Goal: Task Accomplishment & Management: Manage account settings

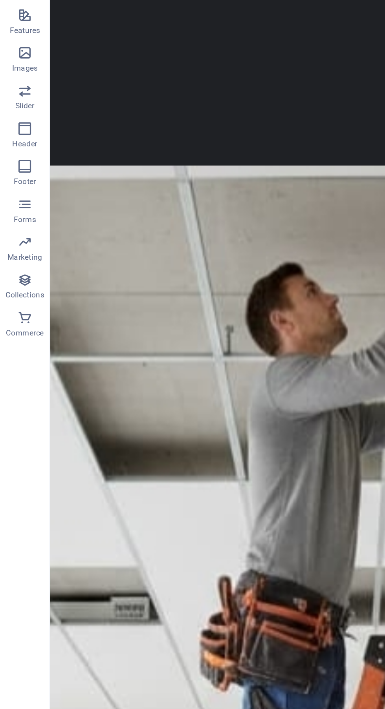
scroll to position [1240, 0]
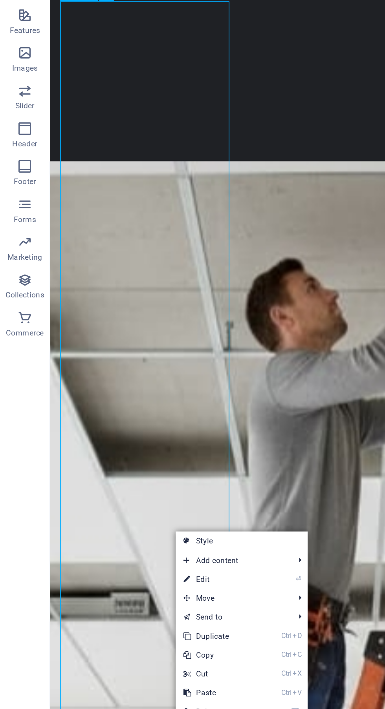
click at [153, 543] on link "⏎ Edit" at bounding box center [136, 544] width 53 height 12
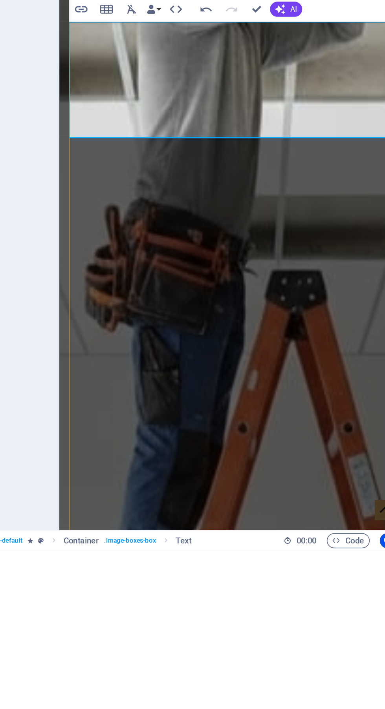
click at [315, 373] on span "AI" at bounding box center [315, 372] width 4 height 5
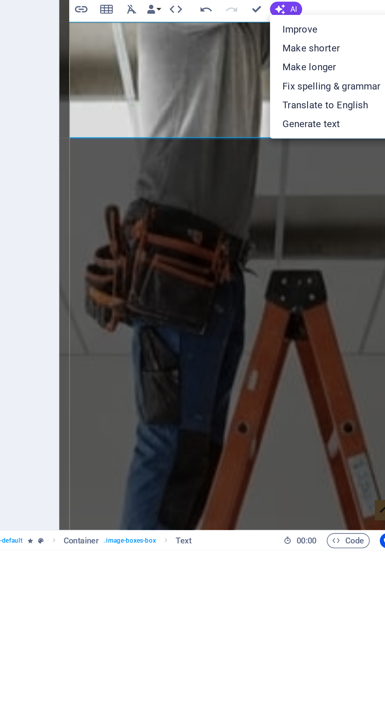
scroll to position [0, 0]
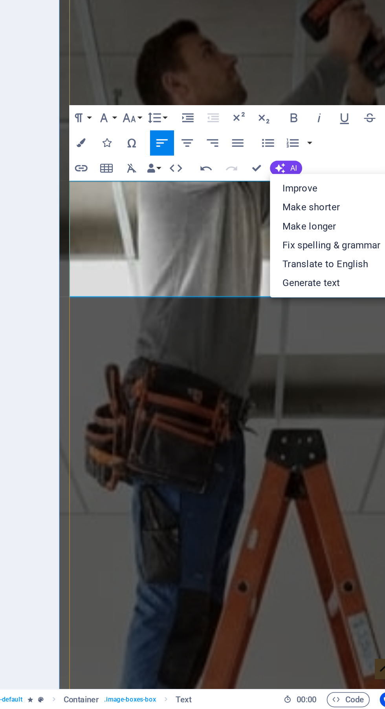
click at [353, 424] on link "Fix spelling & grammar" at bounding box center [339, 421] width 77 height 12
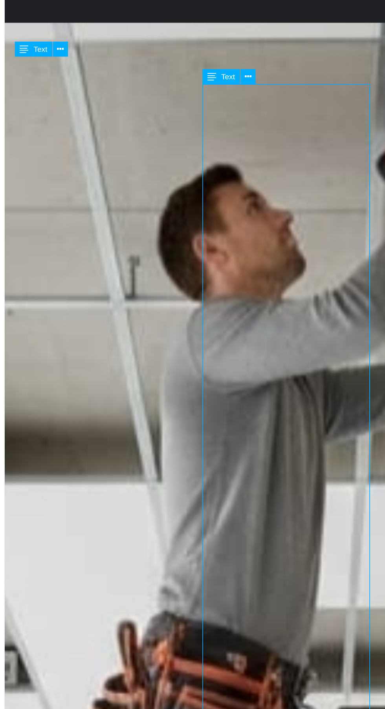
click at [186, 197] on icon at bounding box center [184, 196] width 4 height 8
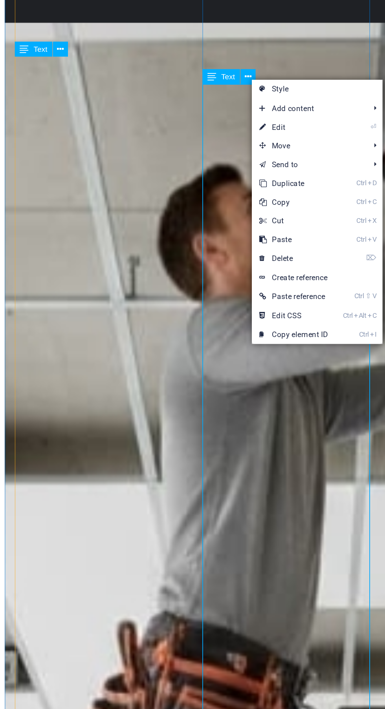
click at [224, 228] on link "⏎ Edit" at bounding box center [212, 228] width 53 height 12
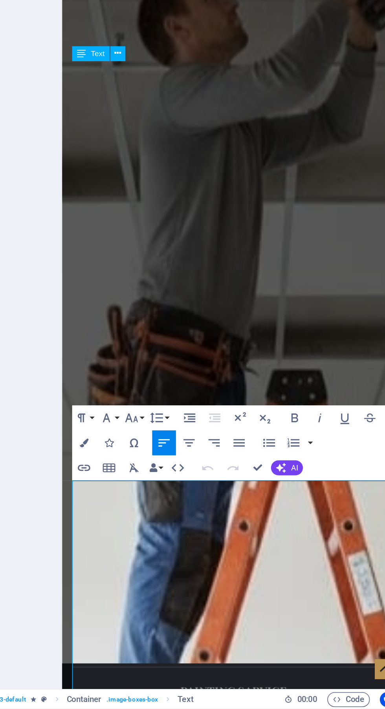
scroll to position [1325, 0]
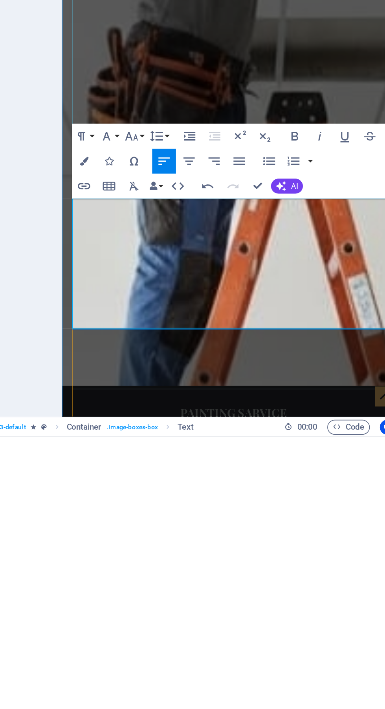
click at [307, 552] on icon "button" at bounding box center [307, 552] width 6 height 6
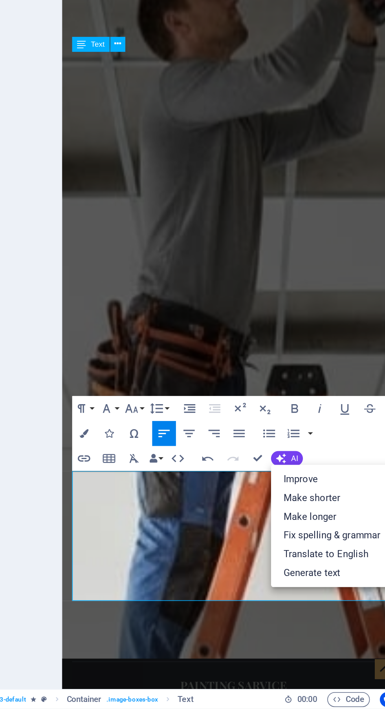
click at [358, 598] on link "Fix spelling & grammar" at bounding box center [339, 600] width 77 height 12
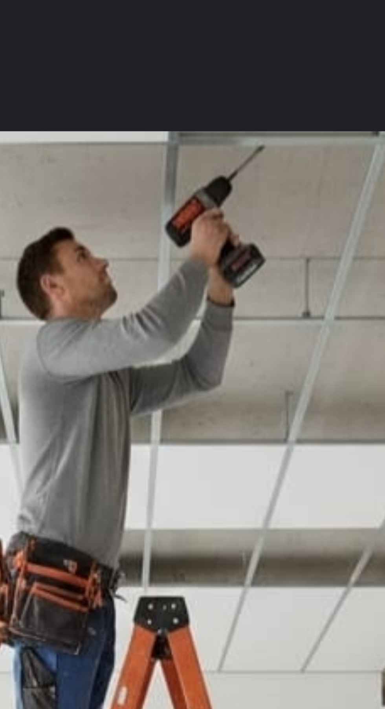
scroll to position [1219, 0]
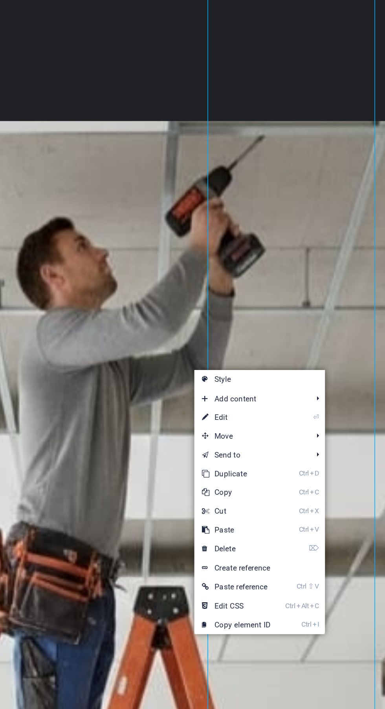
click at [312, 490] on link "⏎ Edit" at bounding box center [291, 490] width 53 height 12
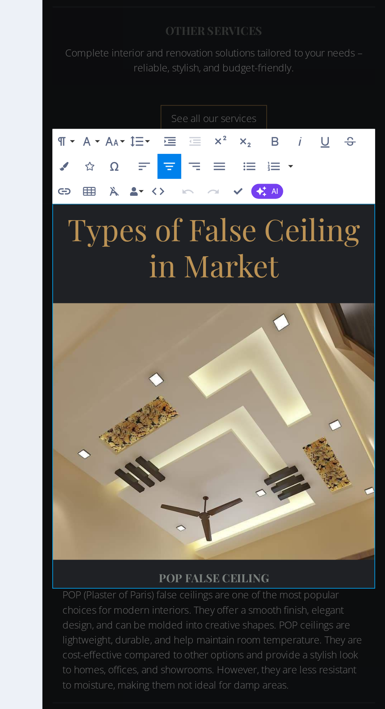
scroll to position [0, 0]
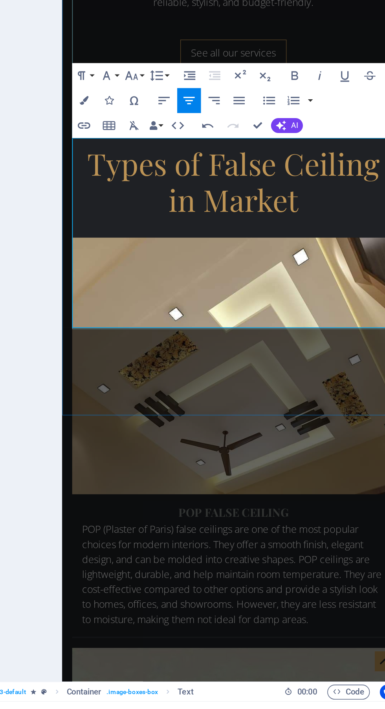
click at [233, 331] on icon "button" at bounding box center [233, 331] width 7 height 5
click at [243, 331] on button "[GEOGRAPHIC_DATA]" at bounding box center [249, 332] width 15 height 16
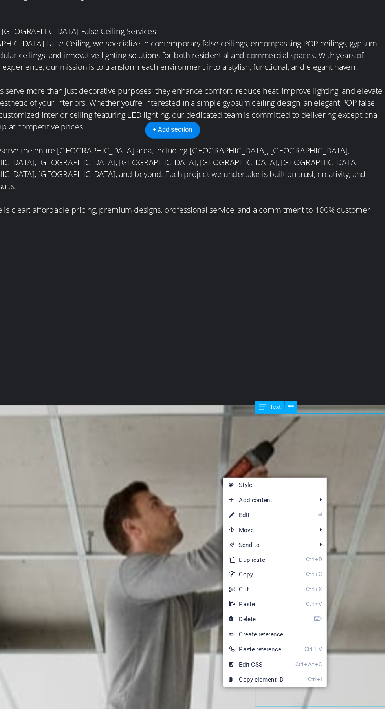
click at [280, 502] on link "⏎ Edit" at bounding box center [274, 502] width 53 height 12
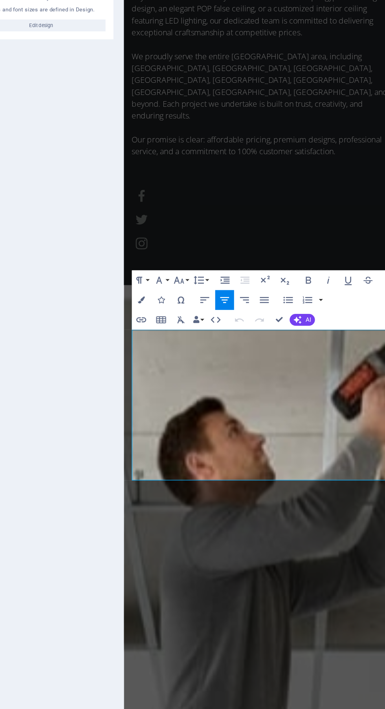
scroll to position [1828, 0]
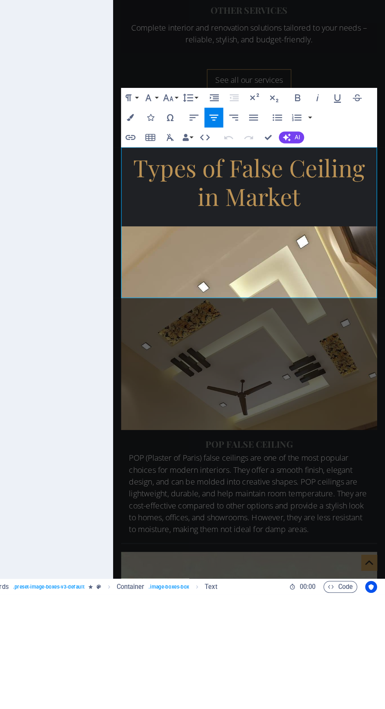
click at [234, 331] on icon "button" at bounding box center [233, 331] width 7 height 5
click at [251, 335] on icon "button" at bounding box center [249, 331] width 9 height 9
click at [236, 333] on icon "button" at bounding box center [233, 331] width 9 height 9
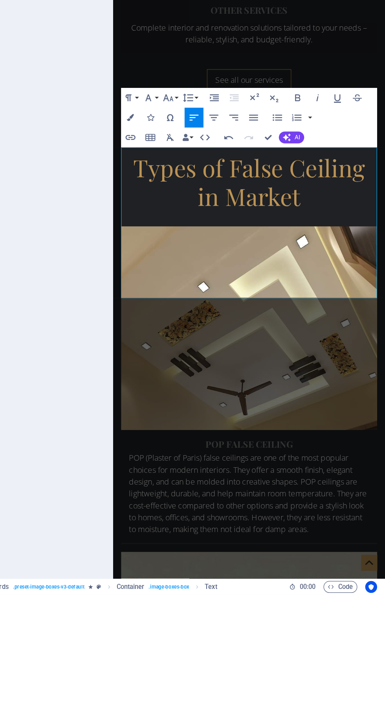
click at [310, 349] on icon "button" at bounding box center [307, 347] width 6 height 6
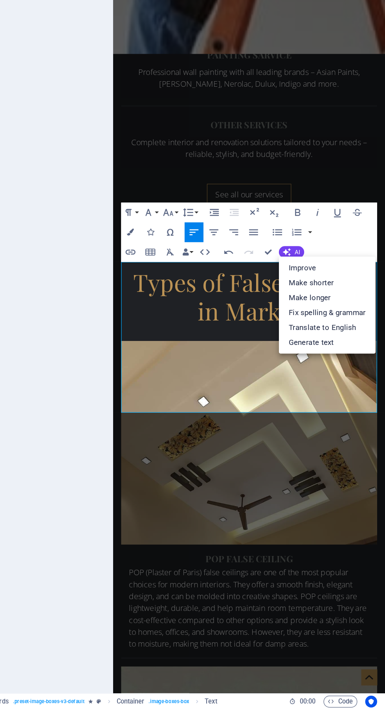
click at [359, 396] on link "Fix spelling & grammar" at bounding box center [339, 395] width 77 height 12
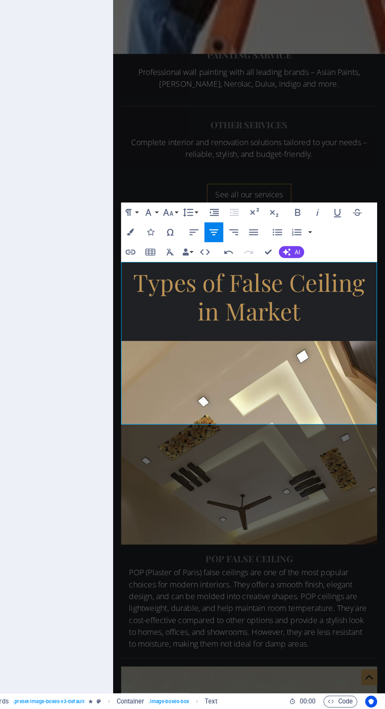
click at [233, 331] on icon "button" at bounding box center [233, 331] width 9 height 9
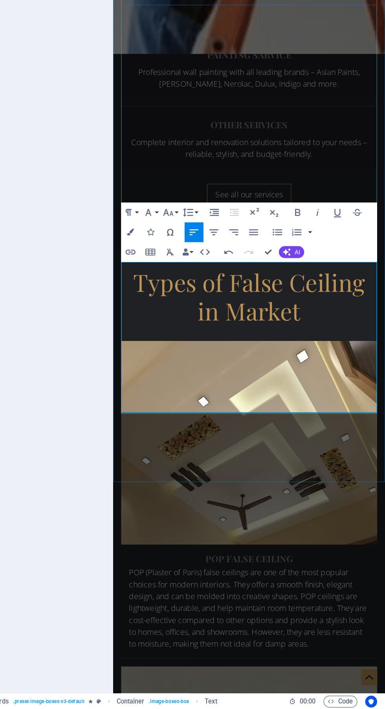
click at [234, 313] on button "Line Height" at bounding box center [230, 316] width 15 height 16
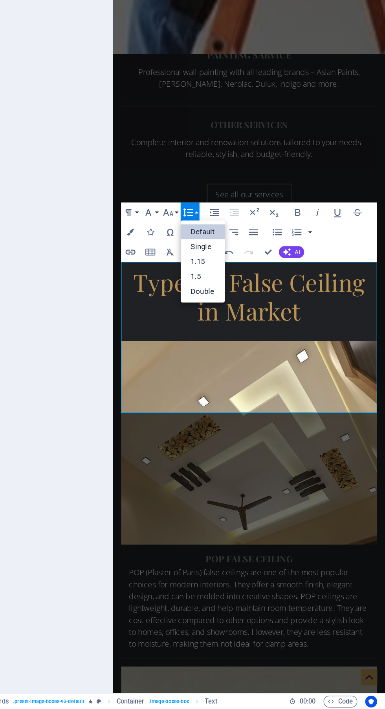
scroll to position [0, 0]
click at [248, 356] on link "1.15" at bounding box center [240, 355] width 35 height 12
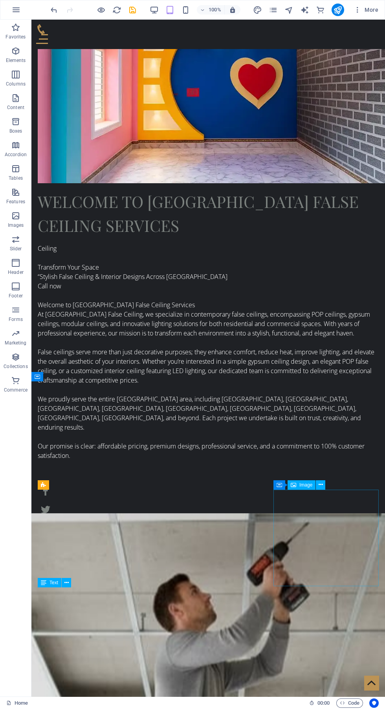
scroll to position [834, 0]
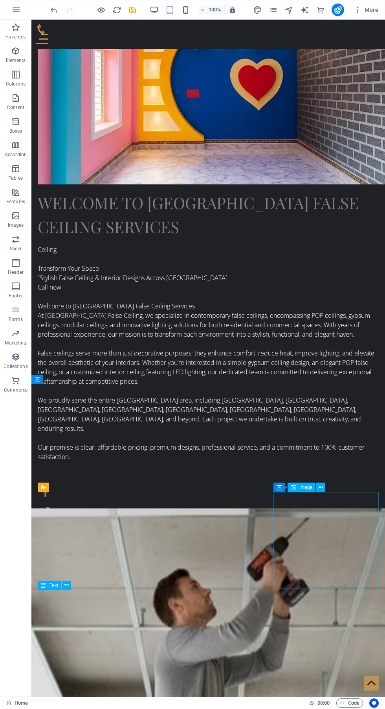
click at [137, 13] on div "100% More" at bounding box center [215, 10] width 332 height 13
click at [133, 13] on icon "save" at bounding box center [132, 9] width 9 height 9
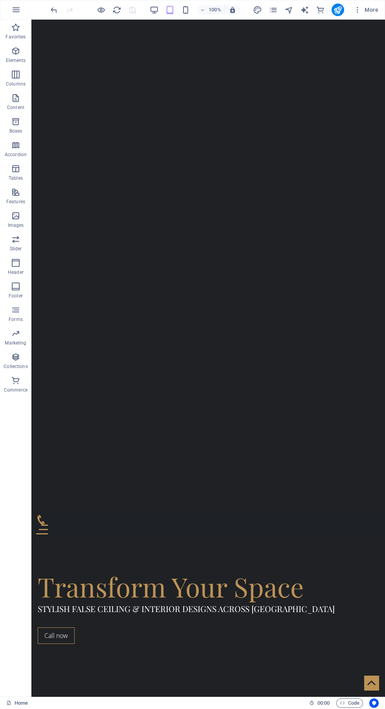
scroll to position [0, 0]
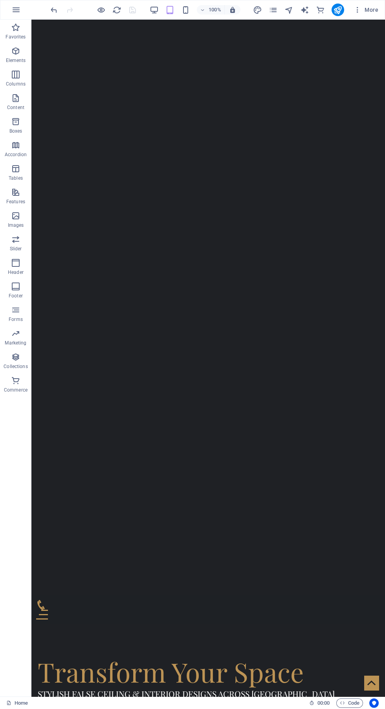
click at [342, 11] on icon "publish" at bounding box center [337, 9] width 9 height 9
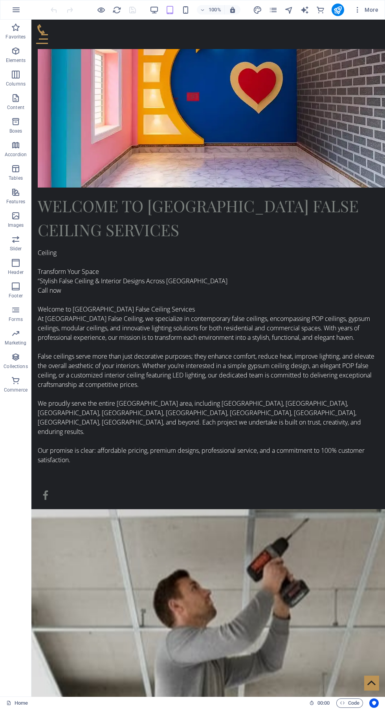
scroll to position [828, 0]
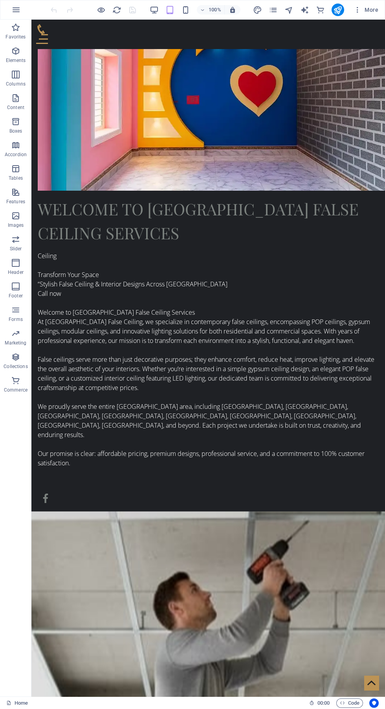
click at [275, 7] on icon "pages" at bounding box center [273, 9] width 9 height 9
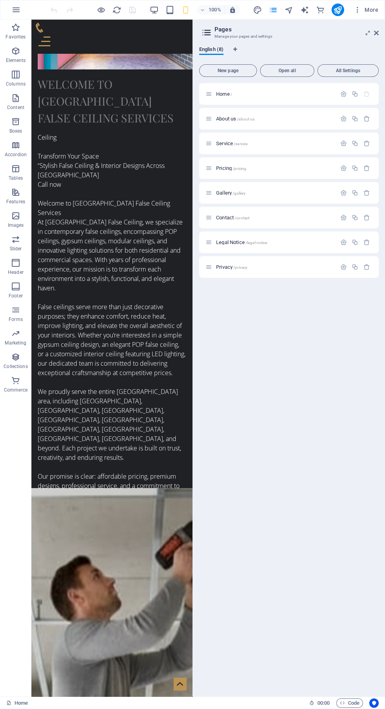
click at [263, 94] on p "Home /" at bounding box center [275, 93] width 118 height 5
click at [271, 119] on p "About us /about-us" at bounding box center [275, 118] width 118 height 5
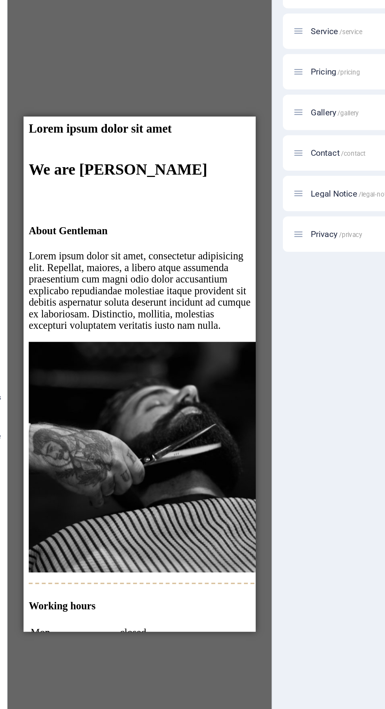
scroll to position [526, 0]
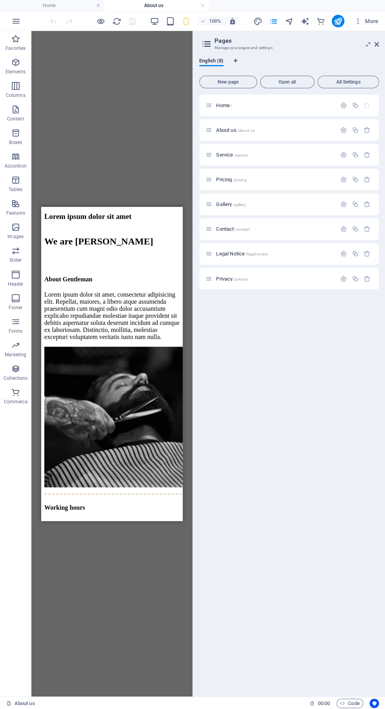
click at [261, 206] on p "Gallery /gallery" at bounding box center [275, 204] width 118 height 5
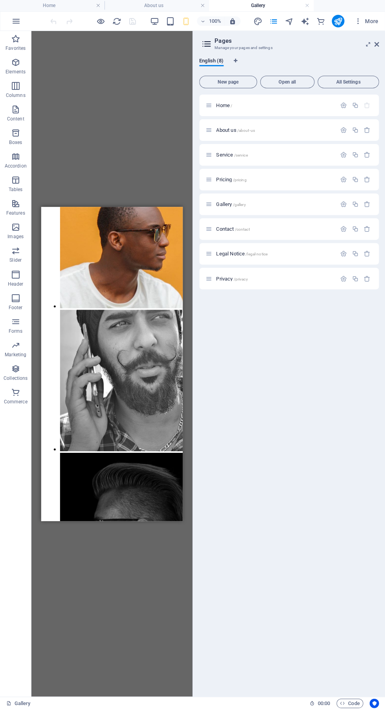
scroll to position [1332, 0]
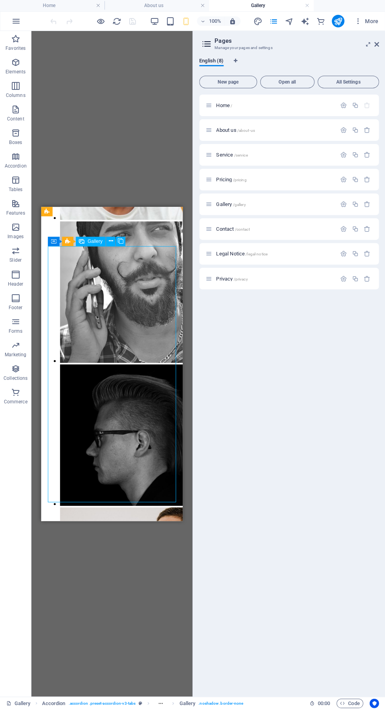
scroll to position [1440, 0]
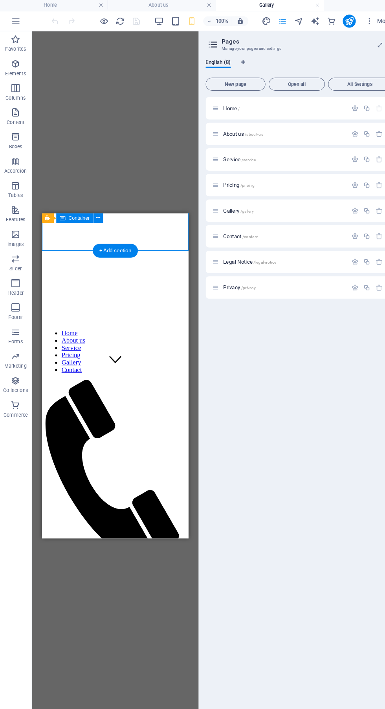
scroll to position [159, 0]
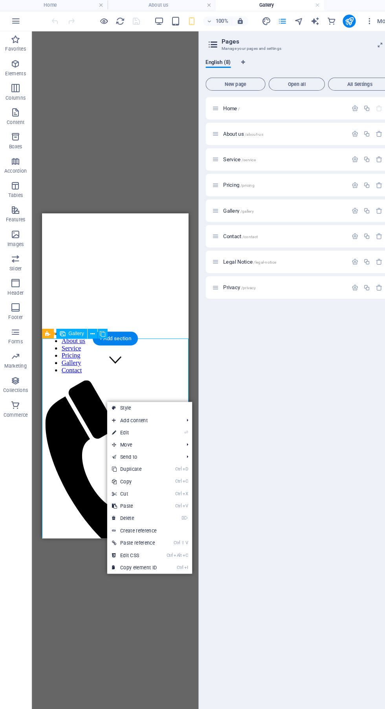
click at [155, 503] on link "⌦ Delete" at bounding box center [130, 502] width 53 height 12
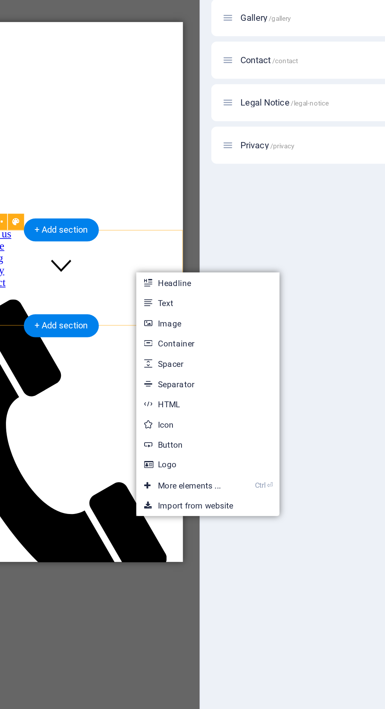
click at [9, 515] on li at bounding box center [116, 586] width 314 height 143
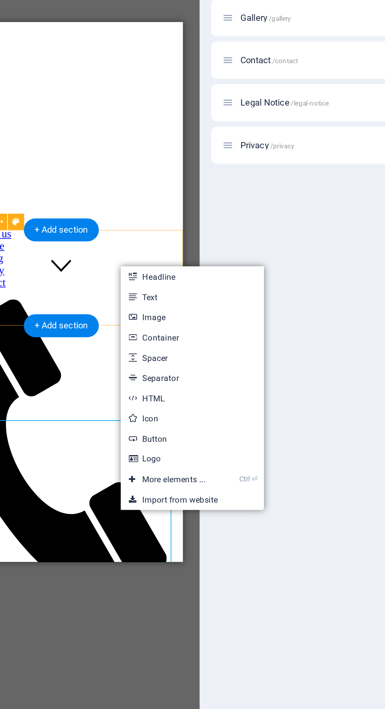
click at [47, 436] on div "Drop content here or Add elements Paste clipboard" at bounding box center [10, 464] width 135 height 56
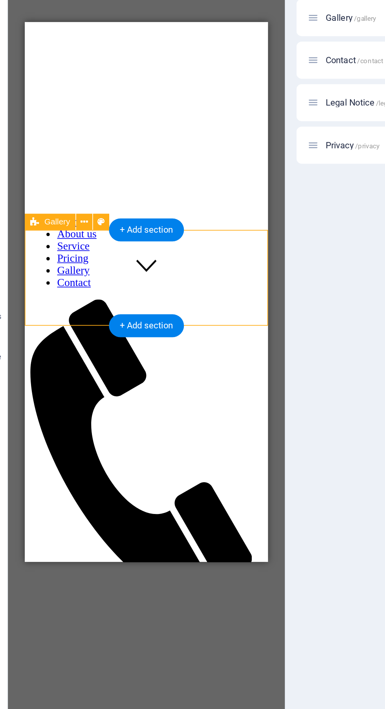
click at [76, 323] on icon at bounding box center [76, 324] width 4 height 8
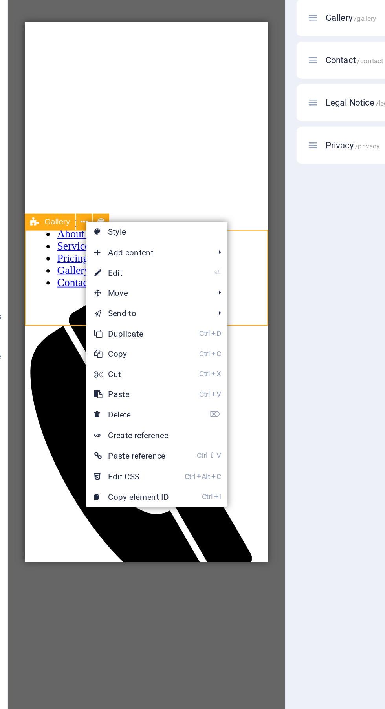
click at [126, 435] on link "⌦ Delete" at bounding box center [103, 436] width 53 height 12
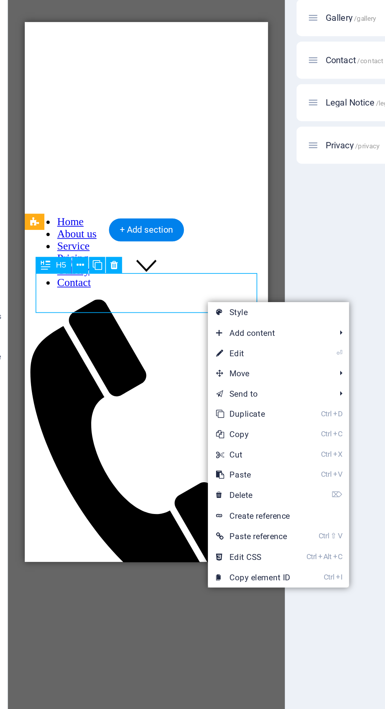
click at [185, 477] on link "⌦ Delete" at bounding box center [174, 483] width 53 height 12
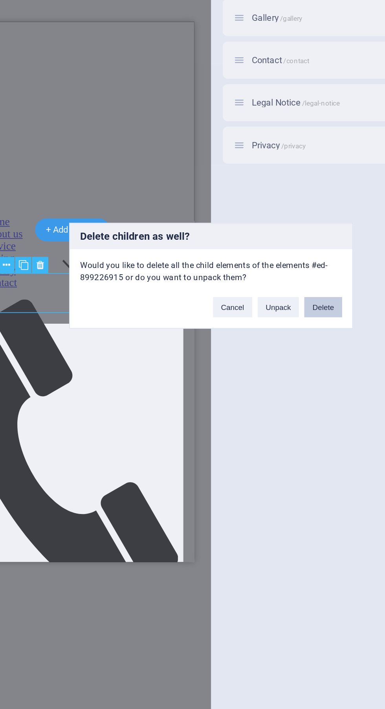
click at [255, 379] on button "Delete" at bounding box center [258, 373] width 22 height 12
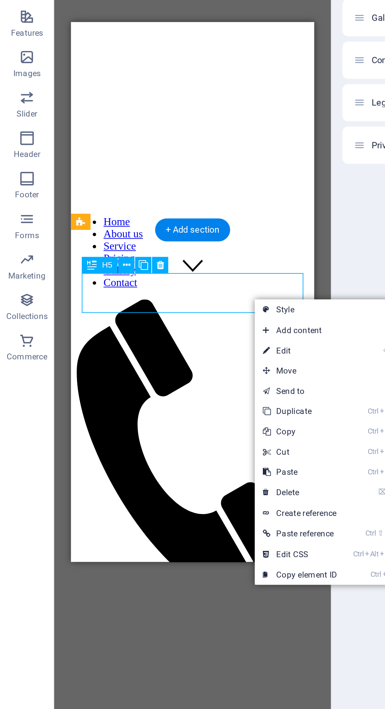
click at [191, 479] on link "⌦ Delete" at bounding box center [174, 481] width 53 height 12
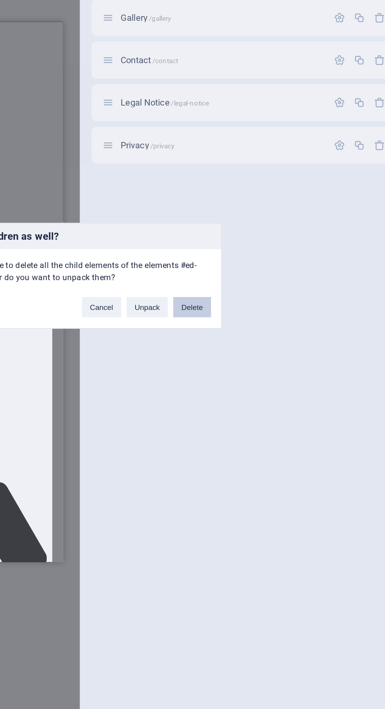
click at [262, 379] on button "Delete" at bounding box center [258, 373] width 22 height 12
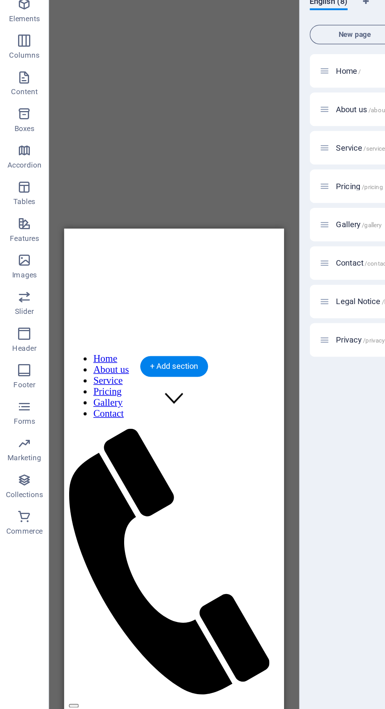
scroll to position [192, 0]
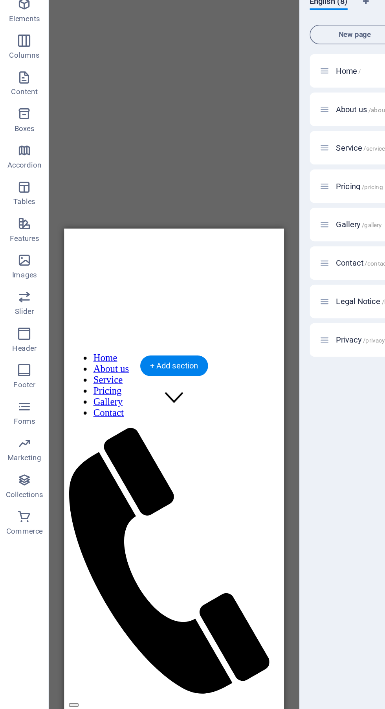
click at [162, 610] on div "Beard" at bounding box center [134, 613] width 135 height 6
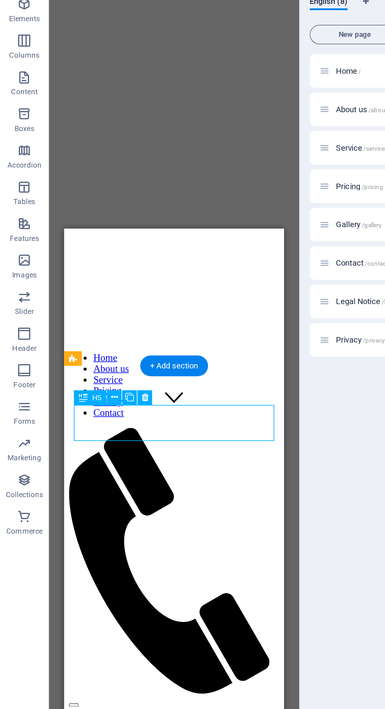
click at [93, 316] on icon at bounding box center [93, 316] width 4 height 8
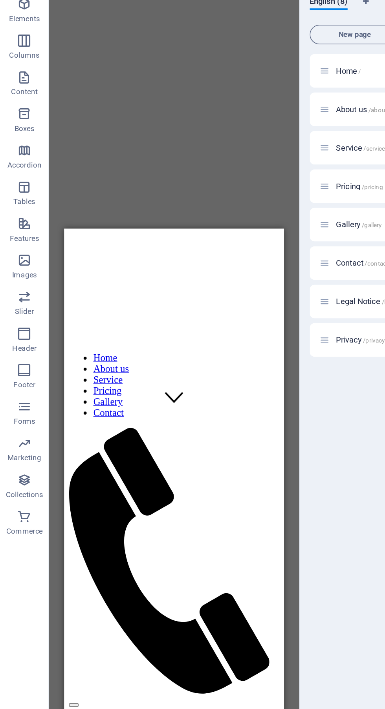
click at [169, 610] on div "Styling" at bounding box center [134, 613] width 135 height 6
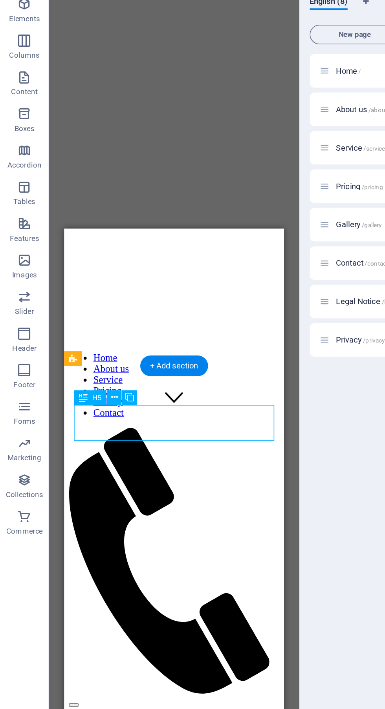
click at [73, 315] on icon at bounding box center [73, 316] width 4 height 8
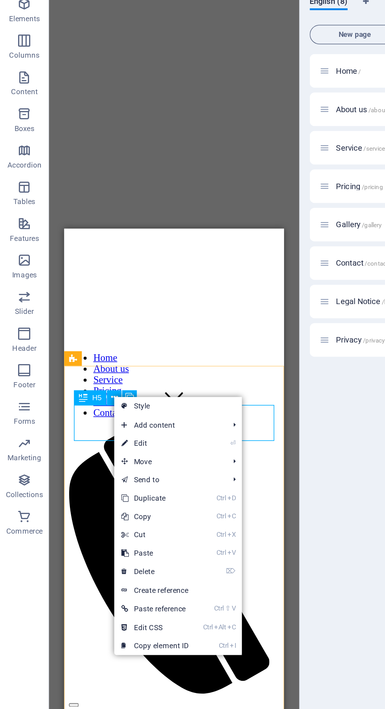
click at [124, 429] on link "⌦ Delete" at bounding box center [99, 428] width 53 height 12
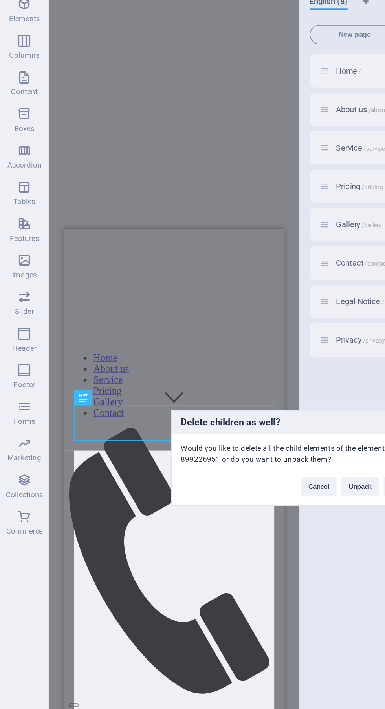
click at [233, 373] on button "Unpack" at bounding box center [231, 373] width 24 height 12
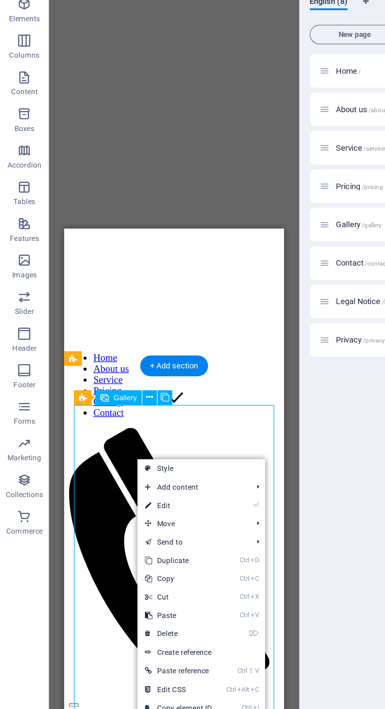
click at [132, 462] on link "Ctrl V Paste" at bounding box center [114, 456] width 53 height 12
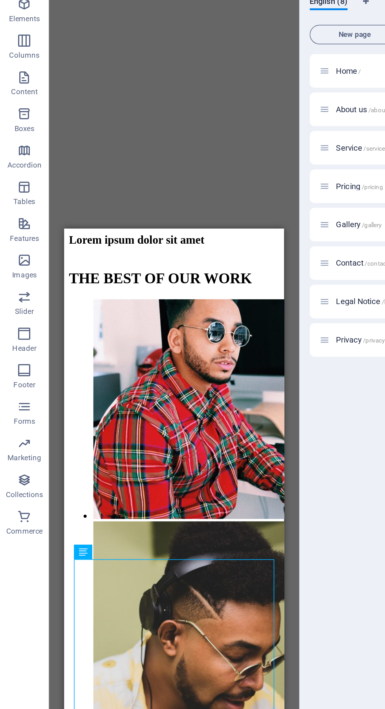
scroll to position [558, 0]
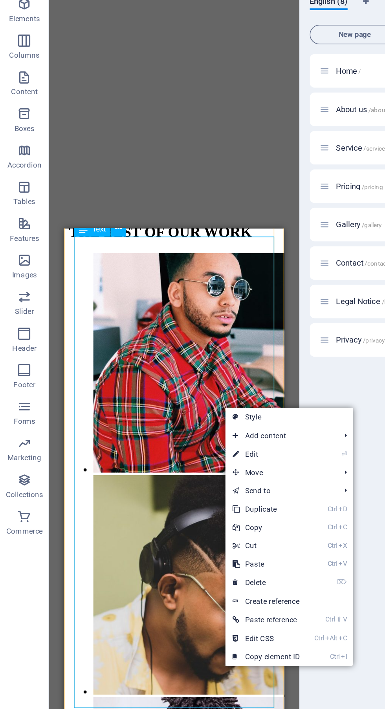
click at [192, 435] on link "⌦ Delete" at bounding box center [171, 435] width 53 height 12
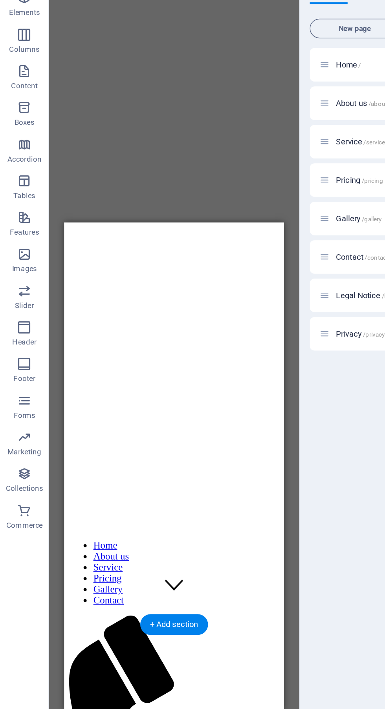
scroll to position [0, 0]
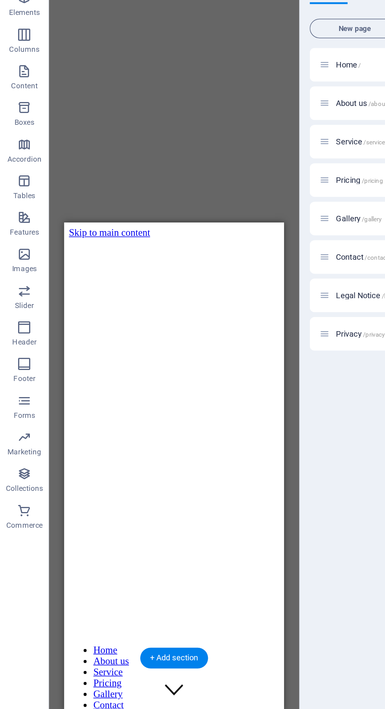
click at [192, 709] on div at bounding box center [134, 718] width 135 height 7
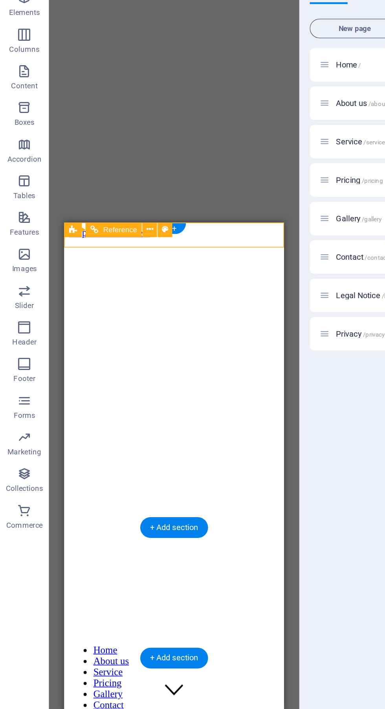
click at [134, 494] on nav "Home About us Service Pricing Gallery Contact" at bounding box center [134, 515] width 135 height 42
click at [131, 494] on nav "Home About us Service Pricing Gallery Contact" at bounding box center [134, 515] width 135 height 42
click at [130, 494] on nav "Home About us Service Pricing Gallery Contact" at bounding box center [134, 515] width 135 height 42
click at [134, 494] on nav "Home About us Service Pricing Gallery Contact" at bounding box center [134, 515] width 135 height 42
click at [194, 709] on div at bounding box center [134, 718] width 135 height 7
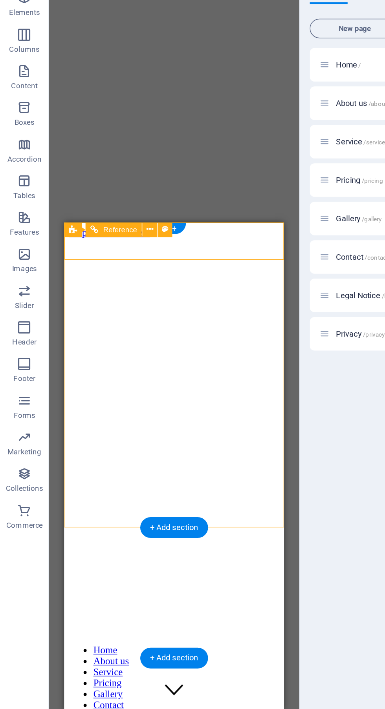
click at [190, 709] on div at bounding box center [134, 718] width 135 height 7
click at [136, 494] on nav "Home About us Service Pricing Gallery Contact" at bounding box center [134, 515] width 135 height 42
click at [191, 709] on div at bounding box center [134, 718] width 135 height 7
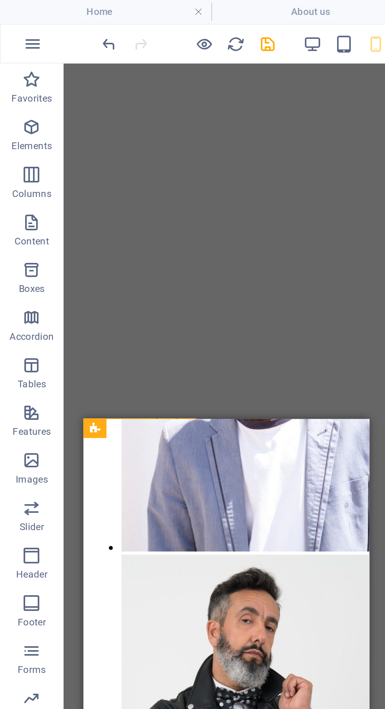
click at [16, 23] on icon "button" at bounding box center [15, 21] width 9 height 9
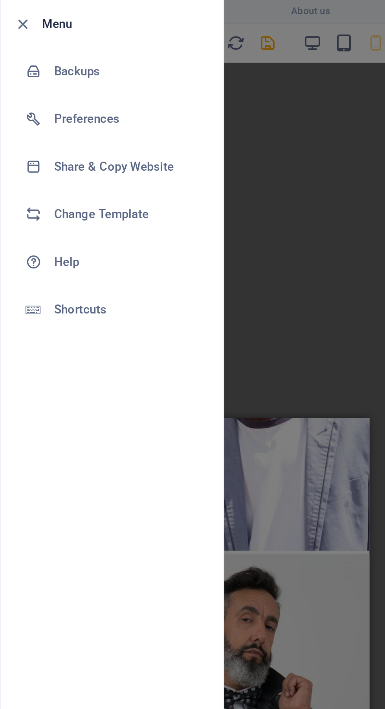
click at [146, 88] on div at bounding box center [192, 354] width 385 height 709
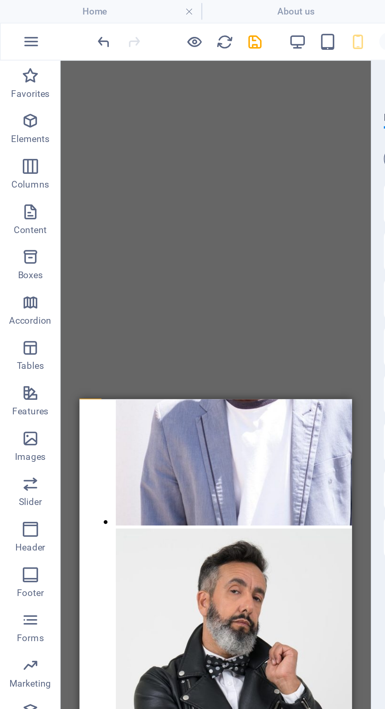
click at [13, 19] on icon "button" at bounding box center [15, 21] width 9 height 9
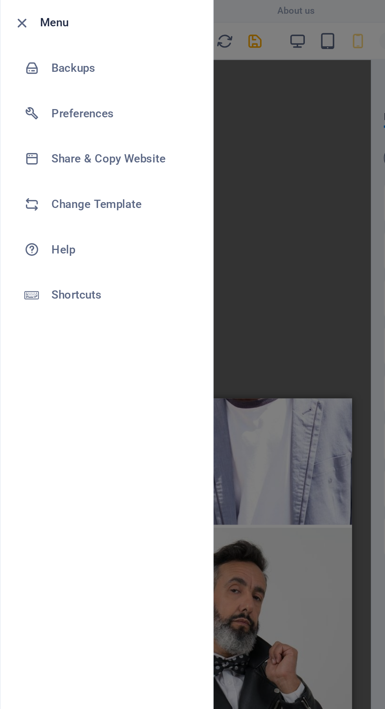
click at [59, 36] on h6 "Backups" at bounding box center [63, 35] width 73 height 9
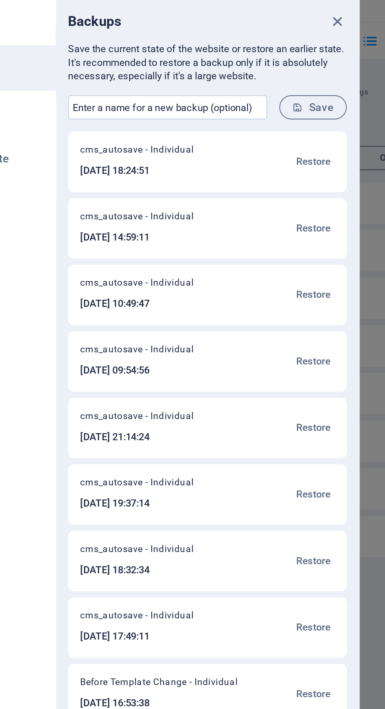
click at [241, 125] on button "Restore" at bounding box center [244, 119] width 22 height 19
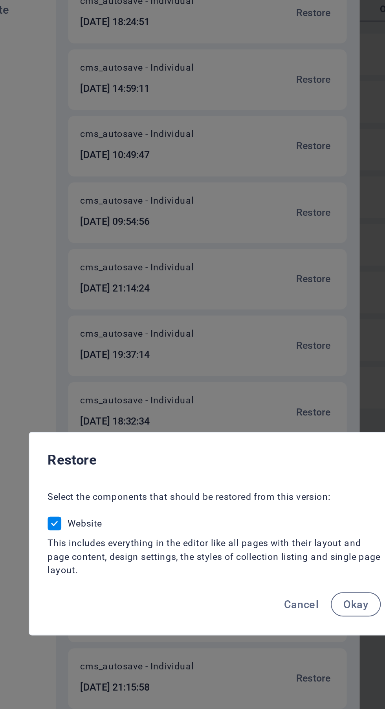
click at [272, 398] on button "Okay" at bounding box center [266, 391] width 26 height 13
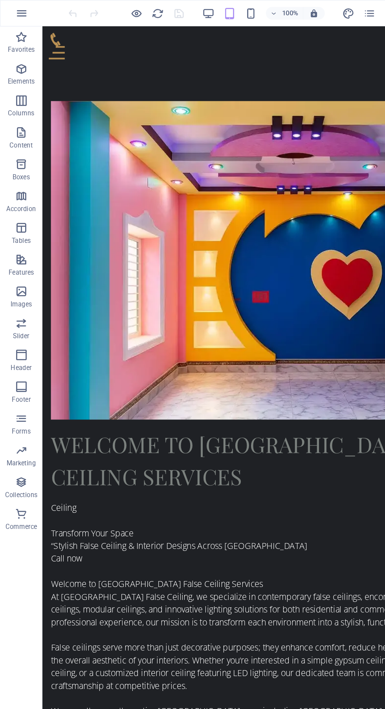
scroll to position [698, 0]
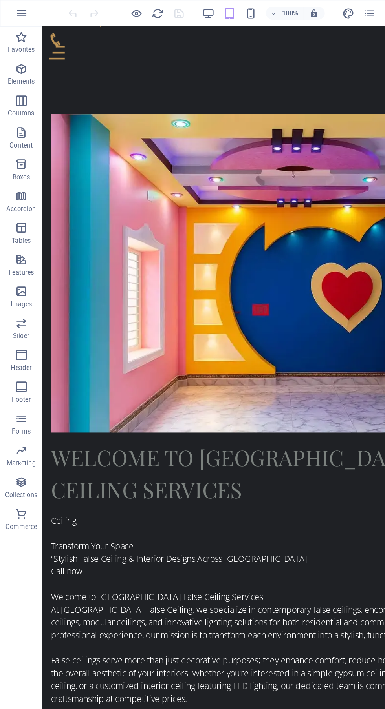
click at [19, 7] on icon "button" at bounding box center [15, 9] width 9 height 9
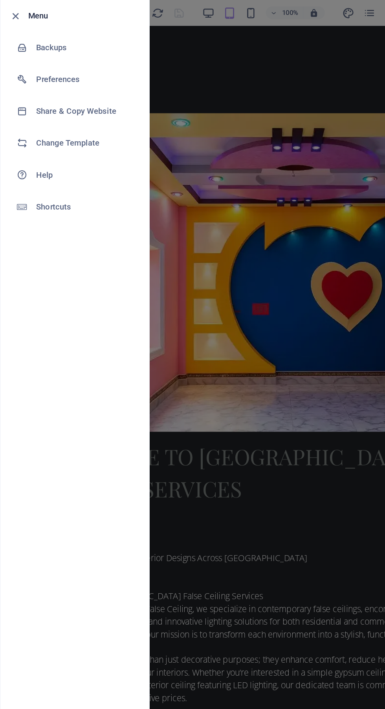
click at [66, 37] on h6 "Backups" at bounding box center [63, 35] width 73 height 9
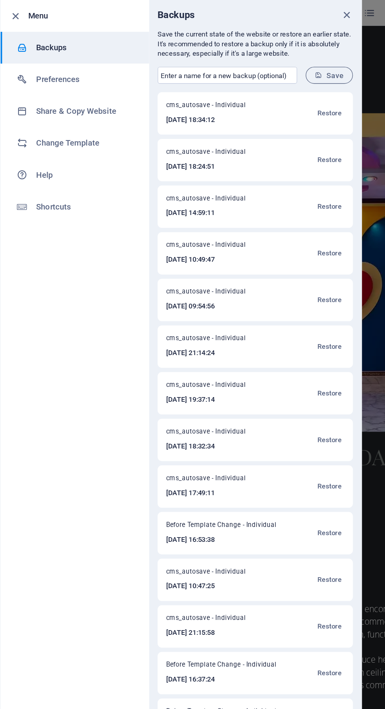
click at [200, 153] on div "cms_autosave - Individual 2025-09-03 14:59:11 Restore" at bounding box center [189, 153] width 144 height 31
click at [246, 122] on span "Restore" at bounding box center [244, 118] width 18 height 9
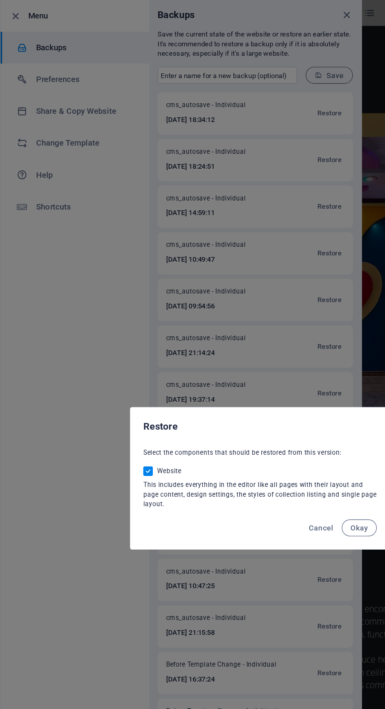
click at [267, 393] on span "Okay" at bounding box center [265, 391] width 13 height 6
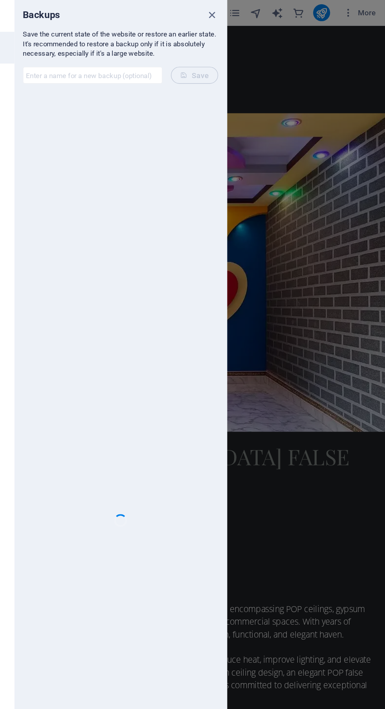
scroll to position [0, 0]
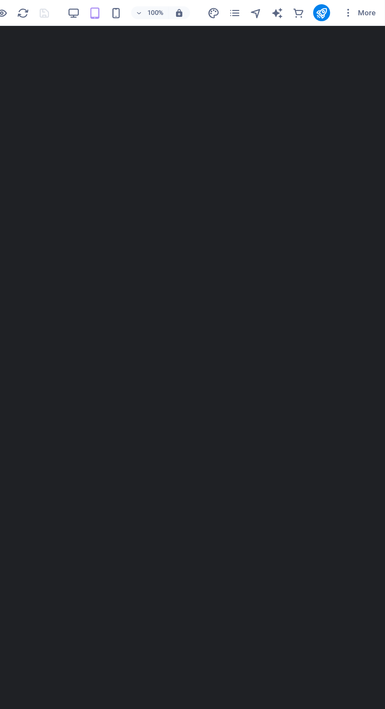
click at [338, 11] on icon "publish" at bounding box center [337, 9] width 9 height 9
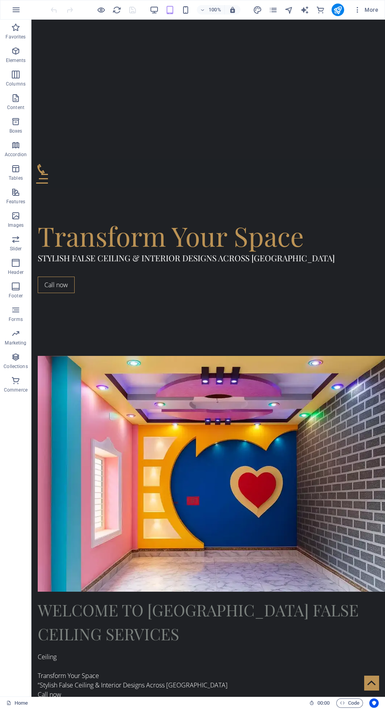
scroll to position [435, 0]
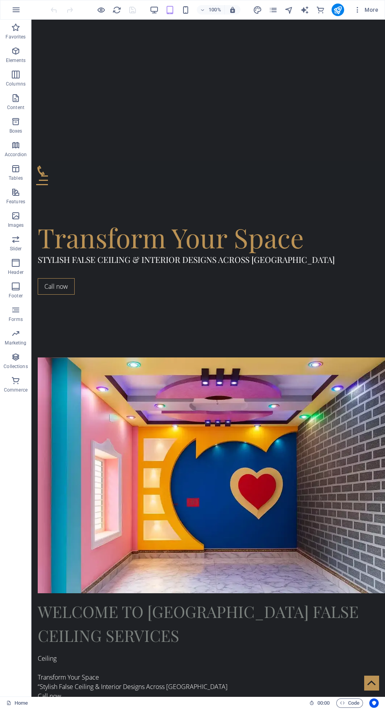
click at [276, 14] on icon "pages" at bounding box center [273, 9] width 9 height 9
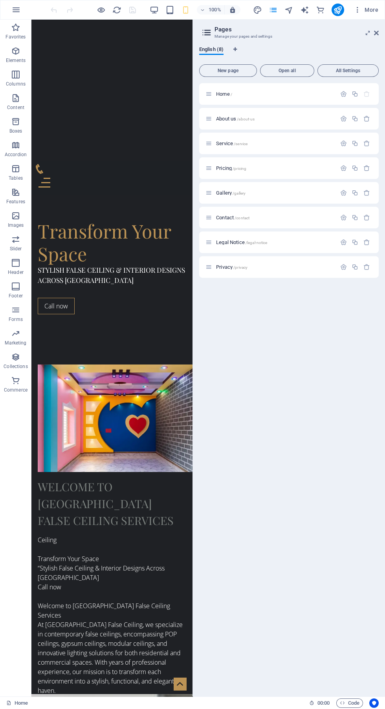
click at [281, 119] on p "About us /about-us" at bounding box center [275, 118] width 118 height 5
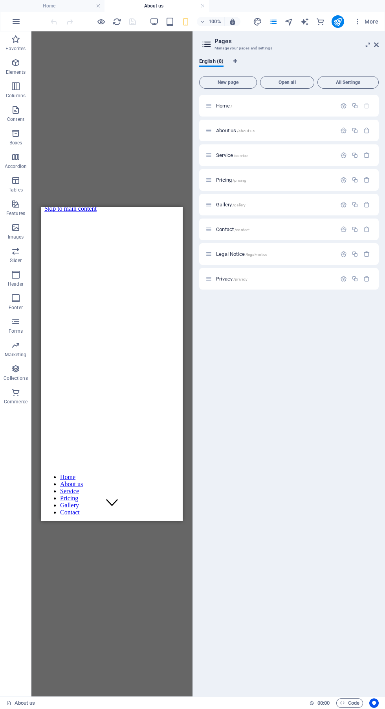
scroll to position [0, 0]
click at [275, 155] on p "Service /service" at bounding box center [275, 155] width 118 height 5
click at [265, 180] on p "Pricing /pricing" at bounding box center [275, 179] width 118 height 5
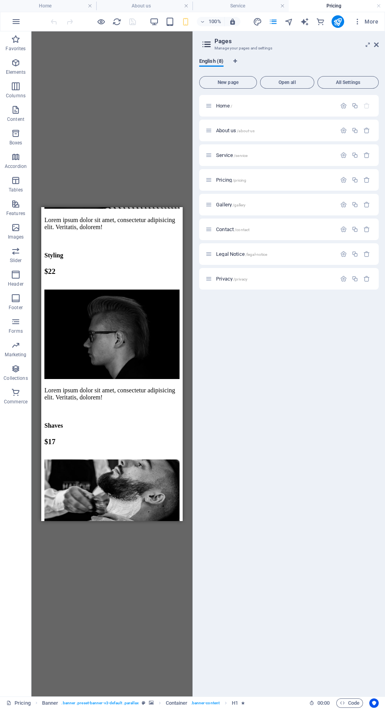
scroll to position [977, 0]
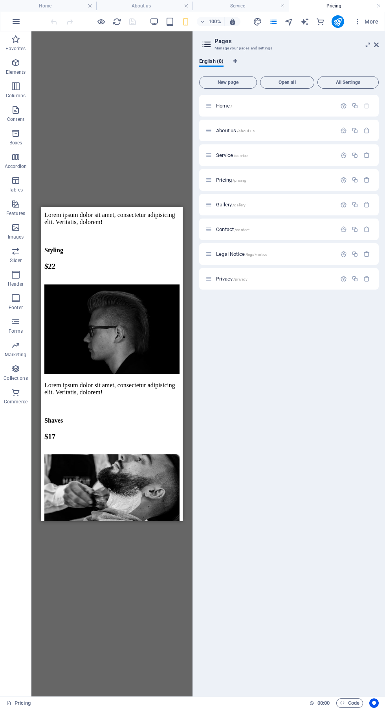
click at [270, 205] on p "Gallery /gallery" at bounding box center [275, 204] width 118 height 5
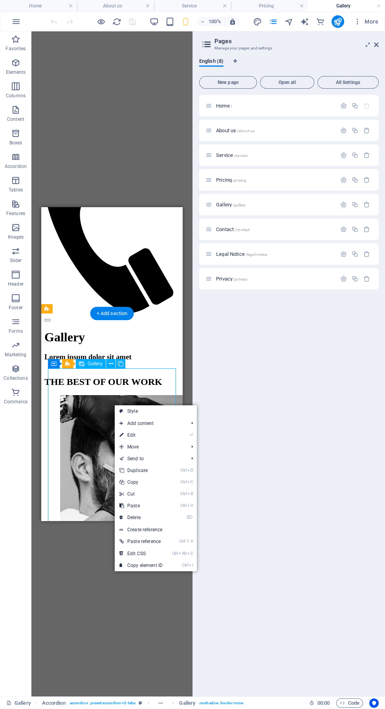
scroll to position [438, 0]
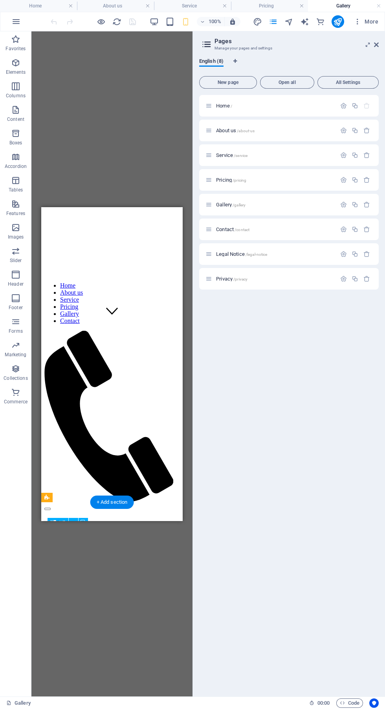
scroll to position [197, 0]
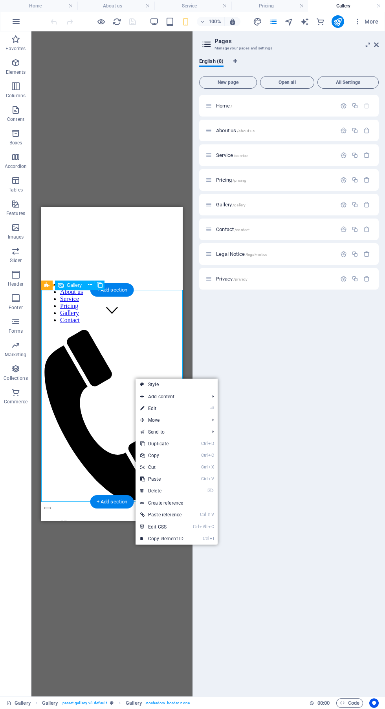
scroll to position [201, 0]
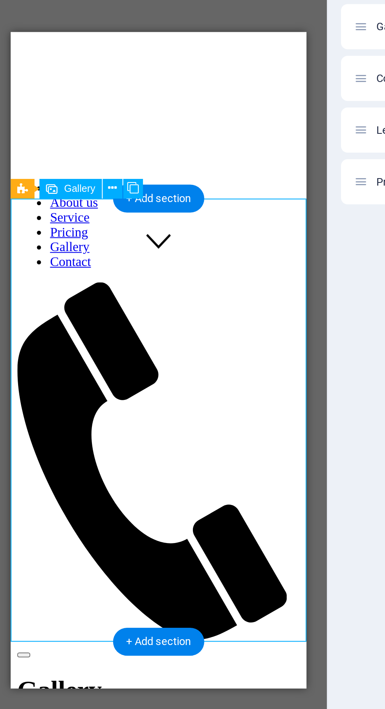
click at [55, 386] on div "THE BEST OF OUR WORK" at bounding box center [81, 391] width 135 height 11
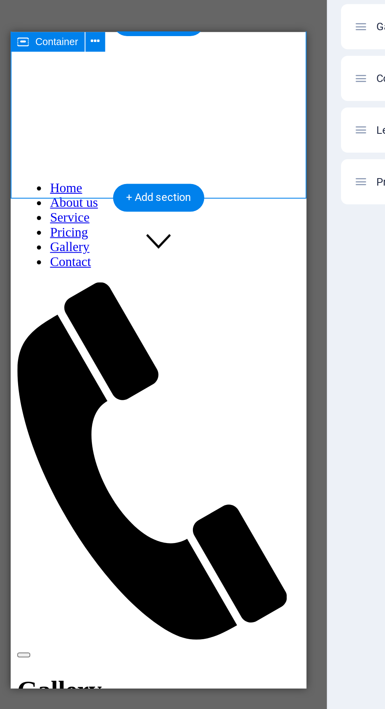
click at [98, 547] on li at bounding box center [186, 618] width 314 height 143
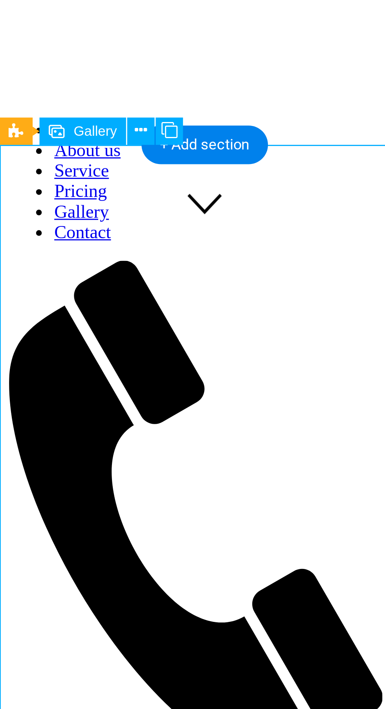
click at [88, 283] on icon at bounding box center [90, 282] width 4 height 8
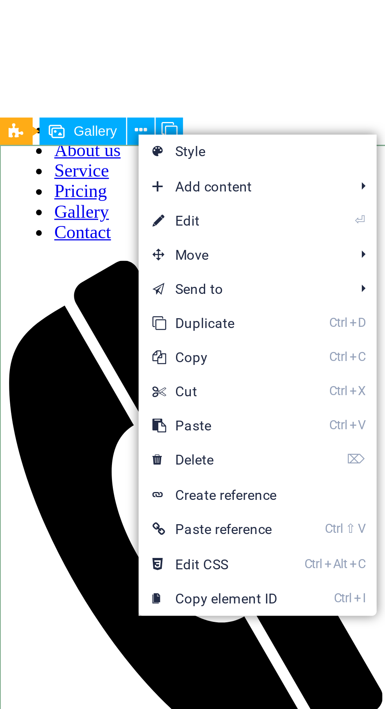
click at [134, 395] on link "⌦ Delete" at bounding box center [115, 396] width 53 height 12
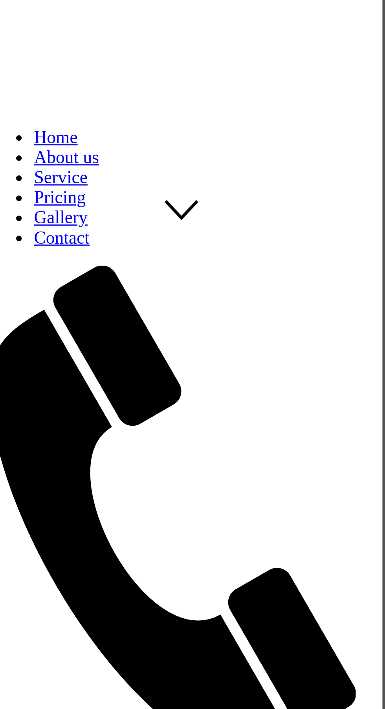
click at [88, 298] on div "Drop content here or Add elements Paste clipboard" at bounding box center [51, 326] width 135 height 56
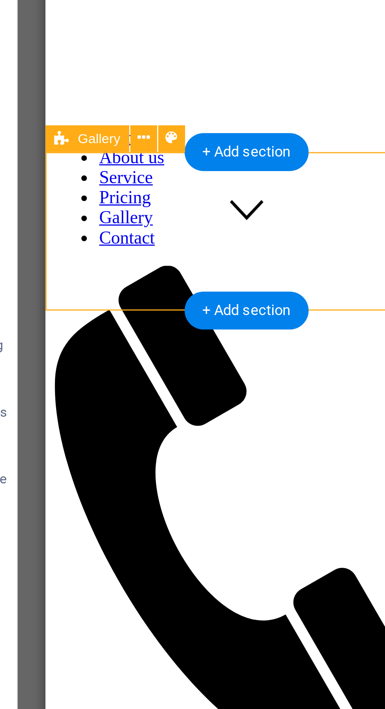
click at [76, 280] on icon at bounding box center [76, 282] width 4 height 8
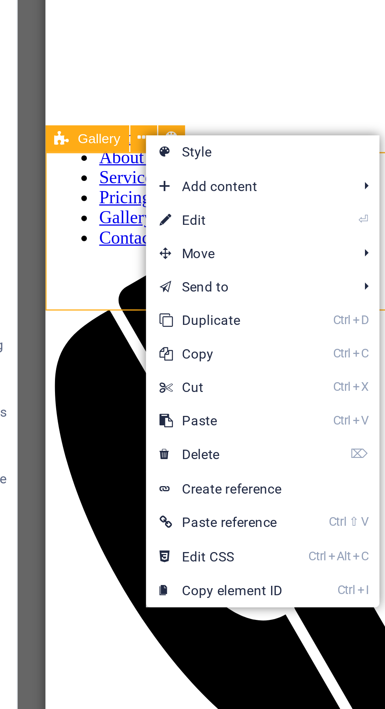
click at [65, 298] on div "Drop content here or Add elements Paste clipboard" at bounding box center [115, 326] width 135 height 56
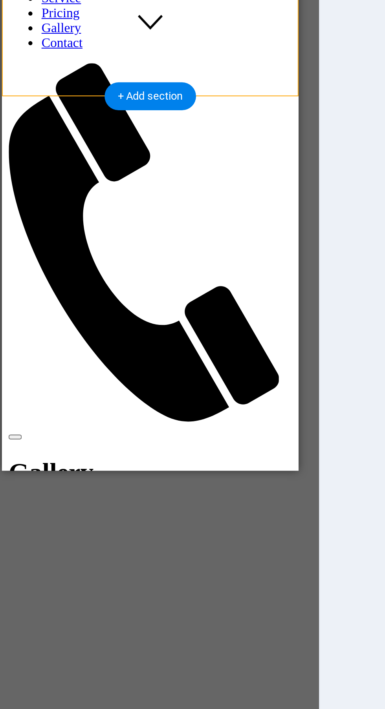
click at [91, 407] on li at bounding box center [177, 478] width 314 height 143
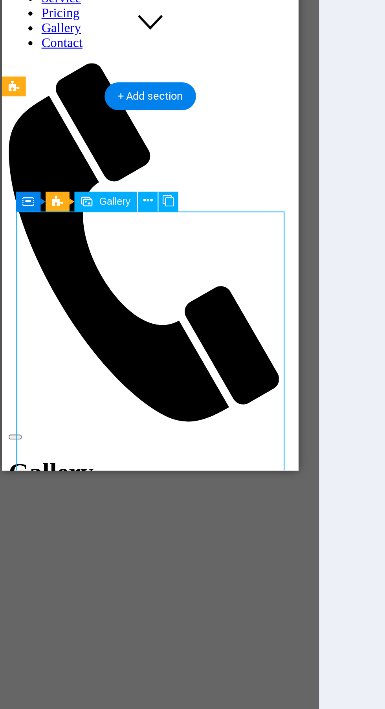
click at [110, 395] on icon at bounding box center [111, 393] width 4 height 8
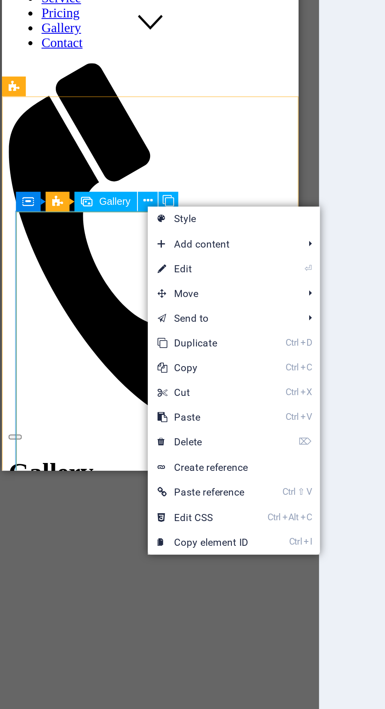
click at [156, 507] on link "⌦ Delete" at bounding box center [137, 508] width 53 height 12
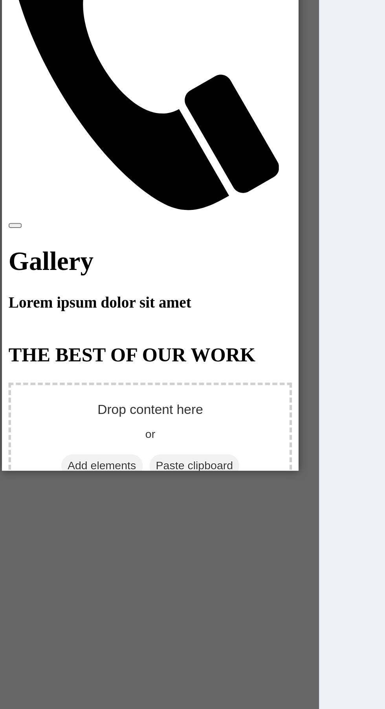
scroll to position [302, 0]
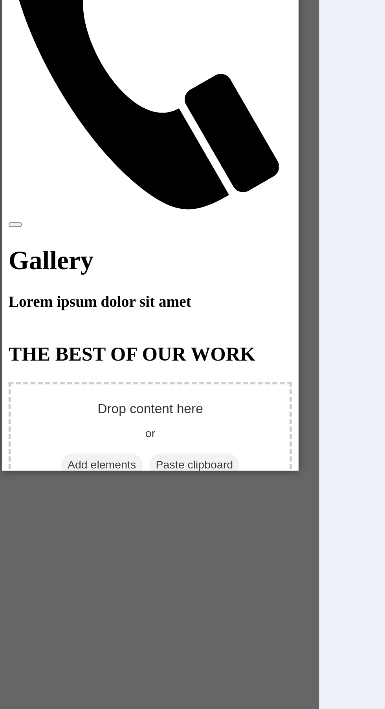
click at [90, 385] on li at bounding box center [177, 456] width 314 height 143
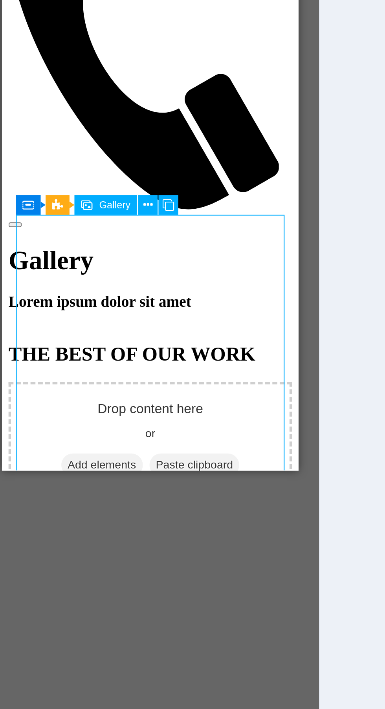
click at [110, 396] on icon at bounding box center [111, 395] width 4 height 8
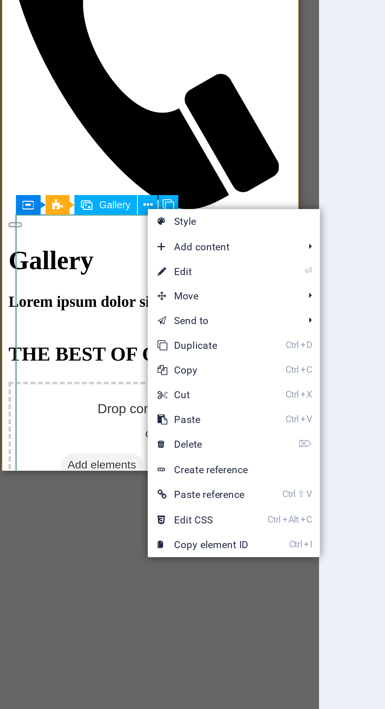
click at [158, 509] on link "⌦ Delete" at bounding box center [137, 509] width 53 height 12
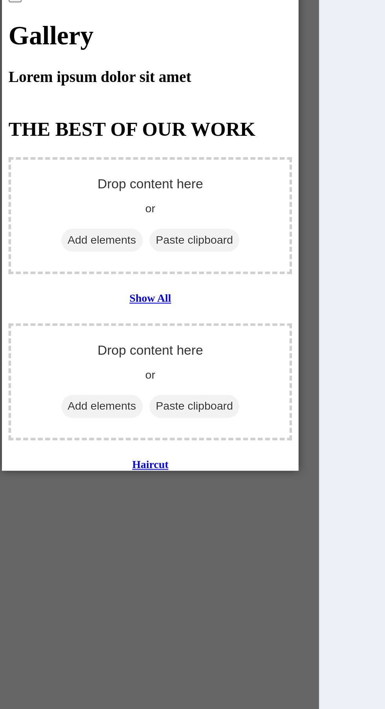
scroll to position [411, 0]
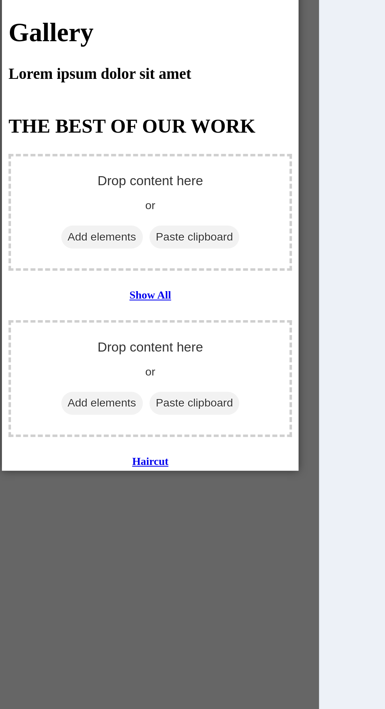
click at [100, 642] on li at bounding box center [177, 713] width 314 height 143
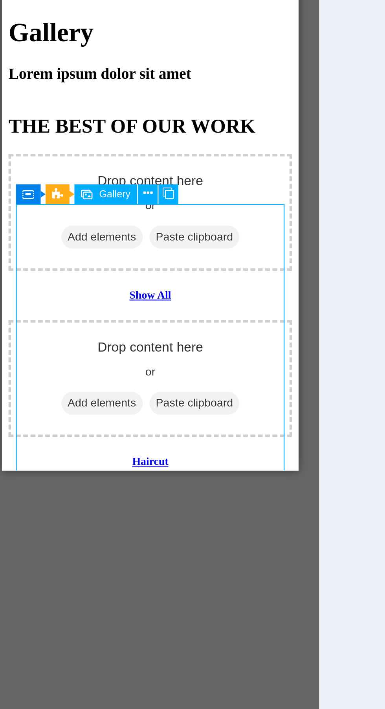
click at [110, 391] on icon at bounding box center [111, 389] width 4 height 8
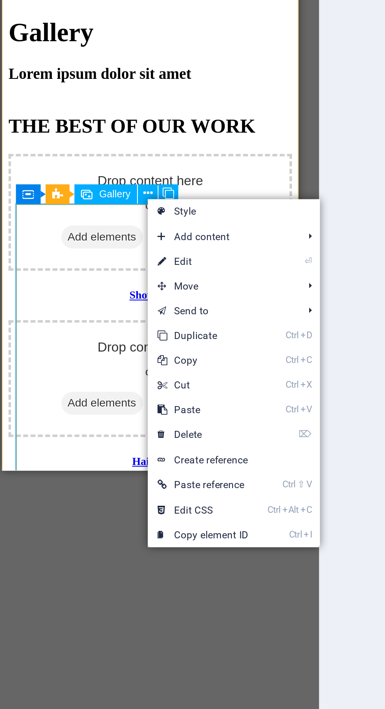
click at [162, 477] on link "Ctrl X Cut" at bounding box center [137, 481] width 53 height 12
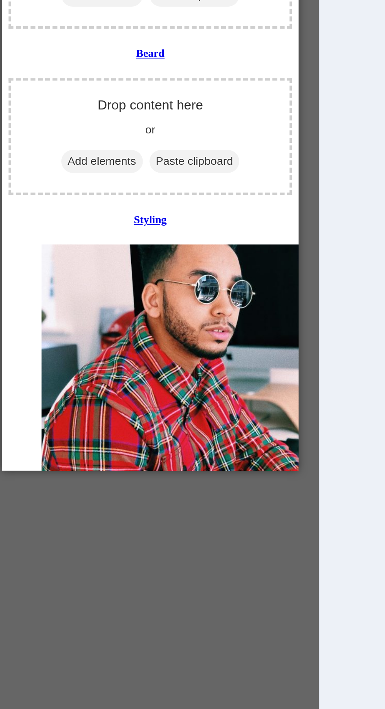
scroll to position [685, 0]
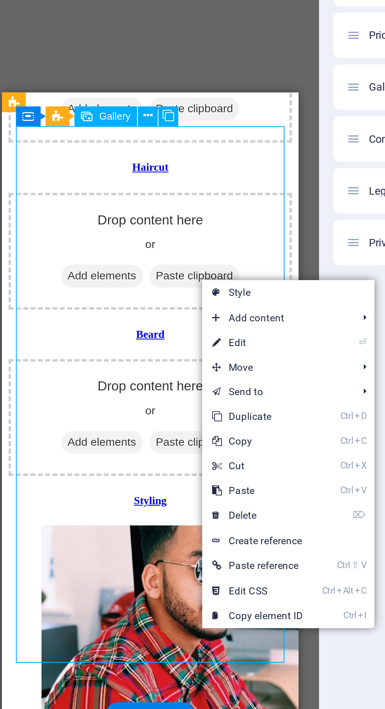
click at [179, 406] on link "⌦ Delete" at bounding box center [163, 409] width 53 height 12
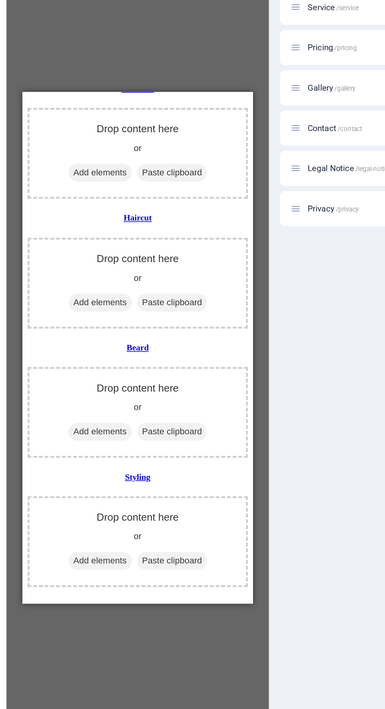
scroll to position [644, 0]
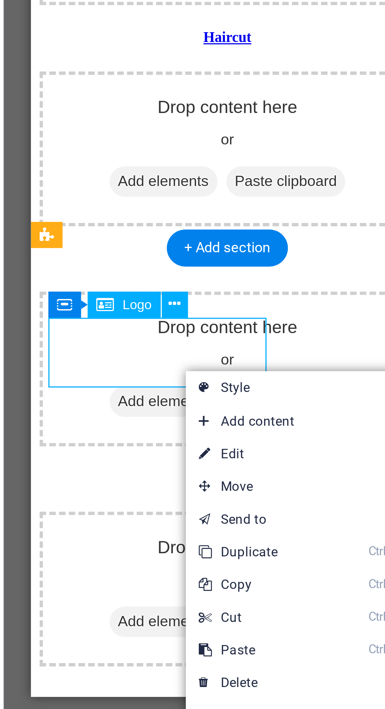
click at [130, 515] on link "⌦ Delete" at bounding box center [123, 516] width 53 height 12
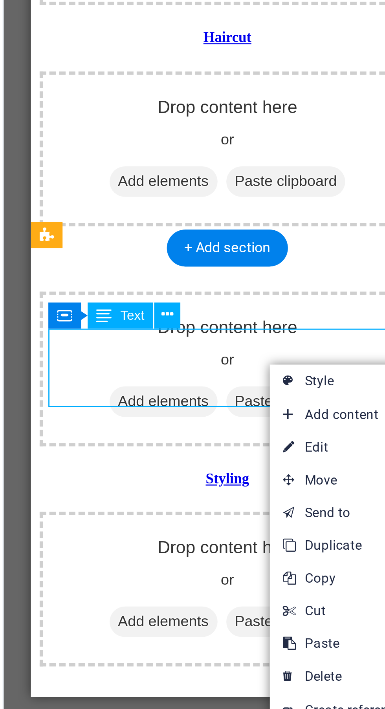
click at [155, 512] on link "⌦ Delete" at bounding box center [153, 514] width 53 height 12
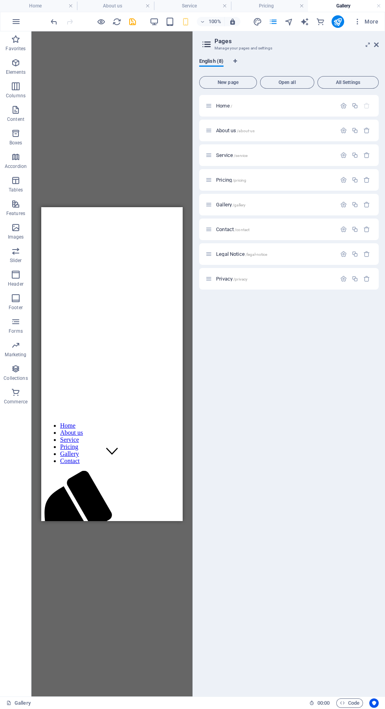
scroll to position [0, 0]
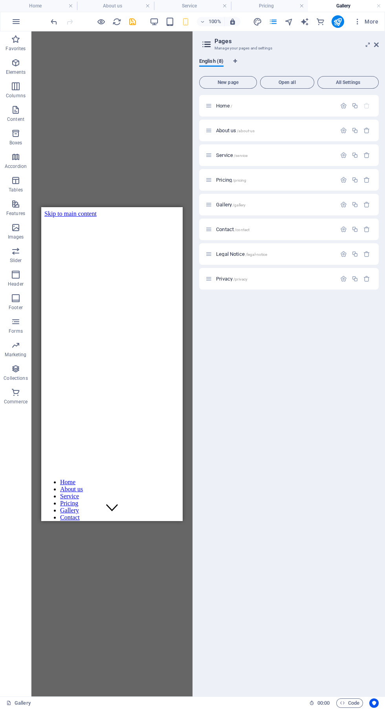
click at [174, 700] on div at bounding box center [111, 703] width 135 height 7
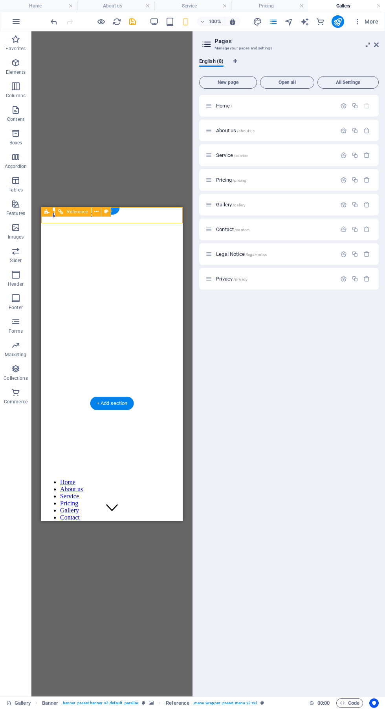
click at [122, 479] on nav "Home About us Service Pricing Gallery Contact" at bounding box center [111, 500] width 135 height 42
click at [279, 106] on p "Home /" at bounding box center [275, 105] width 118 height 5
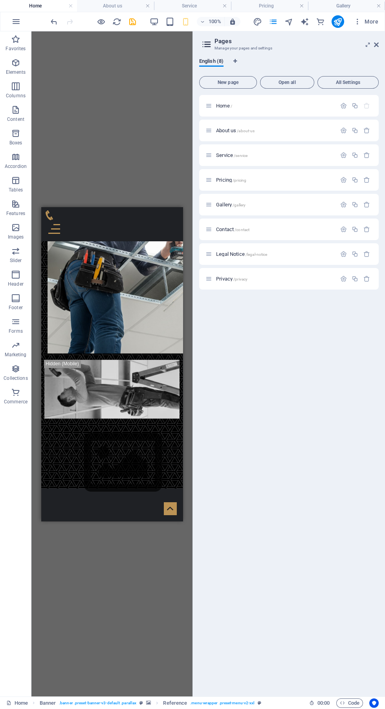
scroll to position [3065, 0]
click li
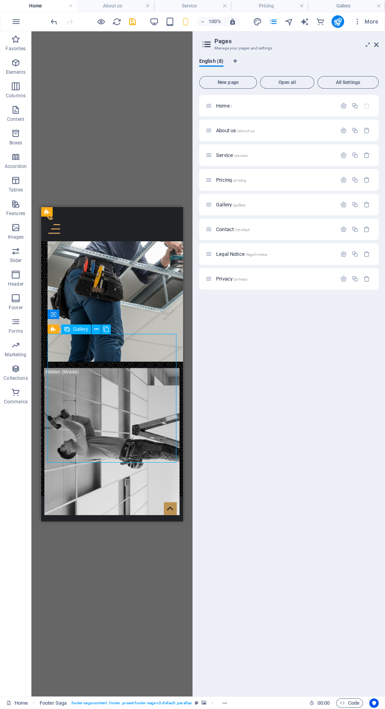
scroll to position [3053, 0]
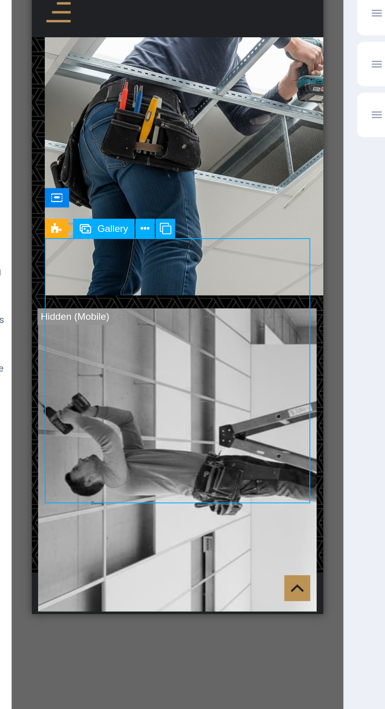
click at [95, 335] on icon at bounding box center [96, 334] width 4 height 8
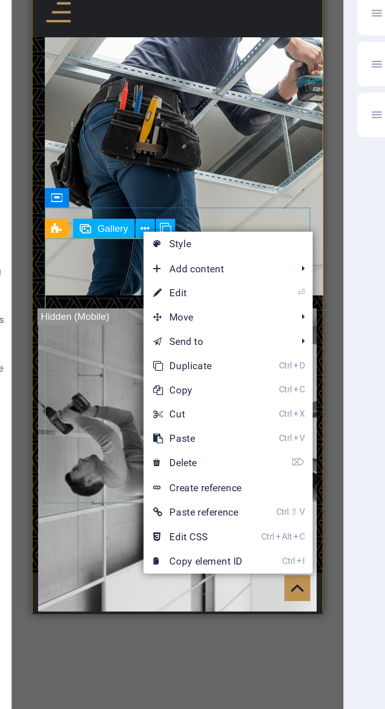
click at [133, 413] on link "Ctrl C Copy" at bounding box center [121, 413] width 53 height 12
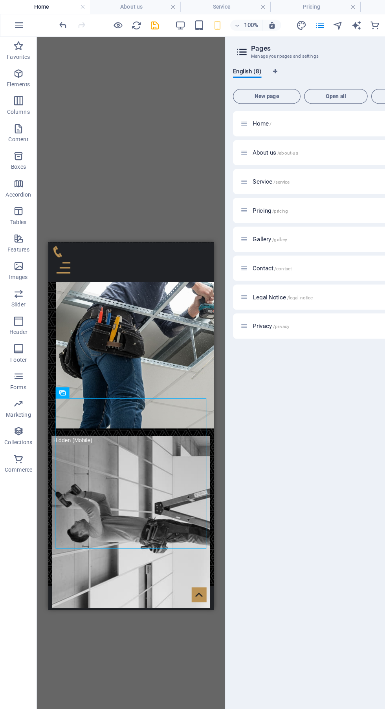
scroll to position [3051, 0]
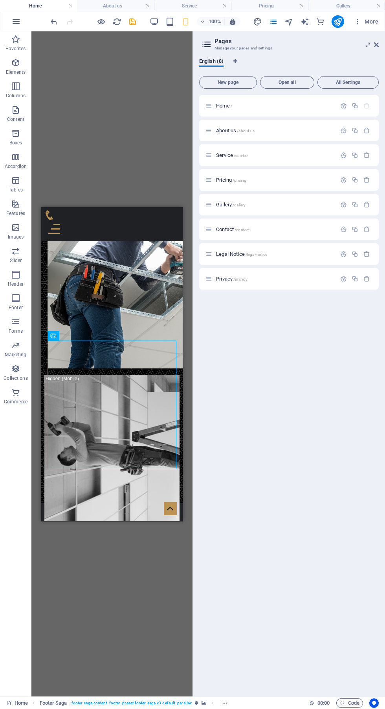
click at [292, 182] on p "Pricing /pricing" at bounding box center [275, 179] width 118 height 5
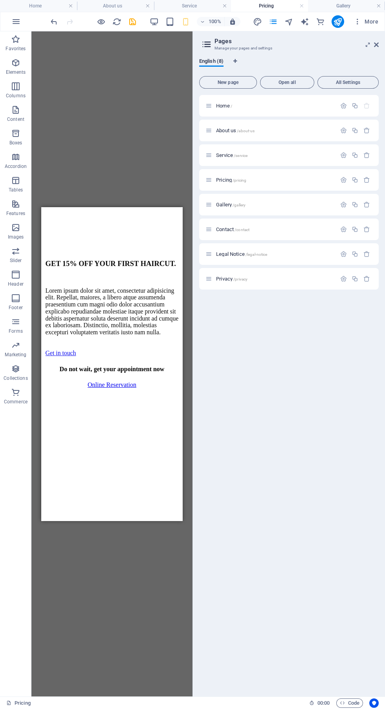
scroll to position [1928, 0]
click at [276, 206] on p "Gallery /gallery" at bounding box center [275, 204] width 118 height 5
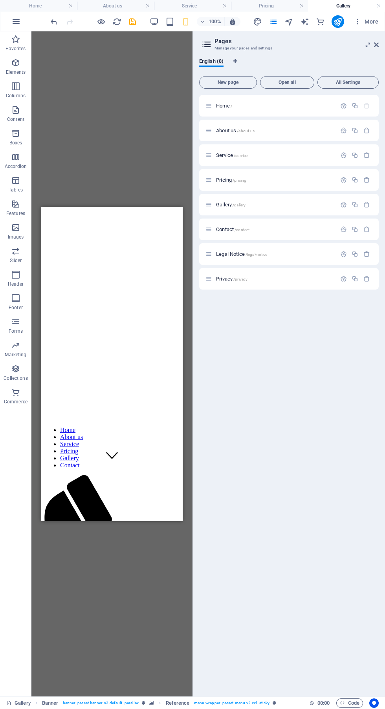
scroll to position [61, 0]
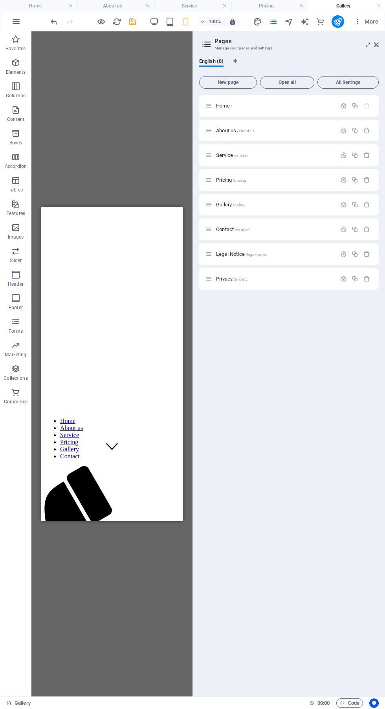
click at [264, 205] on p "Gallery /gallery" at bounding box center [275, 204] width 118 height 5
click at [123, 418] on nav "Home About us Service Pricing Gallery Contact" at bounding box center [111, 438] width 135 height 42
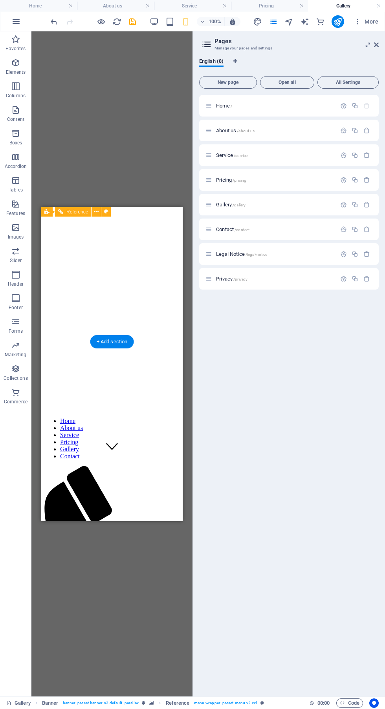
click at [167, 639] on div at bounding box center [111, 642] width 135 height 7
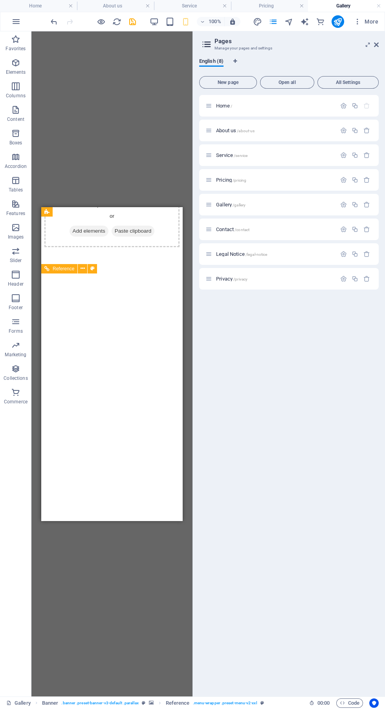
scroll to position [904, 0]
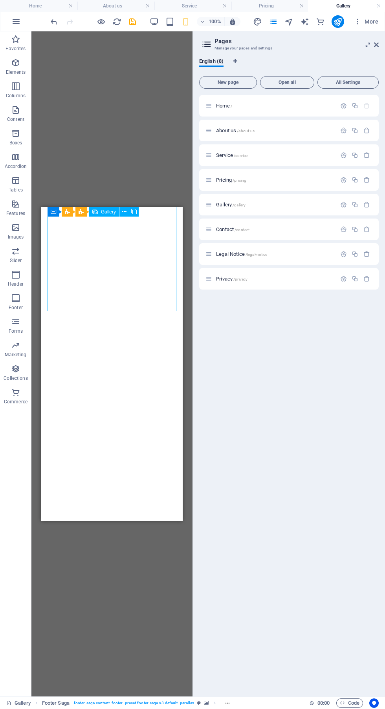
scroll to position [983, 0]
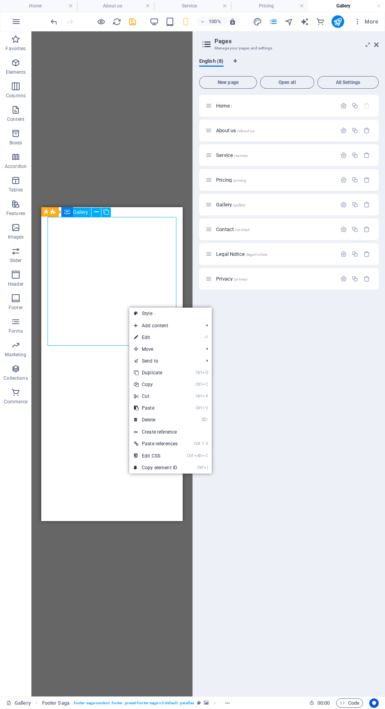
click at [175, 407] on link "Ctrl V Paste" at bounding box center [155, 408] width 53 height 12
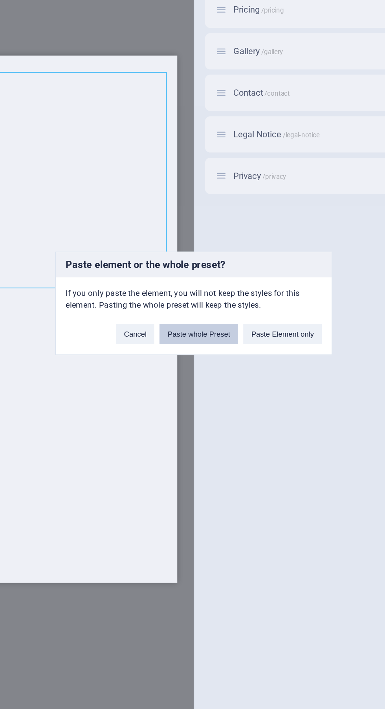
click at [195, 374] on button "Paste whole Preset" at bounding box center [195, 373] width 47 height 12
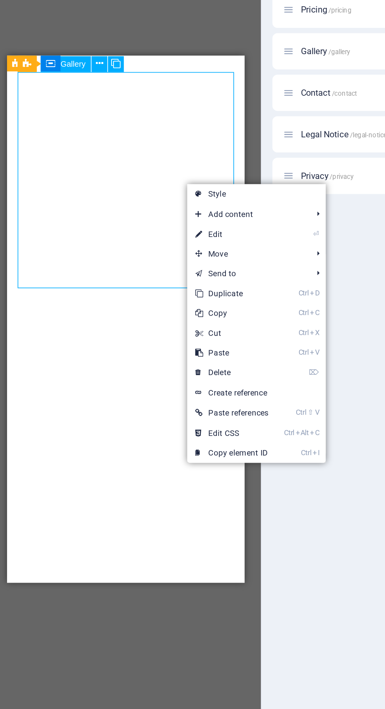
click at [192, 397] on link "⌦ Delete" at bounding box center [174, 396] width 53 height 12
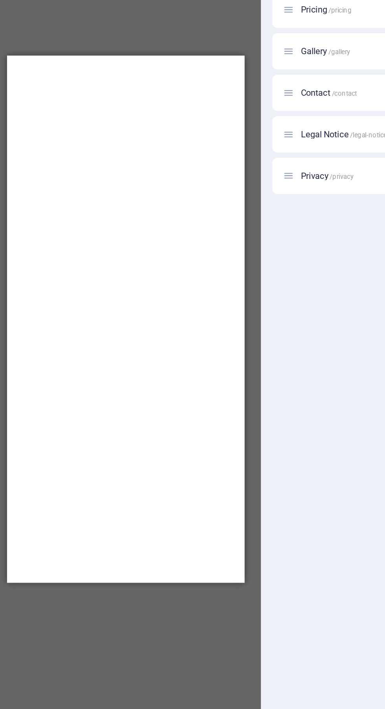
scroll to position [997, 0]
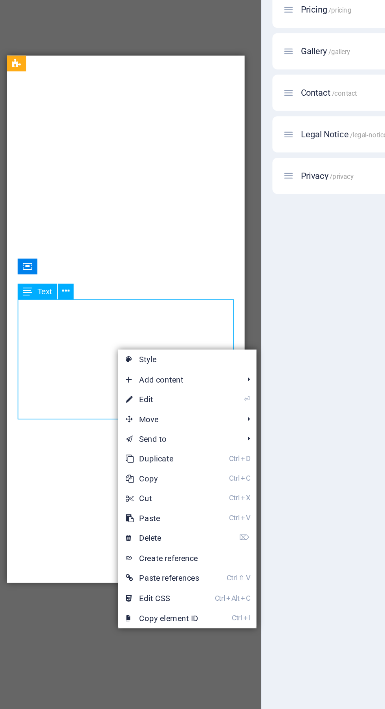
click at [153, 480] on link "Ctrl V Paste" at bounding box center [133, 483] width 53 height 12
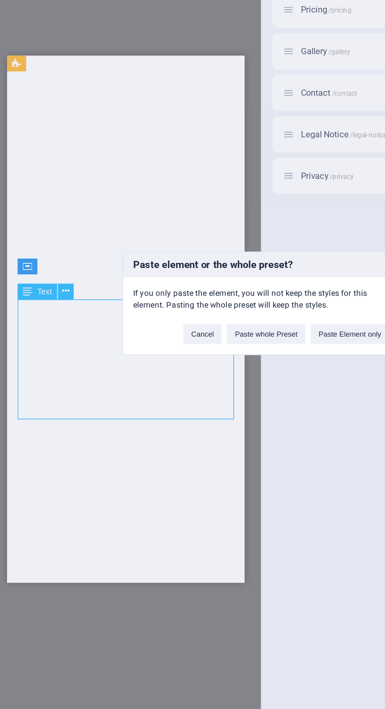
click at [139, 405] on div "Paste element or the whole preset? If you only paste the element, you will not …" at bounding box center [192, 354] width 385 height 709
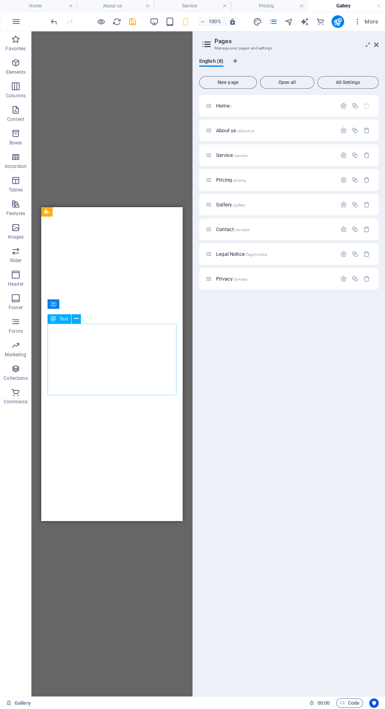
scroll to position [1027, 0]
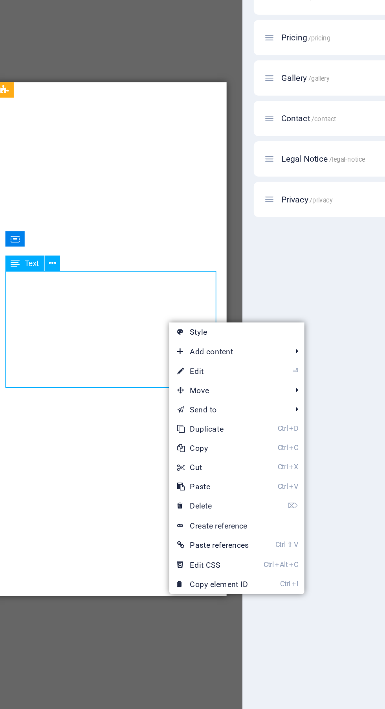
click at [190, 463] on link "⌦ Delete" at bounding box center [174, 466] width 53 height 12
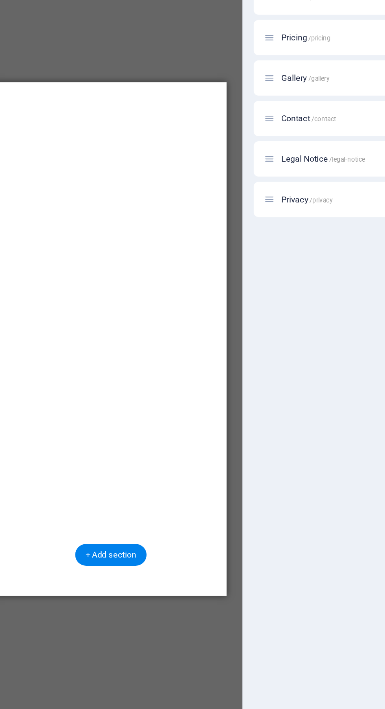
scroll to position [1018, 0]
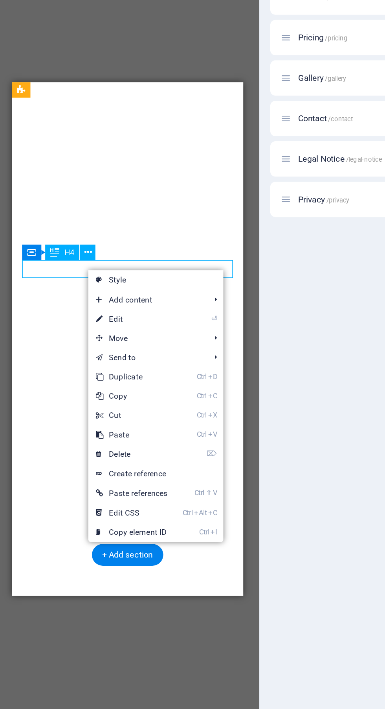
click at [131, 431] on link "⌦ Delete" at bounding box center [114, 435] width 53 height 12
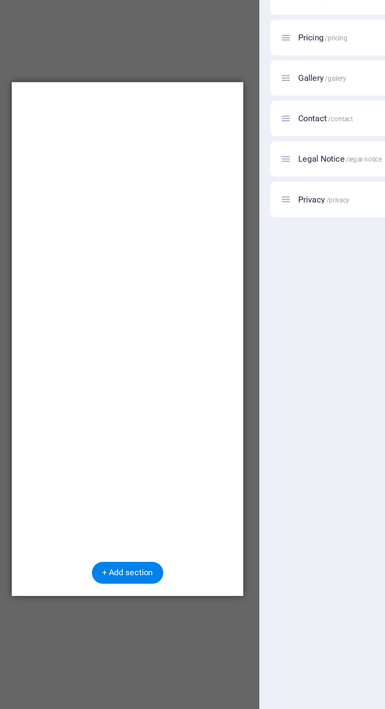
scroll to position [1007, 0]
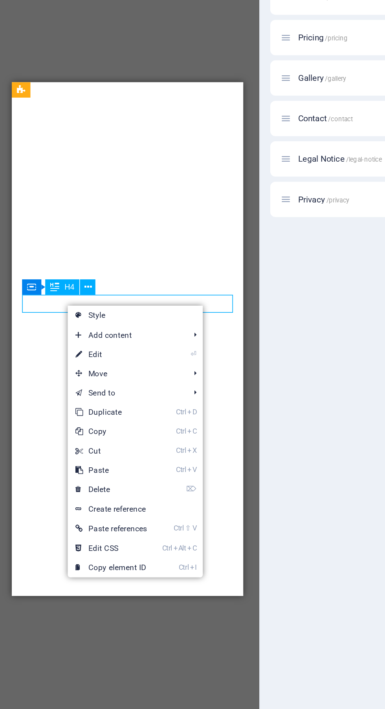
click at [123, 455] on link "⌦ Delete" at bounding box center [101, 456] width 53 height 12
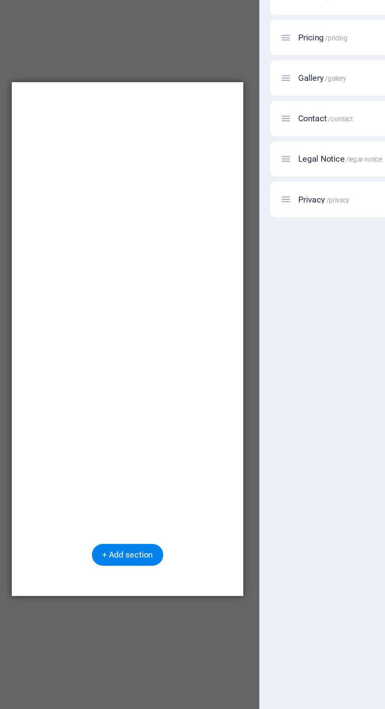
scroll to position [996, 0]
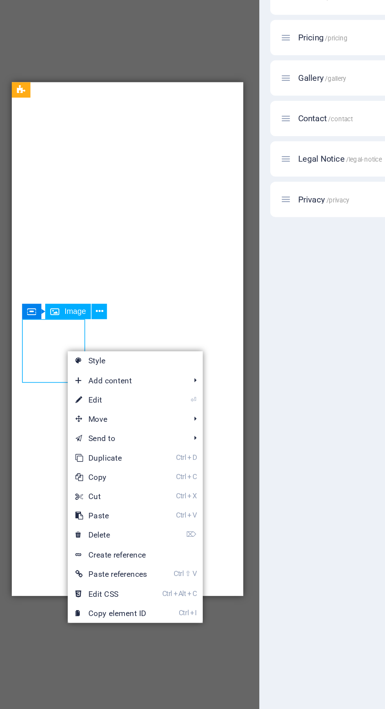
click at [137, 132] on figure at bounding box center [82, 132] width 135 height 0
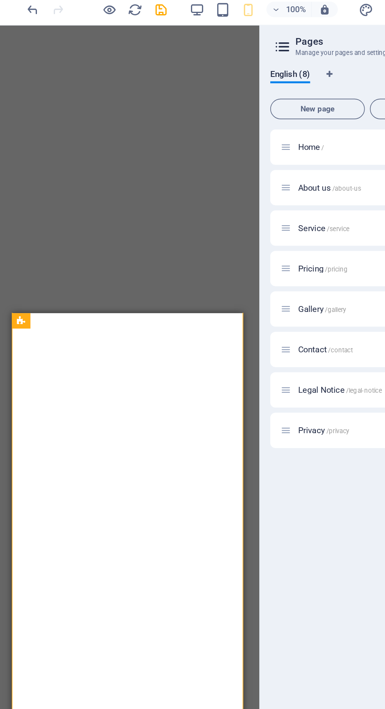
click at [129, 18] on icon "save" at bounding box center [132, 21] width 9 height 9
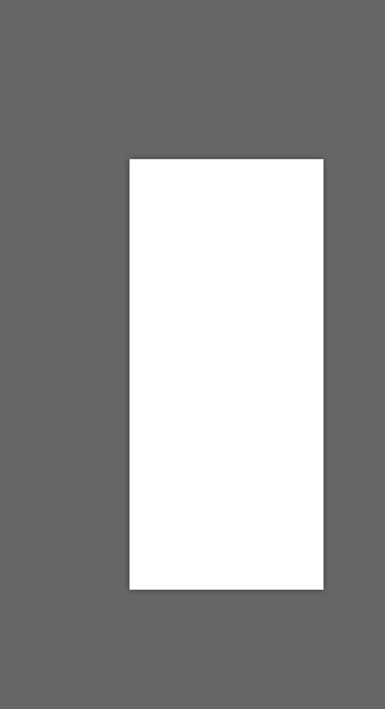
scroll to position [922, 0]
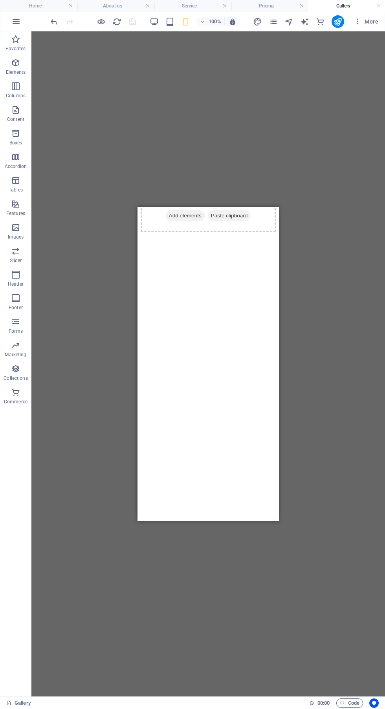
click at [273, 22] on icon "pages" at bounding box center [273, 21] width 9 height 9
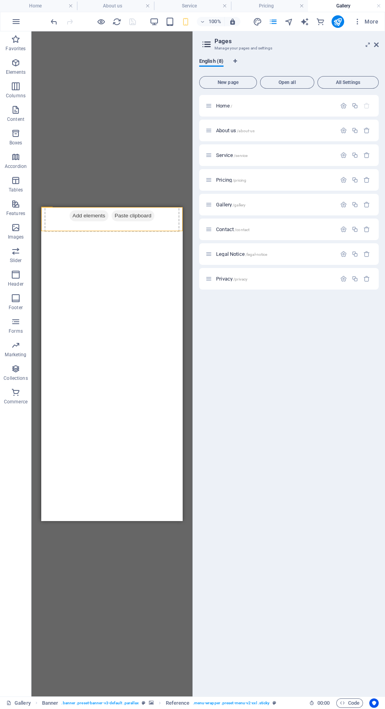
click at [298, 106] on p "Home /" at bounding box center [275, 105] width 118 height 5
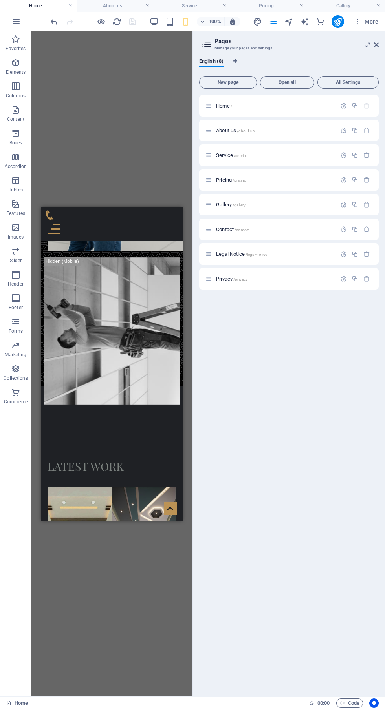
scroll to position [3169, 0]
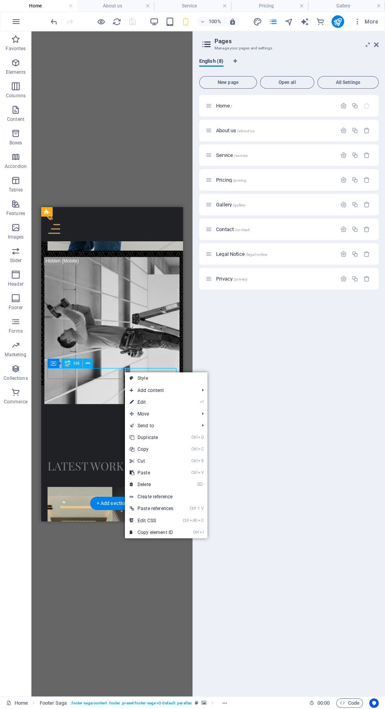
click at [172, 449] on link "Ctrl C Copy" at bounding box center [151, 450] width 53 height 12
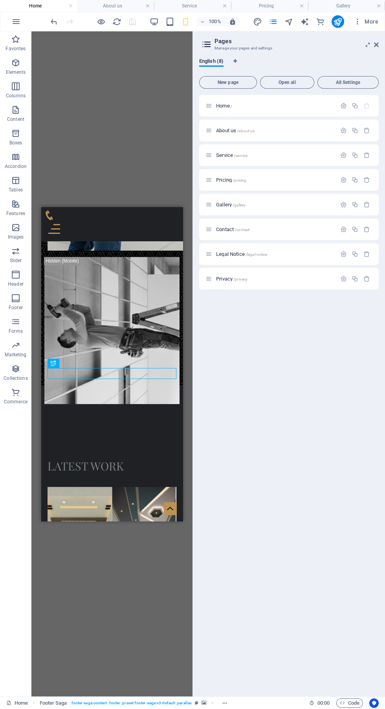
click at [280, 205] on p "Gallery /gallery" at bounding box center [275, 204] width 118 height 5
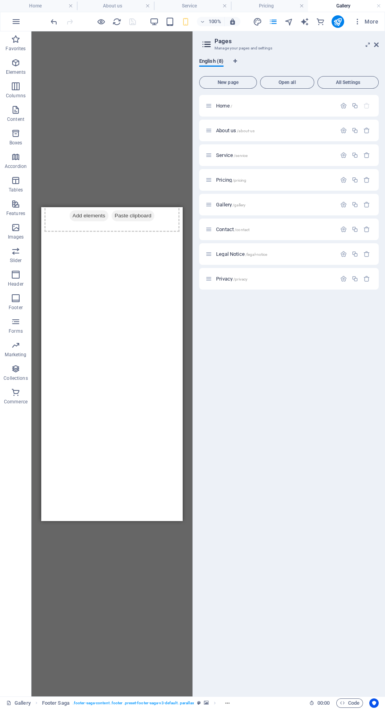
scroll to position [0, 0]
click at [107, 232] on figure at bounding box center [111, 232] width 135 height 0
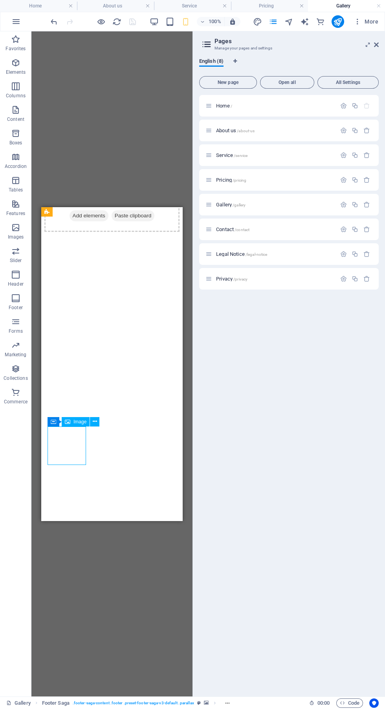
click at [123, 232] on figure at bounding box center [111, 232] width 135 height 0
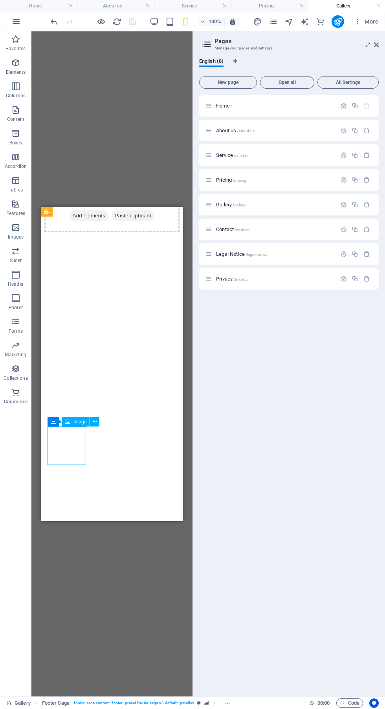
click at [98, 417] on button at bounding box center [94, 421] width 9 height 9
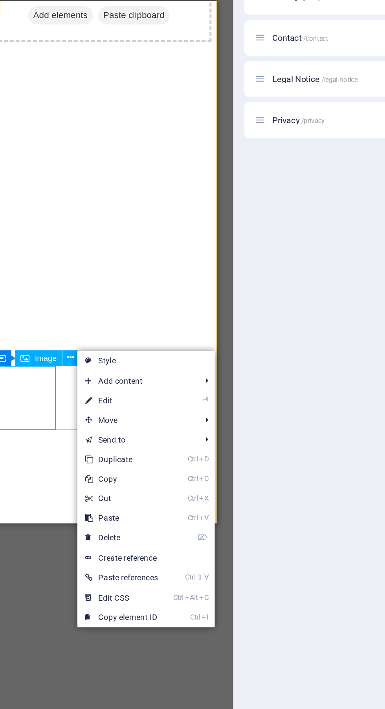
click at [148, 438] on span "Add content" at bounding box center [134, 436] width 71 height 12
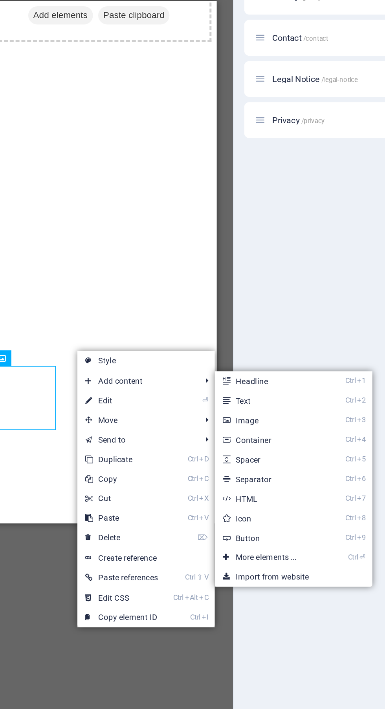
click at [228, 445] on link "Ctrl 2 Text" at bounding box center [213, 448] width 65 height 12
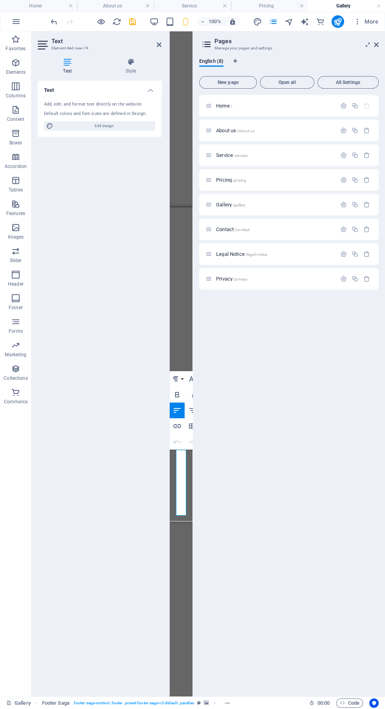
click at [160, 46] on icon at bounding box center [159, 45] width 5 height 6
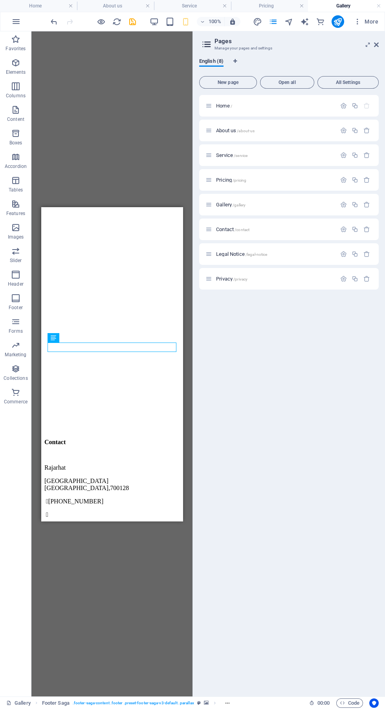
scroll to position [1044, 0]
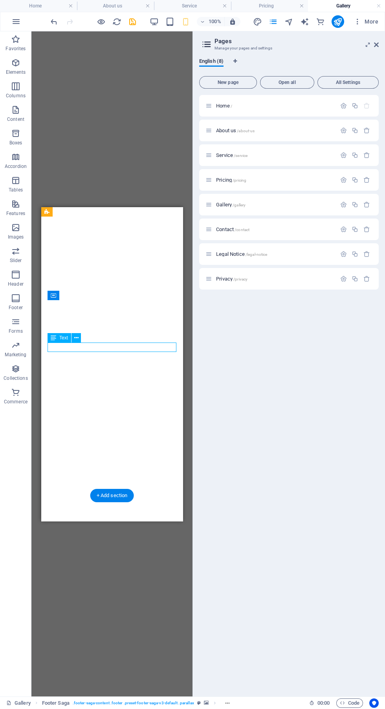
click li
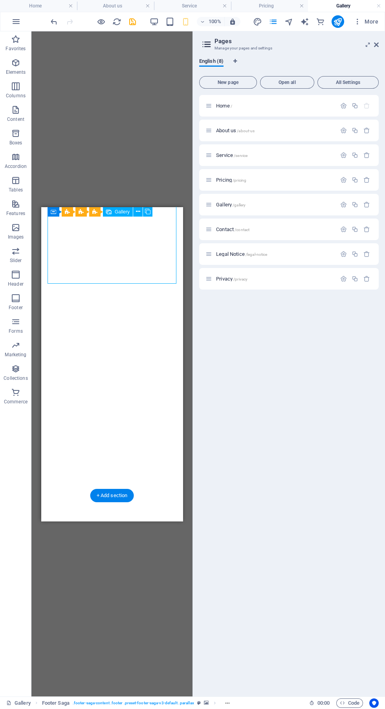
click at [137, 212] on icon at bounding box center [138, 212] width 4 height 8
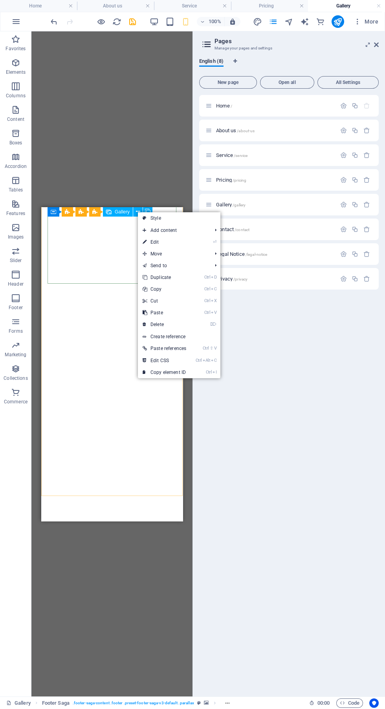
click at [192, 232] on span "Add content" at bounding box center [173, 231] width 71 height 12
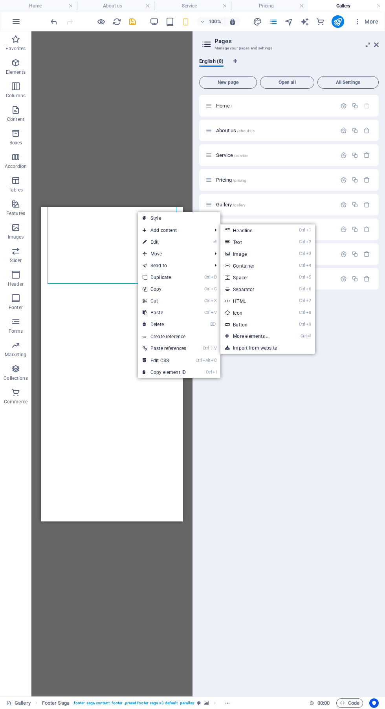
click at [277, 243] on link "Ctrl 2 Text" at bounding box center [252, 242] width 65 height 12
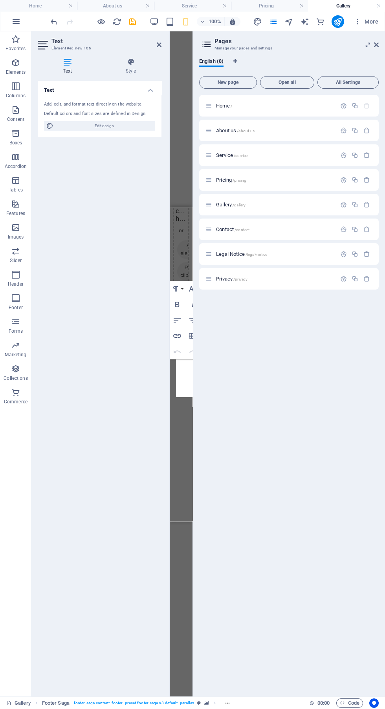
scroll to position [1228, 0]
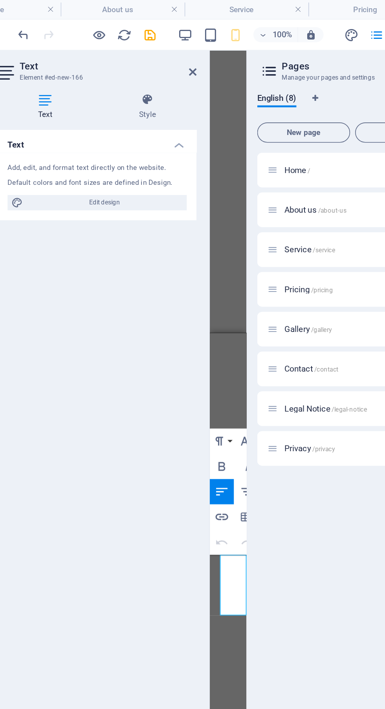
click at [159, 45] on icon at bounding box center [159, 45] width 5 height 6
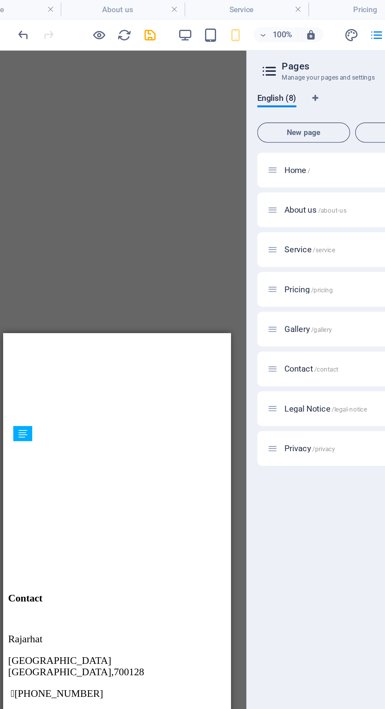
scroll to position [1054, 0]
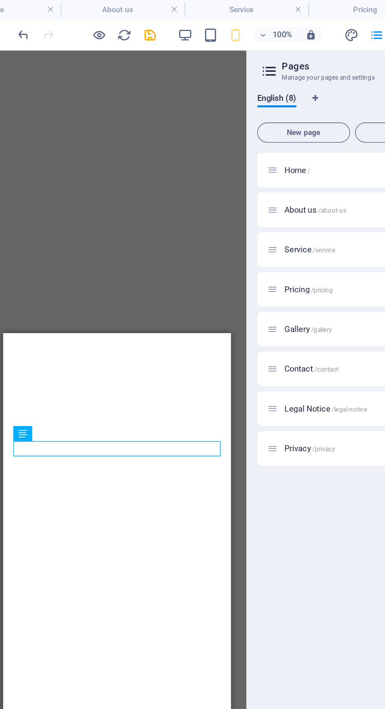
click li
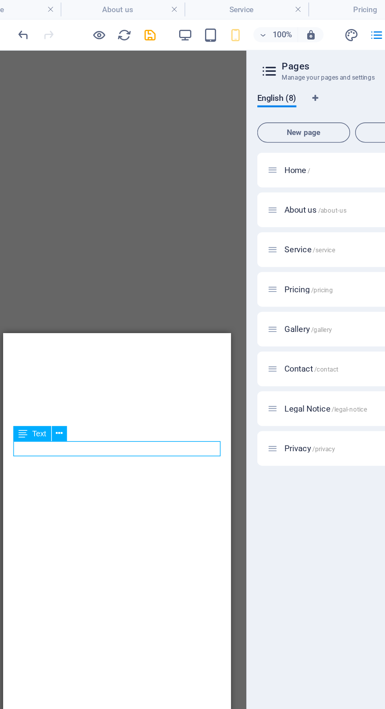
click at [76, 269] on icon at bounding box center [76, 269] width 4 height 8
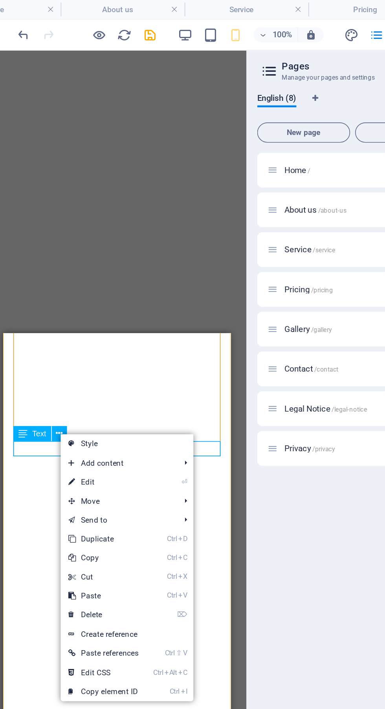
click at [120, 336] on link "Ctrl D Duplicate" at bounding box center [103, 335] width 53 height 12
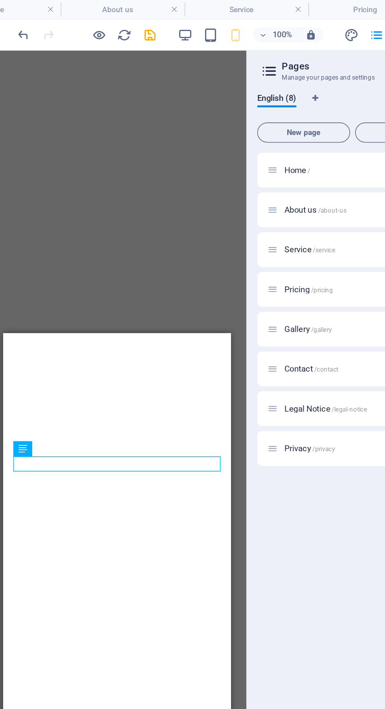
click at [76, 279] on icon at bounding box center [76, 279] width 4 height 8
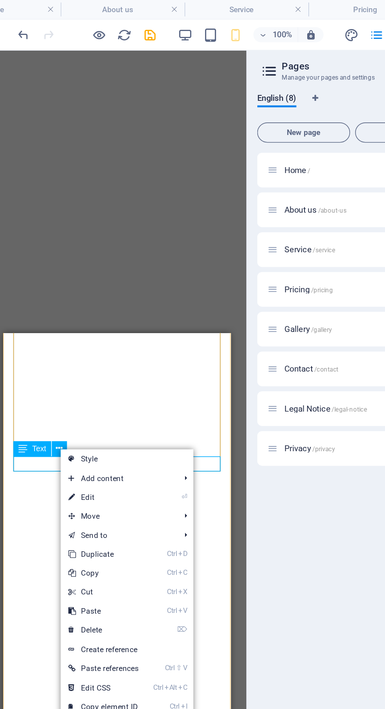
click at [128, 345] on link "Ctrl D Duplicate" at bounding box center [103, 345] width 53 height 12
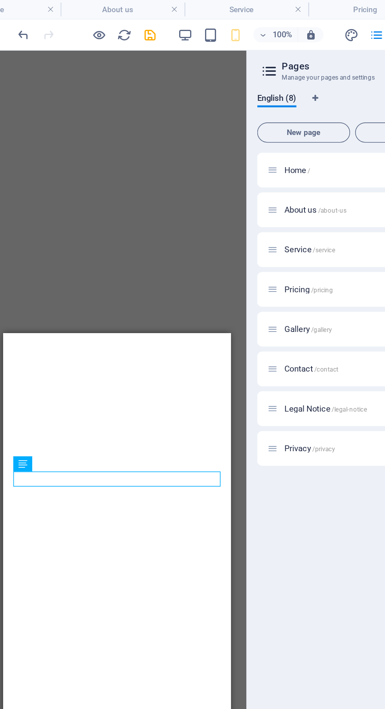
click at [79, 288] on button at bounding box center [75, 288] width 9 height 9
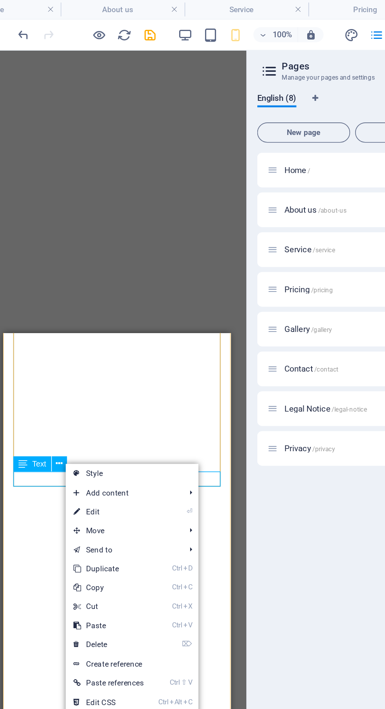
click at [132, 352] on link "Ctrl D Duplicate" at bounding box center [106, 354] width 53 height 12
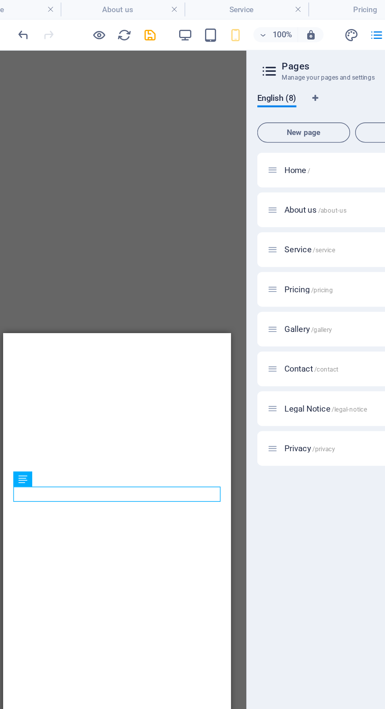
click at [83, 295] on div "Text" at bounding box center [66, 298] width 38 height 10
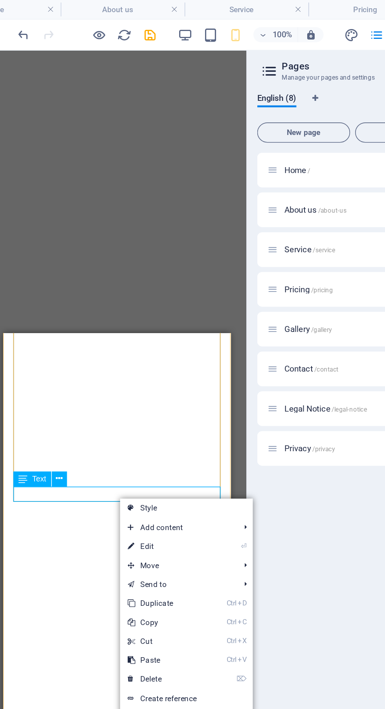
click at [156, 410] on link "Ctrl V Paste" at bounding box center [140, 411] width 53 height 12
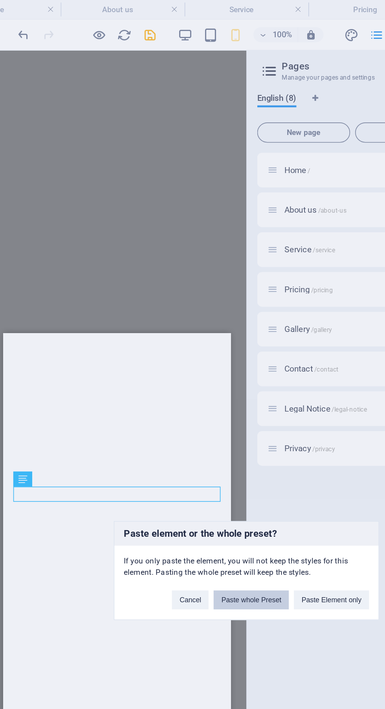
click at [201, 379] on button "Paste whole Preset" at bounding box center [195, 373] width 47 height 12
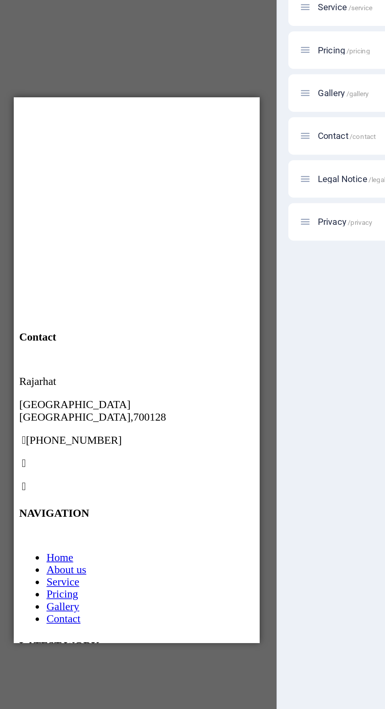
scroll to position [1529, 0]
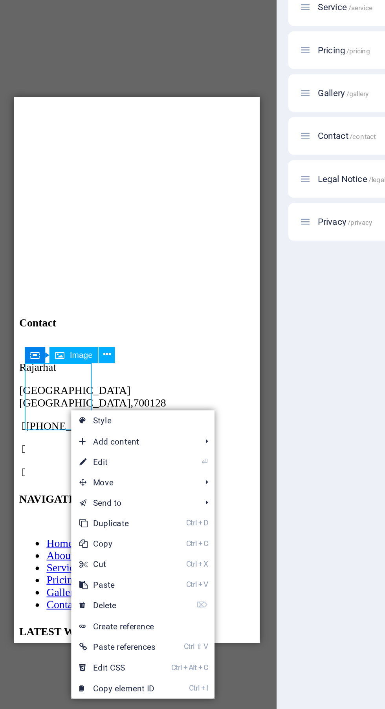
click at [124, 501] on link "⌦ Delete" at bounding box center [100, 500] width 53 height 12
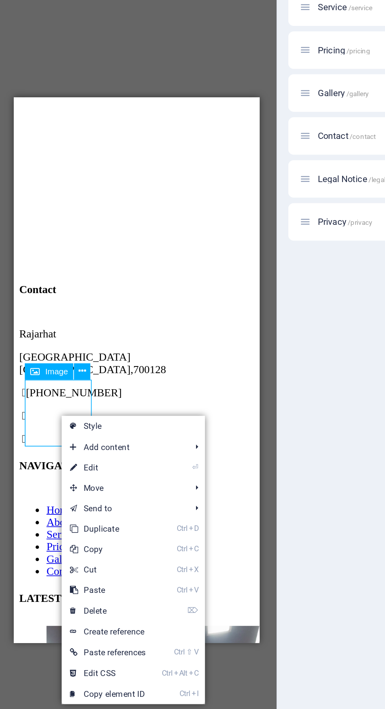
click at [117, 502] on link "⌦ Delete" at bounding box center [95, 503] width 53 height 12
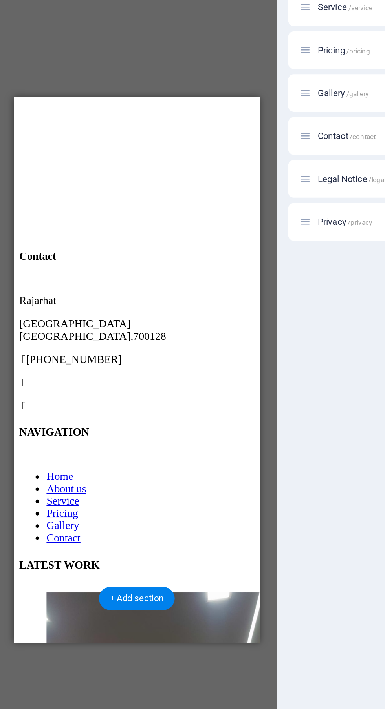
scroll to position [1508, 0]
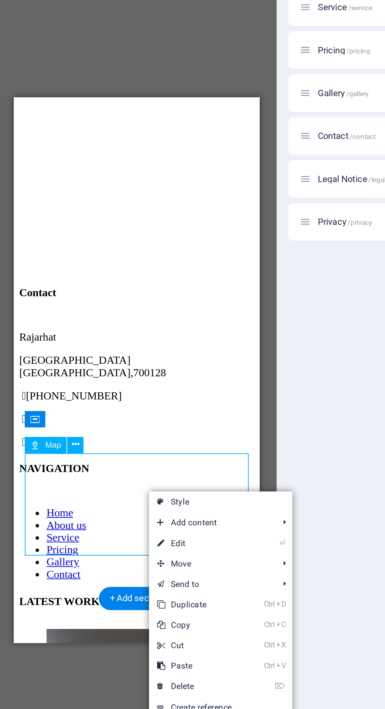
click at [157, 543] on link "⌦ Delete" at bounding box center [145, 547] width 53 height 12
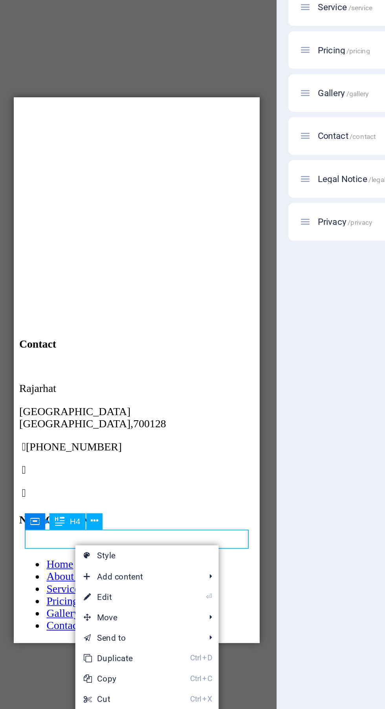
click at [122, 570] on link "Ctrl V Paste" at bounding box center [103, 566] width 53 height 12
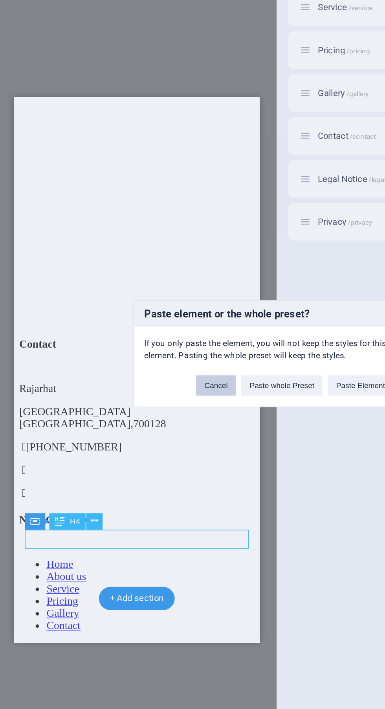
click at [156, 379] on button "Cancel" at bounding box center [157, 373] width 23 height 12
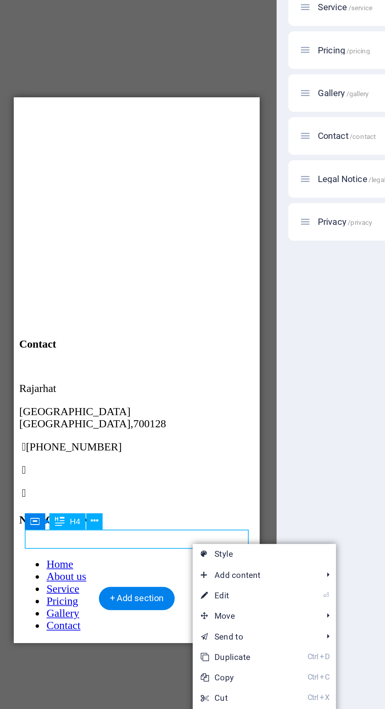
click at [186, 580] on link "⌦ Delete" at bounding box center [170, 577] width 53 height 12
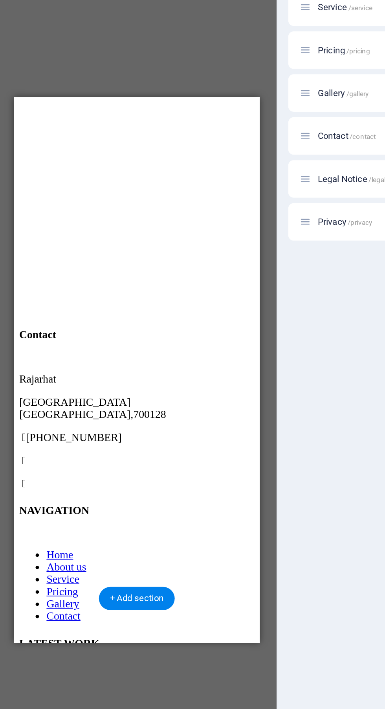
scroll to position [1438, 0]
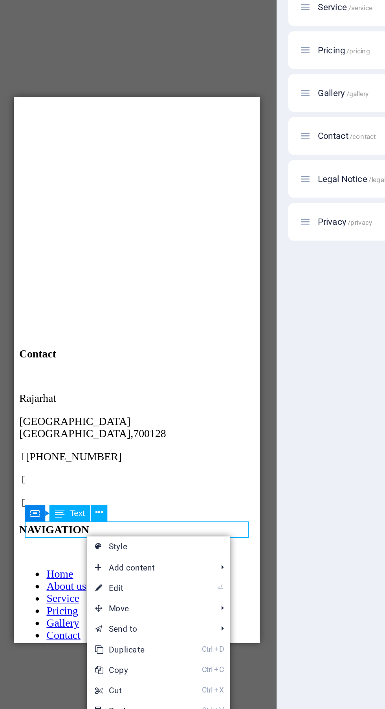
click at [135, 569] on link "⌦ Delete" at bounding box center [109, 572] width 53 height 12
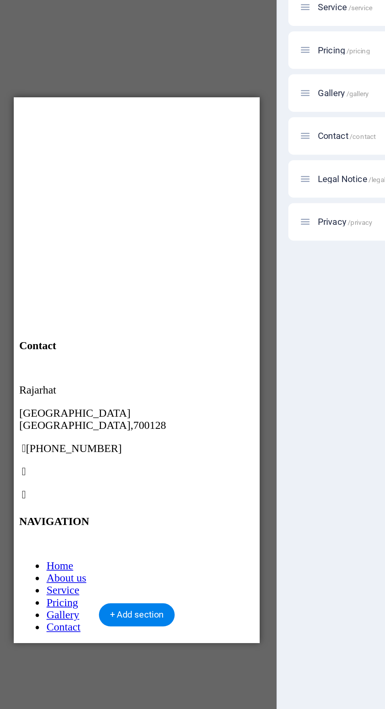
scroll to position [1429, 0]
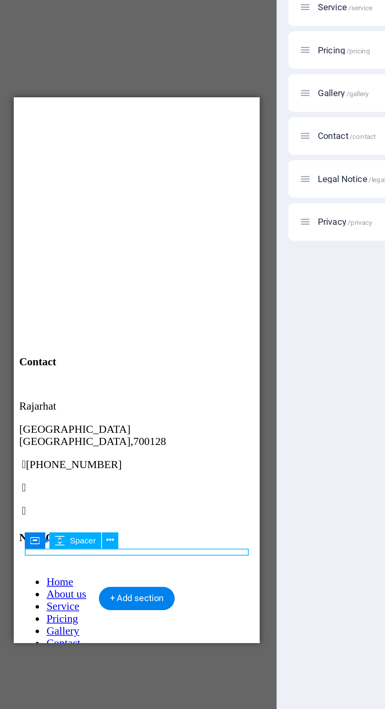
click at [97, 461] on icon at bounding box center [97, 462] width 4 height 8
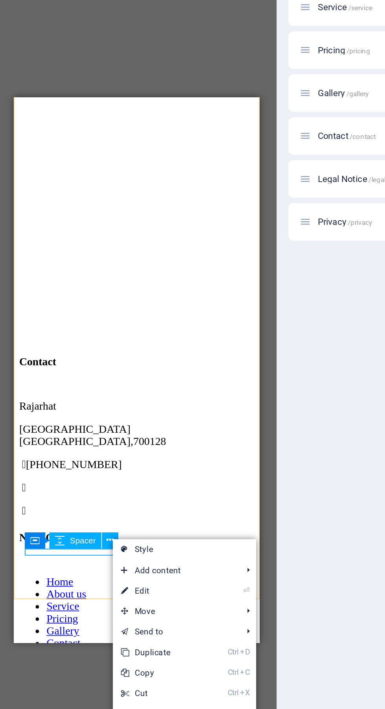
click at [151, 572] on link "⌦ Delete" at bounding box center [124, 574] width 53 height 12
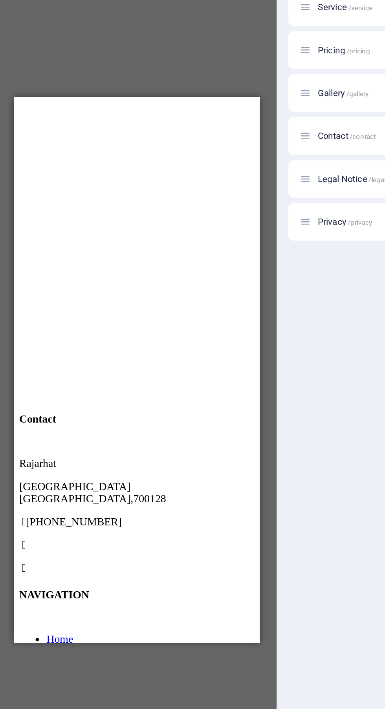
scroll to position [1494, 0]
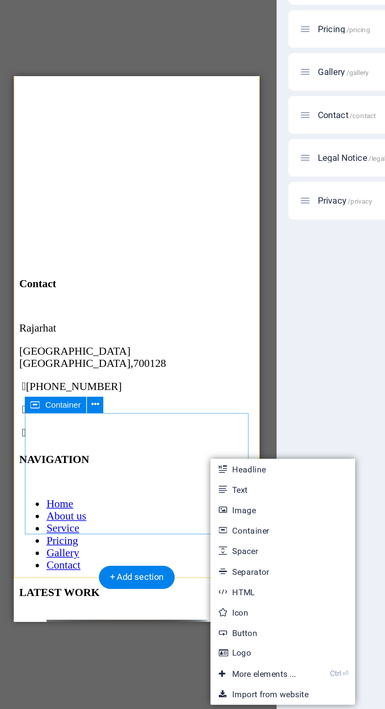
click at [80, 399] on div "Container" at bounding box center [64, 396] width 35 height 9
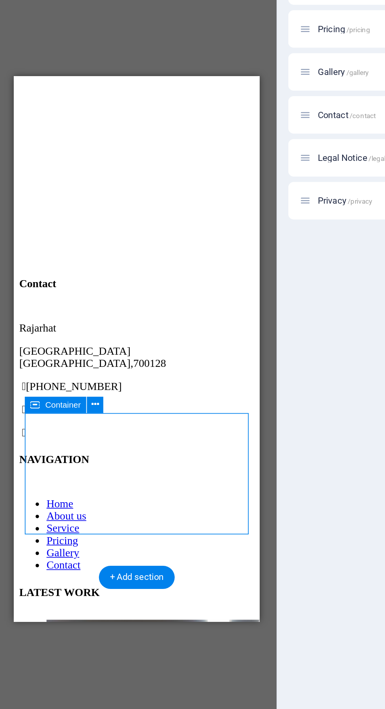
click at [87, 399] on icon at bounding box center [88, 396] width 4 height 8
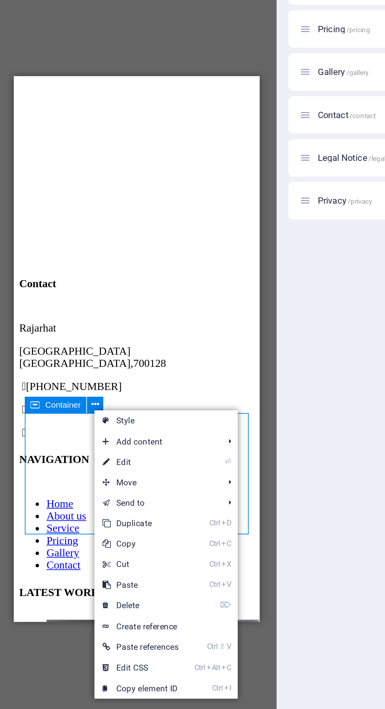
click at [141, 512] on link "⌦ Delete" at bounding box center [114, 512] width 53 height 12
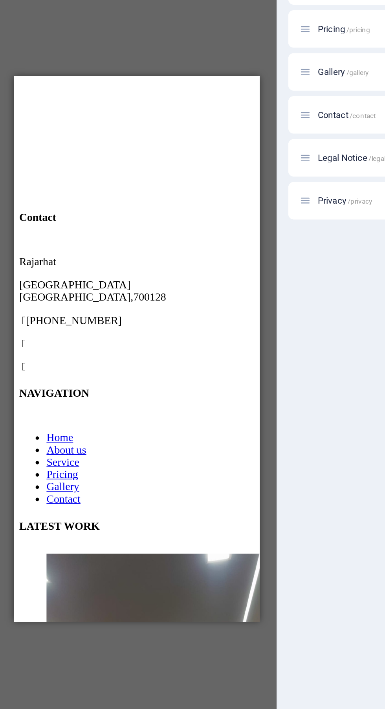
scroll to position [1418, 0]
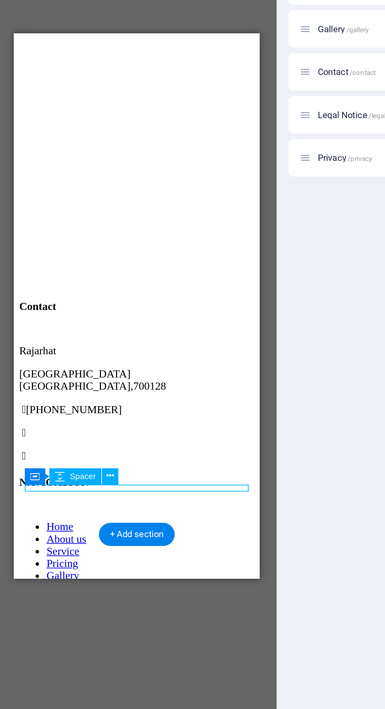
click at [100, 459] on button at bounding box center [96, 462] width 9 height 9
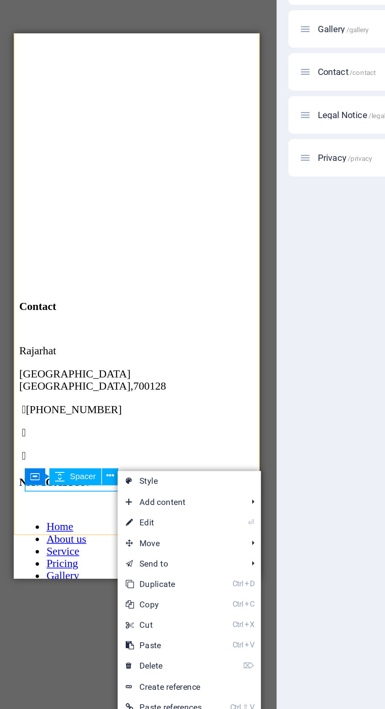
click at [153, 571] on link "⌦ Delete" at bounding box center [127, 572] width 53 height 12
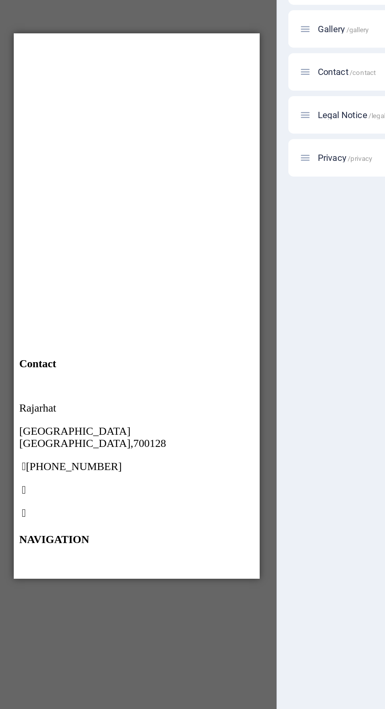
scroll to position [1484, 0]
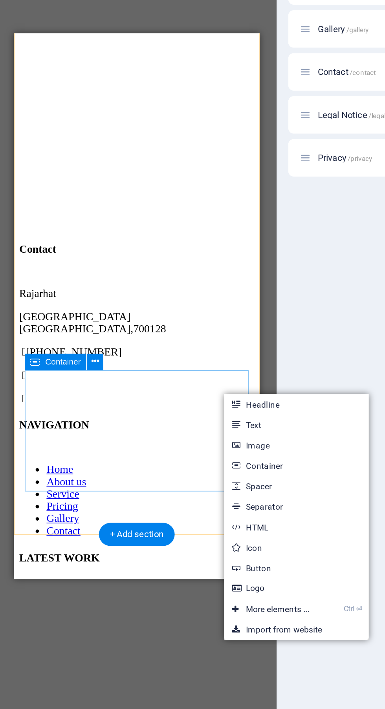
click at [88, 396] on icon at bounding box center [88, 396] width 4 height 8
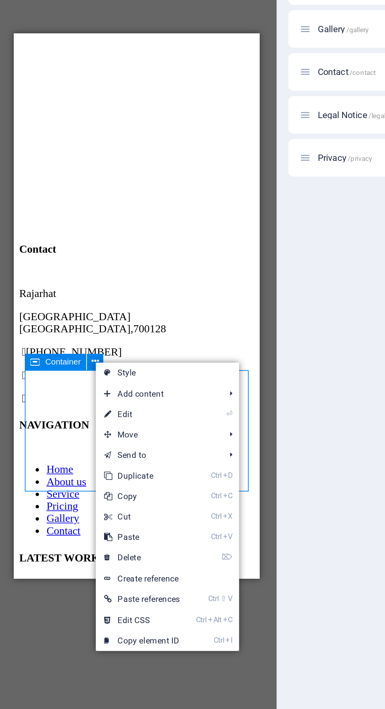
click at [140, 511] on link "⌦ Delete" at bounding box center [114, 509] width 53 height 12
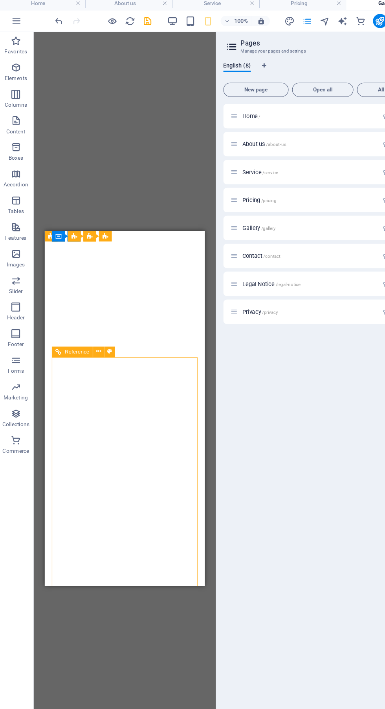
scroll to position [1021, 0]
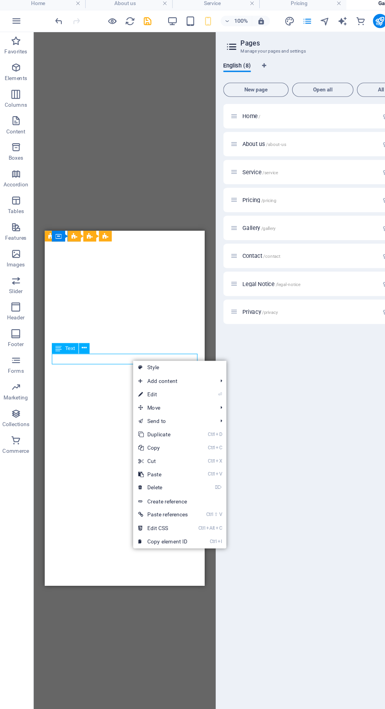
click at [170, 434] on link "⌦ Delete" at bounding box center [145, 435] width 53 height 12
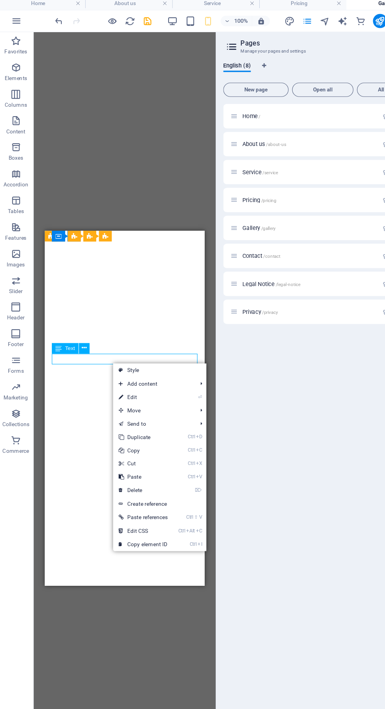
click at [155, 436] on link "⌦ Delete" at bounding box center [128, 437] width 53 height 12
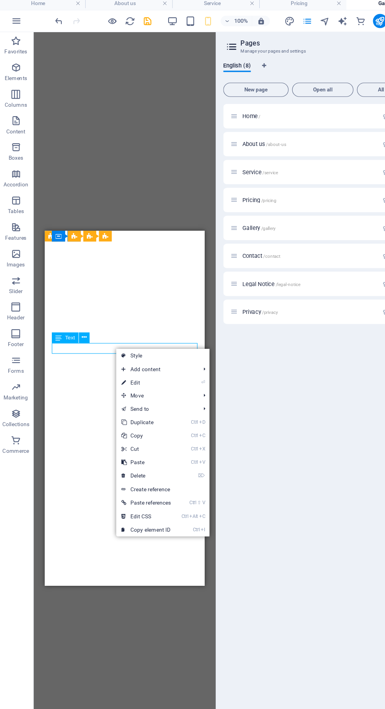
click at [154, 424] on link "⌦ Delete" at bounding box center [130, 424] width 53 height 12
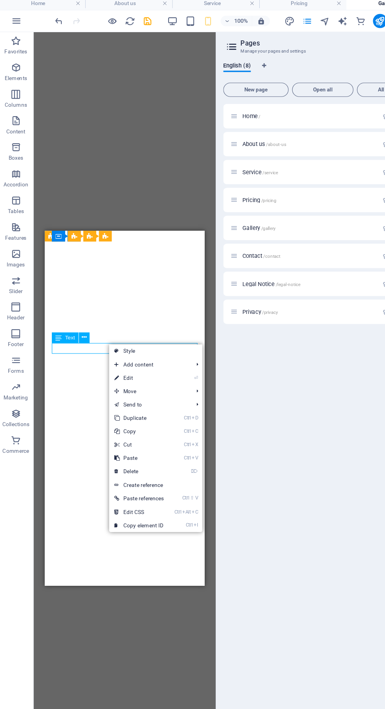
click at [159, 428] on link "Create reference" at bounding box center [139, 432] width 82 height 12
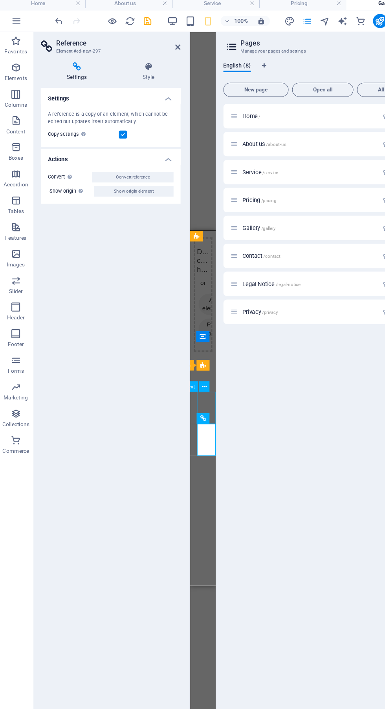
scroll to position [1224, 0]
click at [159, 45] on icon at bounding box center [159, 45] width 5 height 6
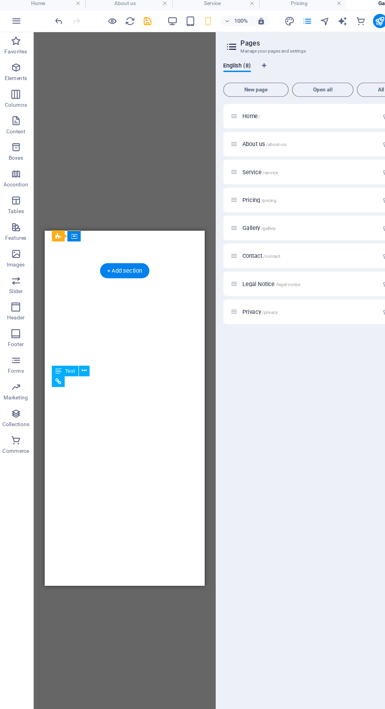
scroll to position [992, 0]
click li
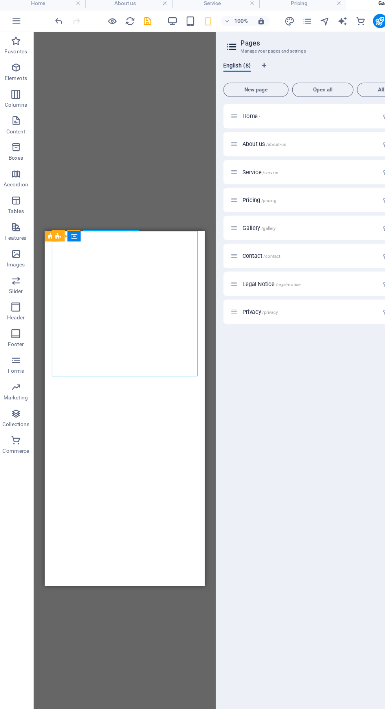
click li
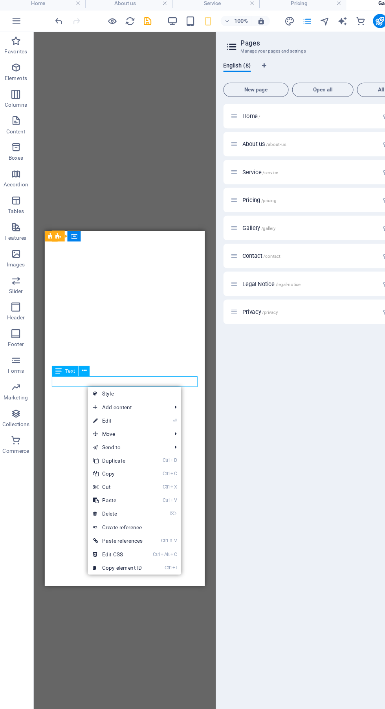
click at [126, 458] on link "⌦ Delete" at bounding box center [105, 458] width 53 height 12
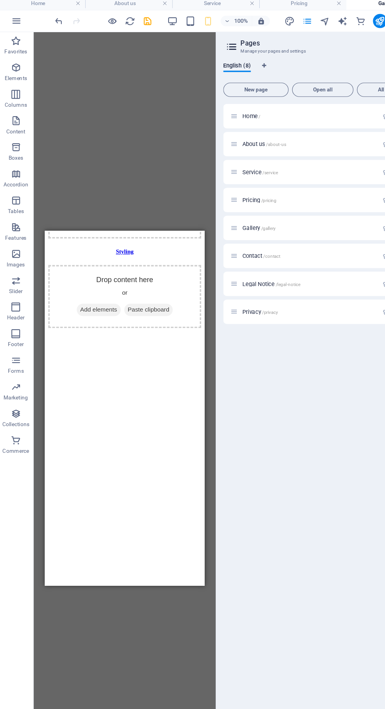
scroll to position [855, 0]
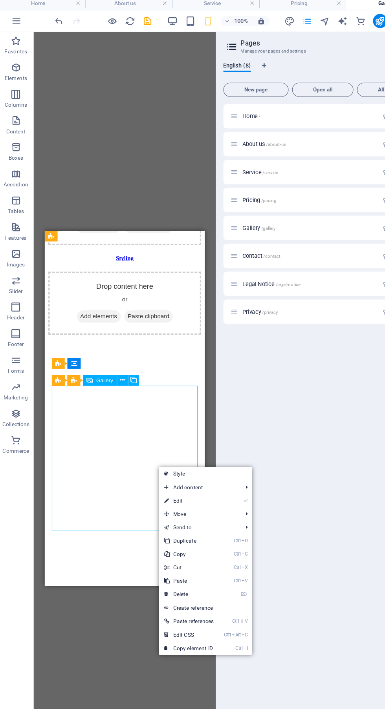
click at [190, 523] on link "⌦ Delete" at bounding box center [168, 529] width 53 height 12
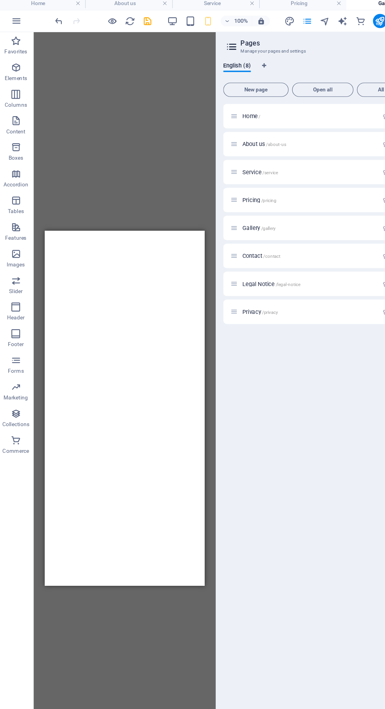
scroll to position [1063, 0]
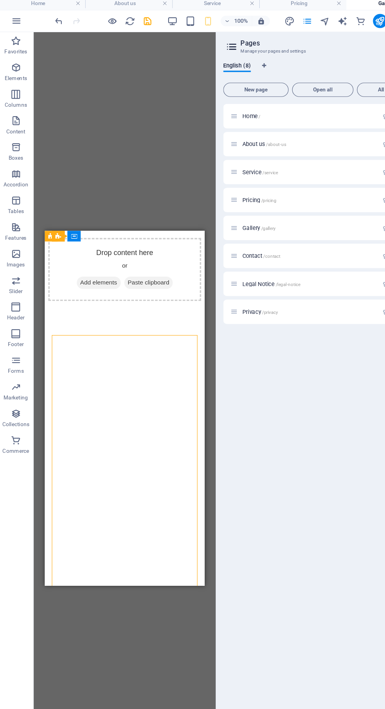
scroll to position [871, 0]
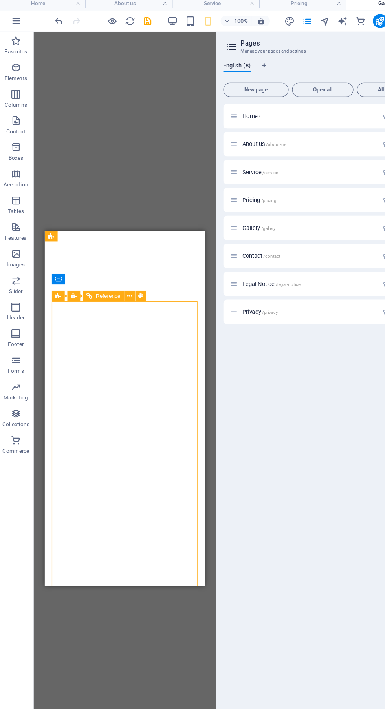
scroll to position [959, 0]
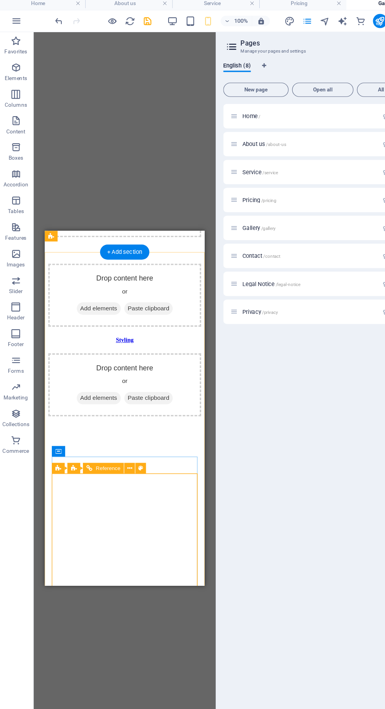
scroll to position [776, 0]
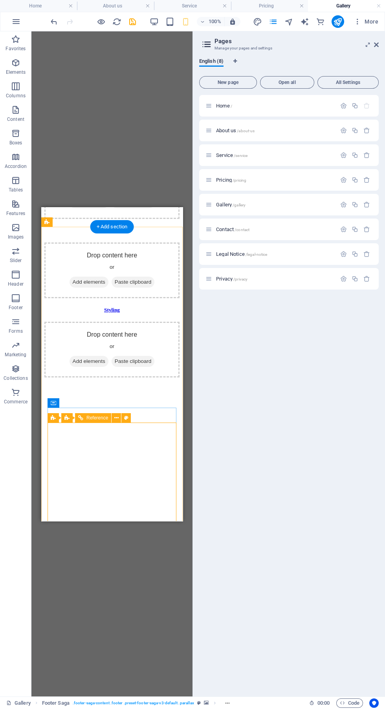
click at [71, 49] on div "H1 Banner Container Container Gallery Gallery Accordion Container Container Gal…" at bounding box center [111, 363] width 161 height 665
click at [54, 22] on icon "undo" at bounding box center [53, 21] width 9 height 9
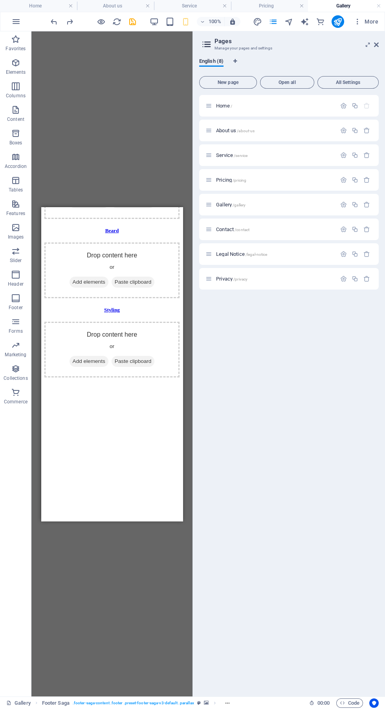
click at [56, 25] on icon "undo" at bounding box center [53, 21] width 9 height 9
click at [57, 21] on icon "undo" at bounding box center [53, 21] width 9 height 9
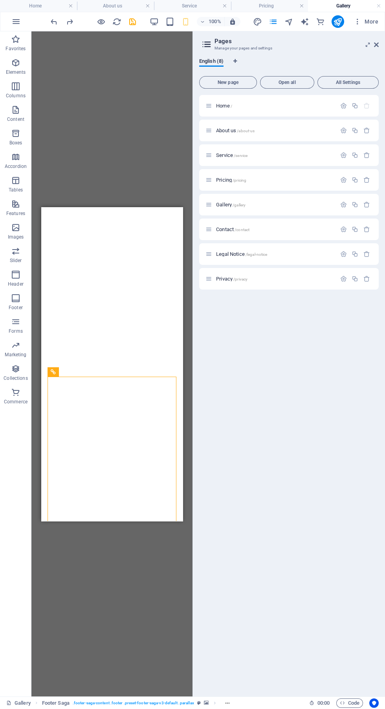
scroll to position [978, 0]
click at [54, 22] on icon "undo" at bounding box center [53, 21] width 9 height 9
click at [57, 19] on icon "undo" at bounding box center [53, 21] width 9 height 9
click at [57, 17] on icon "undo" at bounding box center [53, 21] width 9 height 9
click at [54, 22] on icon "undo" at bounding box center [53, 21] width 9 height 9
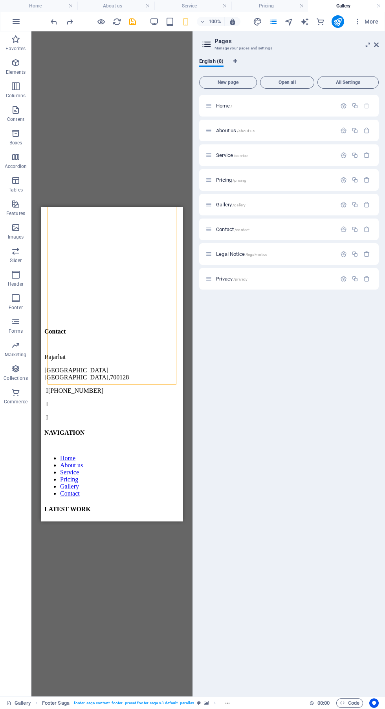
click at [58, 20] on icon "undo" at bounding box center [53, 21] width 9 height 9
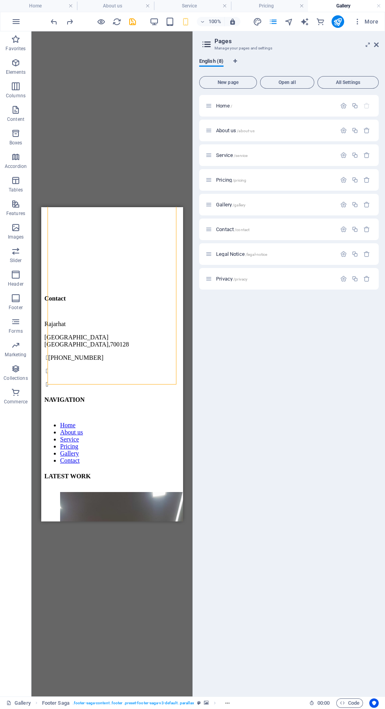
scroll to position [1418, 0]
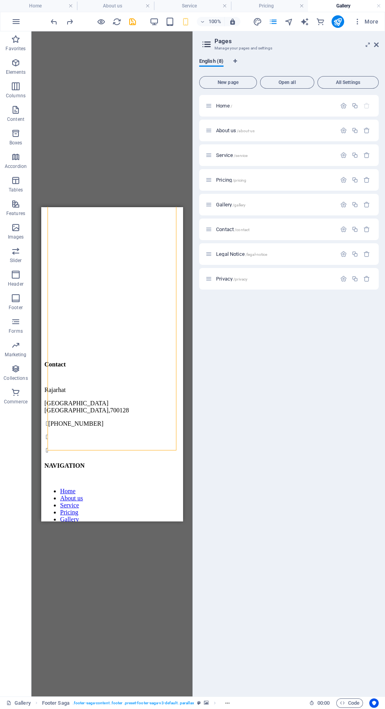
click at [54, 22] on icon "undo" at bounding box center [53, 21] width 9 height 9
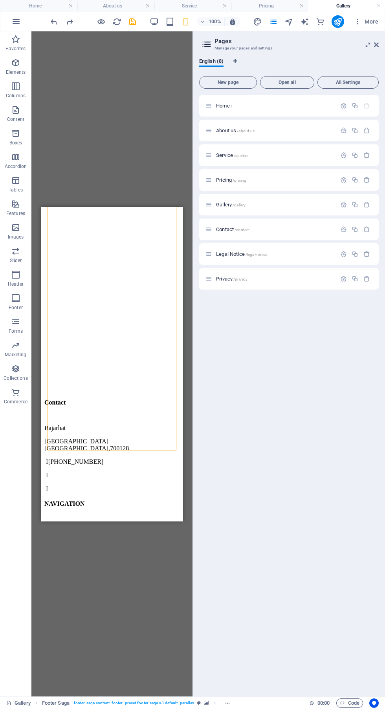
click at [57, 22] on icon "undo" at bounding box center [53, 21] width 9 height 9
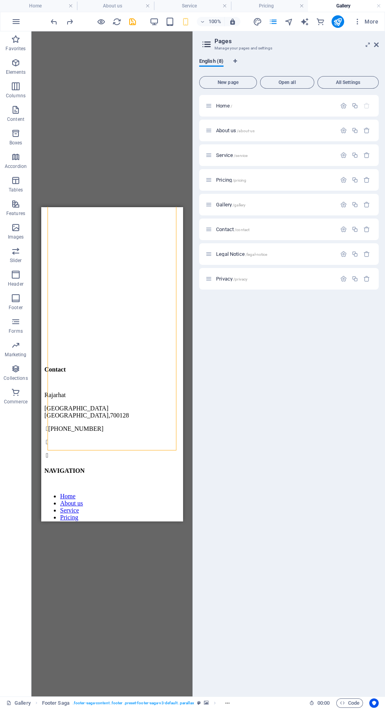
click at [57, 19] on icon "undo" at bounding box center [53, 21] width 9 height 9
click at [54, 22] on icon "undo" at bounding box center [53, 21] width 9 height 9
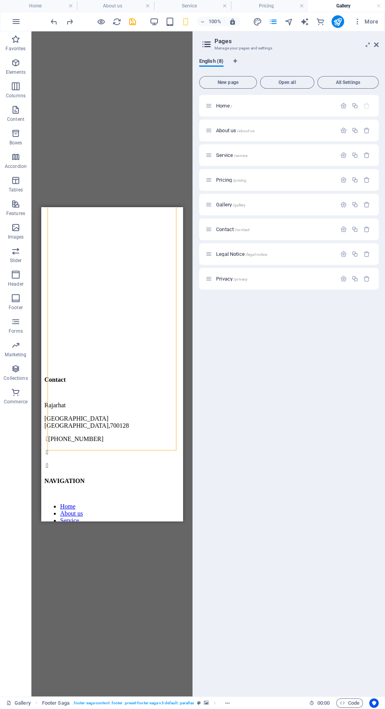
click at [54, 22] on icon "undo" at bounding box center [53, 21] width 9 height 9
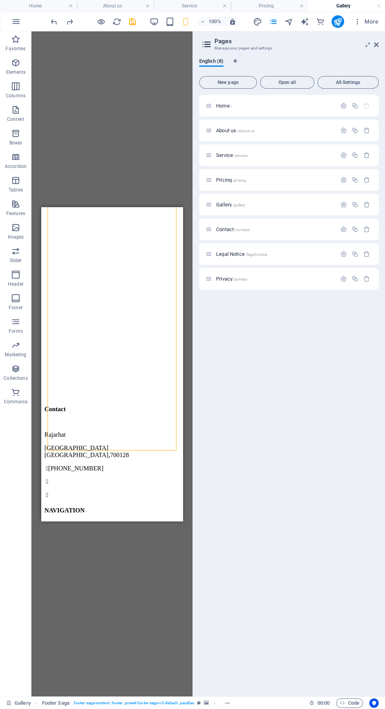
click at [54, 22] on icon "undo" at bounding box center [53, 21] width 9 height 9
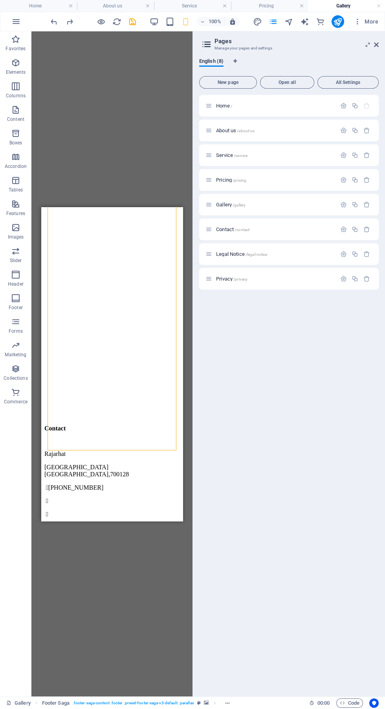
click at [54, 22] on icon "undo" at bounding box center [53, 21] width 9 height 9
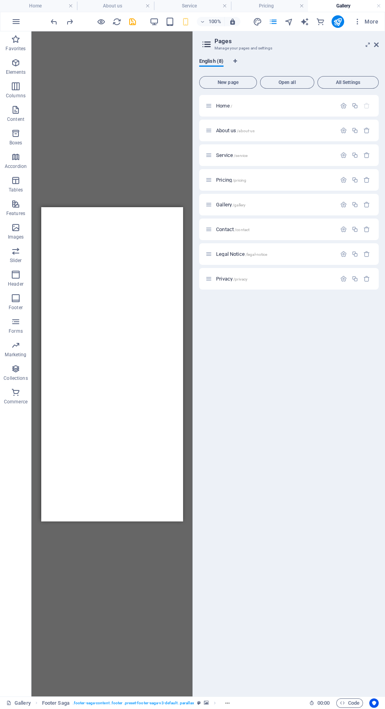
click at [58, 20] on icon "undo" at bounding box center [53, 21] width 9 height 9
click at [54, 22] on icon "undo" at bounding box center [53, 21] width 9 height 9
click at [69, 22] on icon "redo" at bounding box center [69, 21] width 9 height 9
click at [54, 22] on icon "undo" at bounding box center [53, 21] width 9 height 9
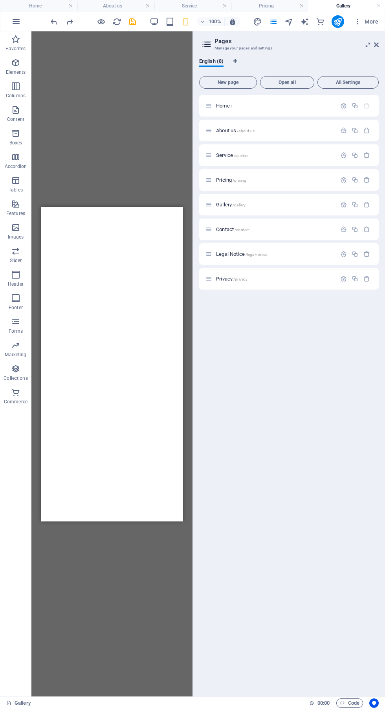
click at [58, 23] on icon "undo" at bounding box center [53, 21] width 9 height 9
click at [54, 22] on icon "undo" at bounding box center [53, 21] width 9 height 9
click at [69, 22] on icon "redo" at bounding box center [69, 21] width 9 height 9
click at [54, 22] on icon "undo" at bounding box center [53, 21] width 9 height 9
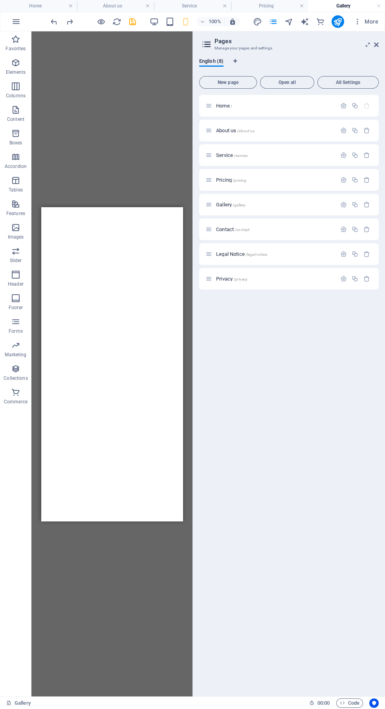
click at [69, 22] on icon "redo" at bounding box center [69, 21] width 9 height 9
click at [54, 22] on icon "undo" at bounding box center [53, 21] width 9 height 9
click at [54, 20] on icon "undo" at bounding box center [53, 21] width 9 height 9
click at [54, 22] on icon "undo" at bounding box center [53, 21] width 9 height 9
click at [58, 24] on icon "undo" at bounding box center [53, 21] width 9 height 9
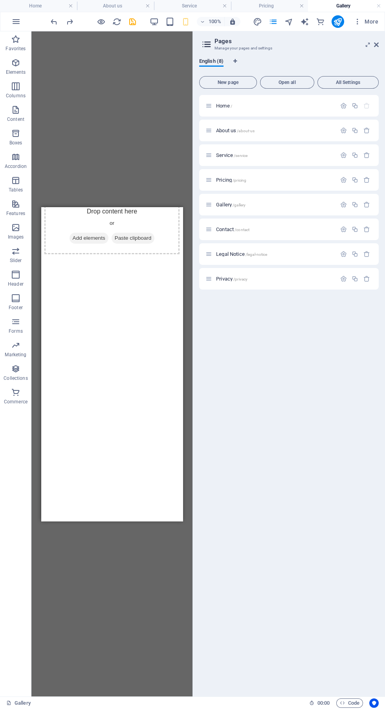
click at [58, 24] on icon "undo" at bounding box center [53, 21] width 9 height 9
click at [54, 22] on icon "undo" at bounding box center [53, 21] width 9 height 9
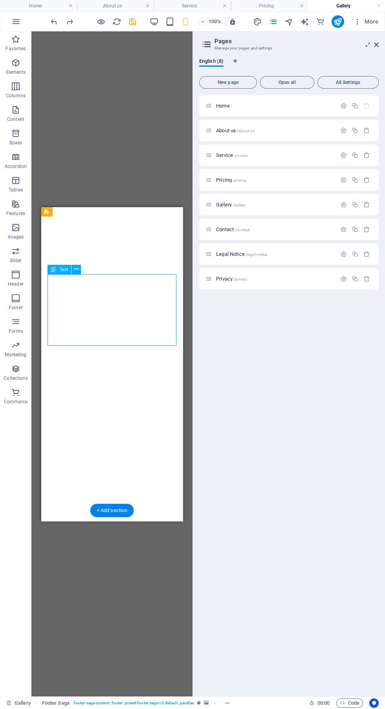
scroll to position [1114, 0]
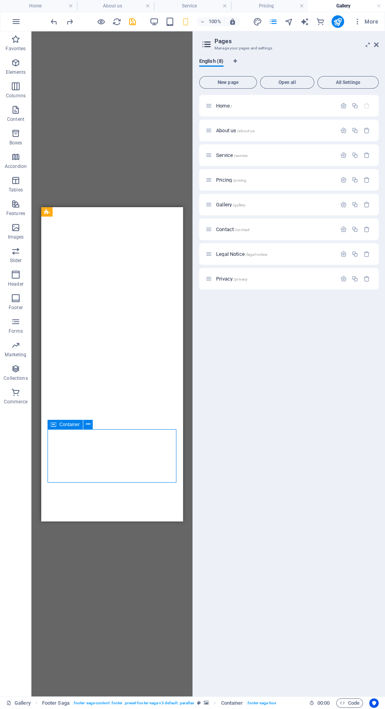
scroll to position [1025, 0]
click at [69, 22] on icon "redo" at bounding box center [69, 21] width 9 height 9
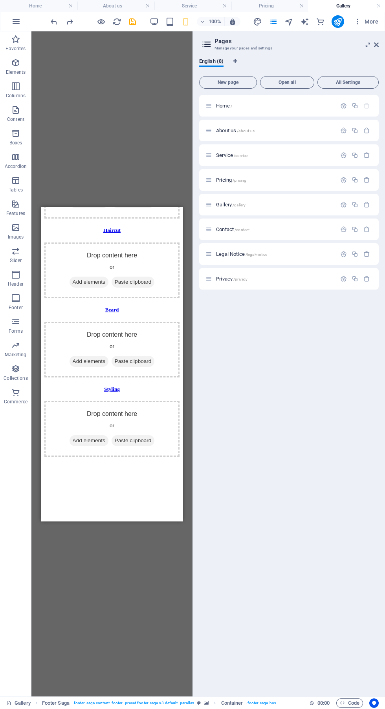
scroll to position [682, 0]
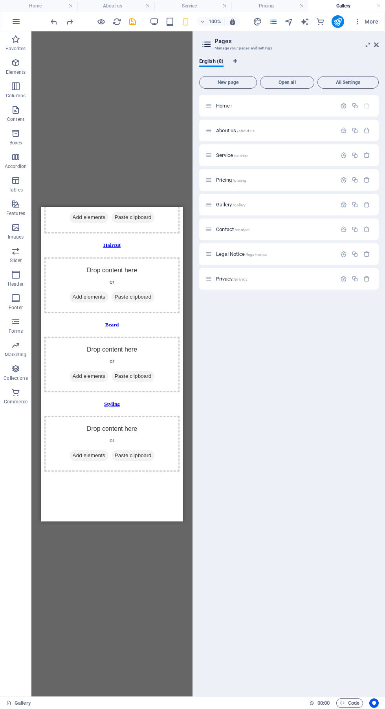
click at [73, 24] on icon "redo" at bounding box center [69, 21] width 9 height 9
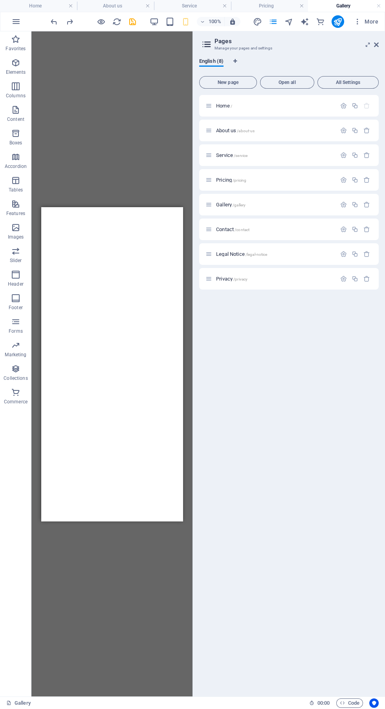
scroll to position [1029, 0]
click li
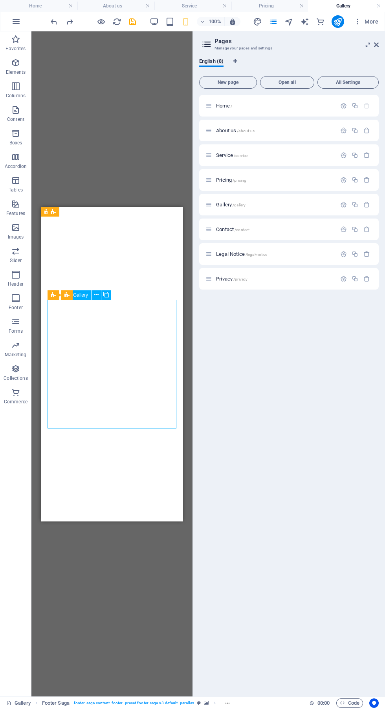
click li
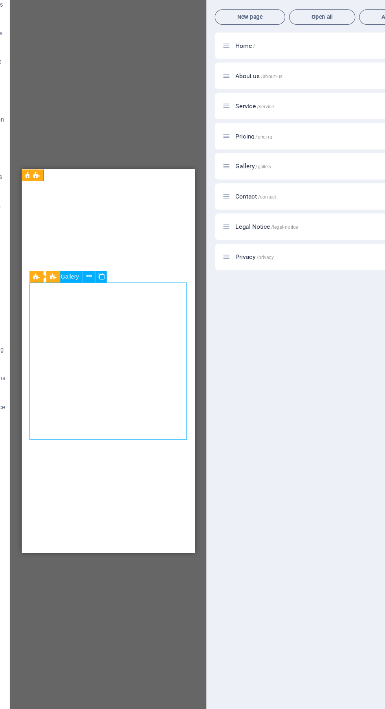
scroll to position [1028, 0]
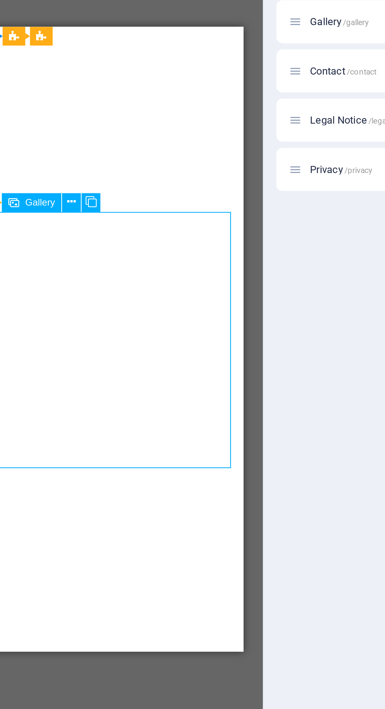
click li
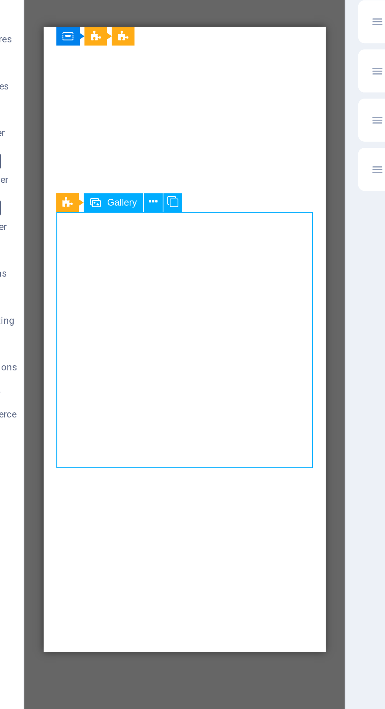
click li
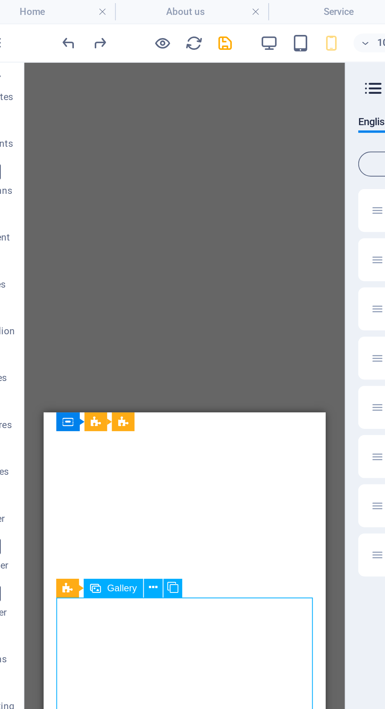
click at [53, 25] on icon "undo" at bounding box center [53, 21] width 9 height 9
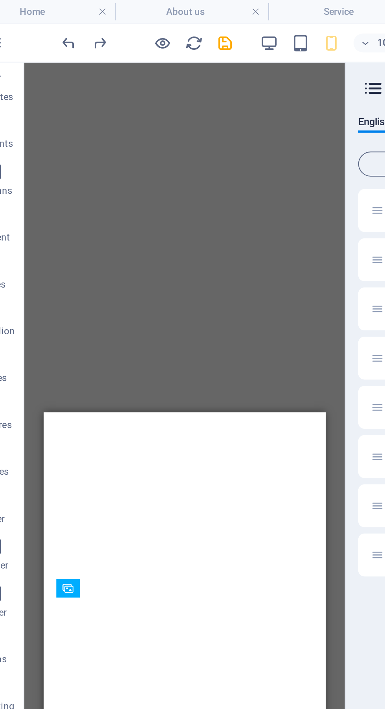
click at [52, 23] on icon "undo" at bounding box center [53, 21] width 9 height 9
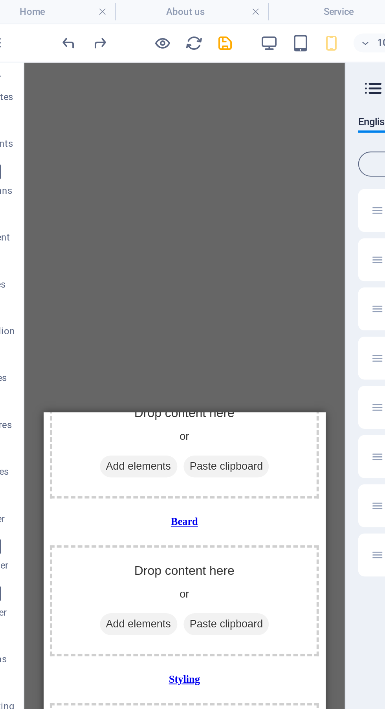
scroll to position [682, 0]
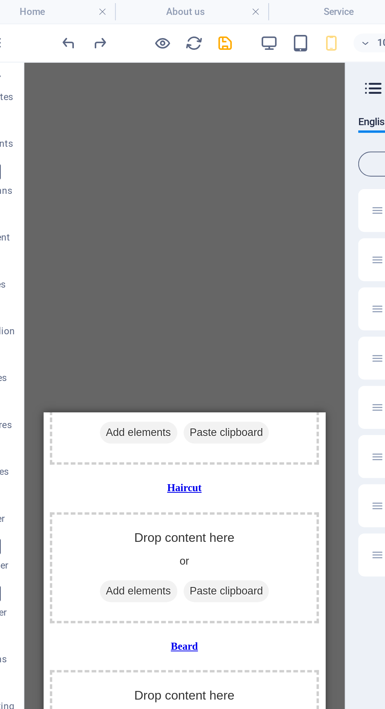
click at [52, 26] on icon "undo" at bounding box center [53, 21] width 9 height 9
click at [56, 18] on icon "undo" at bounding box center [53, 21] width 9 height 9
click at [56, 19] on icon "undo" at bounding box center [53, 21] width 9 height 9
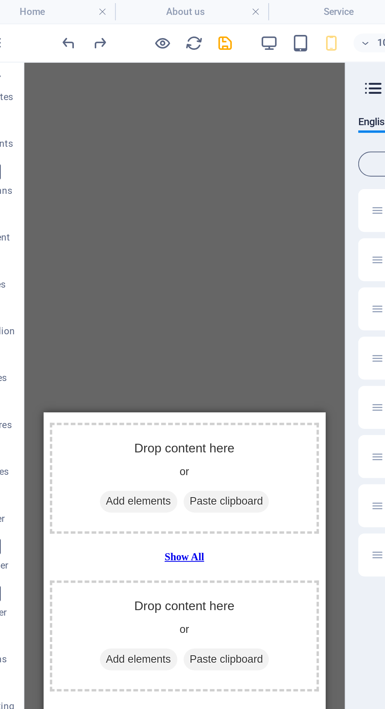
click at [50, 23] on icon "undo" at bounding box center [53, 21] width 9 height 9
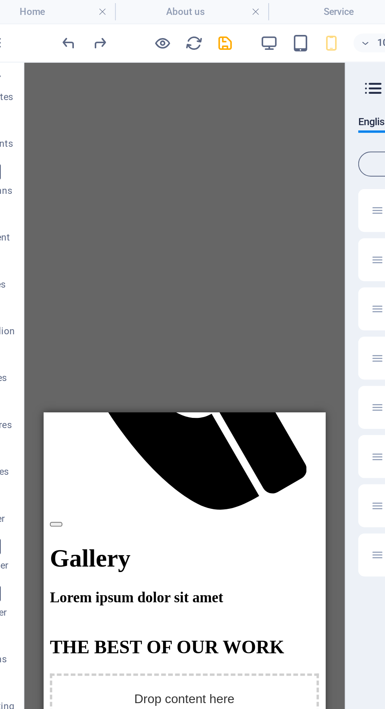
scroll to position [433, 0]
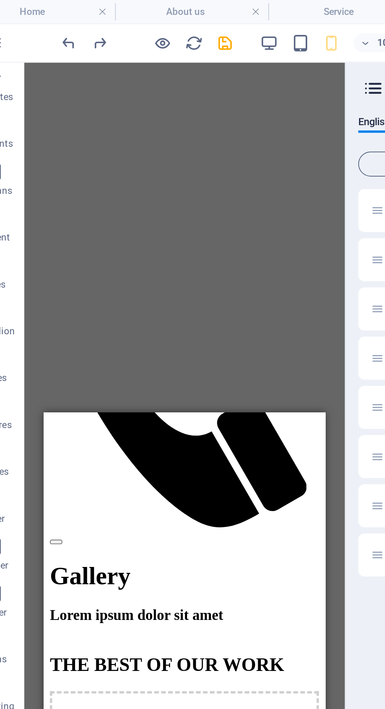
click at [54, 25] on icon "undo" at bounding box center [53, 21] width 9 height 9
click at [54, 24] on icon "undo" at bounding box center [53, 21] width 9 height 9
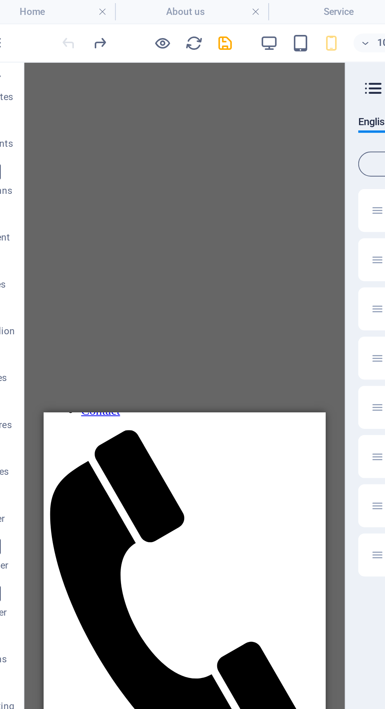
scroll to position [229, 0]
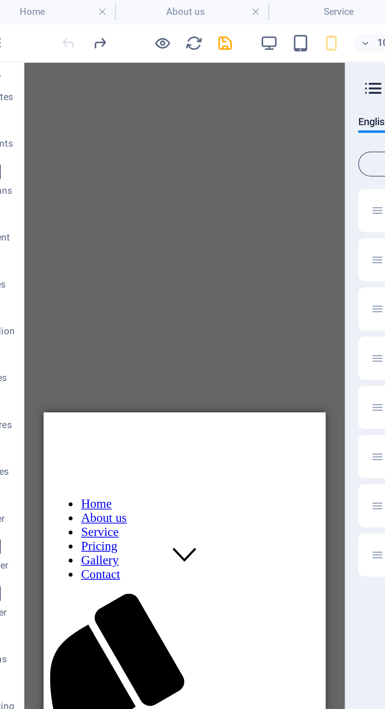
click at [57, 20] on div at bounding box center [93, 21] width 88 height 13
click at [59, 25] on div at bounding box center [93, 21] width 88 height 13
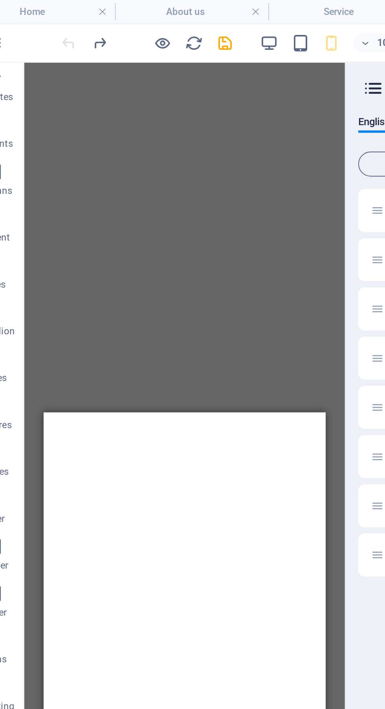
scroll to position [0, 0]
click at [53, 25] on div at bounding box center [93, 21] width 88 height 13
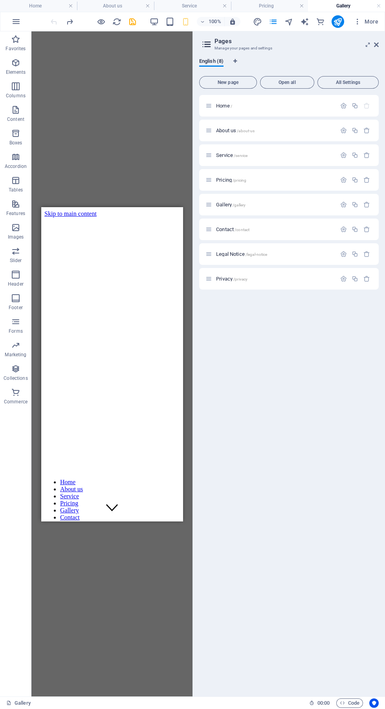
click at [48, 707] on div "Gallery" at bounding box center [154, 703] width 296 height 9
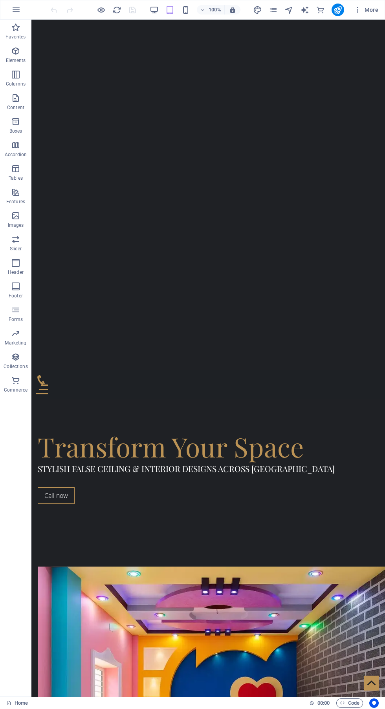
scroll to position [220, 0]
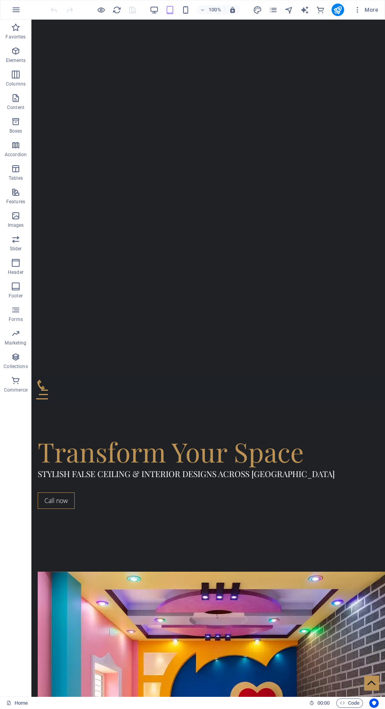
click at [186, 12] on icon "button" at bounding box center [185, 9] width 9 height 9
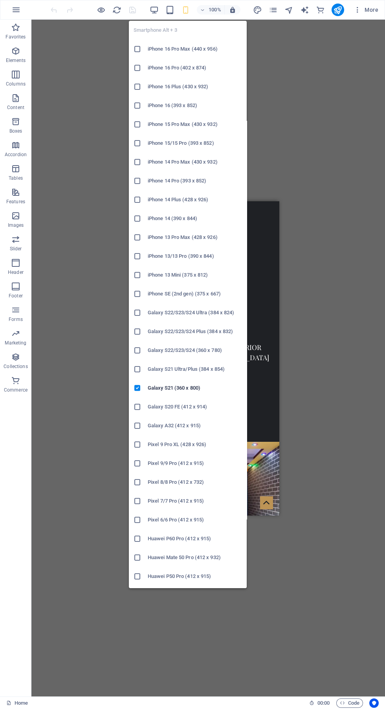
click at [305, 341] on div "Drag here to replace the existing content. Press “Ctrl” if you want to create a…" at bounding box center [207, 358] width 353 height 677
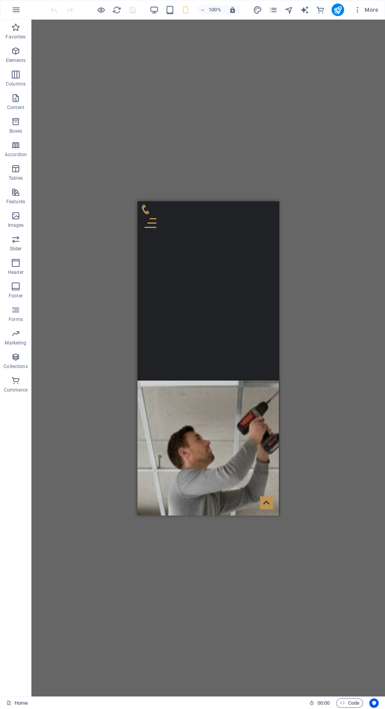
scroll to position [1080, 0]
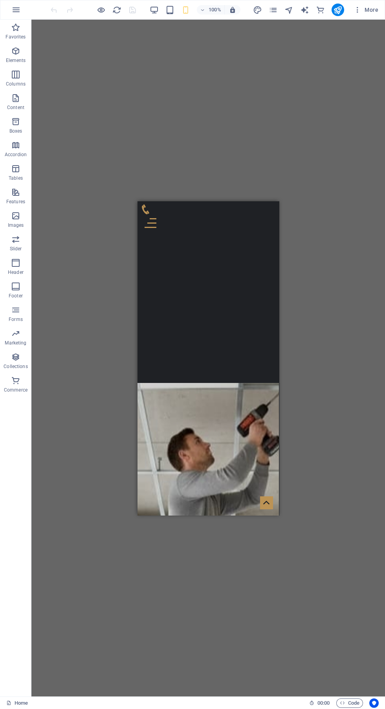
click at [189, 5] on icon "button" at bounding box center [185, 9] width 9 height 9
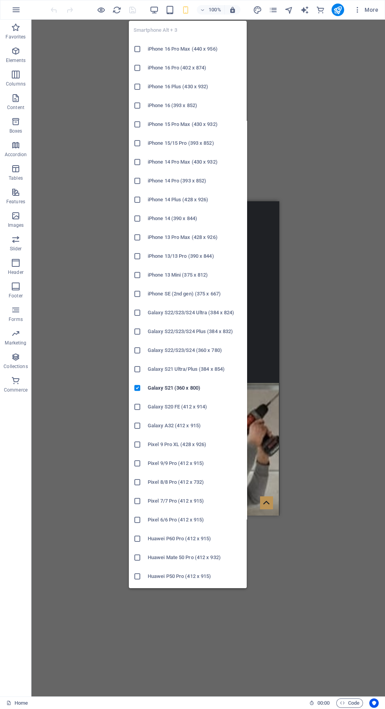
click at [166, 42] on li "iPhone 16 Pro Max (440 x 956)" at bounding box center [188, 49] width 118 height 19
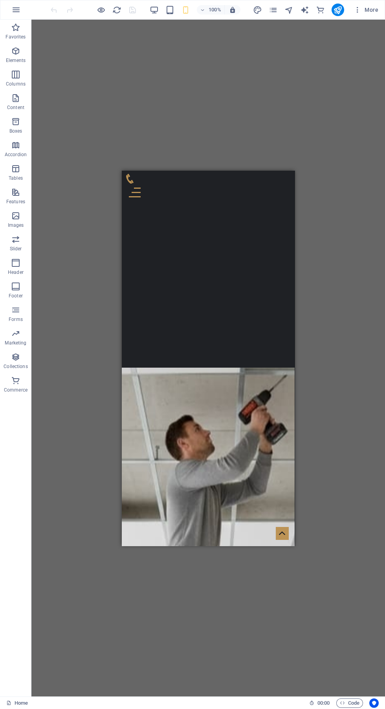
click at [186, 11] on icon "button" at bounding box center [185, 9] width 9 height 9
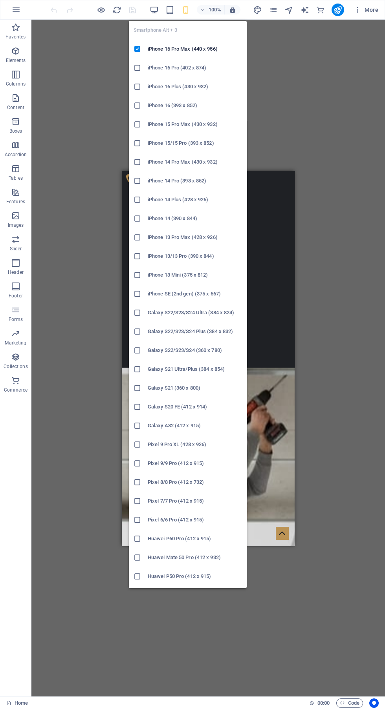
click at [180, 28] on ul "Smartphone Alt + 3 iPhone 16 Pro Max (440 x 956) iPhone 16 Pro (402 x 874) iPho…" at bounding box center [188, 332] width 118 height 622
click at [174, 42] on li "iPhone 16 Pro Max (440 x 956)" at bounding box center [188, 49] width 118 height 19
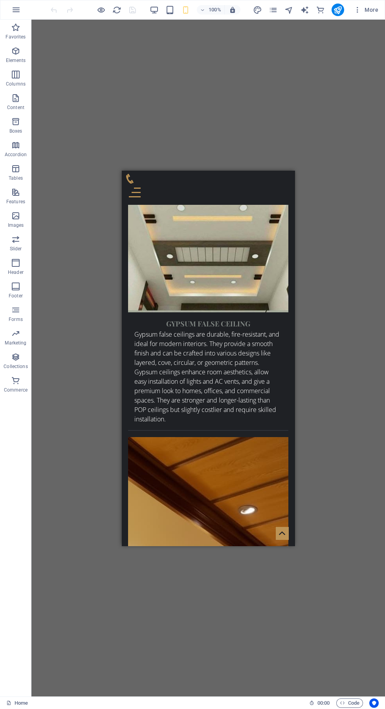
scroll to position [2164, 0]
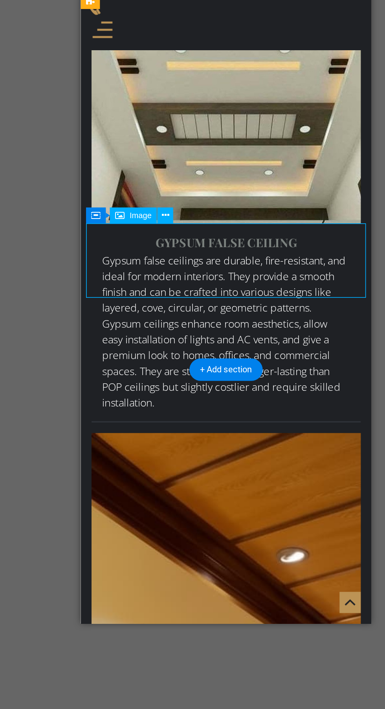
click at [171, 303] on icon at bounding box center [172, 303] width 4 height 8
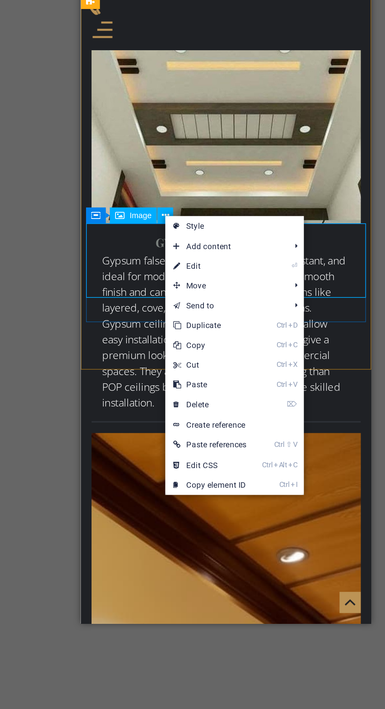
click at [223, 417] on link "⌦ Delete" at bounding box center [198, 416] width 53 height 12
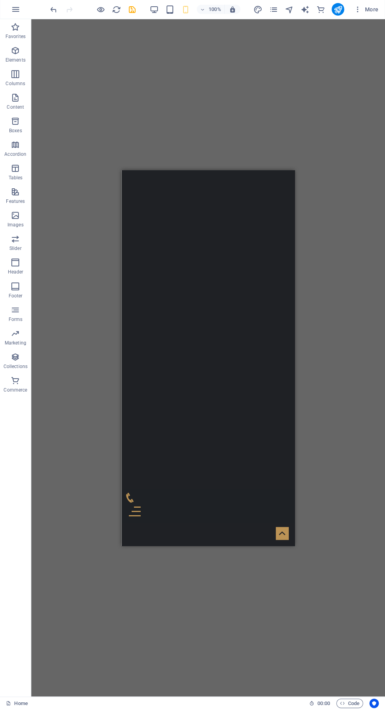
scroll to position [0, 0]
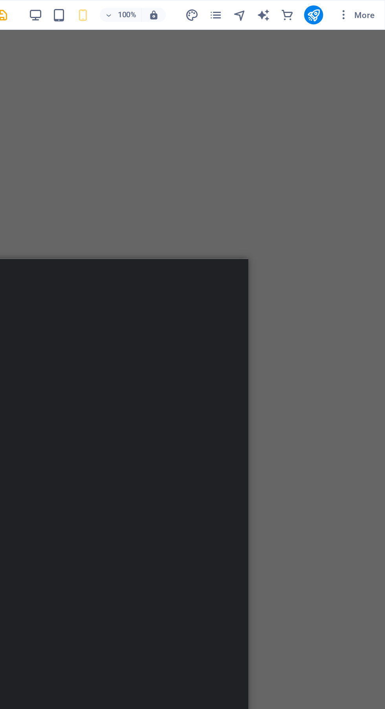
click at [270, 7] on icon "pages" at bounding box center [273, 9] width 9 height 9
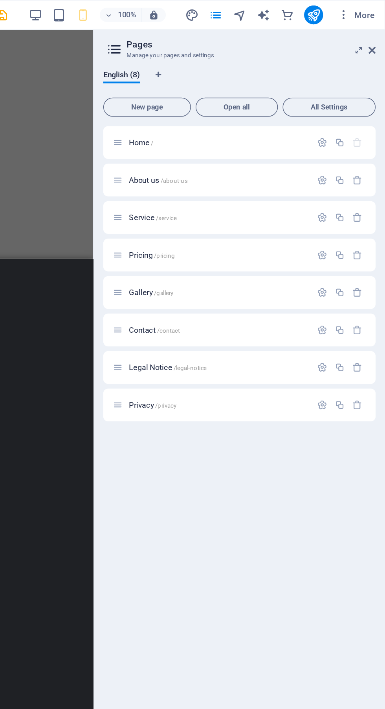
click at [284, 120] on p "About us /about-us" at bounding box center [275, 118] width 118 height 5
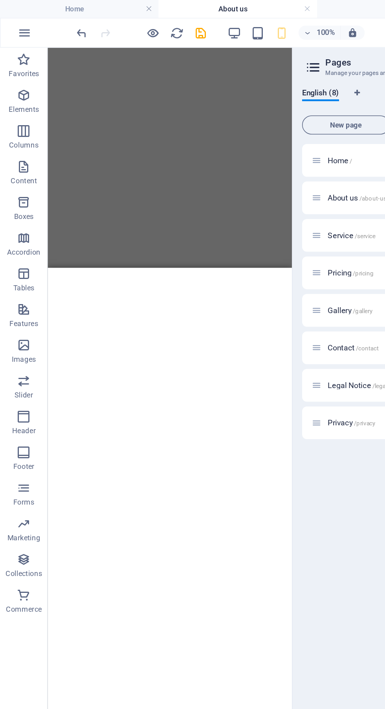
scroll to position [1013, 0]
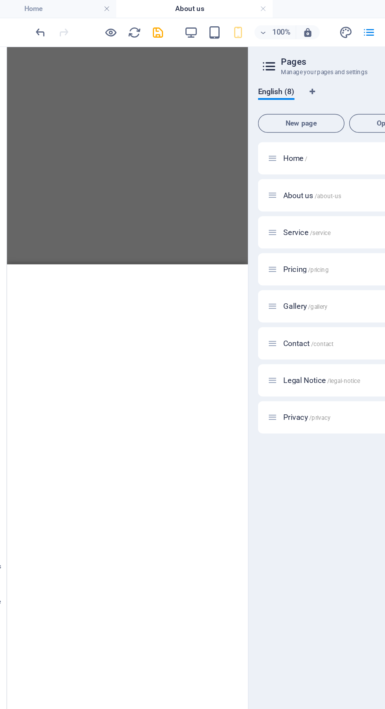
click at [240, 156] on span "/service" at bounding box center [241, 155] width 14 height 4
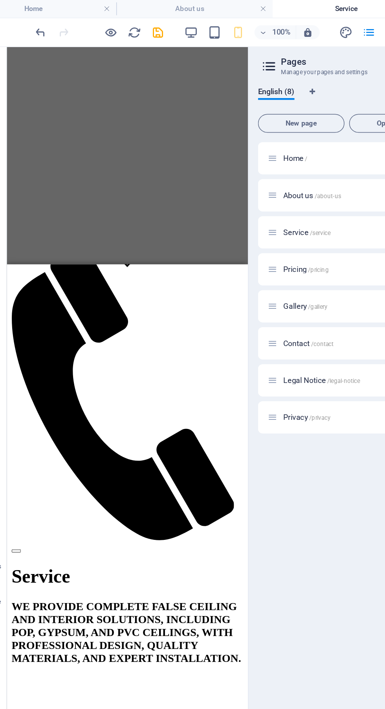
scroll to position [360, 0]
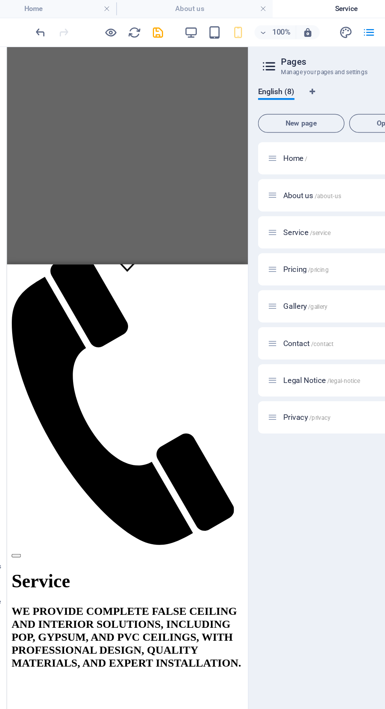
click at [246, 180] on span "/pricing" at bounding box center [239, 180] width 14 height 4
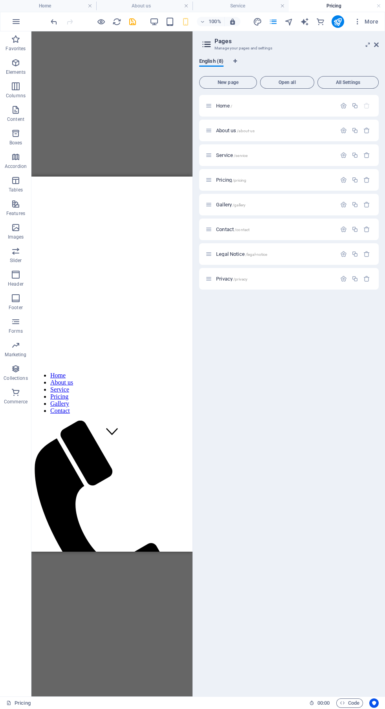
scroll to position [106, 0]
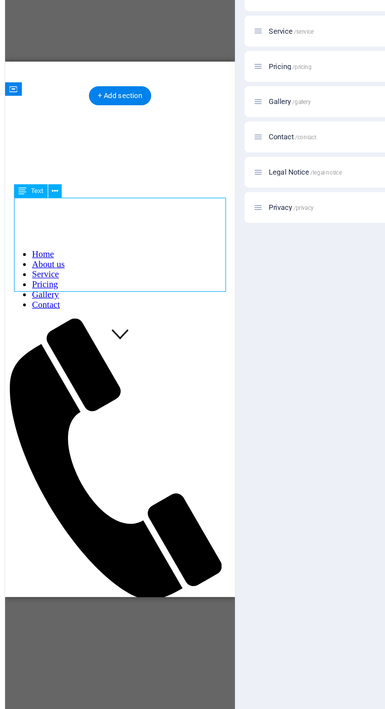
scroll to position [173, 0]
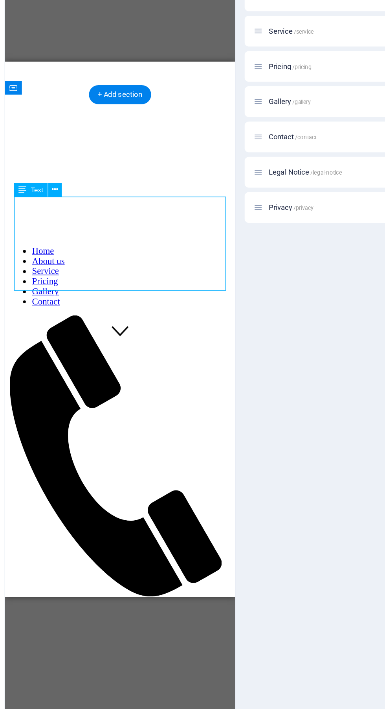
click at [110, 658] on figure at bounding box center [85, 710] width 155 height 105
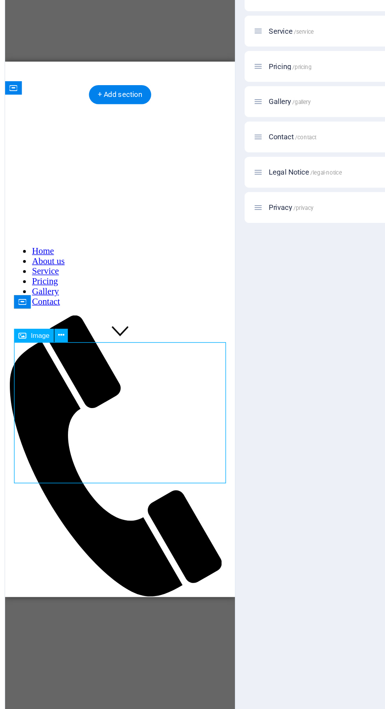
click at [72, 368] on icon at bounding box center [71, 368] width 4 height 8
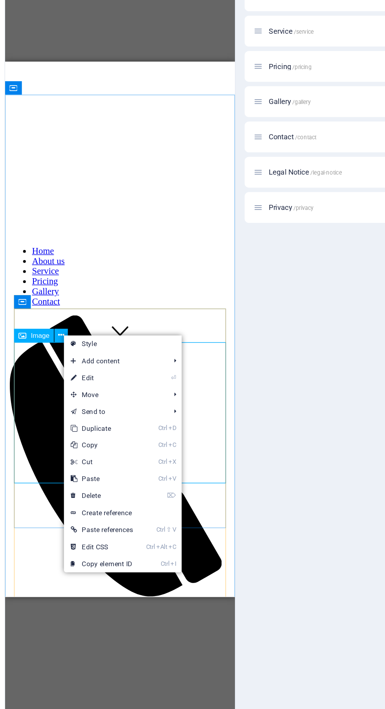
click at [120, 480] on link "⌦ Delete" at bounding box center [99, 481] width 53 height 12
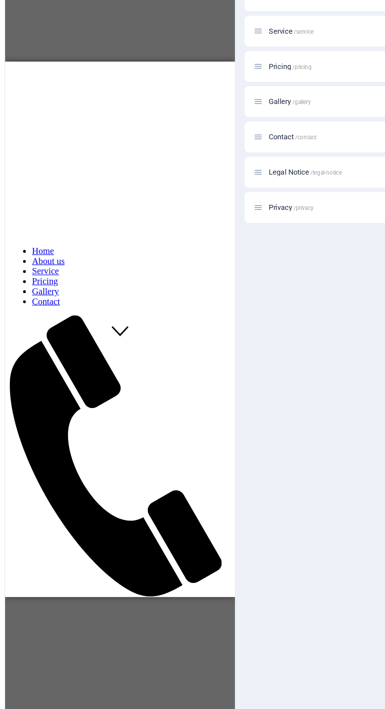
click at [126, 664] on div "Lorem ipsum dolor sit amet, consectetur adipisicing elit. Veritatis, dolorem!" at bounding box center [85, 671] width 155 height 14
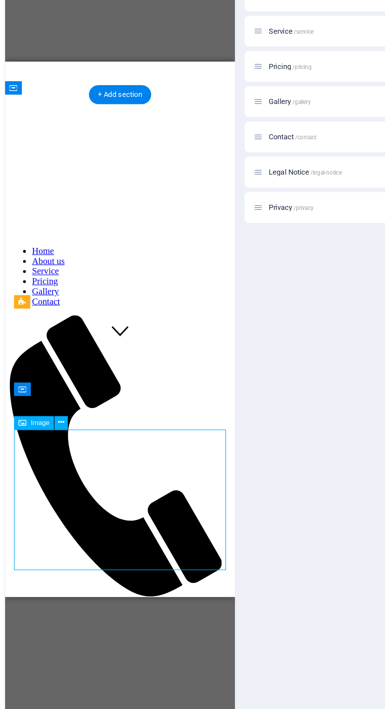
click at [70, 427] on icon at bounding box center [71, 430] width 4 height 8
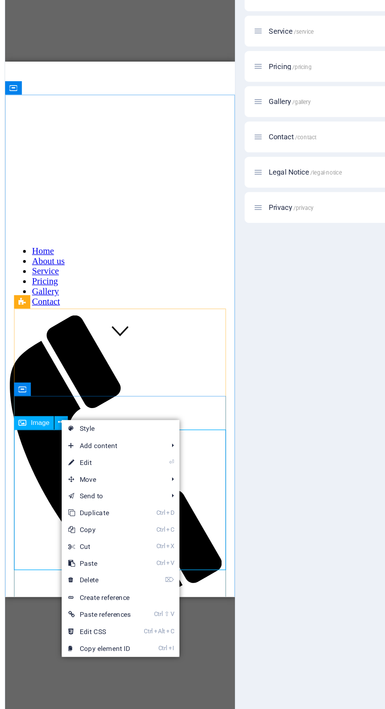
click at [118, 538] on link "⌦ Delete" at bounding box center [97, 540] width 53 height 12
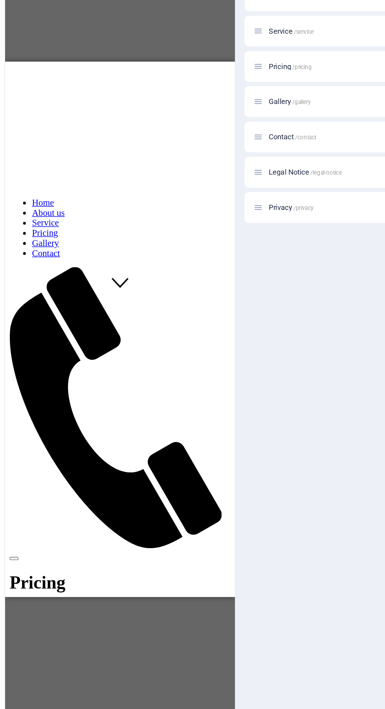
scroll to position [208, 0]
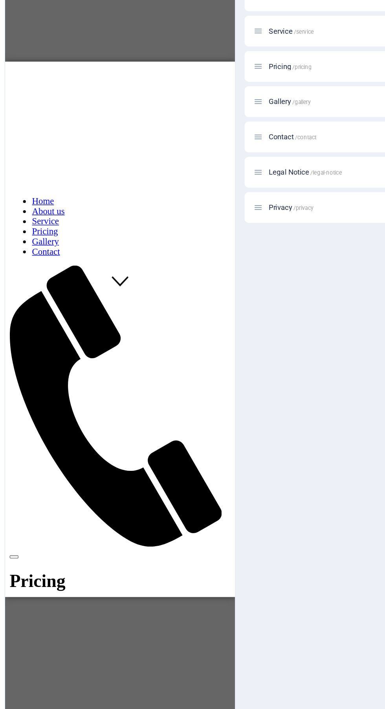
click at [97, 650] on div "[PERSON_NAME] Trim $18" at bounding box center [85, 676] width 155 height 52
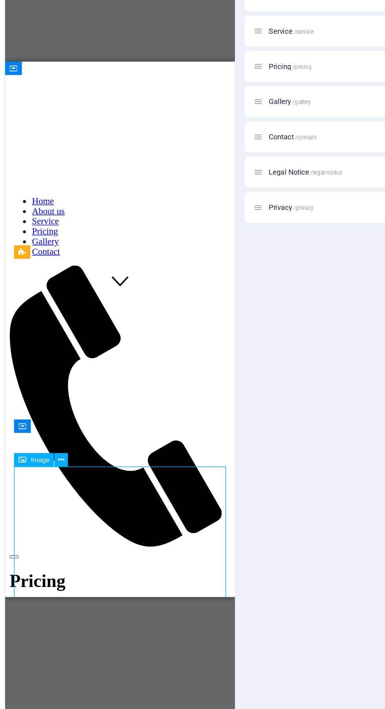
click at [73, 455] on button at bounding box center [70, 455] width 9 height 9
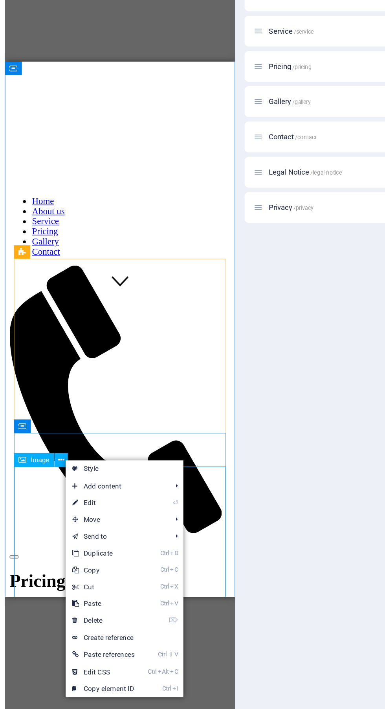
click at [123, 568] on link "⌦ Delete" at bounding box center [100, 569] width 53 height 12
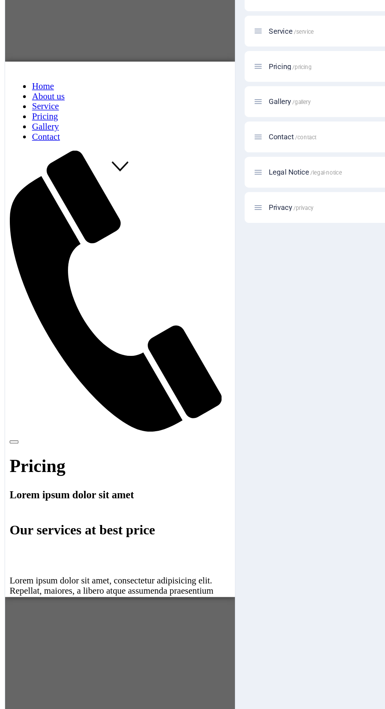
scroll to position [288, 0]
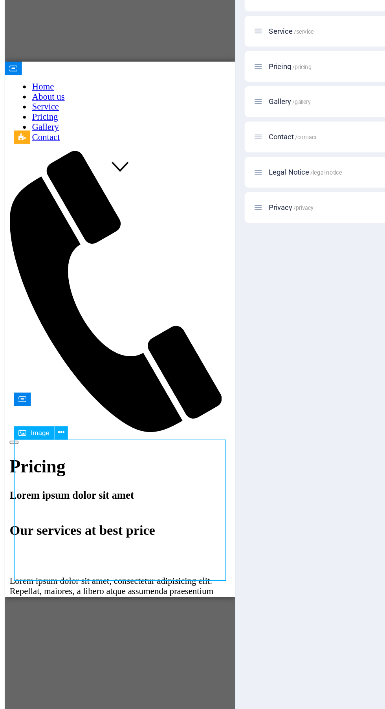
click at [71, 435] on icon at bounding box center [71, 437] width 4 height 8
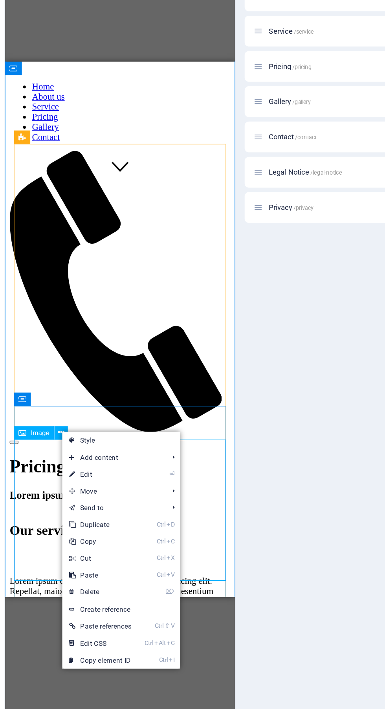
click at [116, 545] on link "⌦ Delete" at bounding box center [97, 549] width 53 height 12
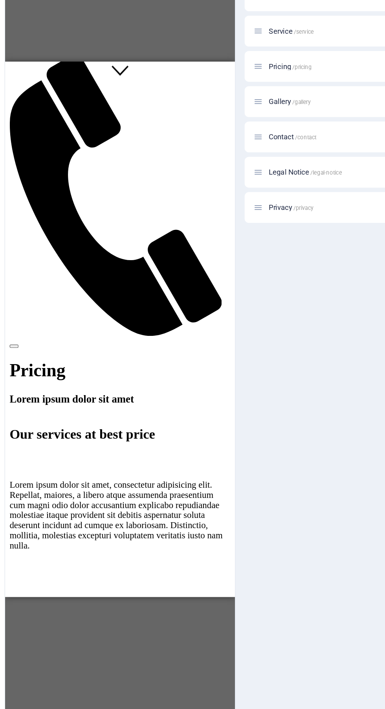
scroll to position [359, 0]
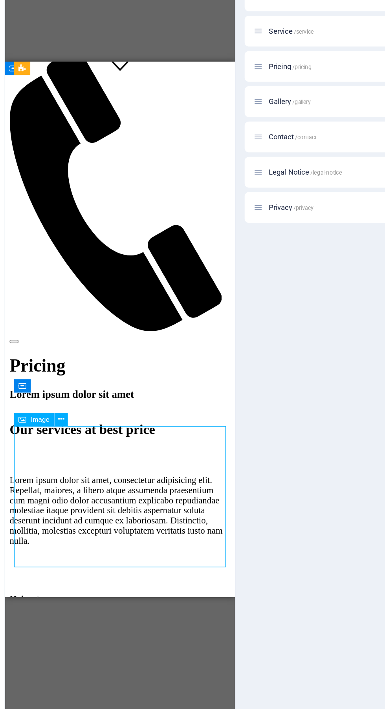
click at [71, 428] on icon at bounding box center [71, 427] width 4 height 8
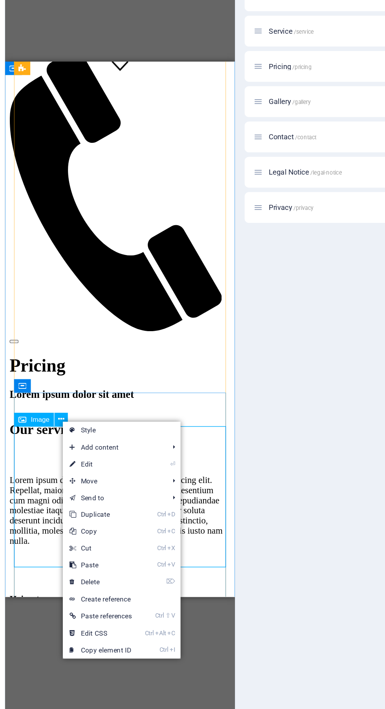
click at [121, 539] on link "⌦ Delete" at bounding box center [98, 541] width 53 height 12
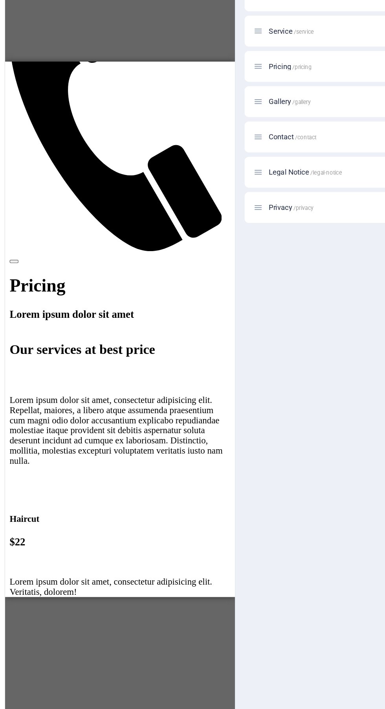
scroll to position [417, 0]
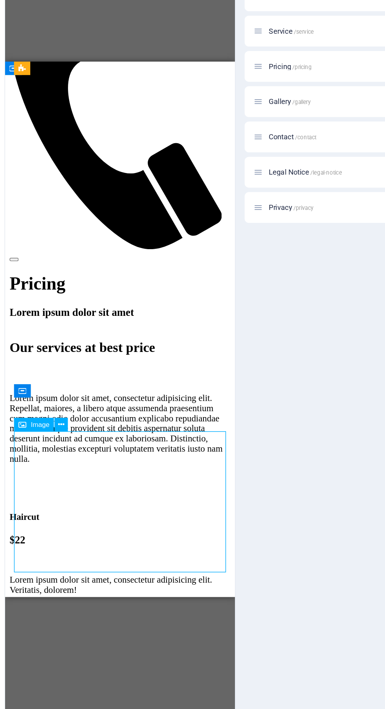
click at [71, 432] on icon at bounding box center [71, 431] width 4 height 8
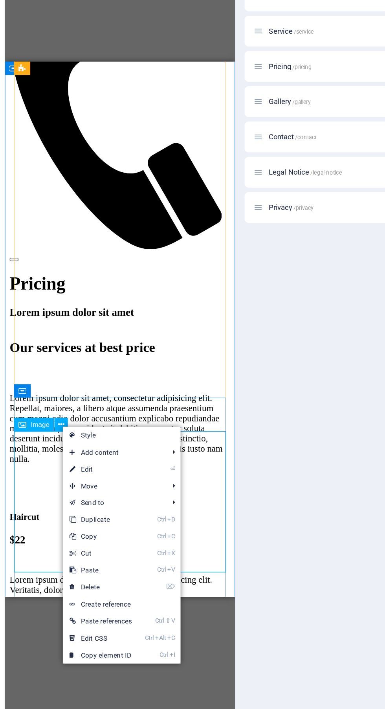
click at [122, 543] on link "⌦ Delete" at bounding box center [98, 545] width 53 height 12
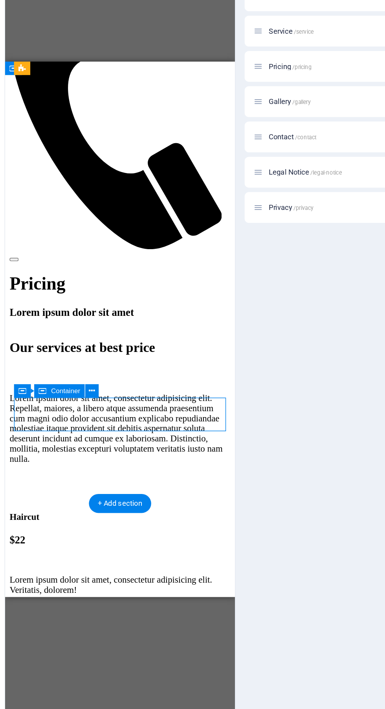
click at [93, 408] on icon at bounding box center [92, 408] width 4 height 8
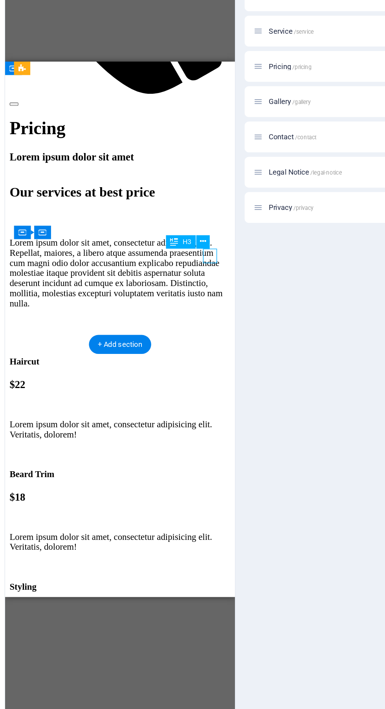
scroll to position [531, 0]
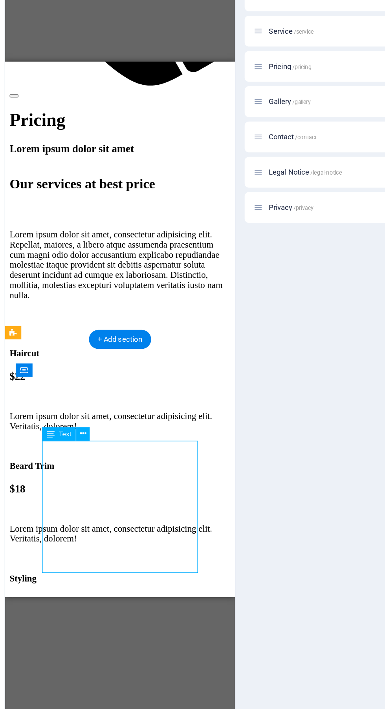
click at [89, 437] on button at bounding box center [85, 437] width 9 height 9
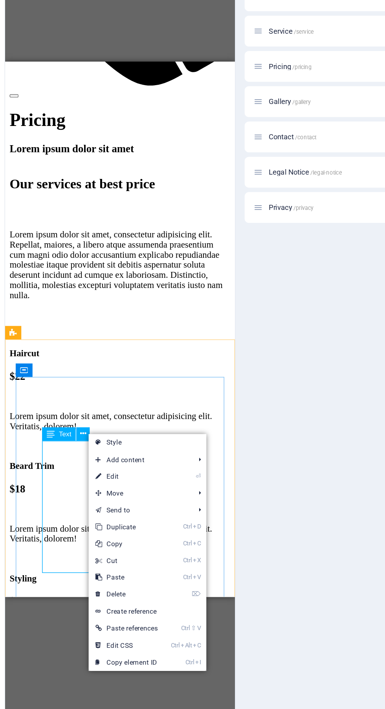
click at [141, 548] on link "⌦ Delete" at bounding box center [116, 550] width 53 height 12
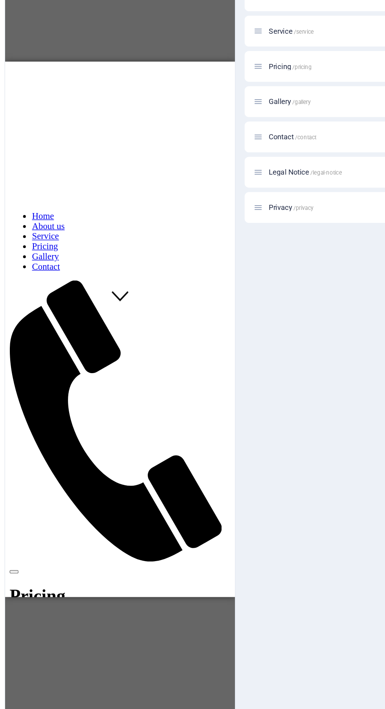
scroll to position [171, 0]
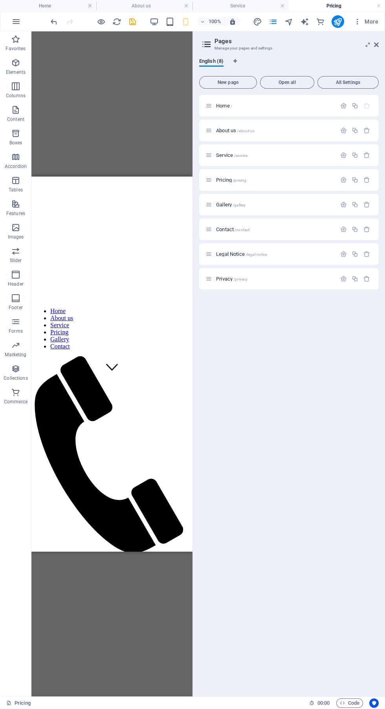
click at [54, 22] on icon "undo" at bounding box center [53, 21] width 9 height 9
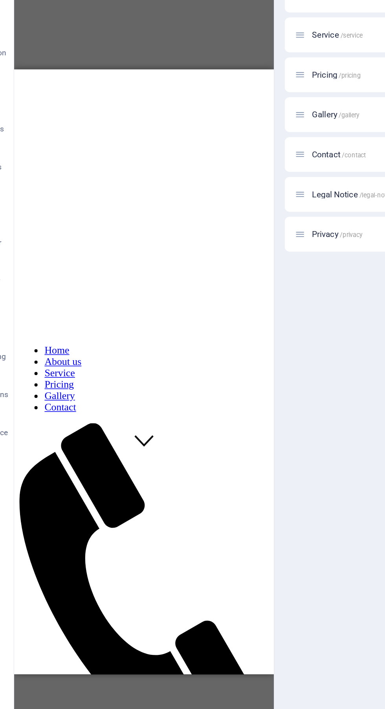
scroll to position [133, 0]
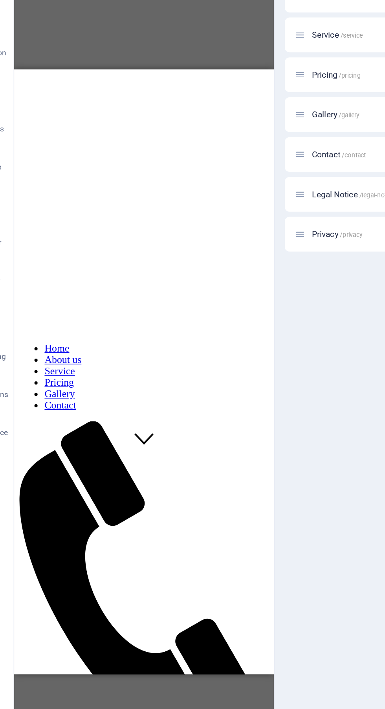
click at [161, 684] on div "$22" at bounding box center [94, 688] width 155 height 9
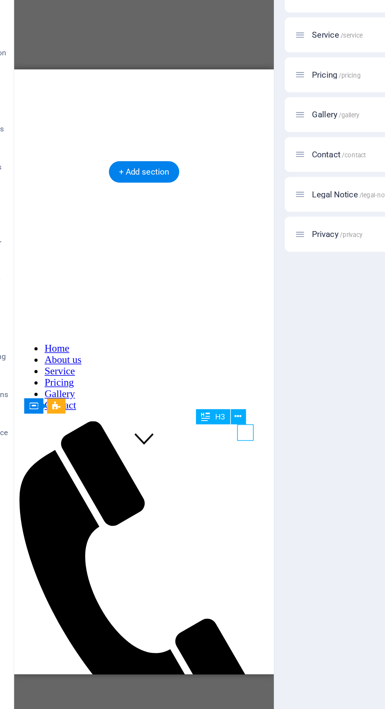
click at [166, 394] on button at bounding box center [170, 391] width 9 height 9
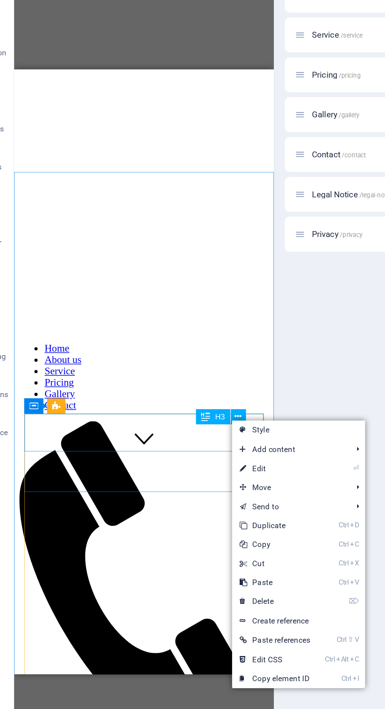
click at [213, 425] on link "⏎ Edit" at bounding box center [192, 424] width 53 height 12
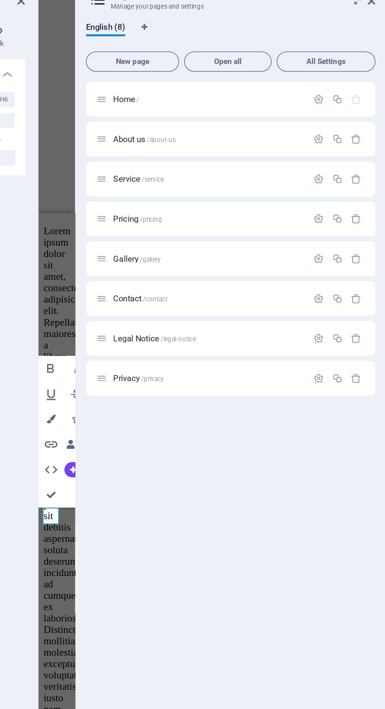
scroll to position [0, 0]
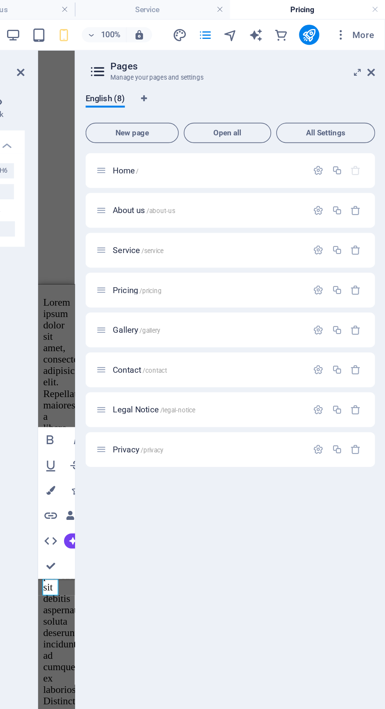
click at [376, 42] on icon at bounding box center [376, 45] width 5 height 6
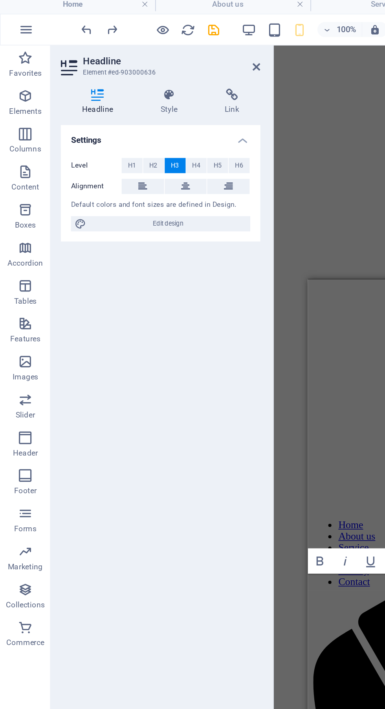
click at [64, 65] on icon at bounding box center [61, 62] width 46 height 8
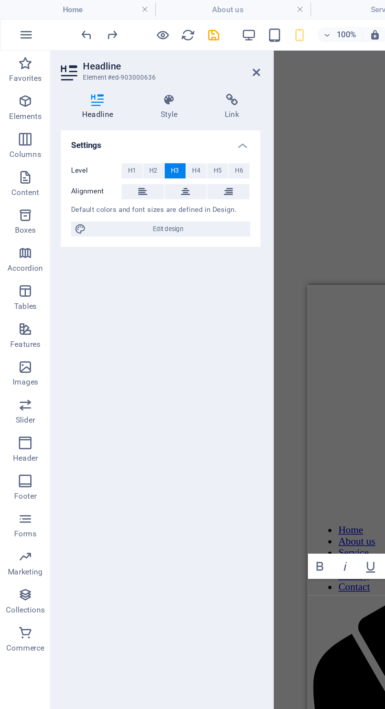
click at [104, 71] on h4 "Style" at bounding box center [106, 66] width 40 height 16
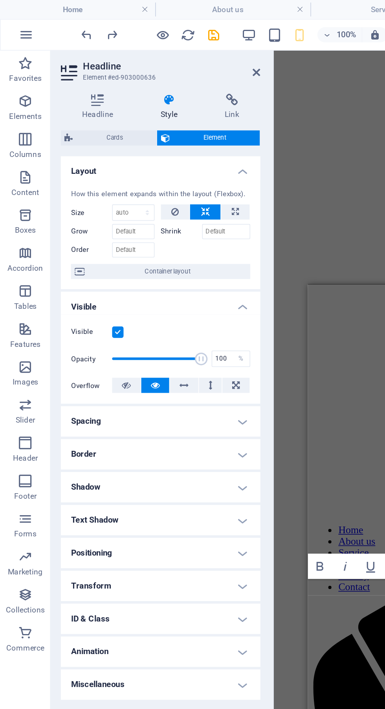
click at [144, 71] on h4 "Link" at bounding box center [143, 66] width 35 height 16
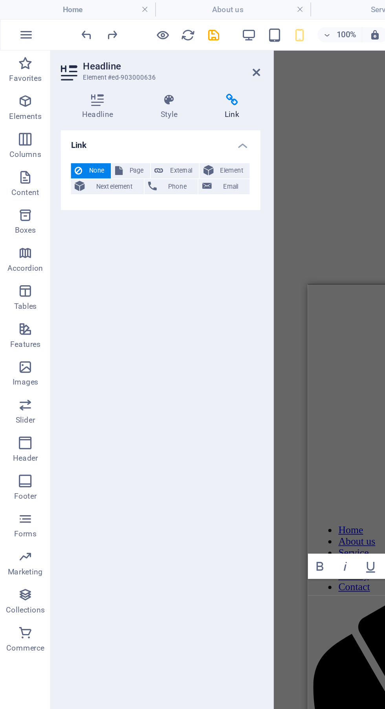
click at [63, 70] on h4 "Headline" at bounding box center [62, 66] width 49 height 16
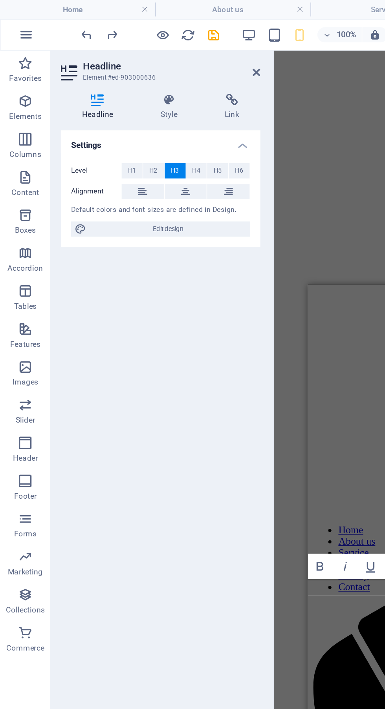
click at [130, 144] on span "Edit design" at bounding box center [104, 141] width 97 height 9
select select "ease-in-out"
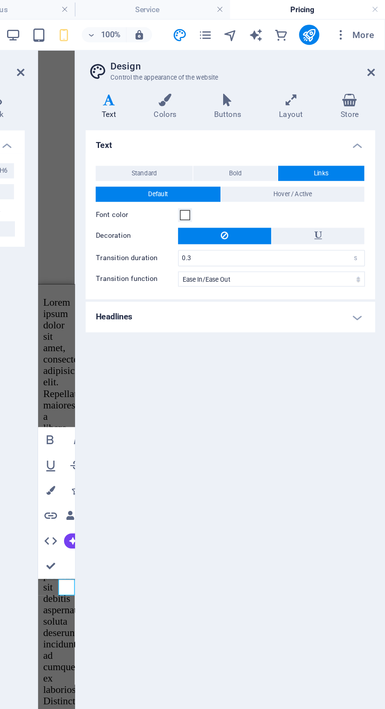
click at [376, 46] on icon at bounding box center [376, 45] width 5 height 6
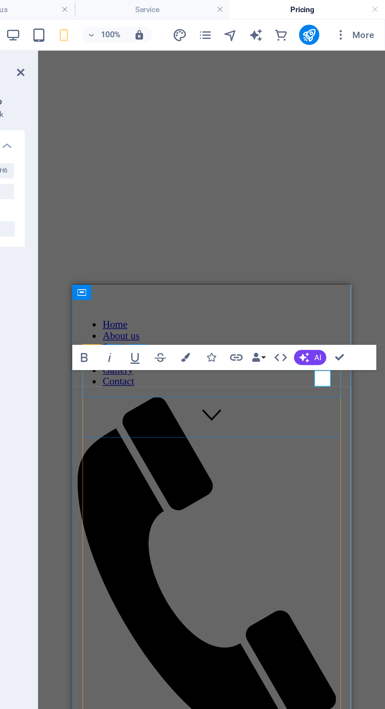
scroll to position [283, 0]
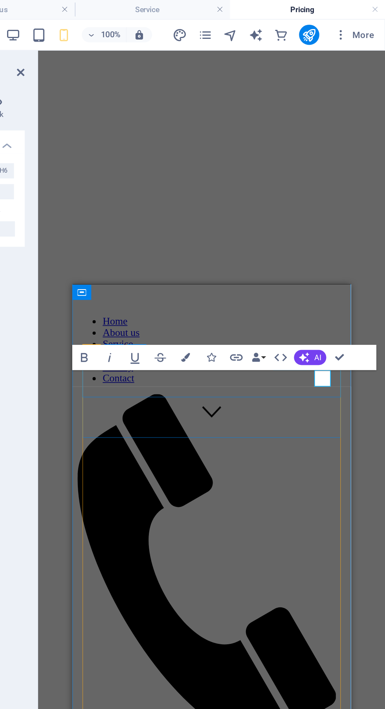
click at [355, 119] on div "H1 Banner Container Text Container Image Cards Cards Container Text Image Conta…" at bounding box center [277, 363] width 215 height 665
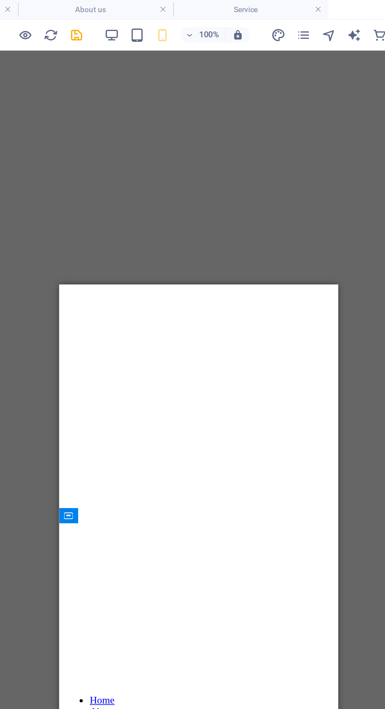
scroll to position [48, 0]
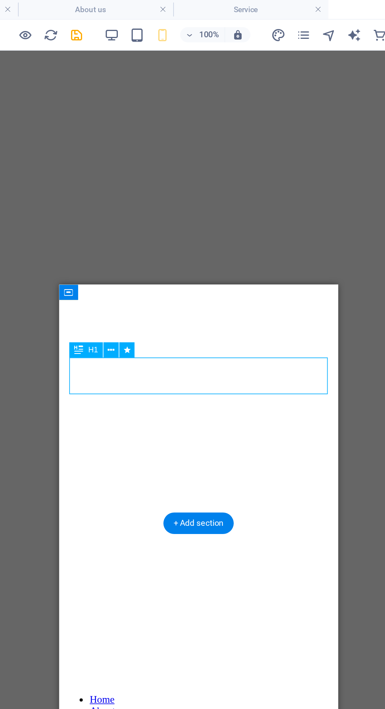
click at [154, 219] on icon at bounding box center [154, 217] width 4 height 8
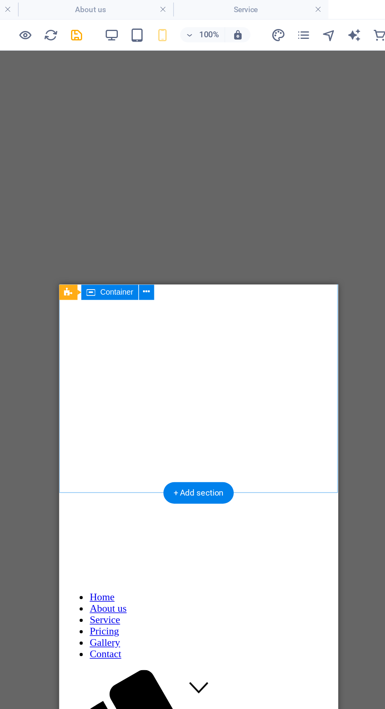
scroll to position [46, 0]
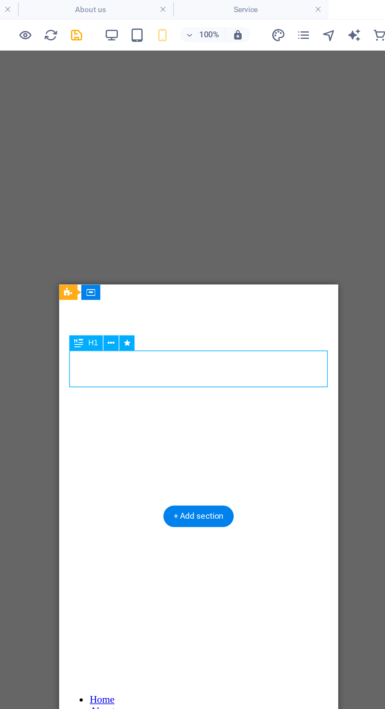
scroll to position [48, 0]
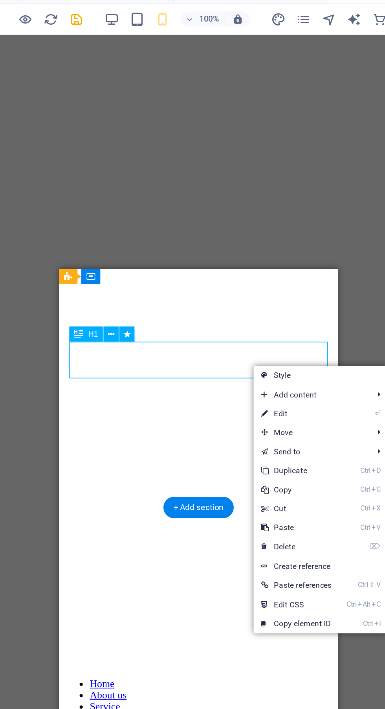
click at [285, 263] on link "⏎ Edit" at bounding box center [268, 267] width 53 height 12
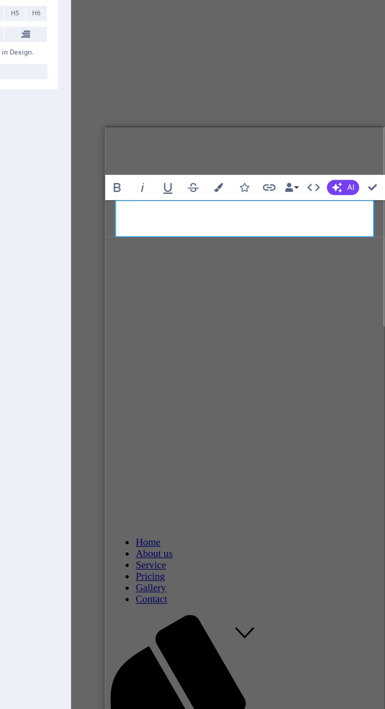
click at [219, 682] on div "Lorem ipsum dolor sit amet" at bounding box center [191, 686] width 166 height 9
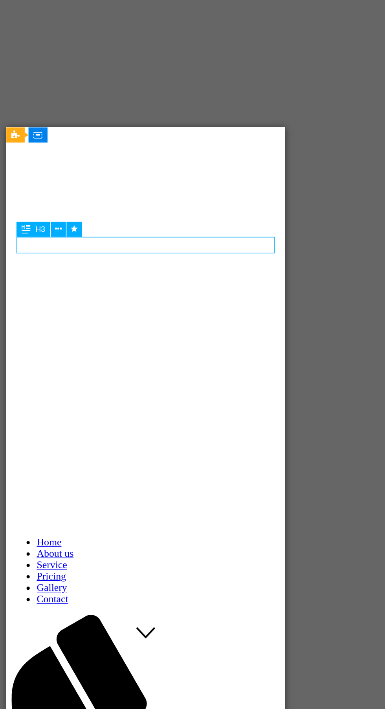
click at [139, 651] on div "Questions Lorem ipsum dolor sit amet" at bounding box center [92, 674] width 166 height 47
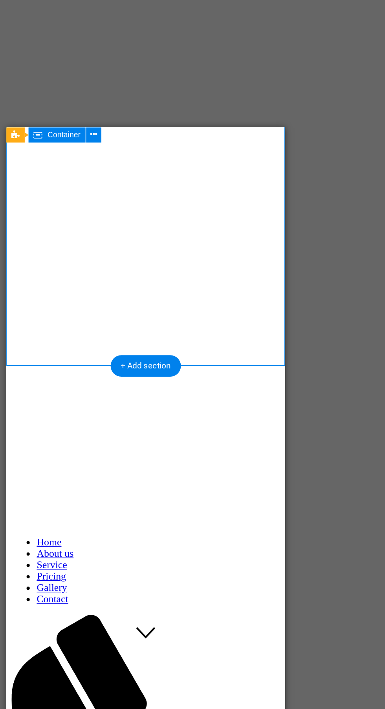
click at [98, 659] on div "Questions" at bounding box center [92, 666] width 166 height 15
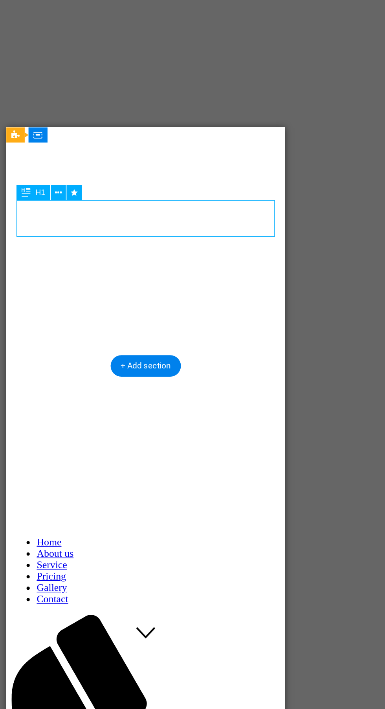
click at [106, 659] on div "Questions" at bounding box center [92, 666] width 166 height 15
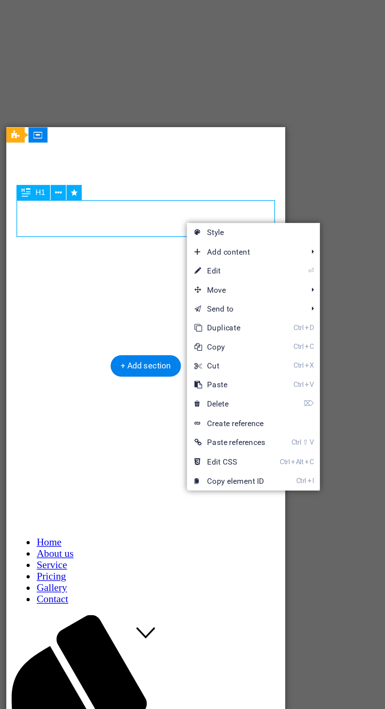
click at [276, 264] on link "⏎ Edit" at bounding box center [260, 266] width 53 height 12
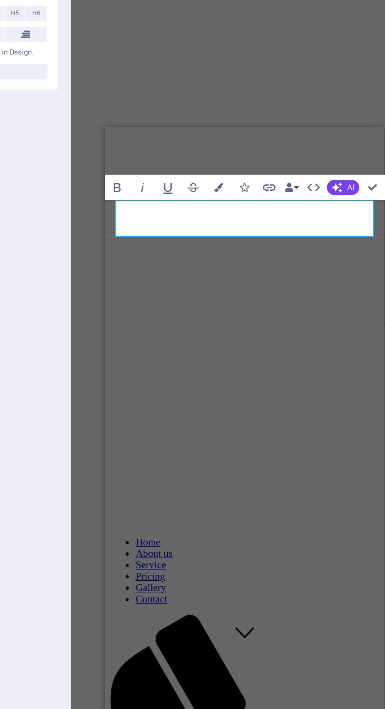
click at [195, 659] on h1 at bounding box center [191, 666] width 166 height 15
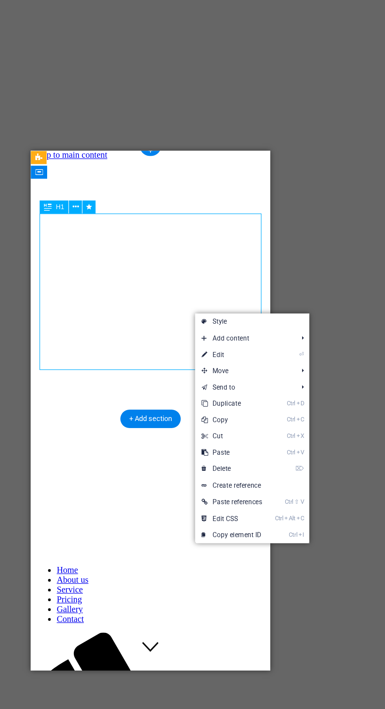
click at [284, 321] on link "⏎ Edit" at bounding box center [266, 324] width 53 height 12
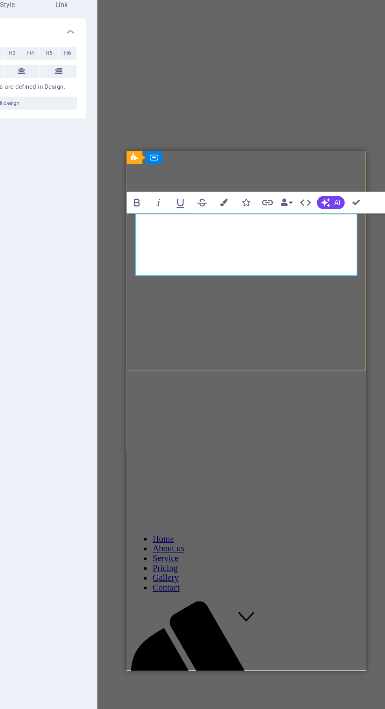
scroll to position [37, 0]
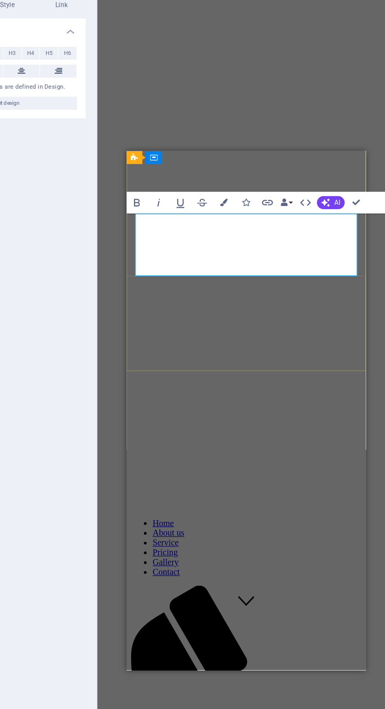
click at [234, 686] on div "Ask your questions Lorem ipsum dolor sit amet" at bounding box center [213, 709] width 166 height 47
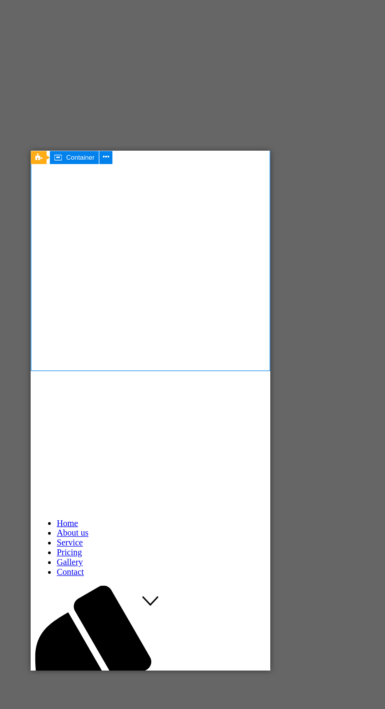
click at [121, 694] on div "Ask your questions" at bounding box center [117, 701] width 166 height 15
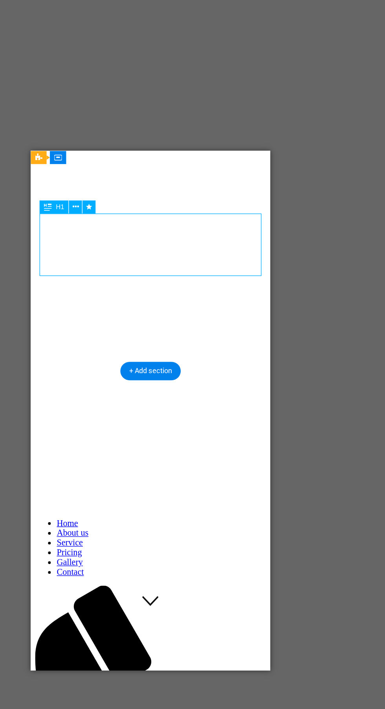
click at [124, 709] on div "Lorem ipsum dolor sit amet" at bounding box center [117, 722] width 166 height 9
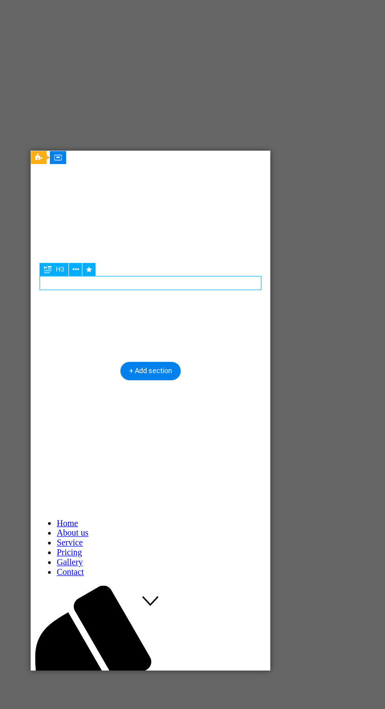
click at [158, 694] on div "Ask your questions" at bounding box center [117, 701] width 166 height 15
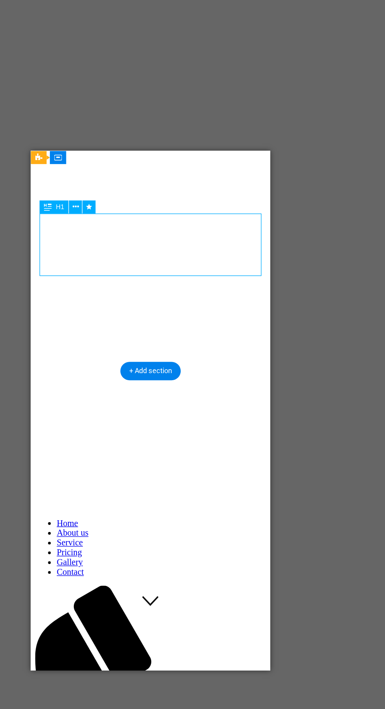
click at [154, 694] on div "Ask your questions" at bounding box center [117, 701] width 166 height 15
click at [126, 686] on div "Ask your questions Lorem ipsum dolor sit amet" at bounding box center [117, 709] width 166 height 47
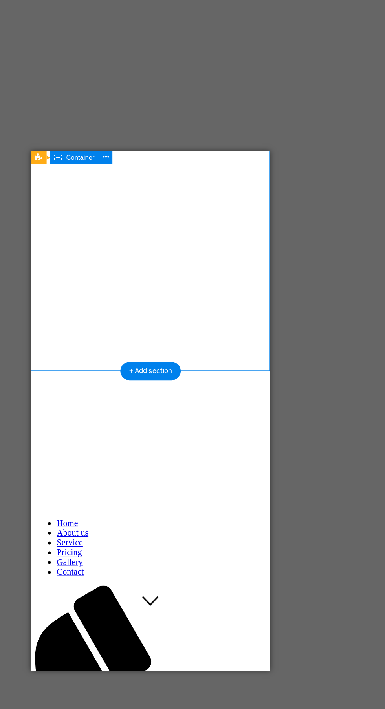
click at [124, 694] on div "Ask your questions" at bounding box center [117, 701] width 166 height 15
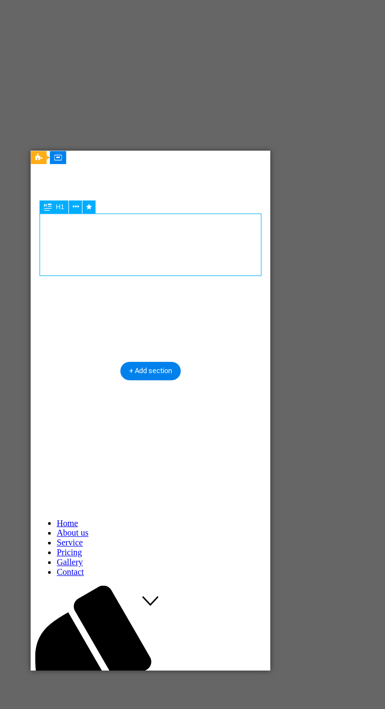
click at [142, 694] on div "Ask your questions" at bounding box center [117, 701] width 166 height 15
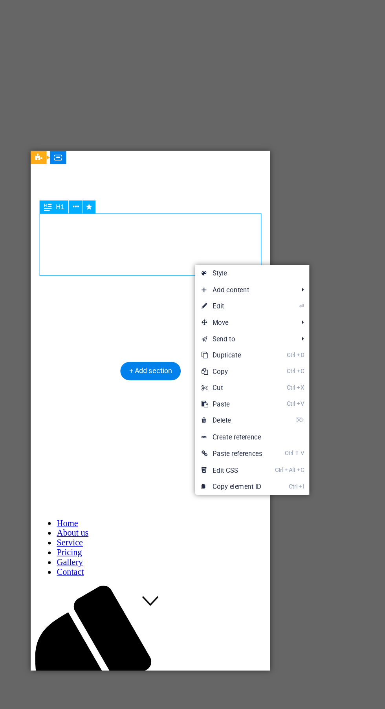
click at [287, 289] on link "⏎ Edit" at bounding box center [266, 289] width 53 height 12
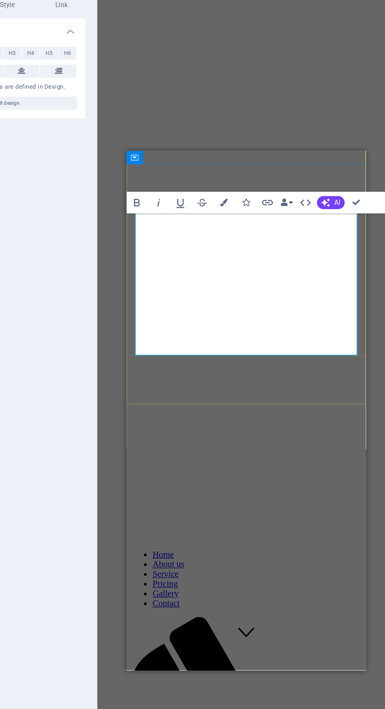
scroll to position [26, 0]
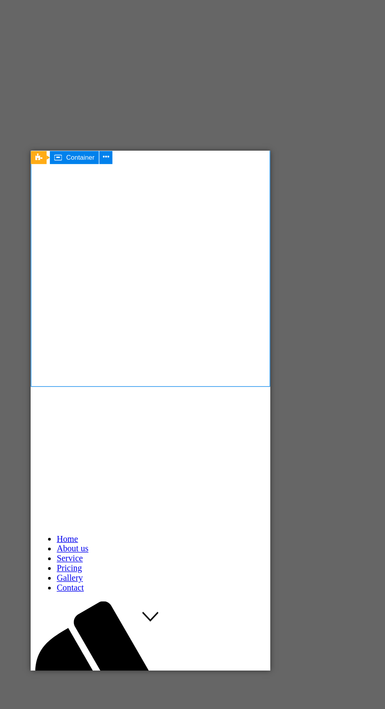
click at [139, 706] on div ""Ask your questions about False Ceiling," at bounding box center [117, 720] width 166 height 29
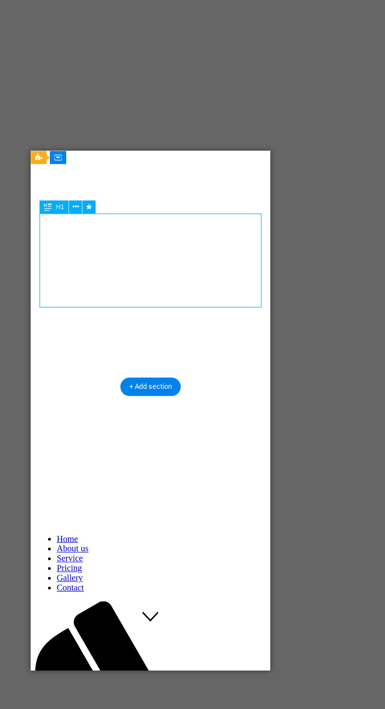
click at [121, 706] on div ""Ask your questions about False Ceiling," at bounding box center [117, 720] width 166 height 29
click at [123, 706] on div ""Ask your questions about False Ceiling," at bounding box center [117, 720] width 166 height 29
click at [106, 706] on div ""Ask your questions about False Ceiling," at bounding box center [117, 720] width 166 height 29
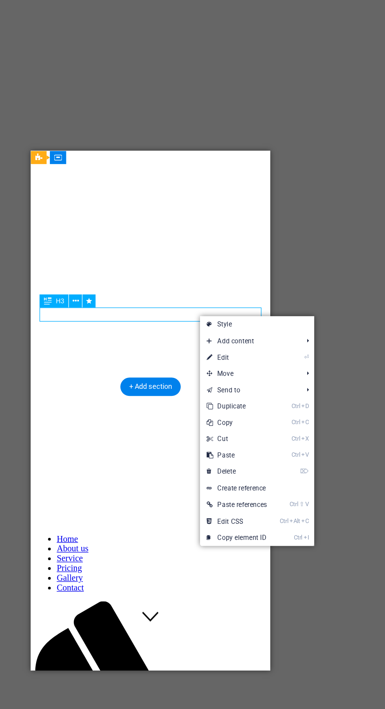
click at [291, 326] on link "⏎ Edit" at bounding box center [270, 326] width 53 height 12
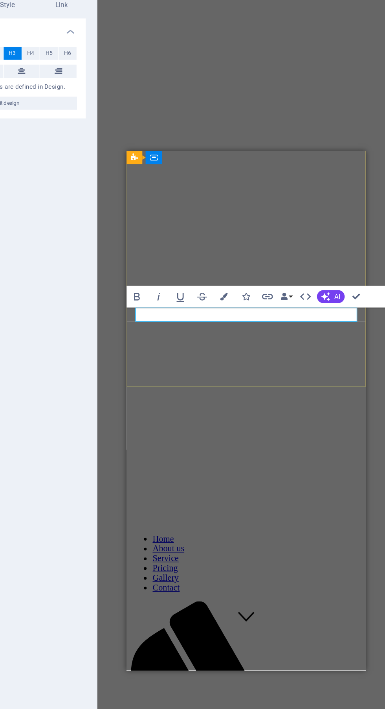
scroll to position [10, 0]
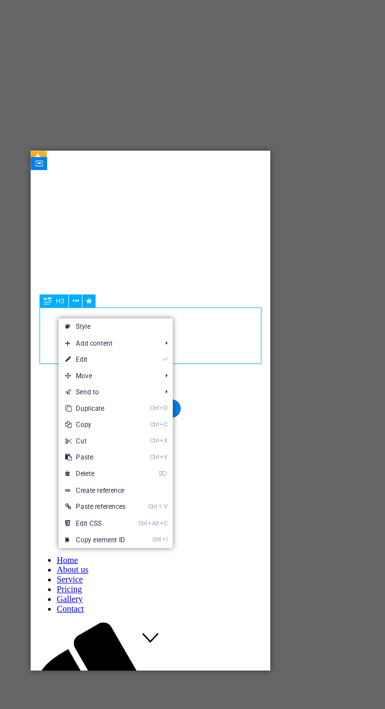
click at [185, 330] on link "⏎ Edit" at bounding box center [168, 328] width 53 height 12
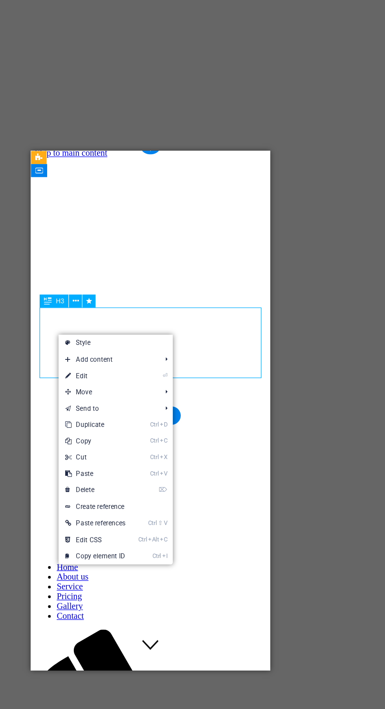
click at [184, 340] on link "⏎ Edit" at bounding box center [168, 339] width 53 height 12
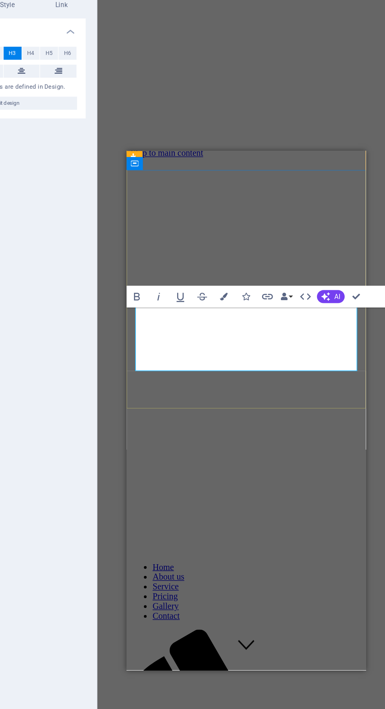
scroll to position [10, 0]
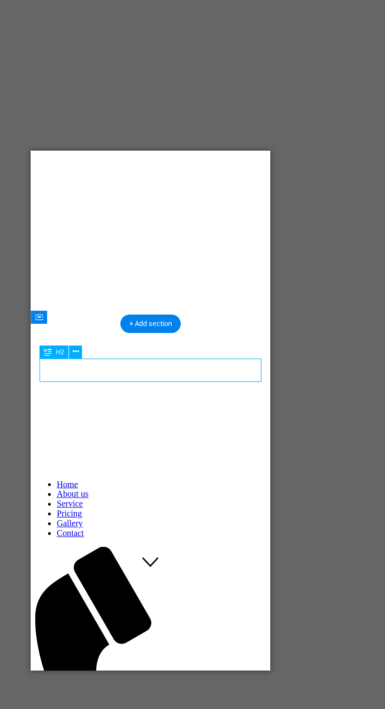
scroll to position [64, 0]
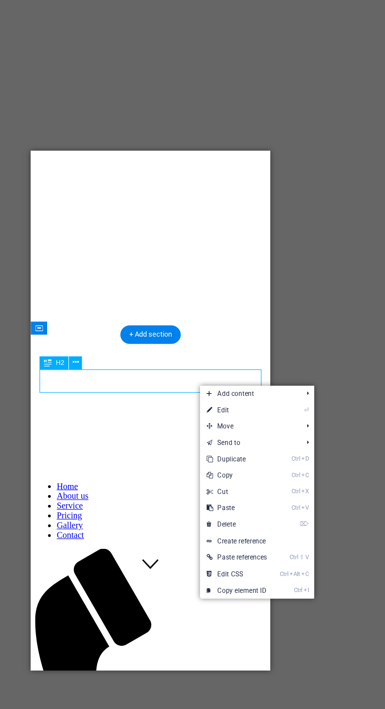
click at [287, 366] on link "⏎ Edit" at bounding box center [270, 364] width 53 height 12
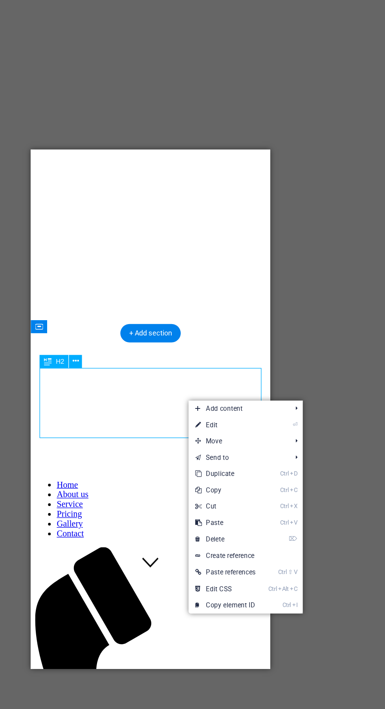
click at [280, 377] on link "⏎ Edit" at bounding box center [262, 376] width 53 height 12
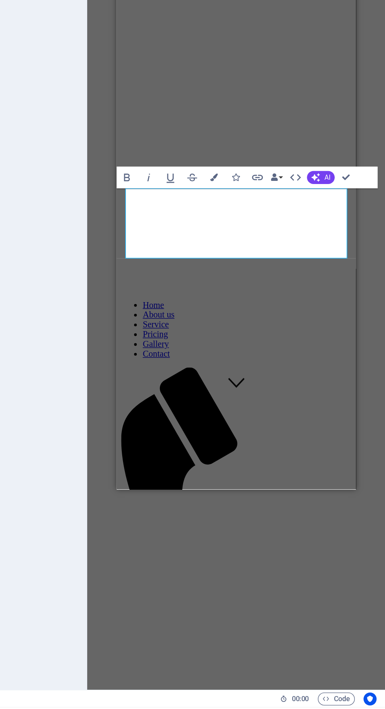
scroll to position [0, 0]
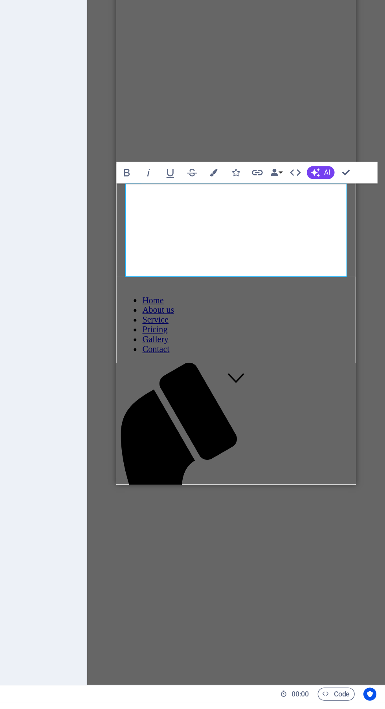
click at [238, 619] on div "Lorem ipsum dolor sit amet, consectetur adipisicing elit. Repellat, maiores, a …" at bounding box center [202, 640] width 166 height 42
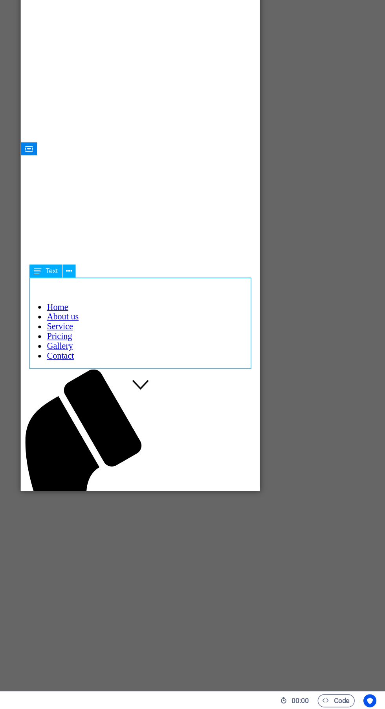
click at [139, 615] on div "Lorem ipsum dolor sit amet, consectetur adipisicing elit. Repellat, maiores, a …" at bounding box center [107, 636] width 166 height 42
click at [138, 615] on div "Lorem ipsum dolor sit amet, consectetur adipisicing elit. Repellat, maiores, a …" at bounding box center [107, 636] width 166 height 42
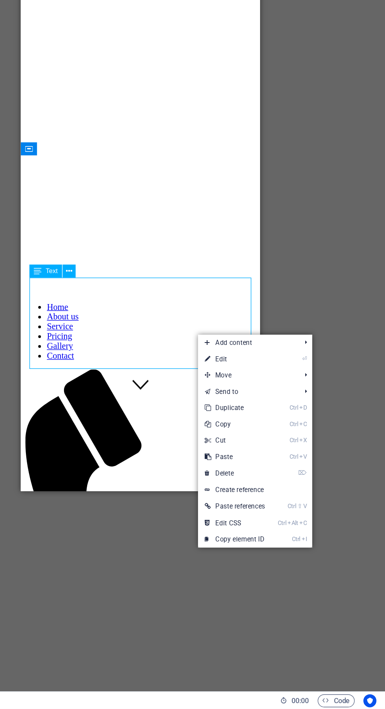
click at [293, 455] on link "⏎ Edit" at bounding box center [276, 457] width 53 height 12
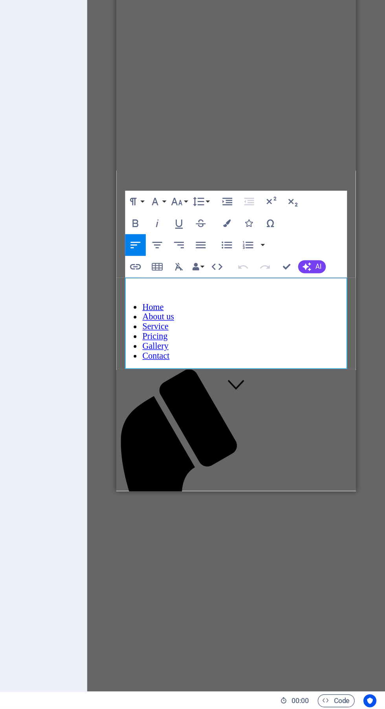
click at [234, 615] on p "Lorem ipsum dolor sit amet, consectetur adipisicing elit. Repellat, maiores, a …" at bounding box center [202, 636] width 166 height 42
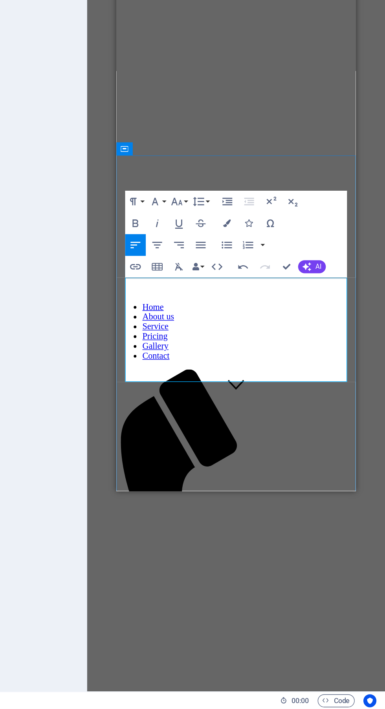
click at [250, 690] on div "Haircut $22" at bounding box center [202, 716] width 166 height 52
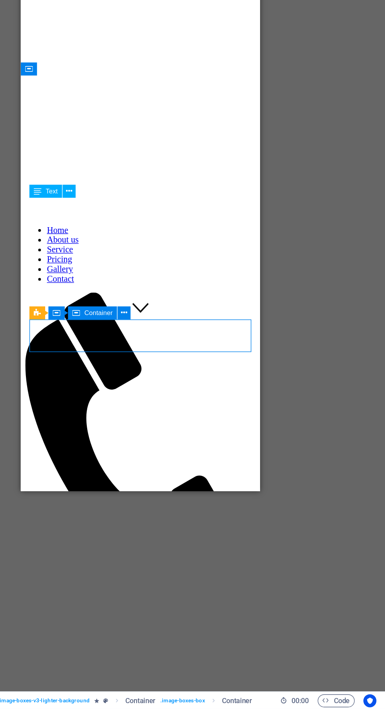
scroll to position [124, 0]
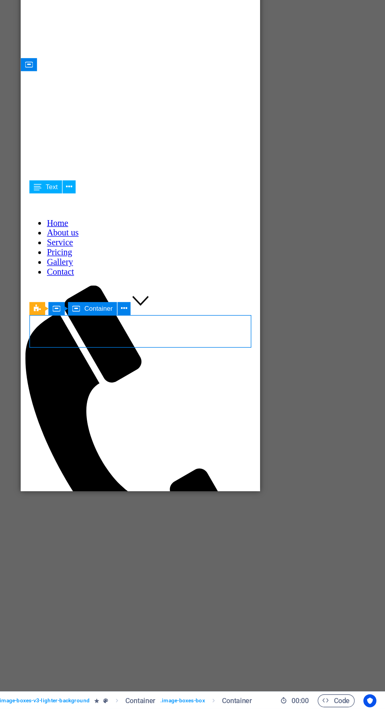
click at [131, 688] on div "Lorem ipsum dolor sit amet, consectetur adipisicing elit. Veritatis, dolorem!" at bounding box center [107, 695] width 166 height 14
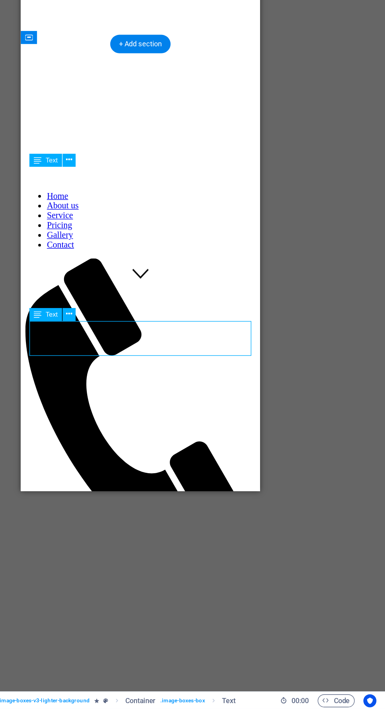
scroll to position [144, 0]
click at [90, 610] on div "Haircut $22" at bounding box center [107, 636] width 166 height 52
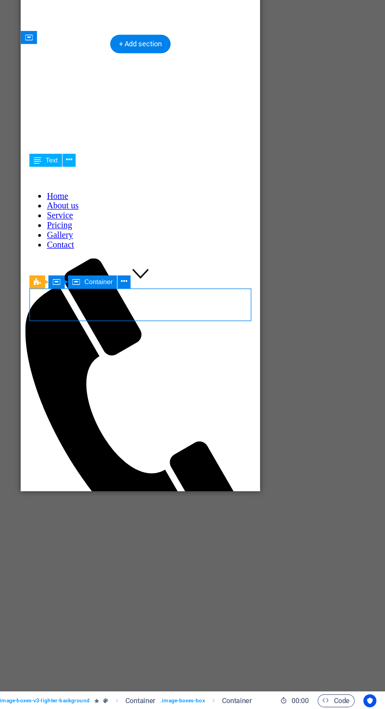
click at [131, 610] on div "Haircut $22" at bounding box center [107, 636] width 166 height 52
click at [125, 610] on div "Haircut $22" at bounding box center [107, 636] width 166 height 52
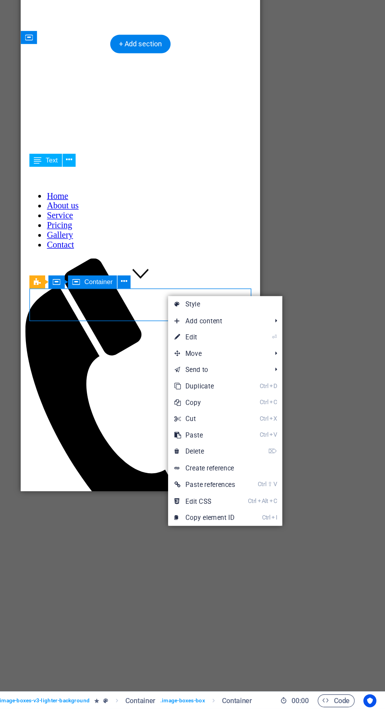
click at [265, 440] on link "⏎ Edit" at bounding box center [254, 441] width 53 height 12
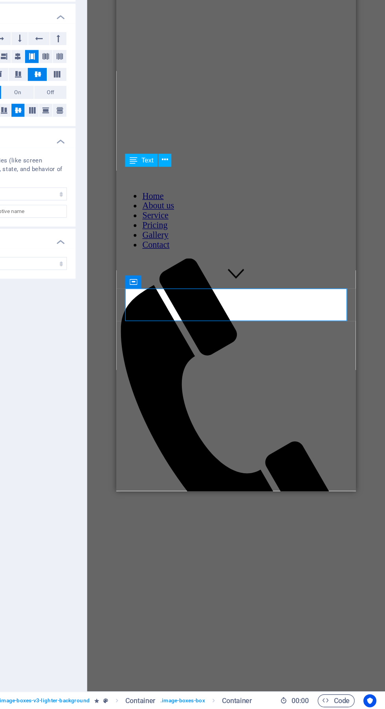
click at [213, 610] on div "Haircut $22" at bounding box center [202, 636] width 166 height 52
click at [183, 610] on div "Haircut $22" at bounding box center [202, 636] width 166 height 52
click at [156, 624] on div "Haircut" at bounding box center [202, 627] width 166 height 7
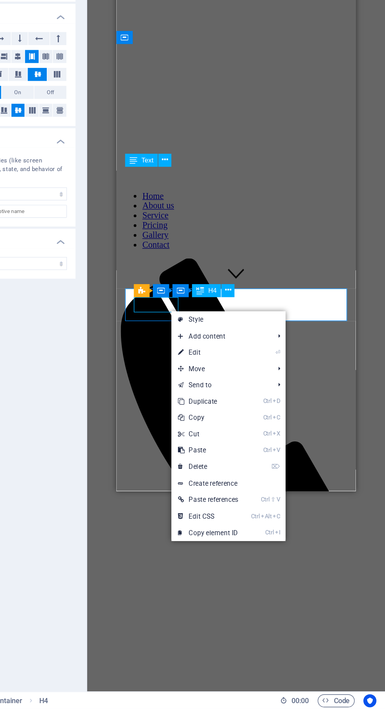
click at [269, 452] on link "⏎ Edit" at bounding box center [256, 452] width 53 height 12
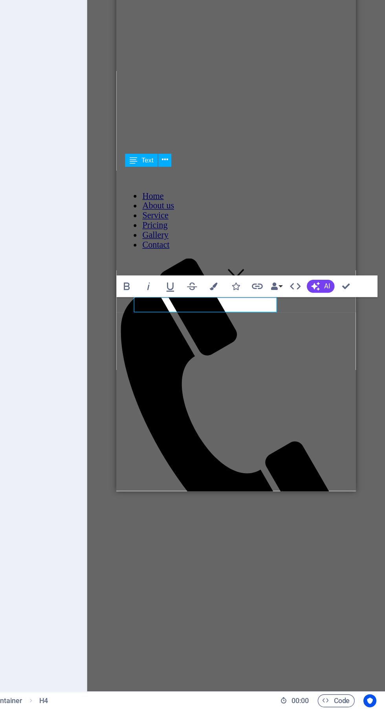
click at [220, 668] on div "Lorem ipsum dolor sit amet, consectetur adipisicing elit. Veritatis, dolorem!" at bounding box center [202, 675] width 166 height 14
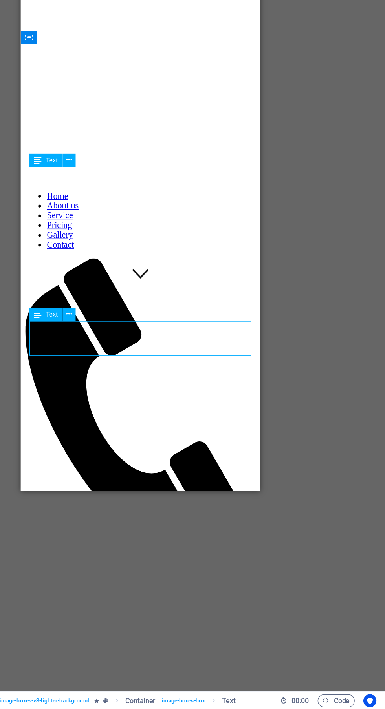
click at [173, 640] on div "$22" at bounding box center [107, 644] width 166 height 9
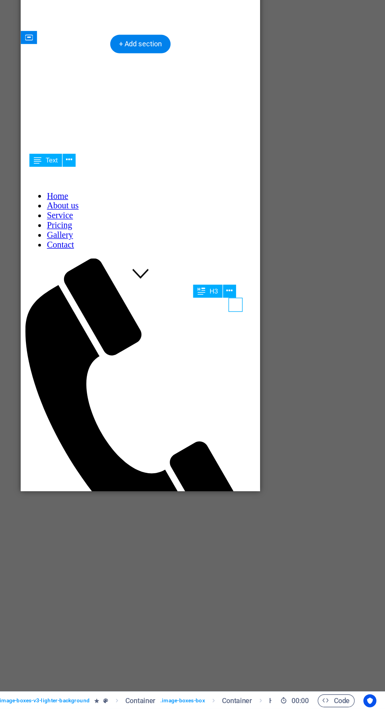
click at [272, 407] on icon at bounding box center [272, 407] width 4 height 8
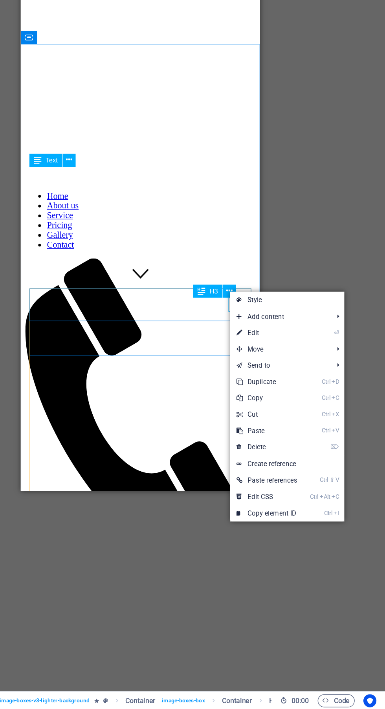
click at [318, 521] on link "⌦ Delete" at bounding box center [299, 520] width 53 height 12
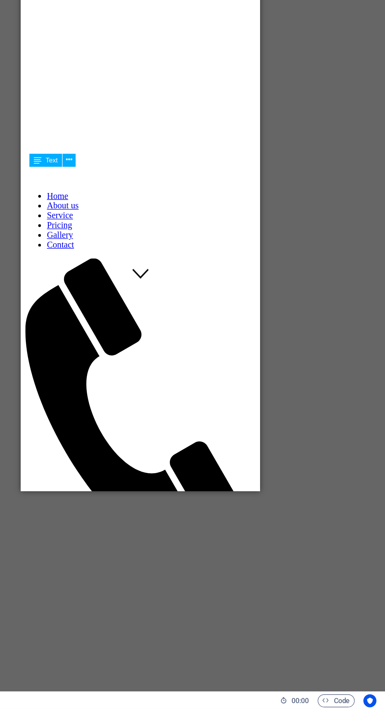
click at [99, 652] on div "Lorem ipsum dolor sit amet, consectetur adipisicing elit. Veritatis, dolorem!" at bounding box center [107, 659] width 166 height 14
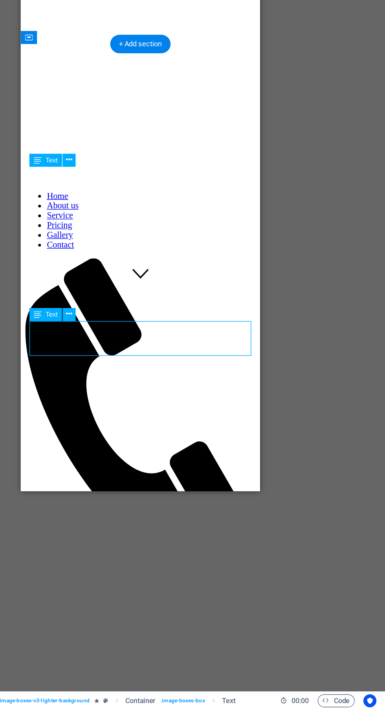
click at [159, 425] on icon at bounding box center [157, 424] width 4 height 8
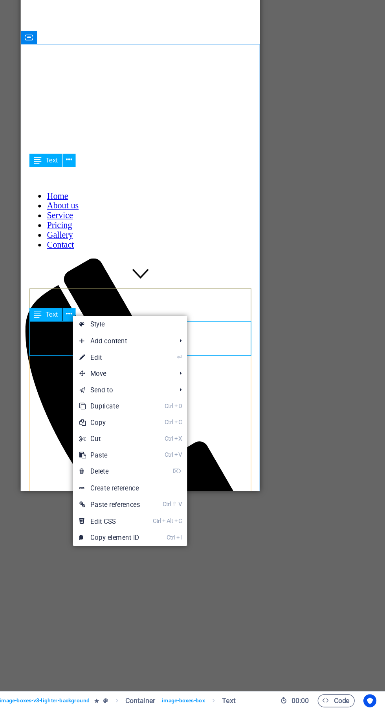
click at [204, 458] on link "⏎ Edit" at bounding box center [185, 455] width 53 height 12
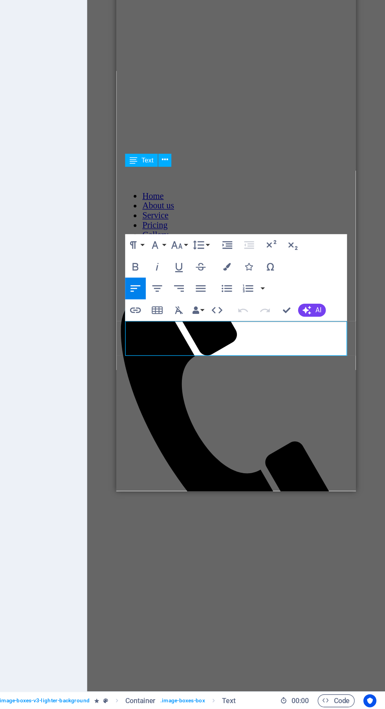
click at [207, 652] on p "Lorem ipsum dolor sit amet, consectetur adipisicing elit. Veritatis, dolorem!" at bounding box center [202, 659] width 166 height 14
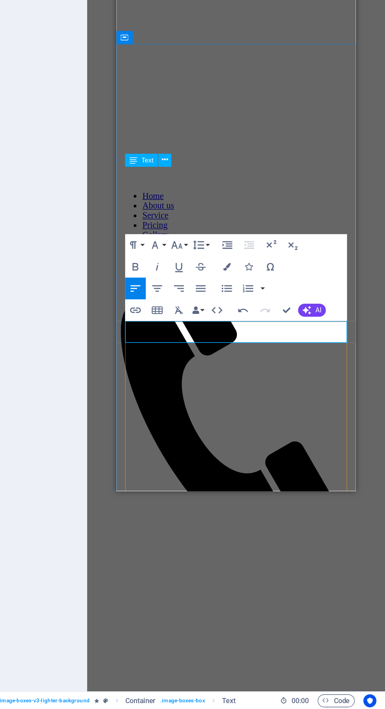
click at [190, 652] on div at bounding box center [202, 655] width 166 height 7
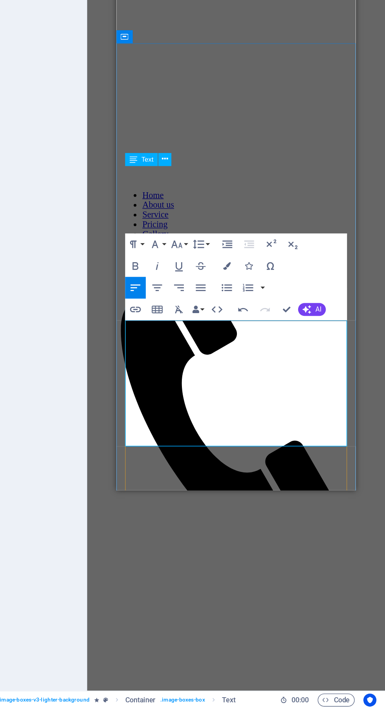
click at [337, 422] on span "AI" at bounding box center [336, 421] width 4 height 5
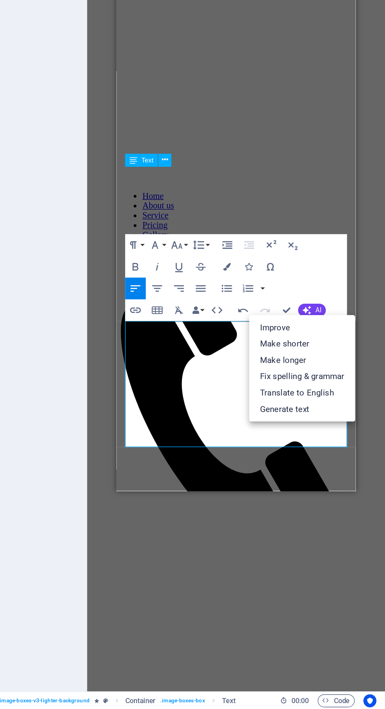
click at [335, 470] on link "Fix spelling & grammar" at bounding box center [325, 469] width 77 height 12
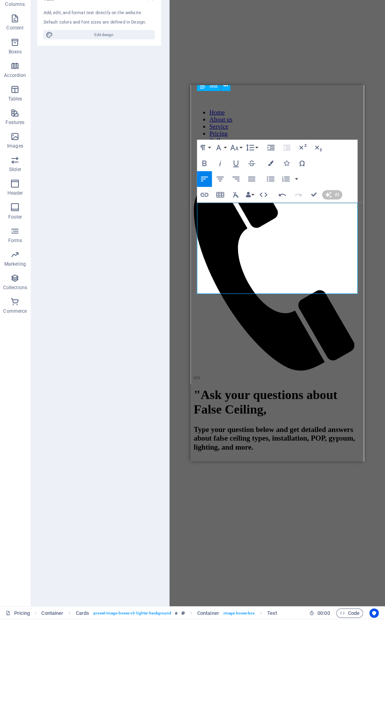
scroll to position [279, 0]
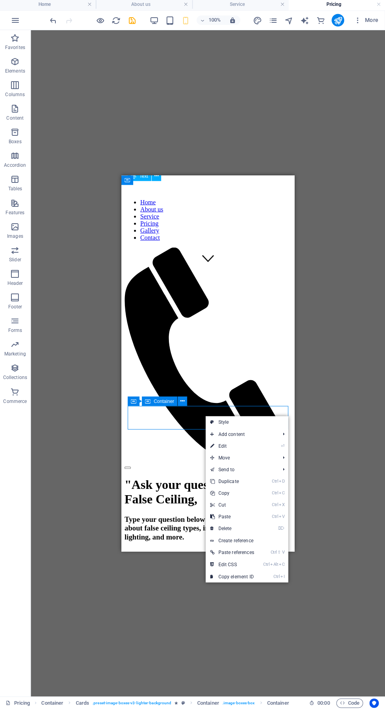
click at [250, 442] on link "⏎ Edit" at bounding box center [232, 447] width 53 height 12
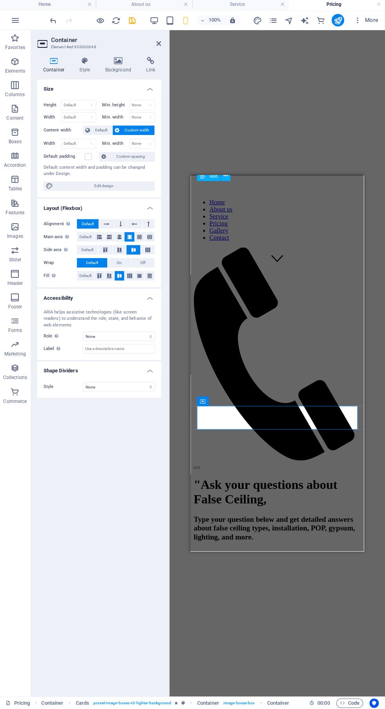
click at [101, 131] on span "Default" at bounding box center [102, 131] width 18 height 9
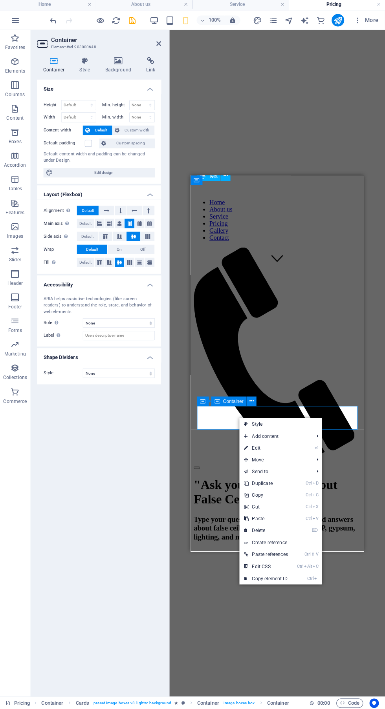
click at [282, 525] on link "Ctrl V Paste" at bounding box center [265, 519] width 53 height 12
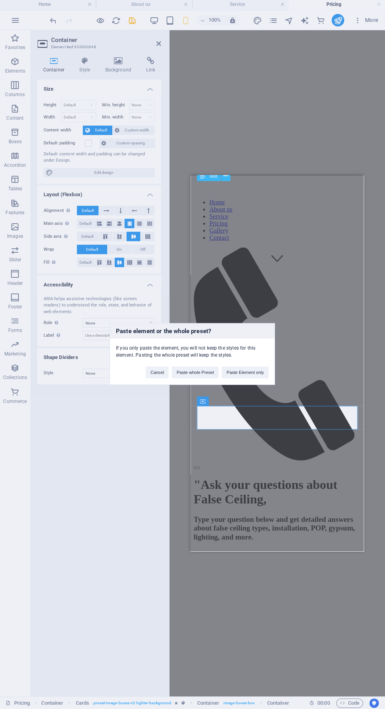
click at [296, 469] on div "Paste element or the whole preset? If you only paste the element, you will not …" at bounding box center [192, 354] width 385 height 709
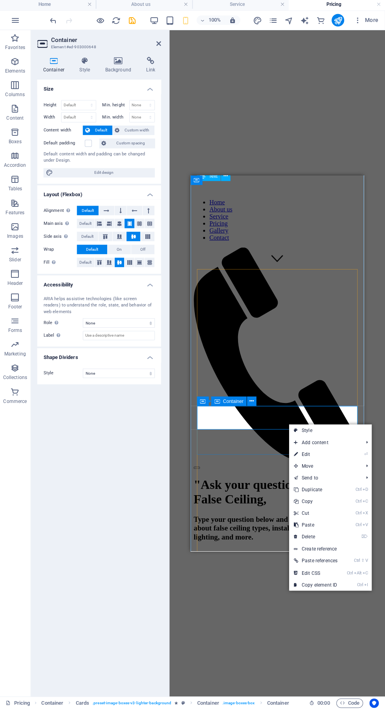
click at [332, 531] on link "Ctrl V Paste" at bounding box center [315, 526] width 53 height 12
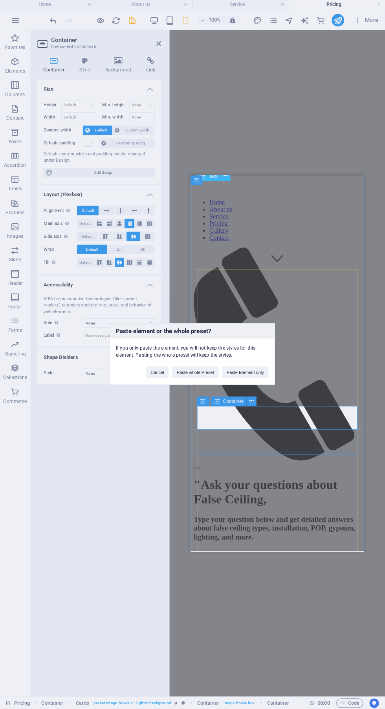
click at [302, 456] on div "Paste element or the whole preset? If you only paste the element, you will not …" at bounding box center [192, 354] width 385 height 709
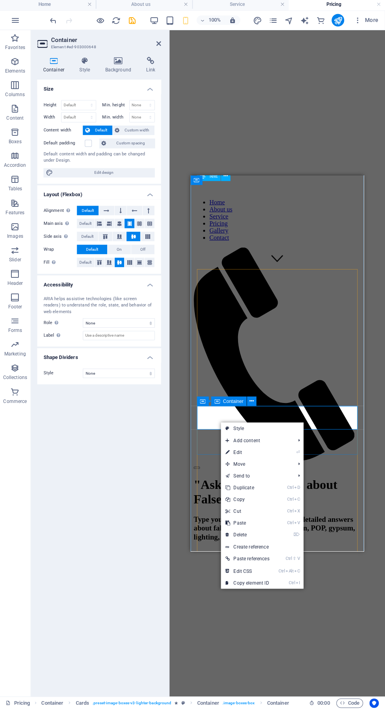
click at [270, 538] on link "⌦ Delete" at bounding box center [247, 536] width 53 height 12
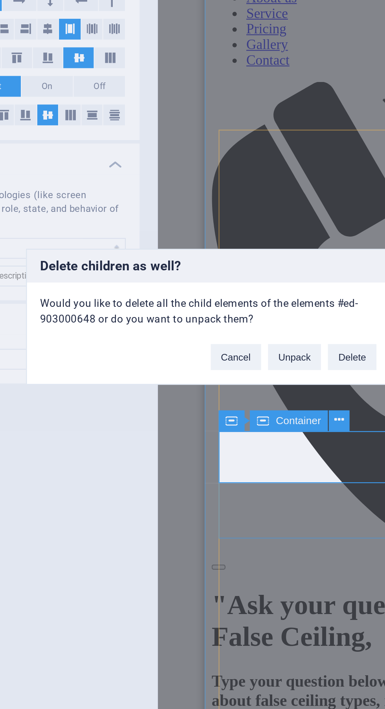
click at [259, 379] on button "Delete" at bounding box center [258, 373] width 22 height 12
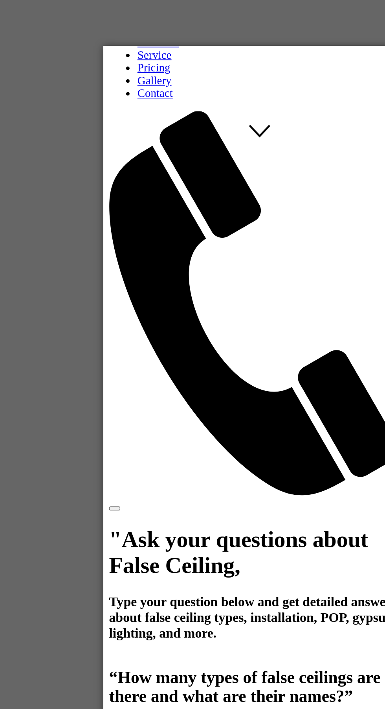
scroll to position [316, 0]
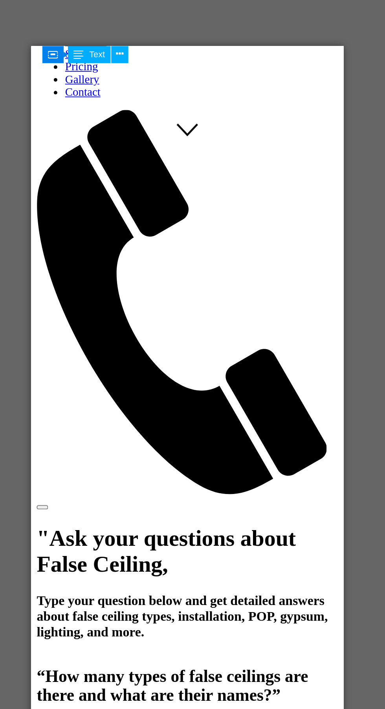
click at [139, 631] on div "Styling $22" at bounding box center [117, 657] width 166 height 52
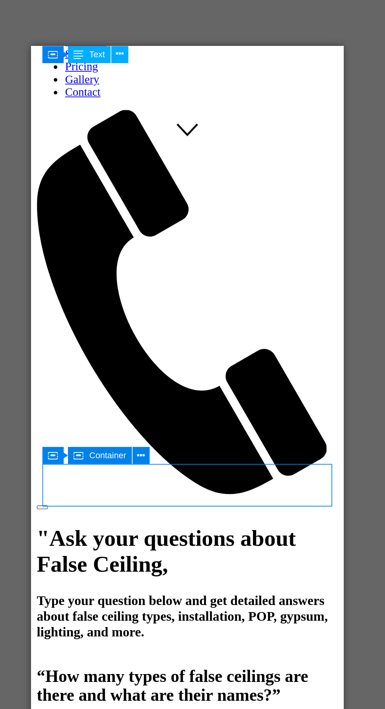
click at [181, 403] on icon at bounding box center [183, 403] width 4 height 8
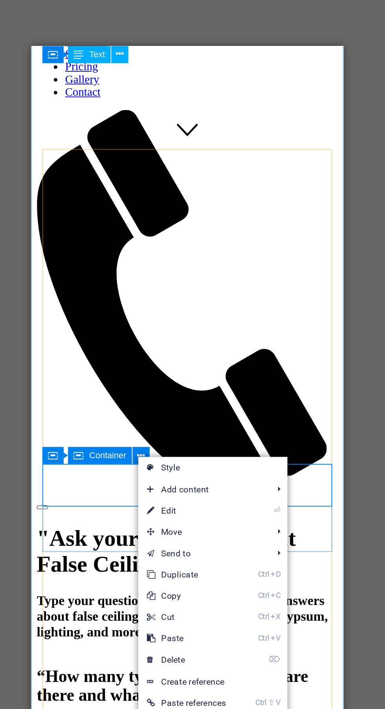
click at [226, 518] on link "⌦ Delete" at bounding box center [207, 516] width 53 height 12
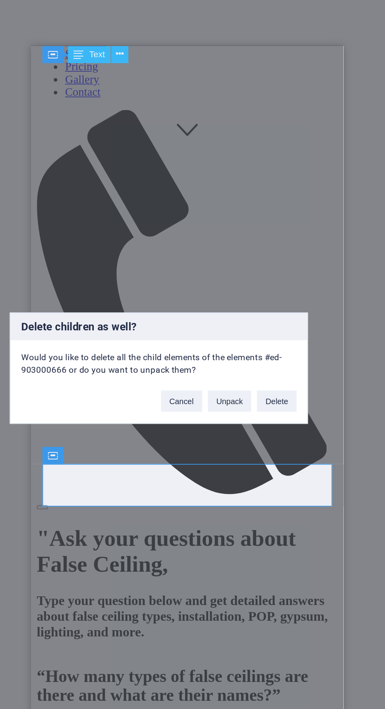
click at [259, 379] on button "Delete" at bounding box center [258, 373] width 22 height 12
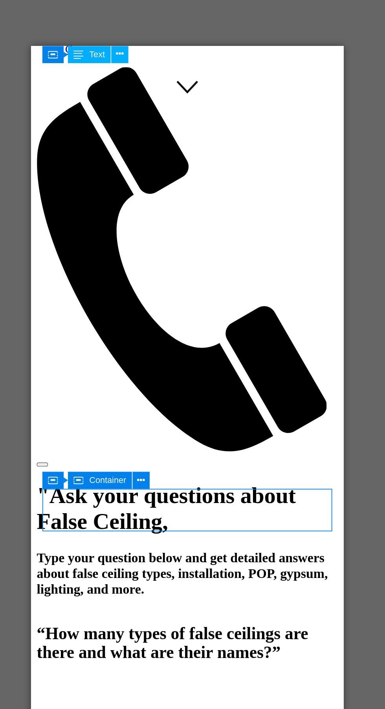
scroll to position [340, 0]
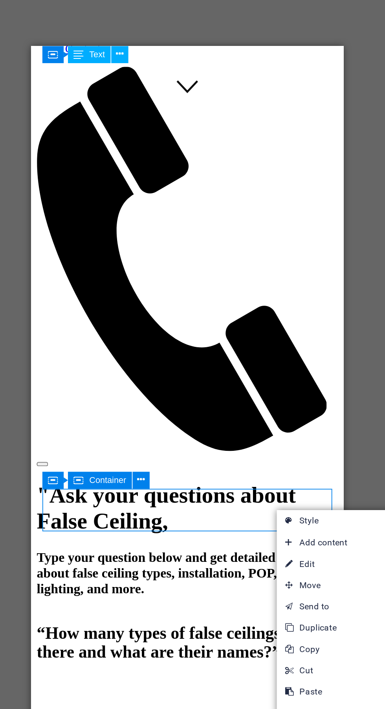
click at [290, 542] on link "⌦ Delete" at bounding box center [284, 546] width 53 height 12
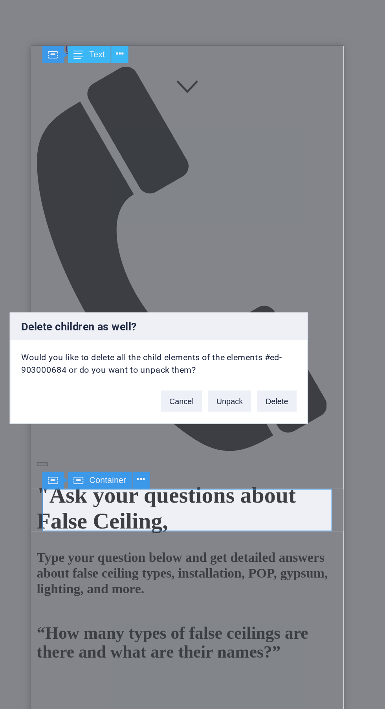
click at [259, 379] on button "Delete" at bounding box center [258, 373] width 22 height 12
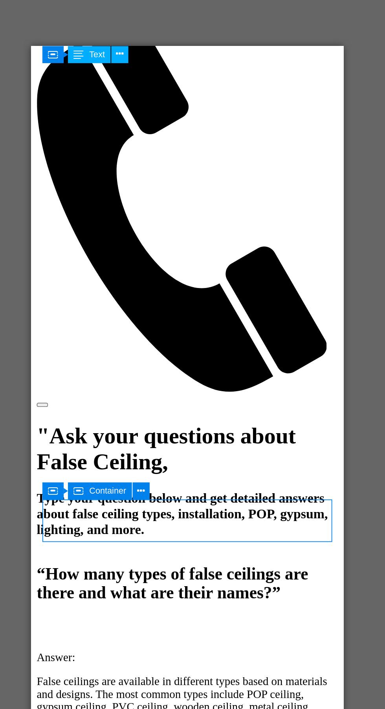
scroll to position [376, 0]
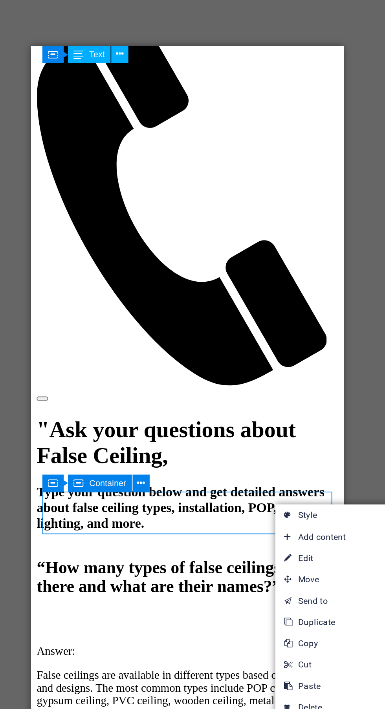
click at [287, 542] on link "⌦ Delete" at bounding box center [283, 543] width 53 height 12
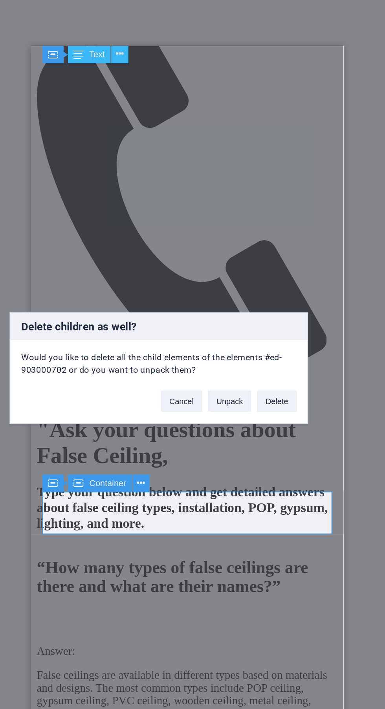
click at [262, 379] on button "Delete" at bounding box center [258, 373] width 22 height 12
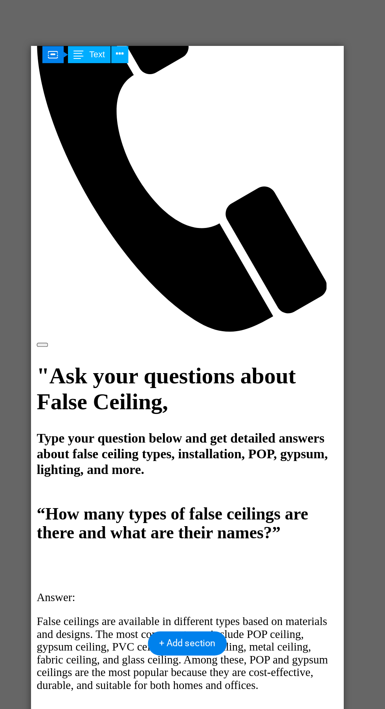
scroll to position [406, 0]
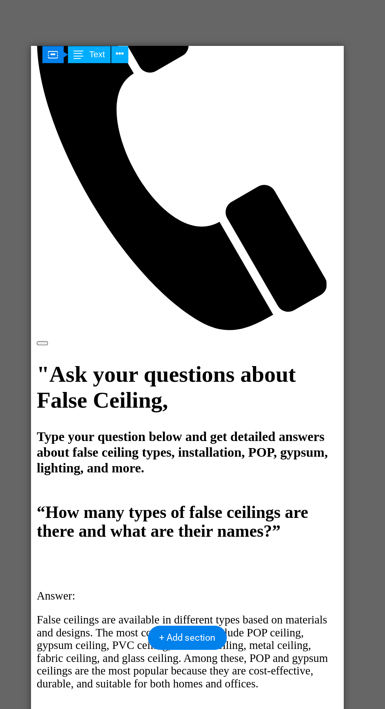
click at [176, 602] on div "Specials $34" at bounding box center [117, 628] width 166 height 52
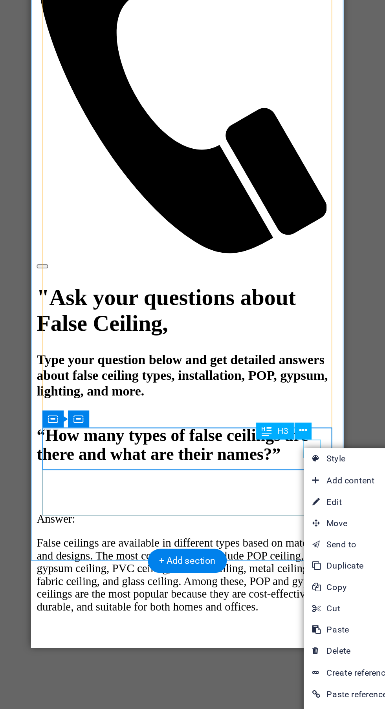
click at [306, 552] on link "⌦ Delete" at bounding box center [298, 554] width 53 height 12
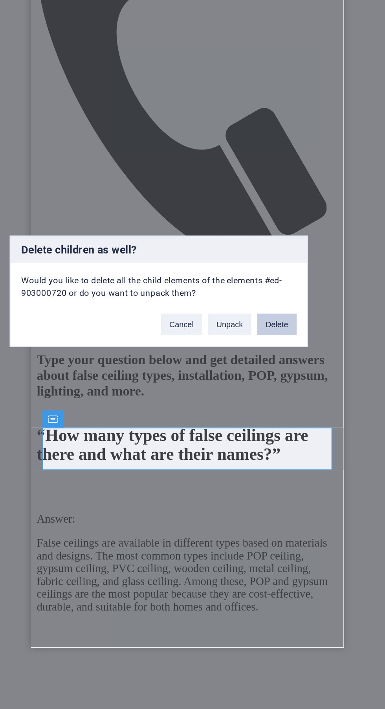
click at [265, 379] on button "Delete" at bounding box center [258, 373] width 22 height 12
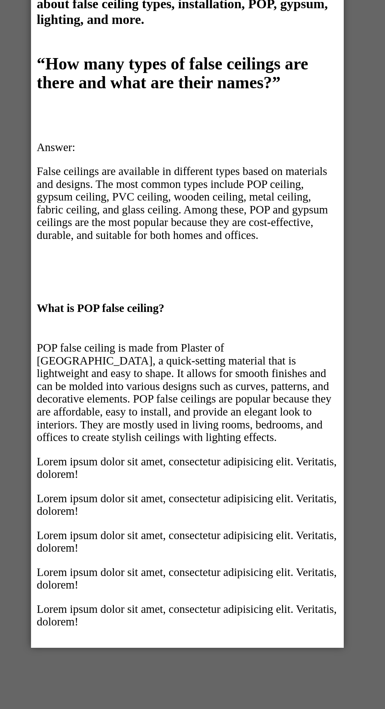
scroll to position [612, 0]
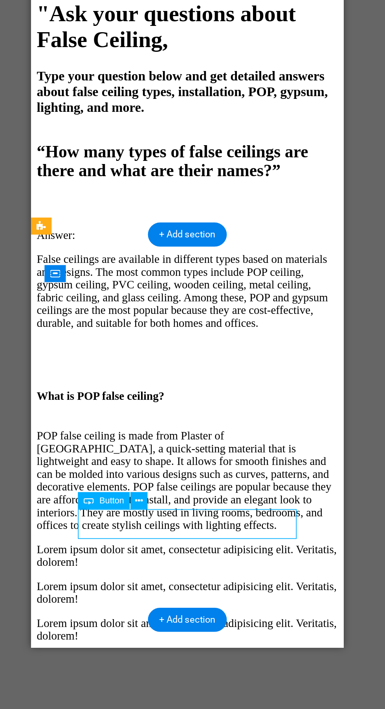
scroll to position [563, 0]
click at [183, 471] on icon at bounding box center [181, 470] width 4 height 8
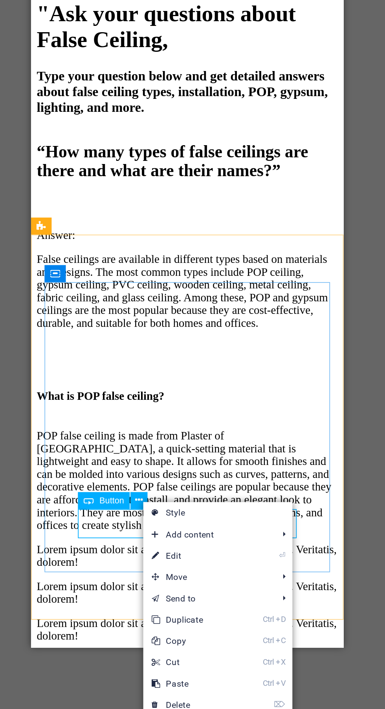
click at [229, 501] on link "⏎ Edit" at bounding box center [210, 501] width 53 height 12
select select "5"
select select
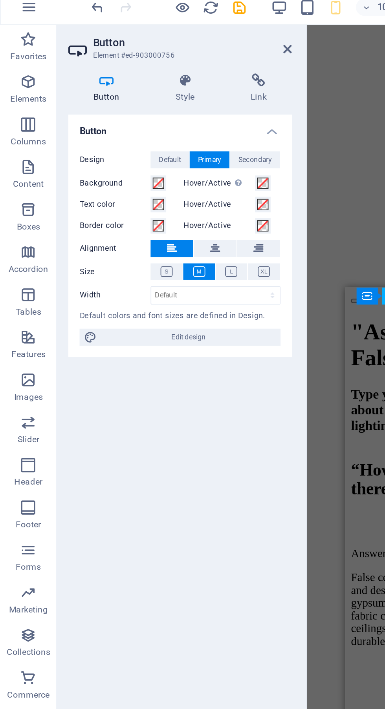
click at [145, 67] on h4 "Link" at bounding box center [142, 66] width 37 height 16
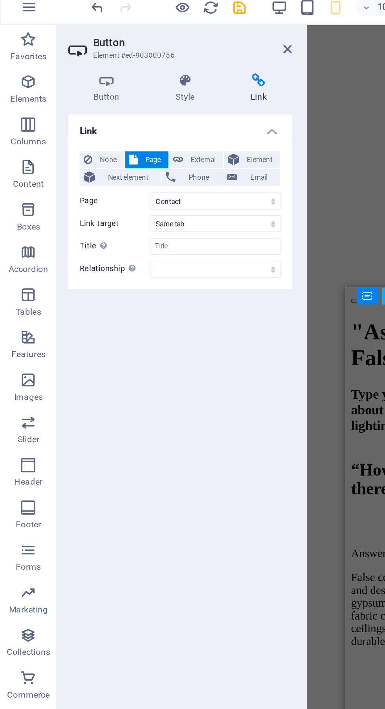
click at [111, 113] on span "Phone" at bounding box center [110, 115] width 21 height 9
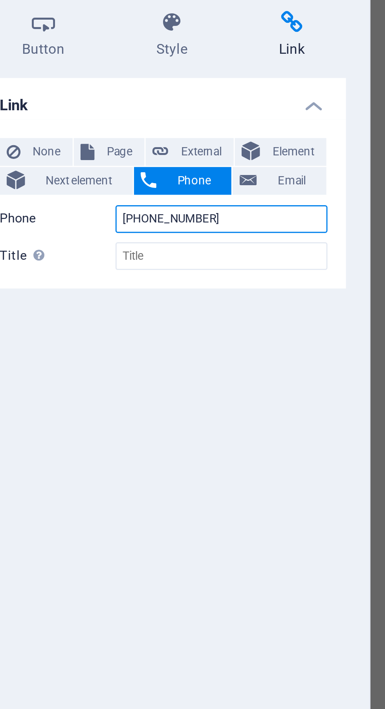
type input "[PHONE_NUMBER]"
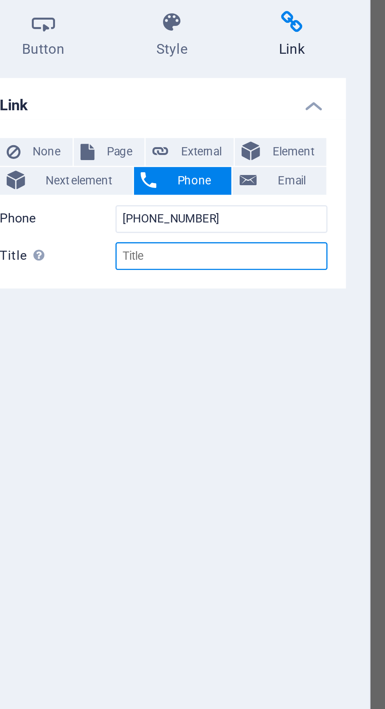
click at [139, 142] on input "Title Additional link description, should not be the same as the link text. The…" at bounding box center [119, 141] width 72 height 9
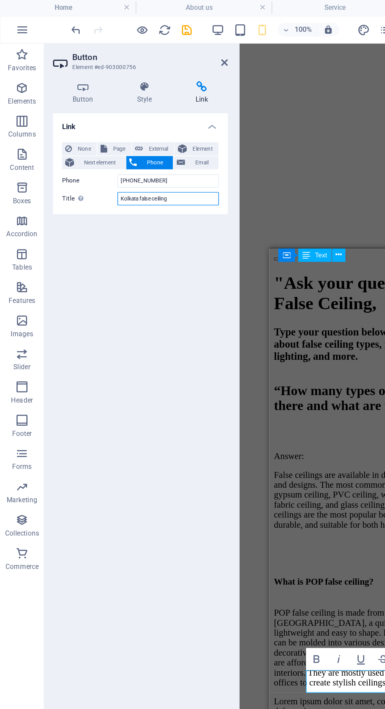
type input "Kolkata false ceiling"
click at [215, 90] on div "H1 Banner Container Container Text Container Image Container Cards Cards Contai…" at bounding box center [277, 363] width 215 height 665
click at [110, 115] on span "Phone" at bounding box center [110, 115] width 21 height 9
click at [153, 61] on icon at bounding box center [142, 62] width 37 height 8
click at [158, 46] on icon at bounding box center [159, 45] width 5 height 6
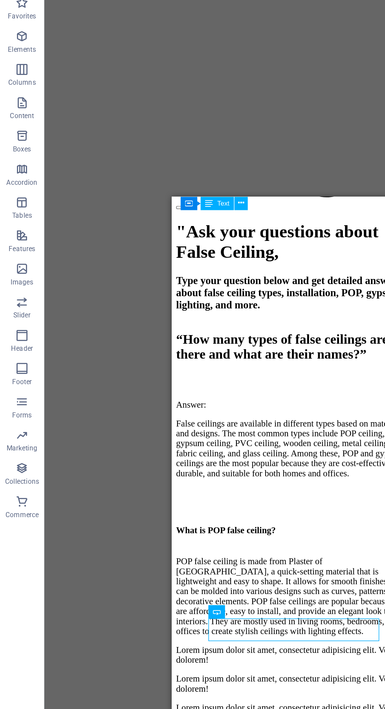
click at [270, 543] on figure at bounding box center [258, 543] width 166 height 0
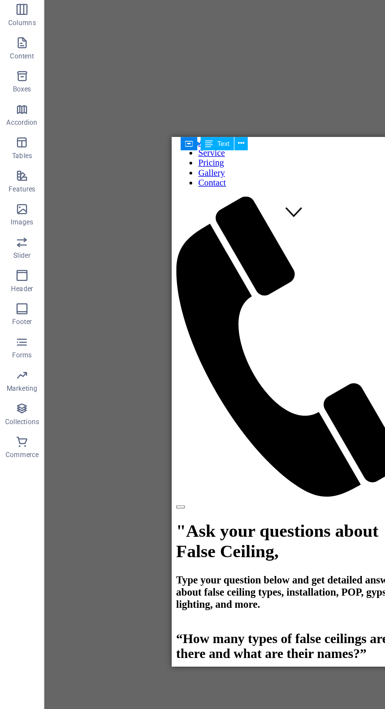
scroll to position [309, 0]
click at [264, 624] on div "What is POP false ceiling?" at bounding box center [258, 627] width 166 height 7
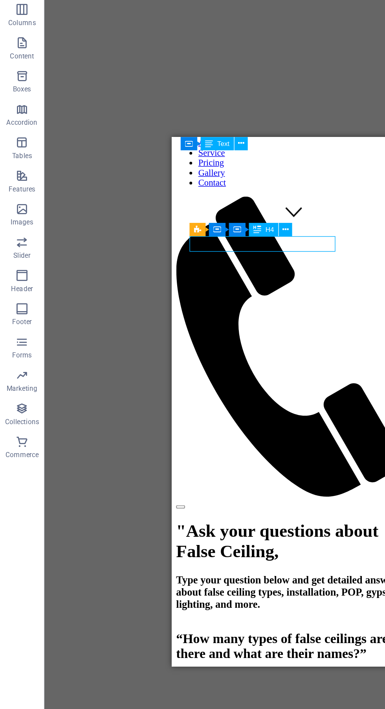
click at [254, 610] on div "What is POP false ceiling? POP false ceiling is made from Plaster of Paris, a q…" at bounding box center [258, 707] width 166 height 195
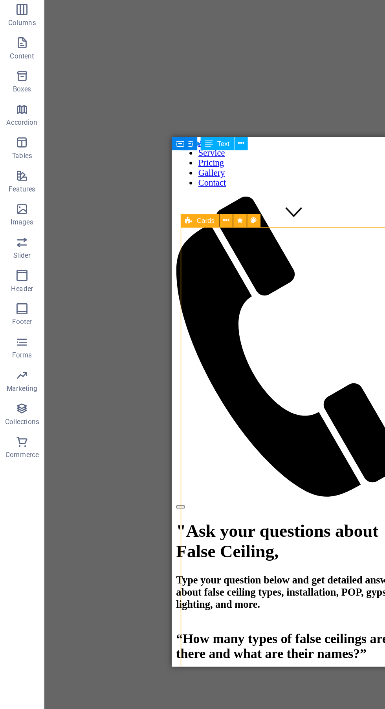
click at [248, 610] on div "What is POP false ceiling? POP false ceiling is made from Plaster of Paris, a q…" at bounding box center [258, 707] width 166 height 195
click at [259, 610] on div "What is POP false ceiling? POP false ceiling is made from Plaster of Paris, a q…" at bounding box center [258, 707] width 166 height 195
click at [286, 646] on div "POP false ceiling is made from Plaster of Paris, a quick-setting material that …" at bounding box center [258, 674] width 166 height 57
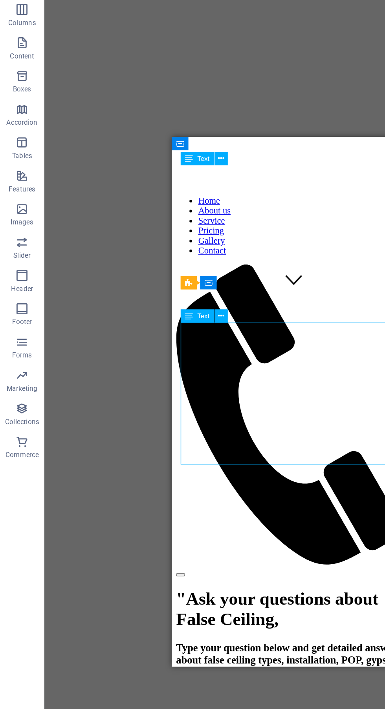
scroll to position [274, 0]
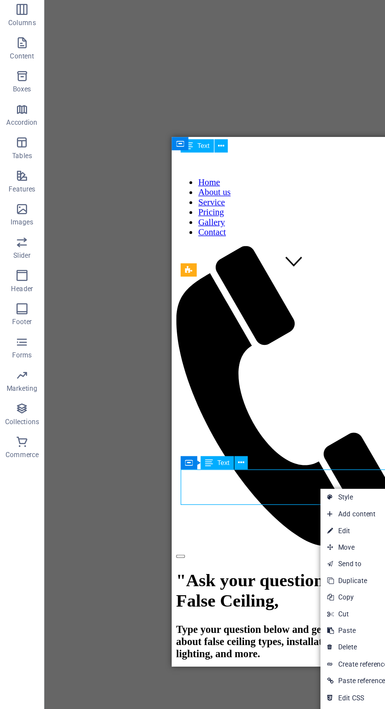
click at [261, 541] on link "⌦ Delete" at bounding box center [253, 538] width 53 height 12
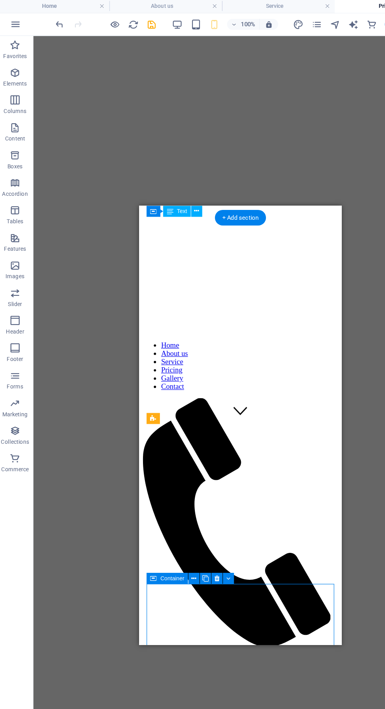
scroll to position [186, 0]
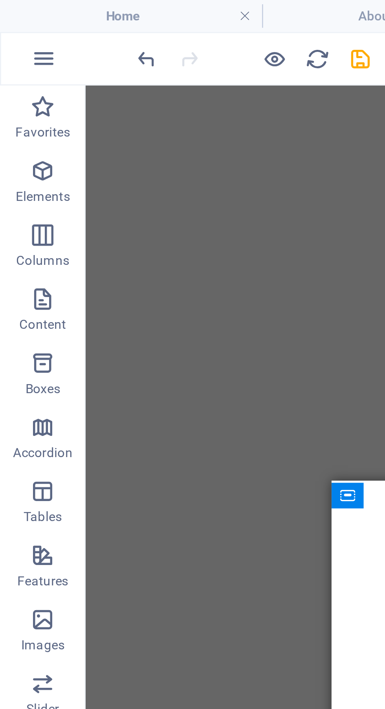
click at [22, 9] on h4 "Home" at bounding box center [48, 6] width 96 height 9
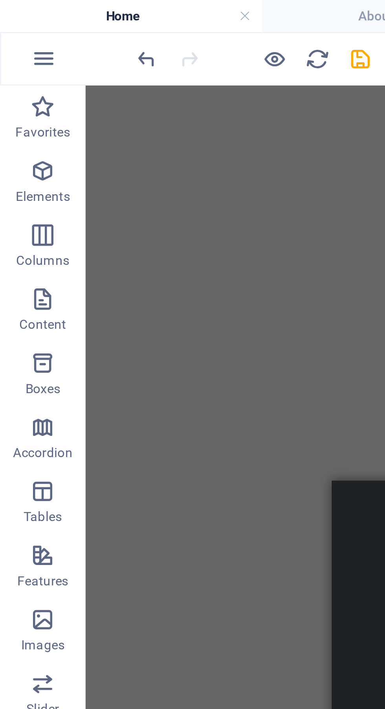
scroll to position [0, 0]
click at [54, 19] on icon "undo" at bounding box center [53, 21] width 9 height 9
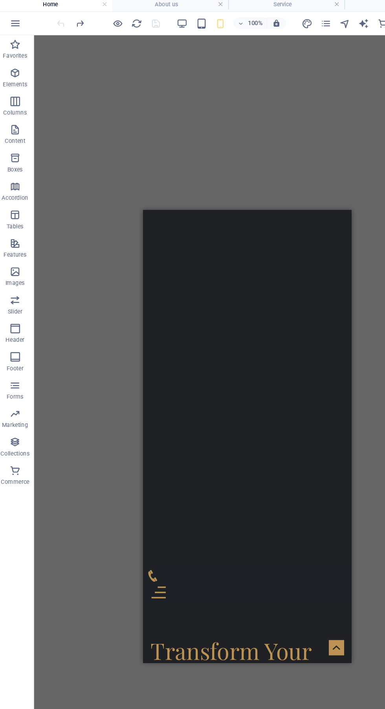
scroll to position [11, 0]
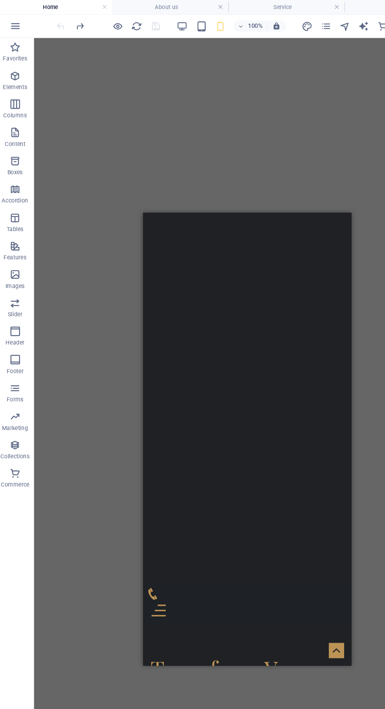
click at [69, 20] on icon "redo" at bounding box center [69, 21] width 9 height 9
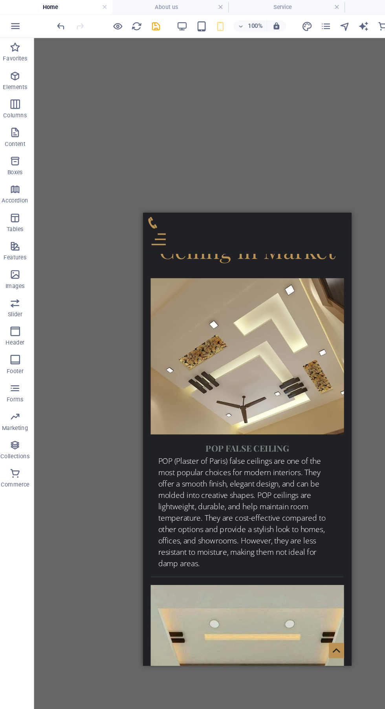
scroll to position [2136, 0]
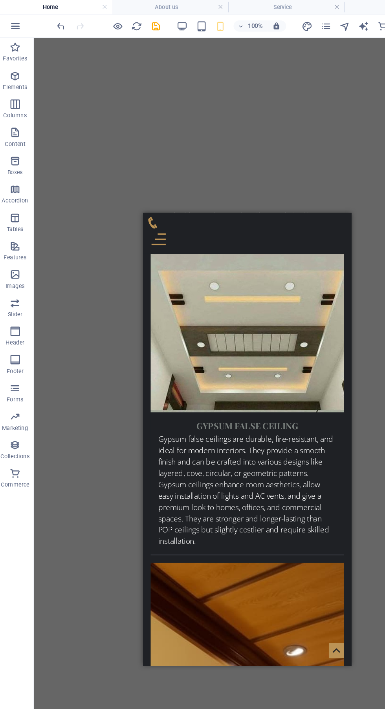
click at [73, 23] on div at bounding box center [93, 21] width 88 height 13
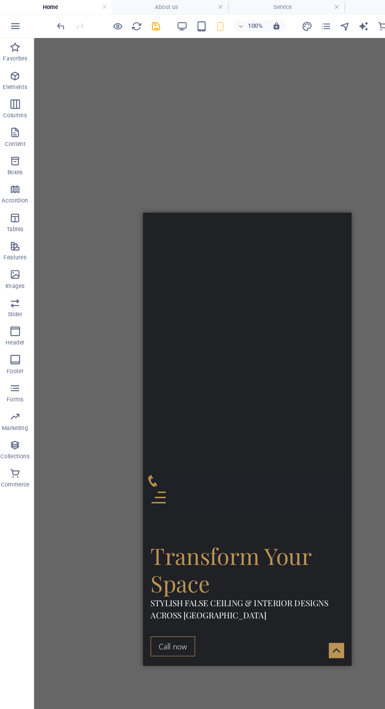
scroll to position [0, 0]
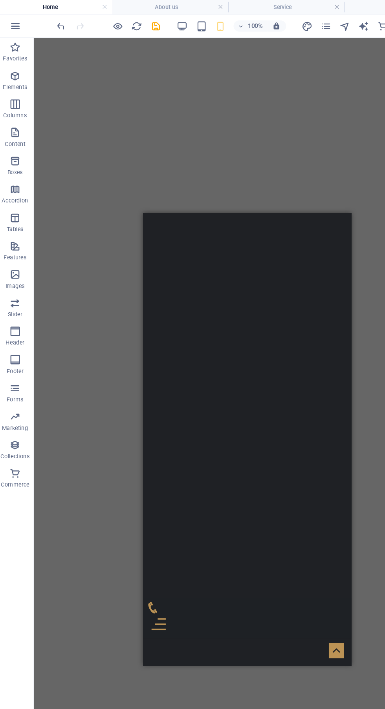
click at [298, 545] on div at bounding box center [229, 554] width 166 height 18
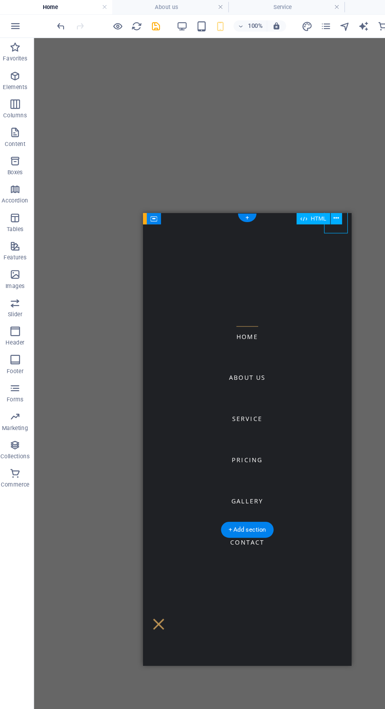
click at [165, 545] on div at bounding box center [156, 554] width 20 height 18
click at [273, 22] on icon "pages" at bounding box center [273, 21] width 9 height 9
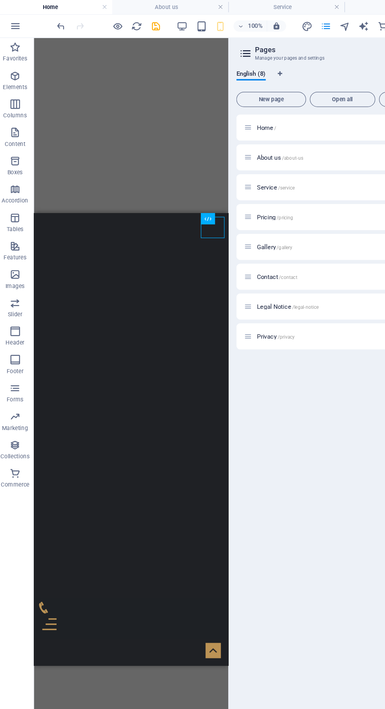
click at [247, 181] on p "Pricing /pricing" at bounding box center [275, 179] width 118 height 5
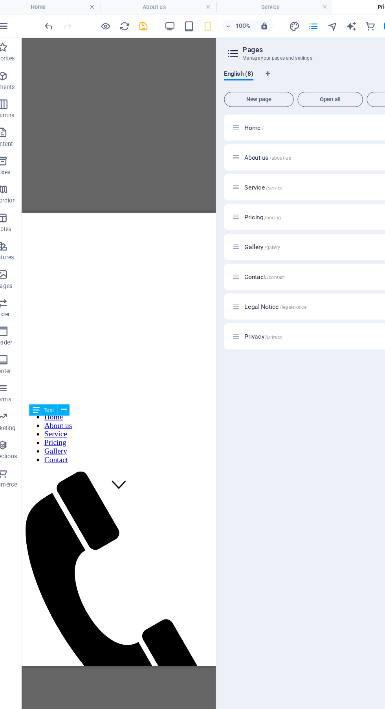
scroll to position [133, 0]
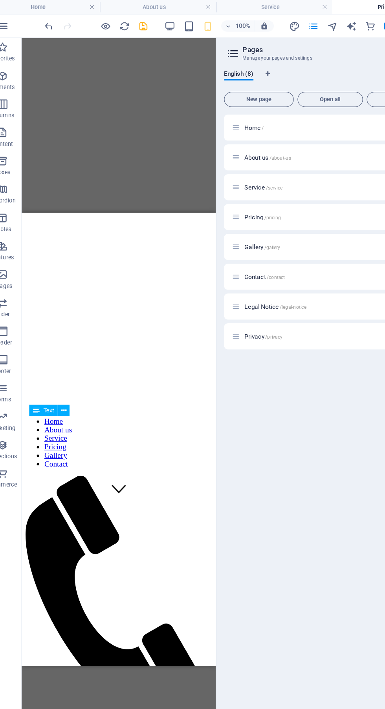
click at [53, 20] on icon "undo" at bounding box center [53, 21] width 9 height 9
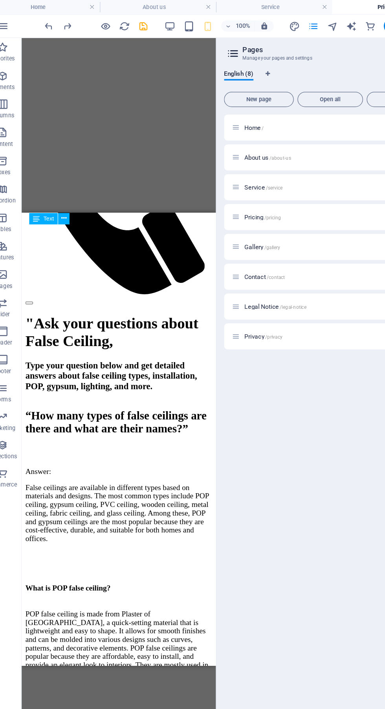
scroll to position [480, 0]
click at [55, 24] on icon "undo" at bounding box center [53, 21] width 9 height 9
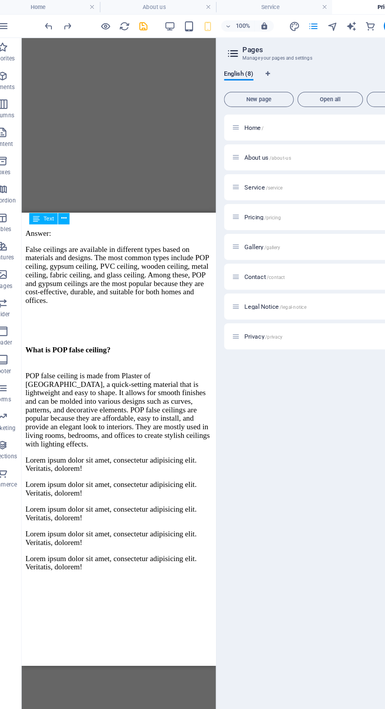
scroll to position [719, 0]
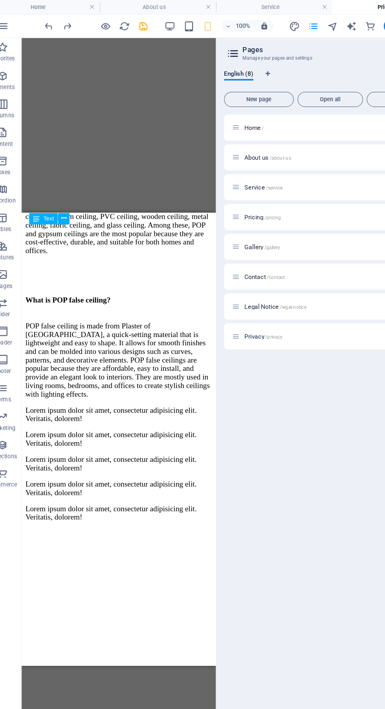
click at [53, 24] on icon "undo" at bounding box center [53, 21] width 9 height 9
click at [54, 22] on icon "undo" at bounding box center [53, 21] width 9 height 9
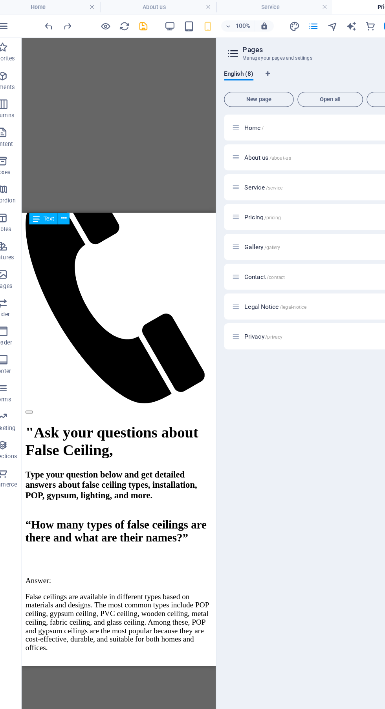
click at [55, 22] on icon "undo" at bounding box center [53, 21] width 9 height 9
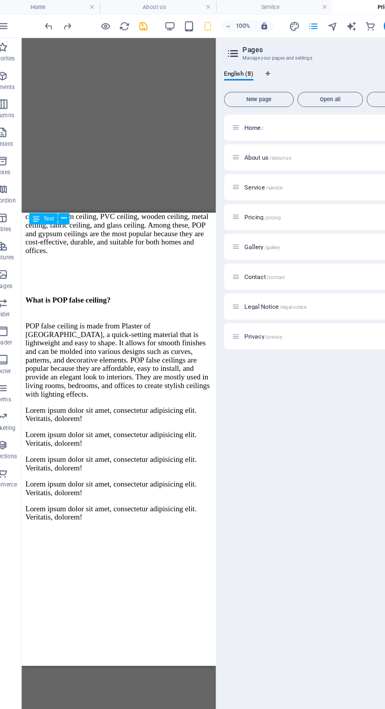
click at [56, 22] on icon "undo" at bounding box center [53, 21] width 9 height 9
click at [54, 22] on icon "undo" at bounding box center [53, 21] width 9 height 9
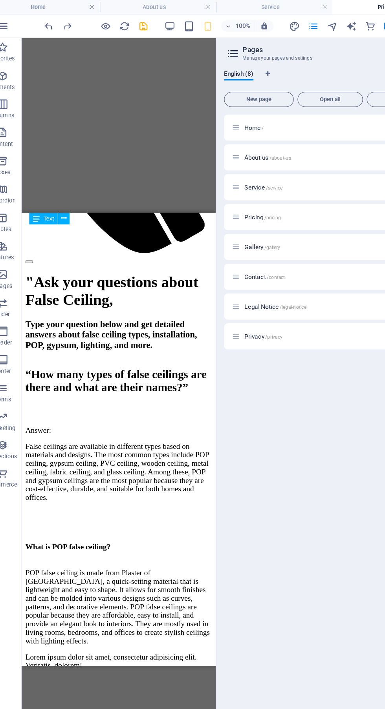
click at [58, 22] on icon "undo" at bounding box center [53, 21] width 9 height 9
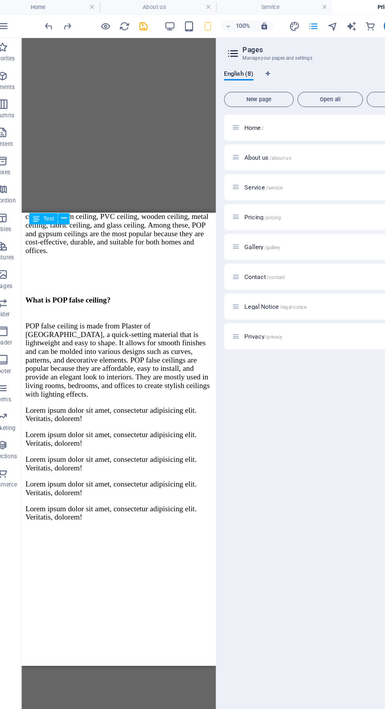
click at [57, 21] on icon "undo" at bounding box center [53, 21] width 9 height 9
click at [57, 24] on icon "undo" at bounding box center [53, 21] width 9 height 9
click at [54, 22] on icon "undo" at bounding box center [53, 21] width 9 height 9
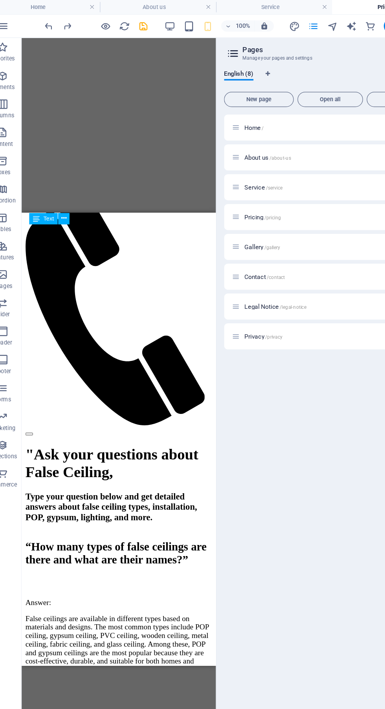
scroll to position [369, 0]
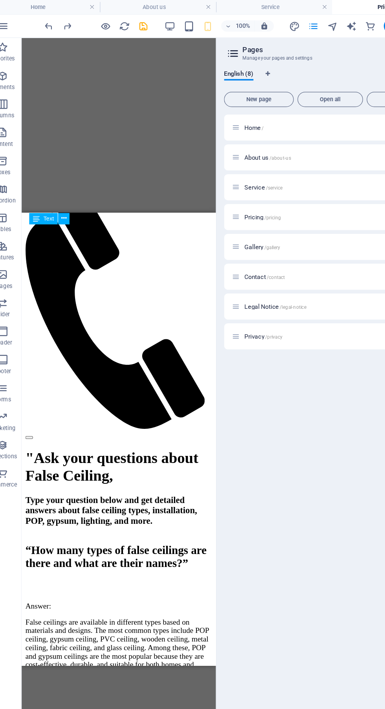
click at [57, 21] on icon "undo" at bounding box center [53, 21] width 9 height 9
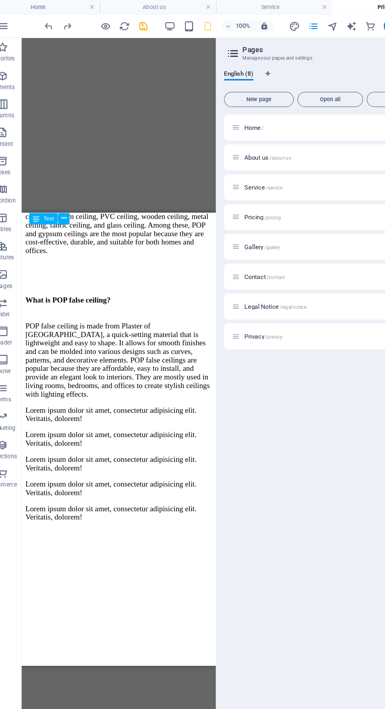
click at [54, 21] on icon "undo" at bounding box center [53, 21] width 9 height 9
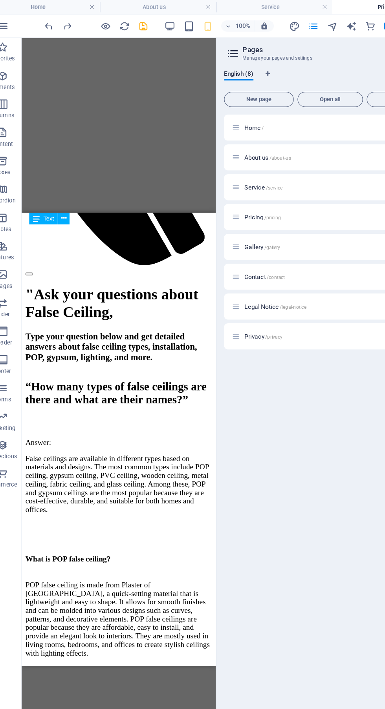
scroll to position [501, 0]
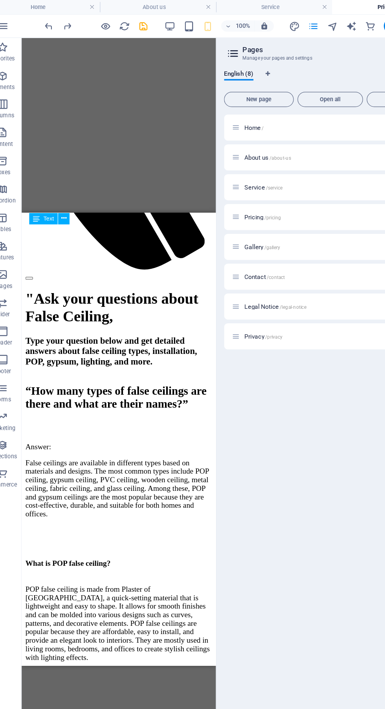
click at [53, 20] on icon "undo" at bounding box center [53, 21] width 9 height 9
click at [53, 22] on icon "undo" at bounding box center [53, 21] width 9 height 9
click at [57, 22] on icon "undo" at bounding box center [53, 21] width 9 height 9
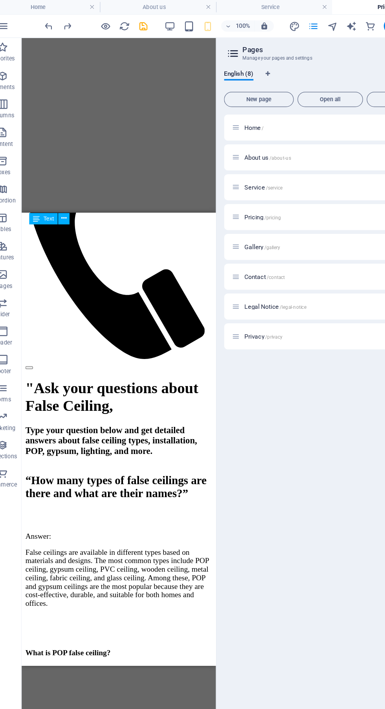
scroll to position [422, 0]
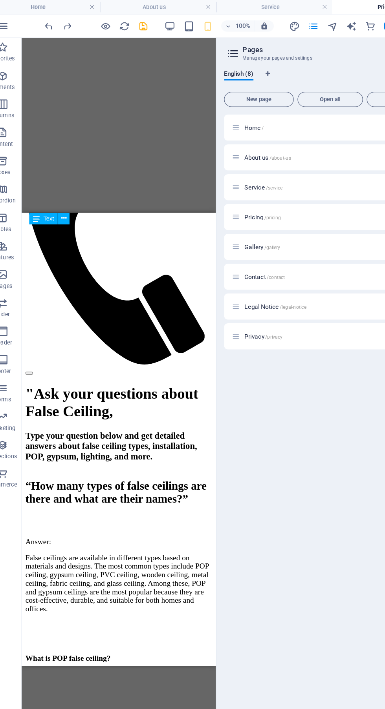
click at [55, 24] on icon "undo" at bounding box center [53, 21] width 9 height 9
click at [79, 678] on div "Beard Trim" at bounding box center [102, 681] width 155 height 7
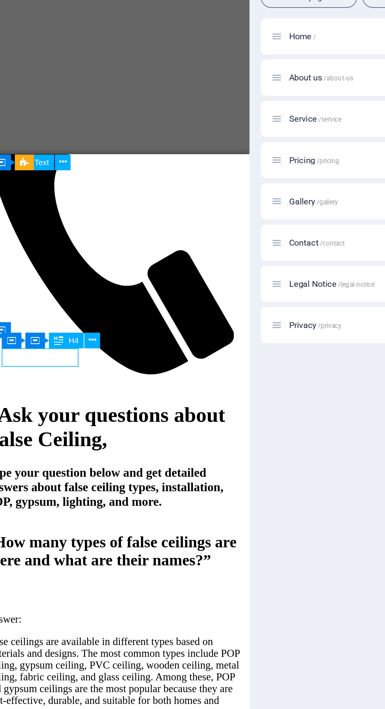
click at [93, 289] on div "H4" at bounding box center [82, 287] width 21 height 9
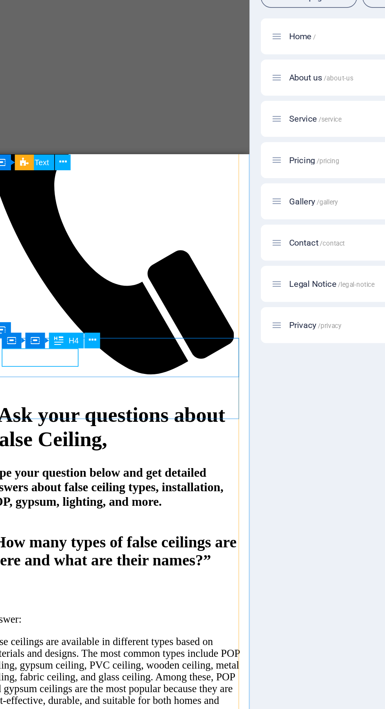
scroll to position [414, 0]
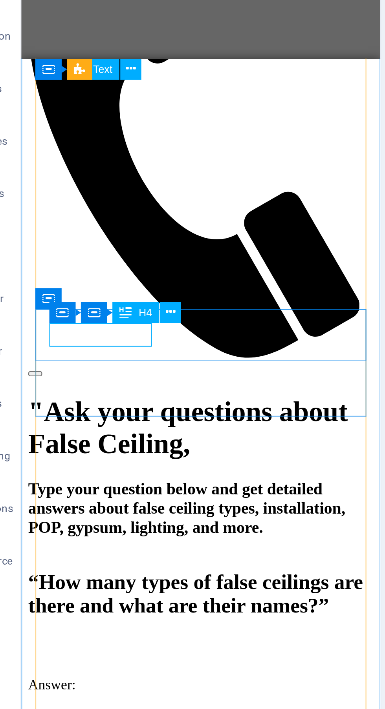
click at [97, 291] on icon at bounding box center [98, 290] width 4 height 8
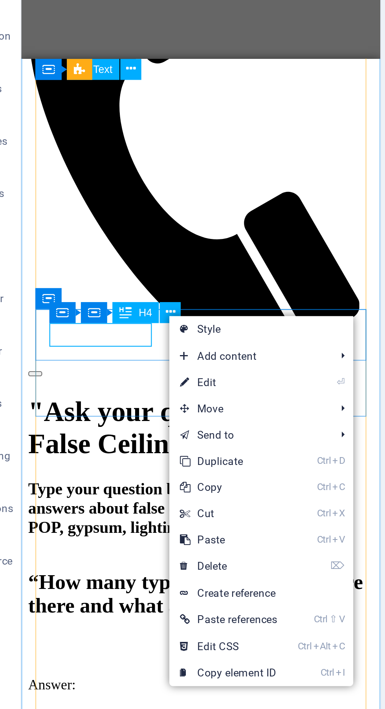
click at [132, 320] on link "⏎ Edit" at bounding box center [124, 322] width 53 height 12
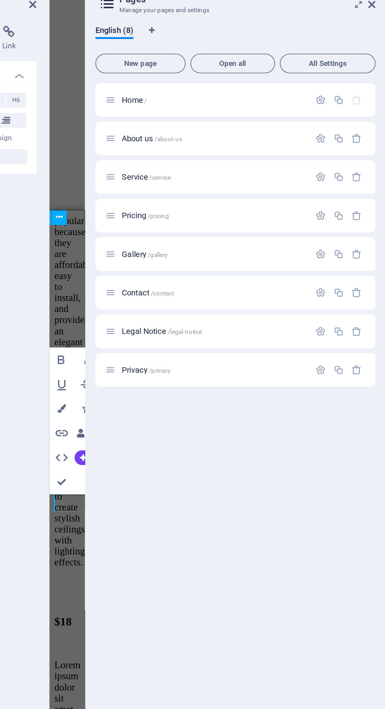
scroll to position [0, 0]
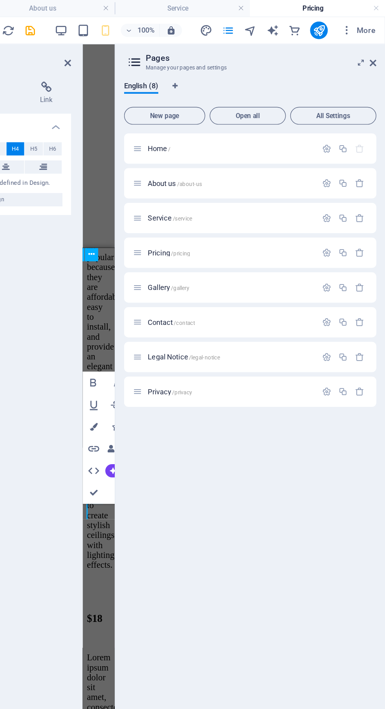
click at [376, 44] on icon at bounding box center [376, 45] width 5 height 6
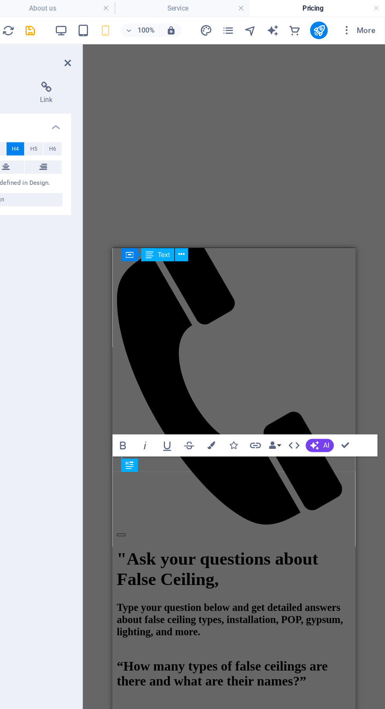
scroll to position [367, 0]
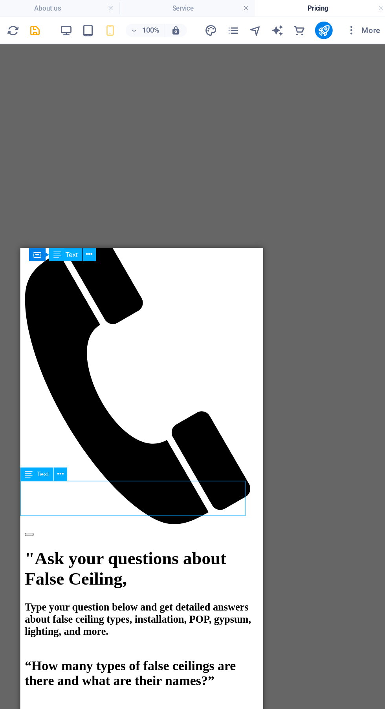
scroll to position [365, 0]
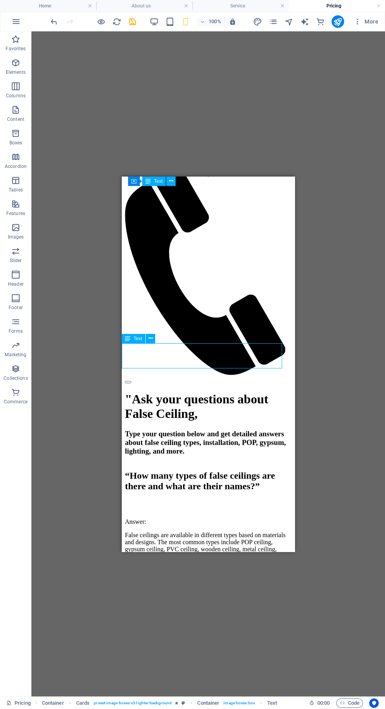
click at [225, 686] on div "$18" at bounding box center [208, 704] width 166 height 36
click at [58, 25] on icon "undo" at bounding box center [53, 21] width 9 height 9
click at [195, 686] on div "Beard Trim $18" at bounding box center [208, 712] width 166 height 52
click at [216, 686] on div "Beard Trim $18" at bounding box center [208, 712] width 166 height 52
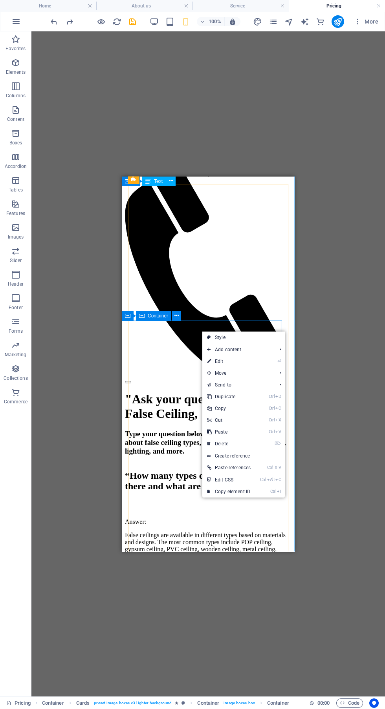
click at [251, 360] on link "⏎ Edit" at bounding box center [228, 362] width 53 height 12
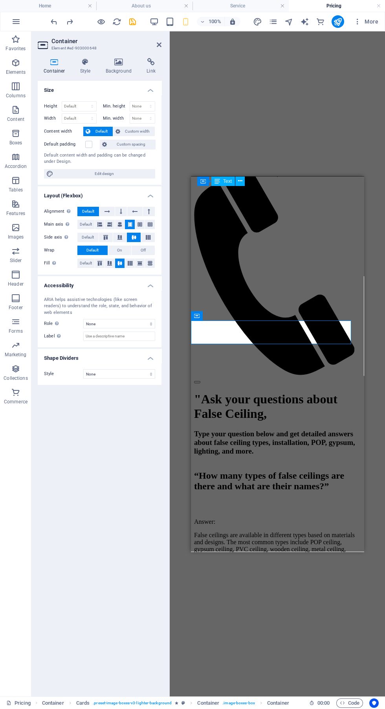
click at [229, 700] on div "Beard Trim" at bounding box center [277, 703] width 166 height 7
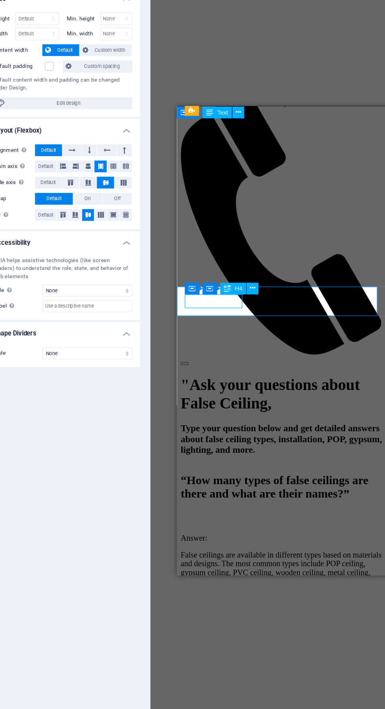
scroll to position [363, 0]
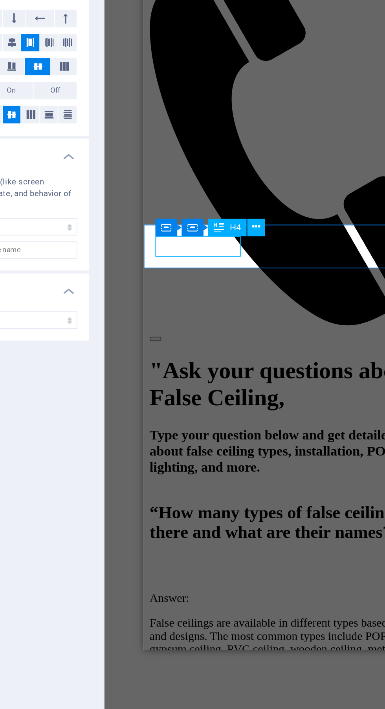
click at [249, 321] on button at bounding box center [251, 324] width 9 height 9
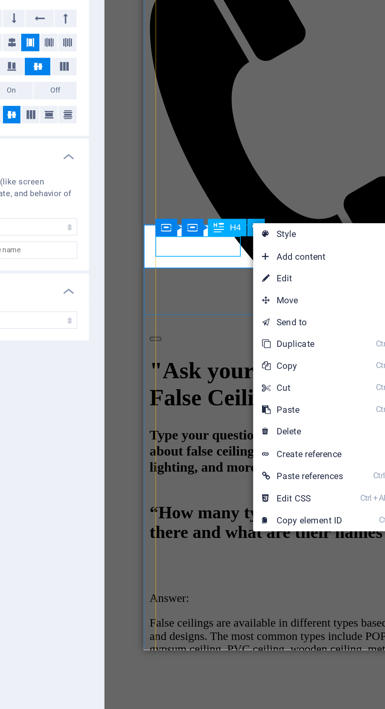
click at [285, 352] on link "⏎ Edit" at bounding box center [276, 352] width 53 height 12
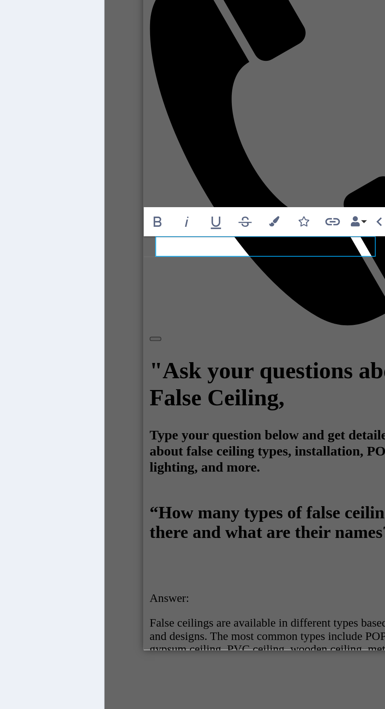
click at [220, 523] on div "Lorem ipsum dolor sit amet, consectetur adipisicing elit. Veritatis, dolorem!" at bounding box center [229, 530] width 166 height 14
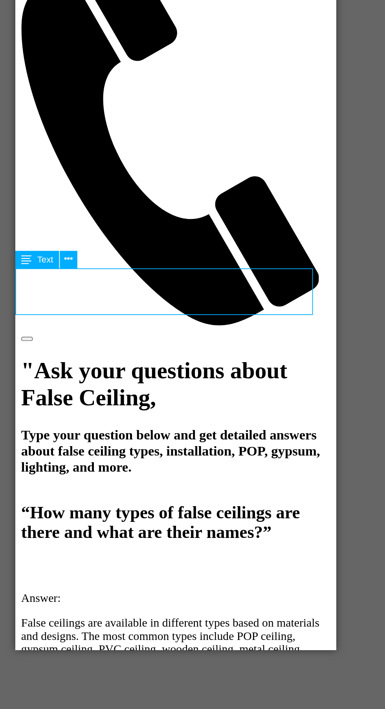
click at [135, 523] on div "Lorem ipsum dolor sit amet, consectetur adipisicing elit. Veritatis, dolorem!" at bounding box center [101, 530] width 166 height 14
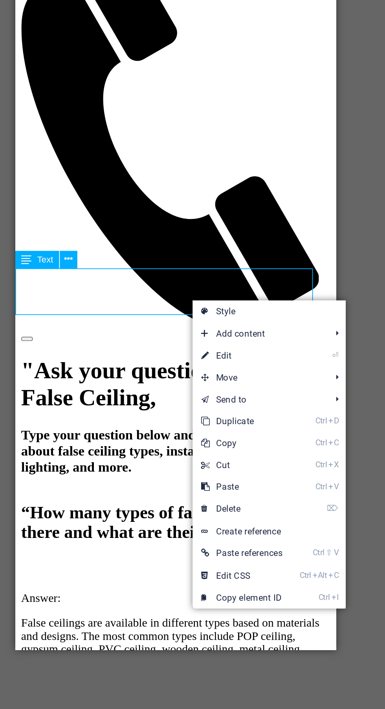
click at [256, 392] on link "⏎ Edit" at bounding box center [243, 393] width 53 height 12
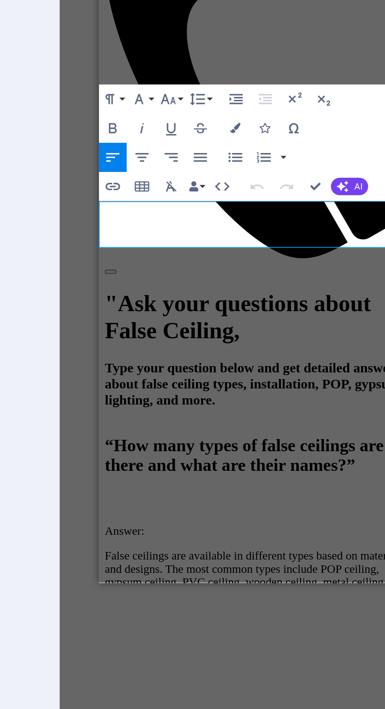
click at [176, 456] on p "Lorem ipsum dolor sit amet, consectetur adipisicing elit. Veritatis, dolorem!" at bounding box center [185, 463] width 166 height 14
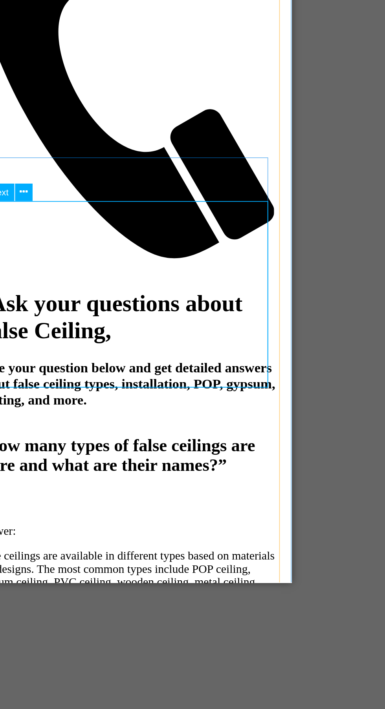
click at [118, 427] on div "$18" at bounding box center [57, 431] width 166 height 9
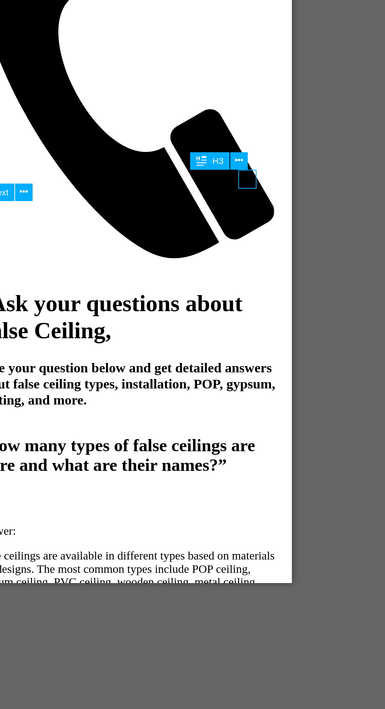
click at [267, 323] on icon at bounding box center [266, 324] width 4 height 8
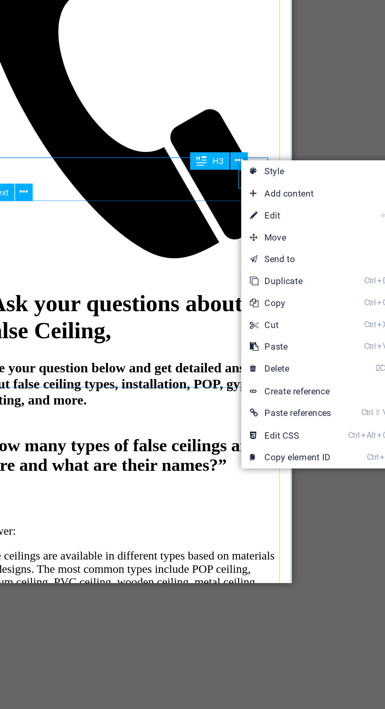
click at [308, 425] on link "Ctrl V Paste" at bounding box center [293, 425] width 53 height 12
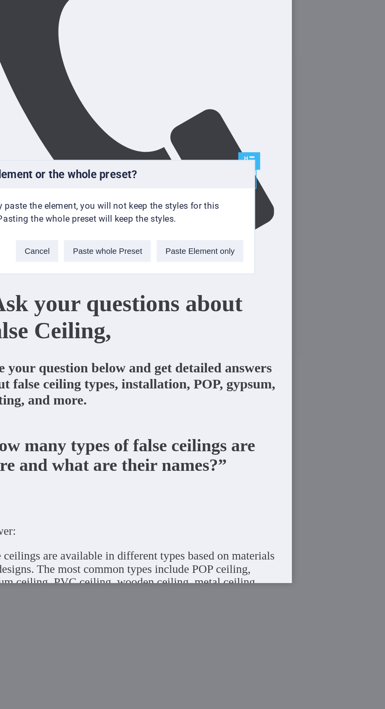
click at [268, 424] on div "Paste element or the whole preset? If you only paste the element, you will not …" at bounding box center [192, 354] width 385 height 709
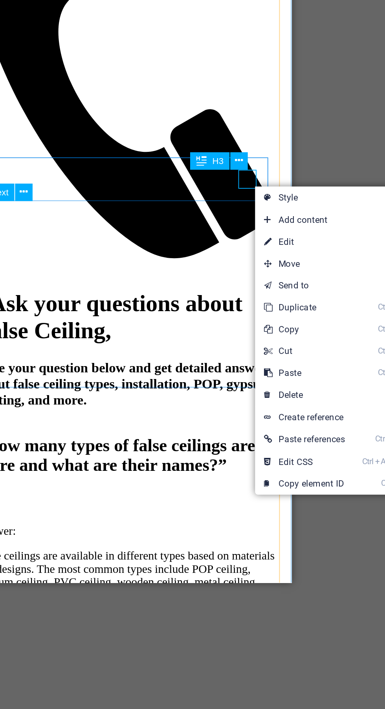
click at [311, 448] on link "⌦ Delete" at bounding box center [301, 451] width 53 height 12
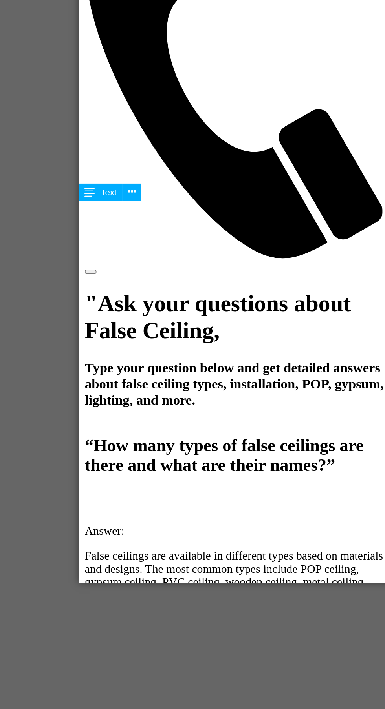
click at [185, 440] on div "A gypsum false ceiling is made from gypsum boards that are lightweight, strong,…" at bounding box center [165, 468] width 166 height 57
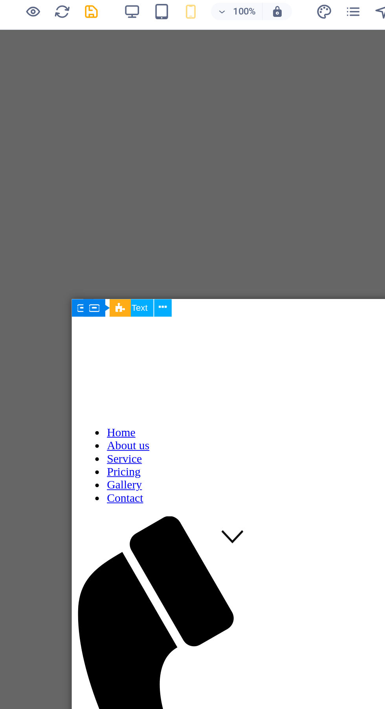
scroll to position [228, 0]
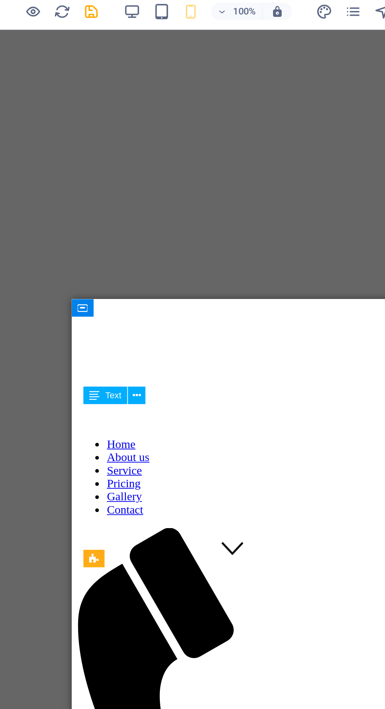
click at [130, 22] on icon "save" at bounding box center [132, 21] width 9 height 9
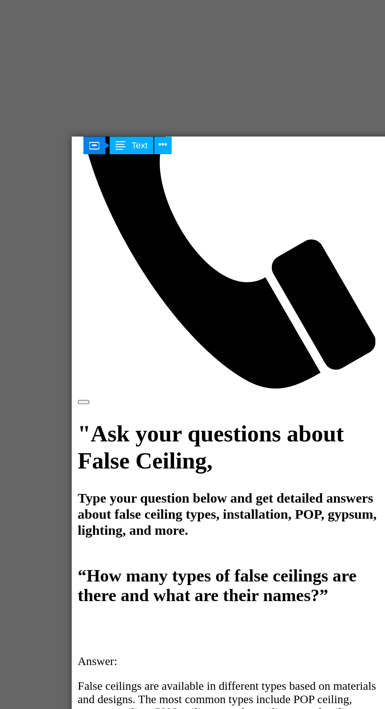
scroll to position [428, 0]
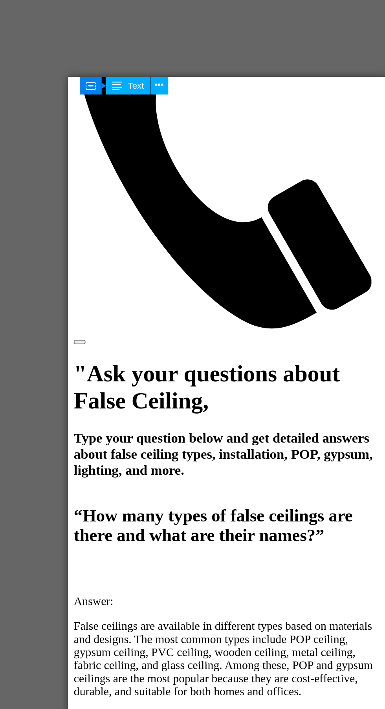
click at [112, 628] on div "Styling $22" at bounding box center [154, 654] width 166 height 52
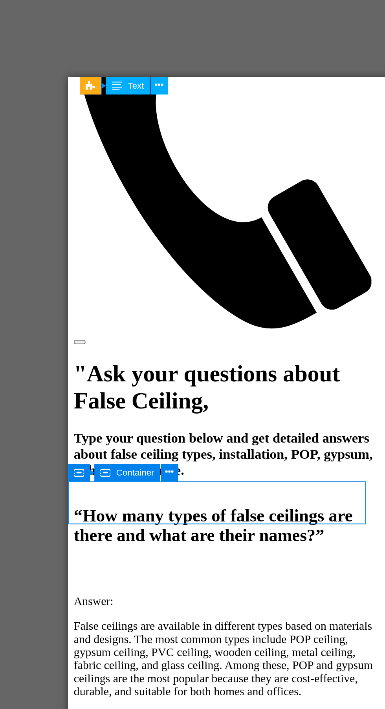
click at [90, 643] on div "Styling" at bounding box center [154, 646] width 166 height 7
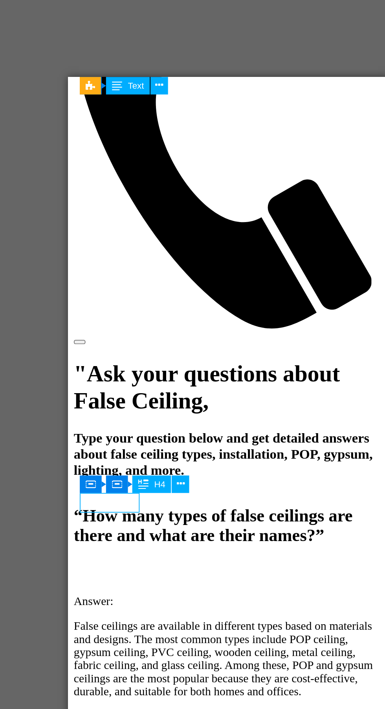
click at [181, 395] on icon at bounding box center [182, 396] width 4 height 8
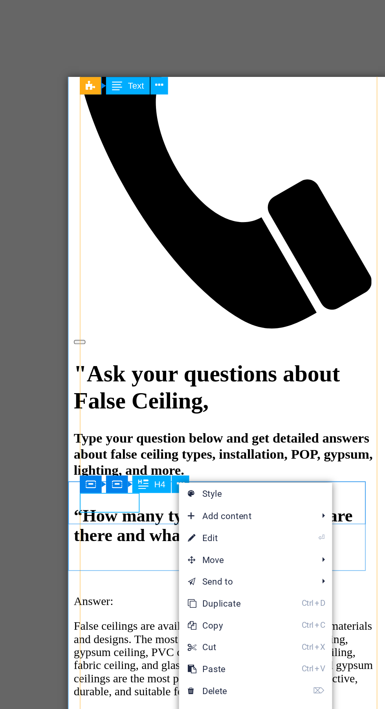
click at [222, 424] on link "⏎ Edit" at bounding box center [207, 425] width 53 height 12
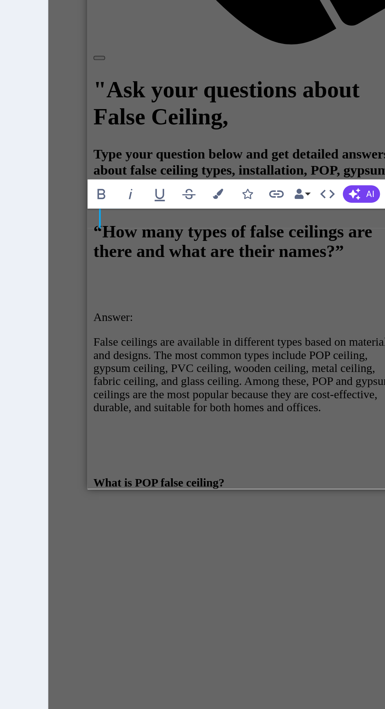
scroll to position [0, 60]
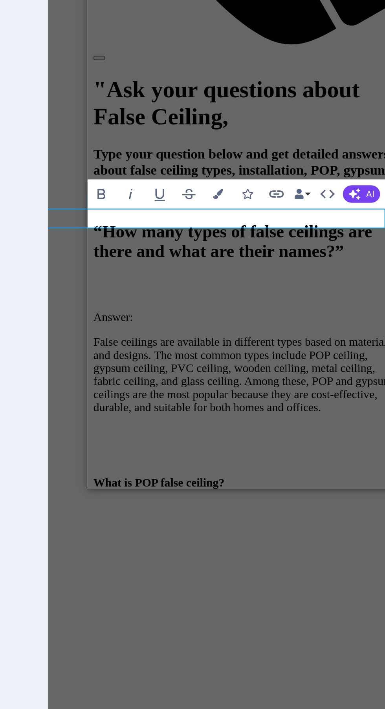
click at [186, 410] on div "Lorem ipsum dolor sit amet, consectetur adipisicing elit. Veritatis, dolorem!" at bounding box center [173, 417] width 166 height 14
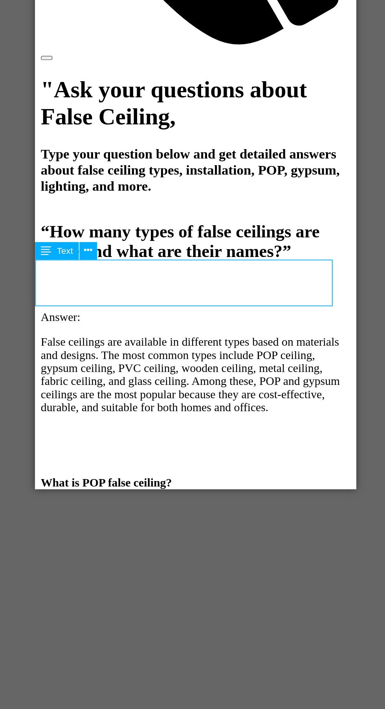
click at [124, 359] on div "Which are the top 3 gypsum board brands in Kolkata?" at bounding box center [121, 366] width 166 height 14
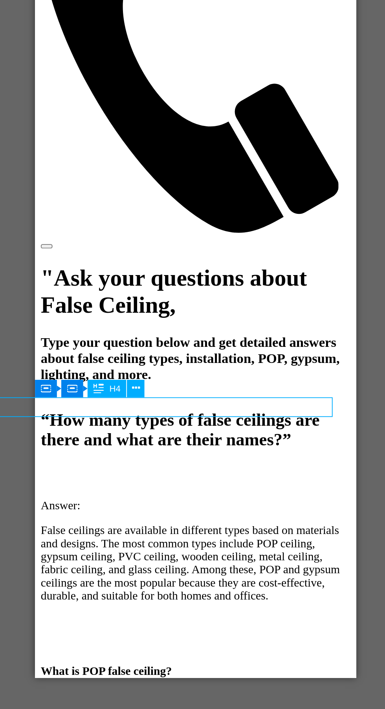
click at [181, 548] on div "Which are the top 3 gypsum board brands in Kolkata?" at bounding box center [121, 555] width 166 height 14
click at [143, 548] on div "Which are the top 3 gypsum board brands in Kolkata?" at bounding box center [121, 555] width 166 height 14
click at [161, 397] on div "H4" at bounding box center [160, 395] width 21 height 9
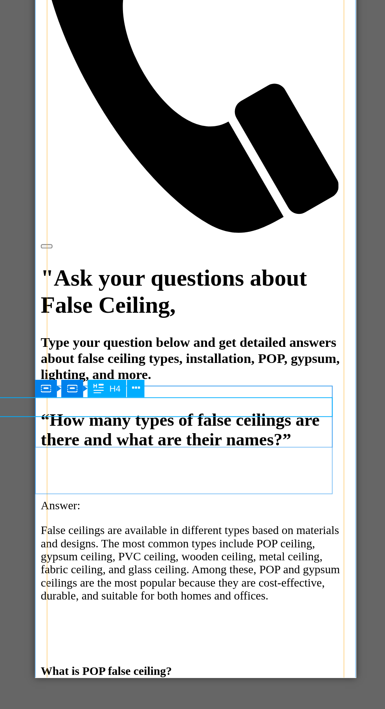
click at [157, 396] on icon at bounding box center [155, 395] width 5 height 9
click at [177, 392] on icon at bounding box center [176, 396] width 4 height 8
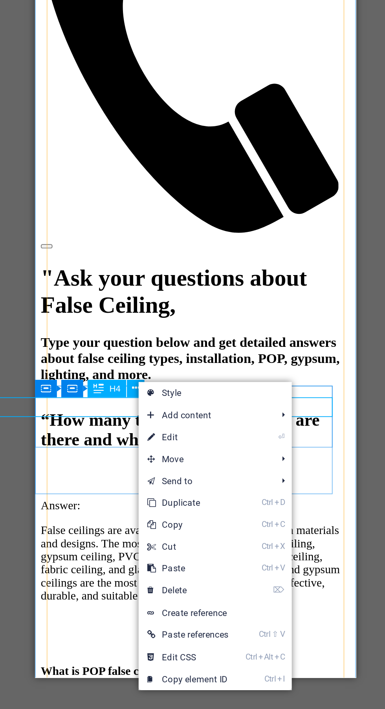
click at [223, 420] on link "⏎ Edit" at bounding box center [203, 423] width 53 height 12
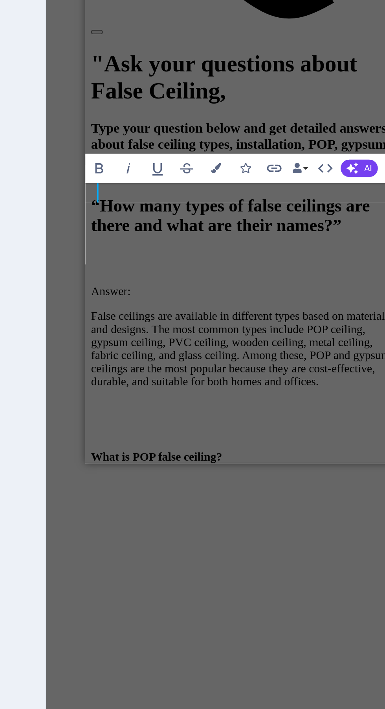
scroll to position [0, 0]
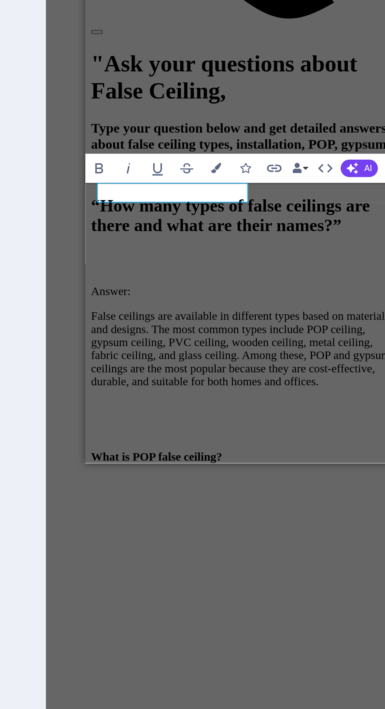
click at [168, 377] on div "Lorem ipsum dolor sit amet, consectetur adipisicing elit. Veritatis, dolorem!" at bounding box center [171, 384] width 166 height 14
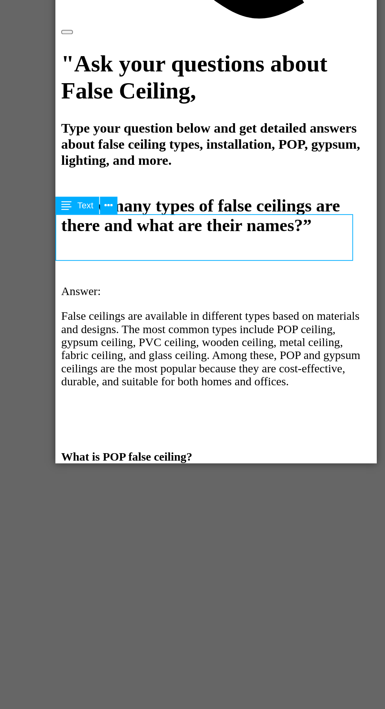
click at [137, 333] on div "Top 3 gypsum board?" at bounding box center [141, 336] width 166 height 7
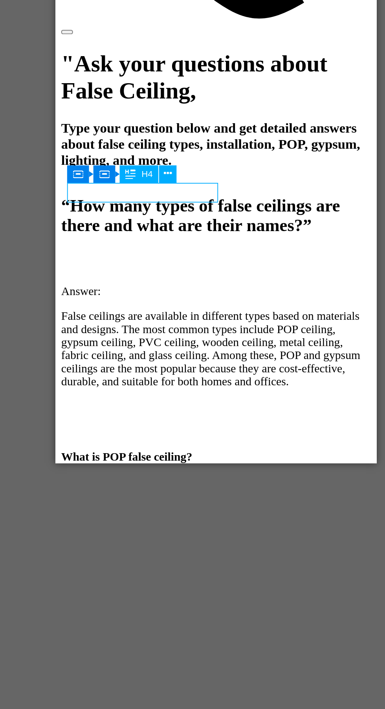
click at [180, 396] on icon at bounding box center [182, 396] width 4 height 8
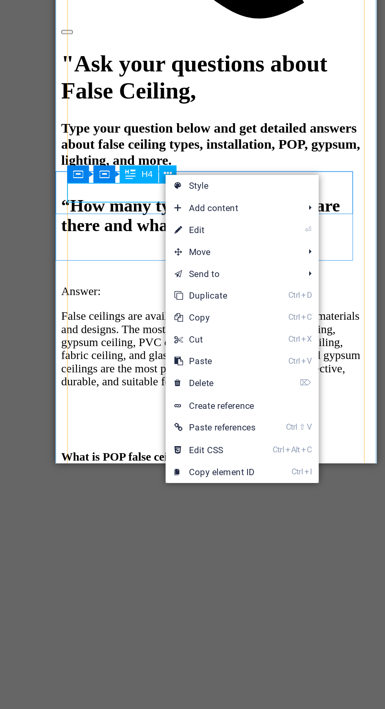
click at [222, 428] on link "⏎ Edit" at bounding box center [207, 426] width 53 height 12
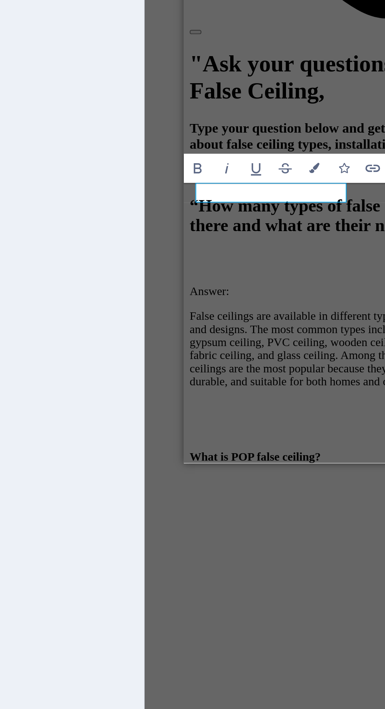
click at [263, 333] on h4 "Top 3 gypsum board?" at bounding box center [269, 336] width 166 height 7
click at [262, 333] on h4 "Top 3 gypsum board?" at bounding box center [269, 336] width 166 height 7
click at [268, 333] on h4 "Top 3 gypsum board?" at bounding box center [269, 336] width 166 height 7
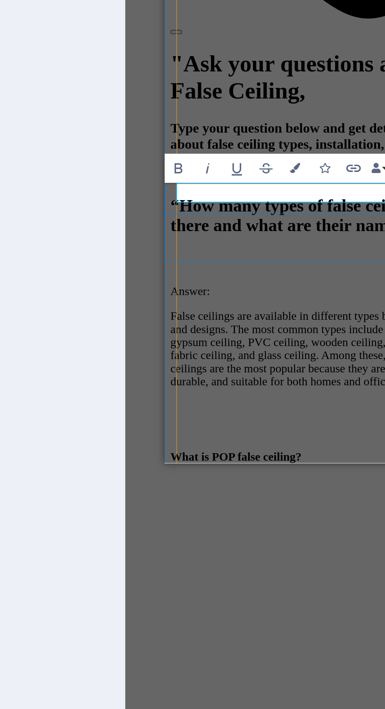
click at [226, 377] on div "Lorem ipsum dolor sit amet, consectetur adipisicing elit. Veritatis, dolorem!" at bounding box center [251, 384] width 166 height 14
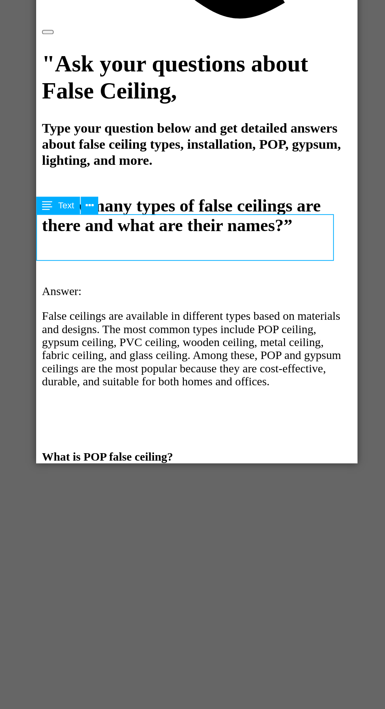
click at [181, 349] on div "$22" at bounding box center [122, 353] width 166 height 9
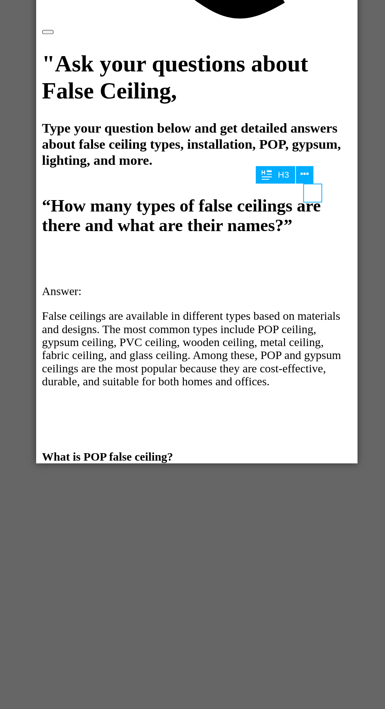
click at [261, 397] on button at bounding box center [265, 396] width 9 height 9
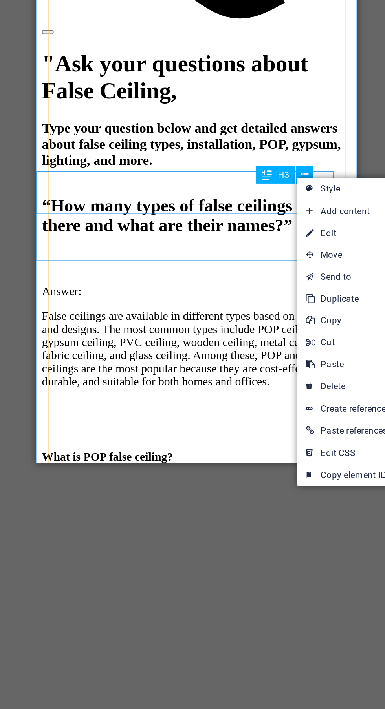
click at [291, 512] on link "⌦ Delete" at bounding box center [288, 510] width 53 height 12
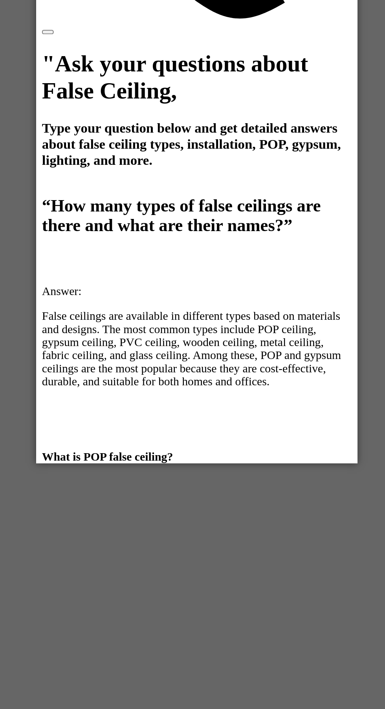
click at [93, 361] on div "Lorem ipsum dolor sit amet, consectetur adipisicing elit. Veritatis, dolorem!" at bounding box center [122, 368] width 166 height 14
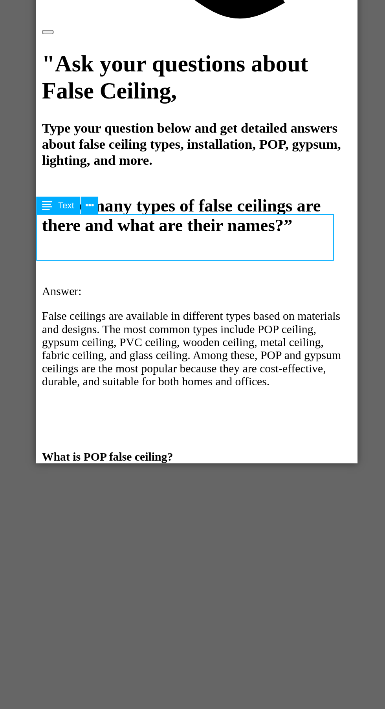
click at [120, 361] on div "Lorem ipsum dolor sit amet, consectetur adipisicing elit. Veritatis, dolorem!" at bounding box center [122, 368] width 166 height 14
click at [124, 361] on div "Lorem ipsum dolor sit amet, consectetur adipisicing elit. Veritatis, dolorem!" at bounding box center [122, 368] width 166 height 14
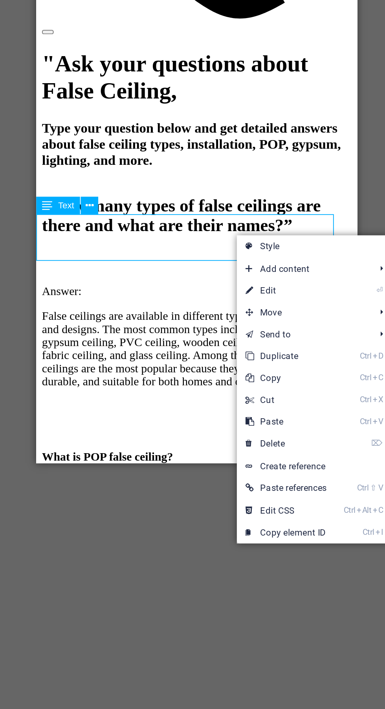
click at [267, 456] on link "⏎ Edit" at bounding box center [256, 459] width 53 height 12
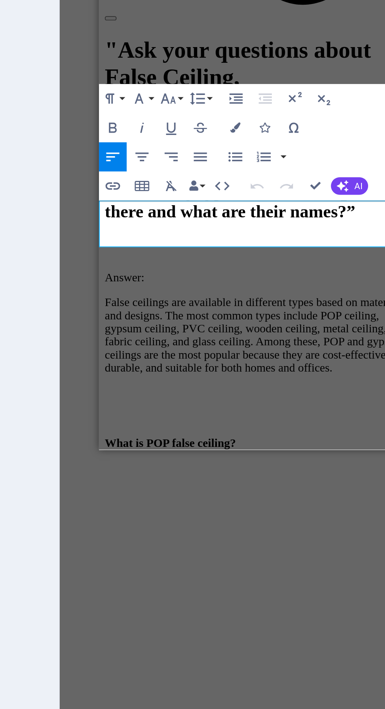
click at [178, 348] on p "Lorem ipsum dolor sit amet, consectetur adipisicing elit. Veritatis, dolorem!" at bounding box center [185, 355] width 166 height 14
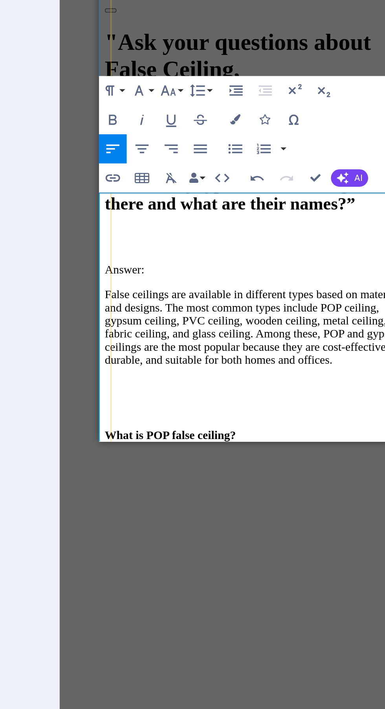
click at [203, 421] on p "Gypsoman – An affordable option that is widely used in budget-friendly interior…" at bounding box center [185, 431] width 166 height 21
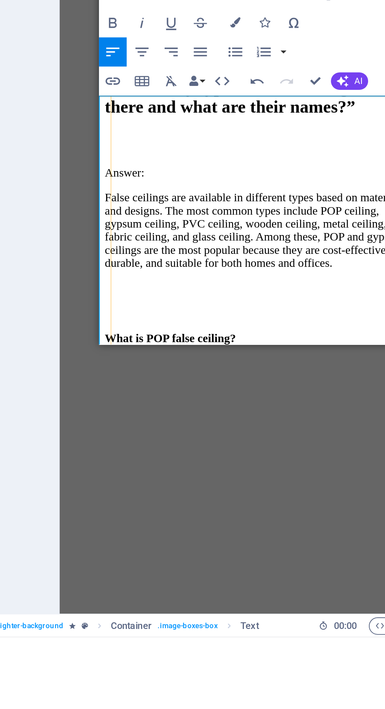
click at [123, 324] on p "Gypsoman – An affordable option that is widely used in budget-friendly interior…" at bounding box center [185, 334] width 166 height 21
click at [126, 324] on p "Gypsoman – An affordable option that is widely used in budget-friendly interior…" at bounding box center [185, 334] width 166 height 21
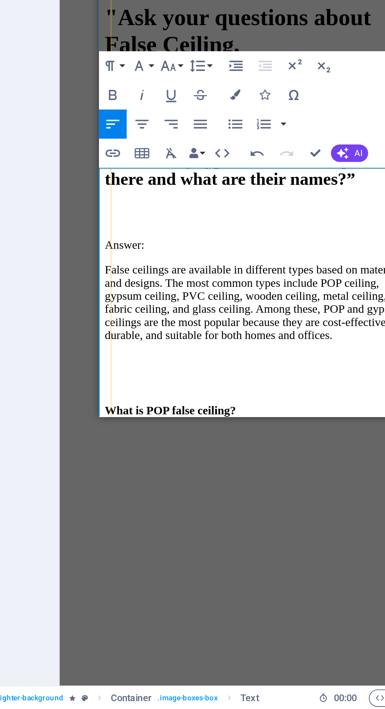
click at [326, 410] on button "AI" at bounding box center [326, 409] width 20 height 9
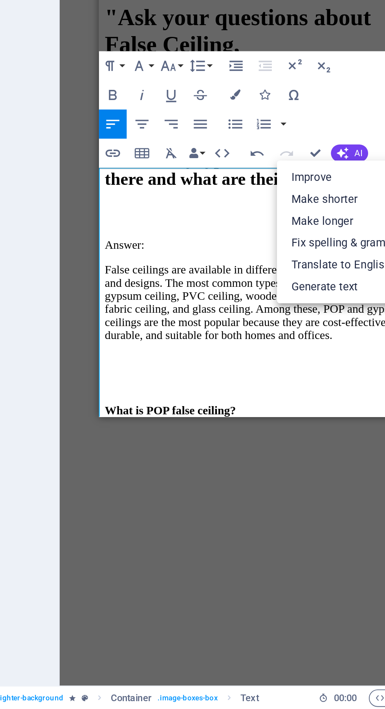
click at [333, 458] on link "Fix spelling & grammar" at bounding box center [325, 458] width 77 height 12
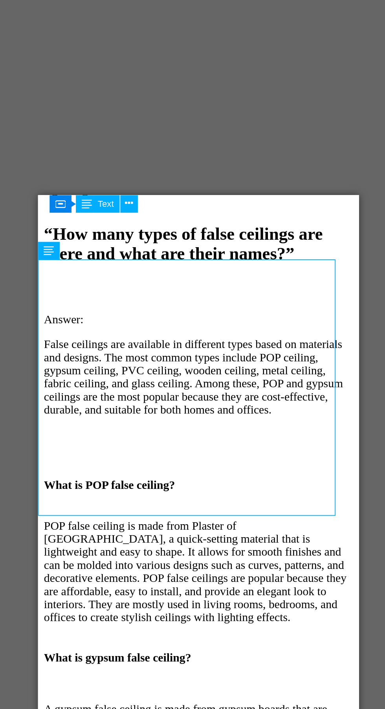
scroll to position [649, 0]
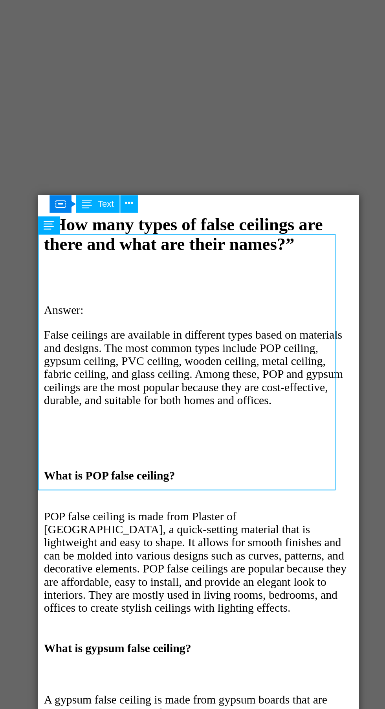
click at [58, 569] on div "Saint-Gobain Gyproc – Known for premium quality, durability, and fire and moist…" at bounding box center [124, 608] width 166 height 78
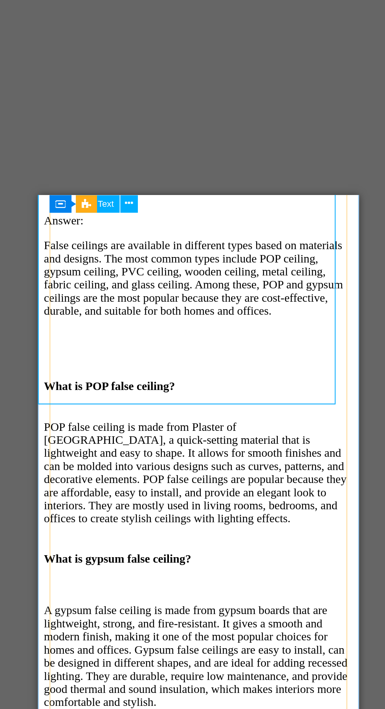
scroll to position [699, 0]
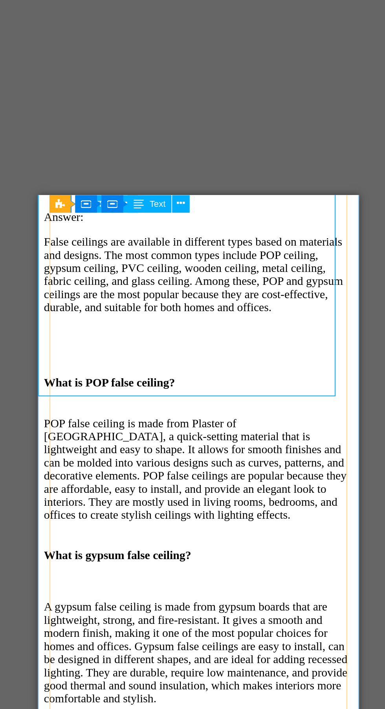
click at [120, 603] on div "Shaves $17" at bounding box center [124, 629] width 166 height 52
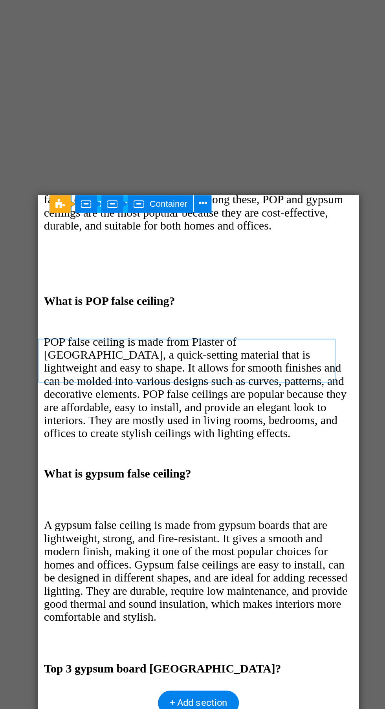
scroll to position [733, 0]
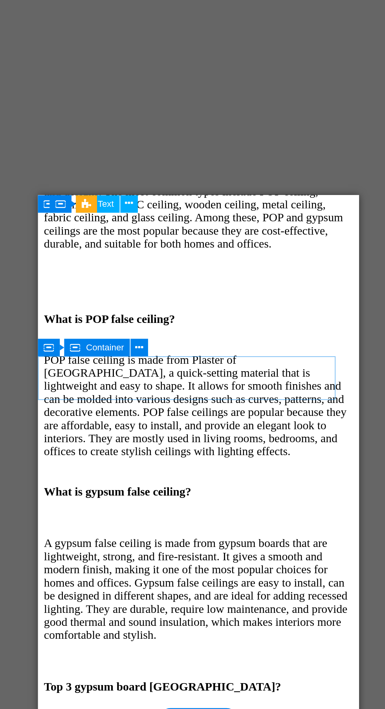
click at [88, 568] on div "Shaves $17" at bounding box center [124, 594] width 166 height 52
click at [175, 256] on icon at bounding box center [176, 259] width 4 height 8
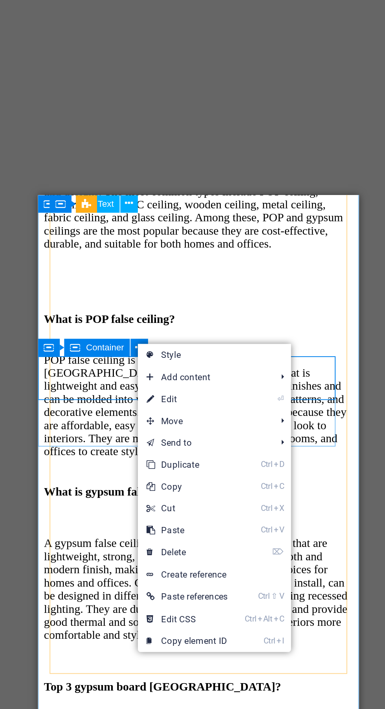
click at [218, 287] on link "⏎ Edit" at bounding box center [201, 287] width 53 height 12
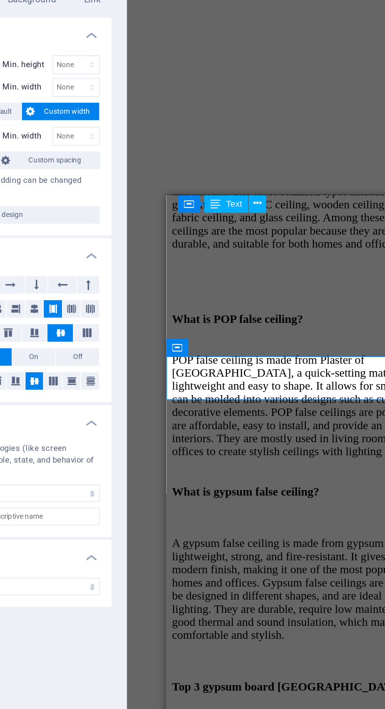
click at [218, 568] on div "Shaves $17" at bounding box center [252, 594] width 166 height 52
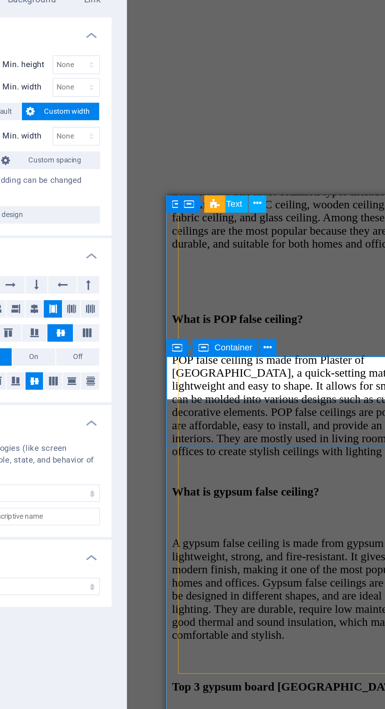
click at [190, 583] on div "Shaves" at bounding box center [252, 586] width 166 height 7
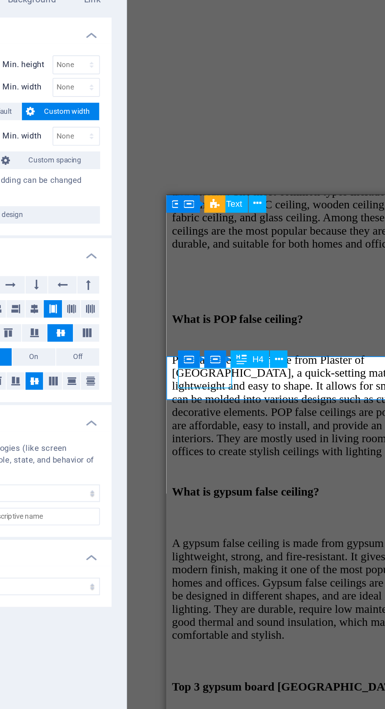
click at [251, 265] on icon at bounding box center [251, 265] width 4 height 8
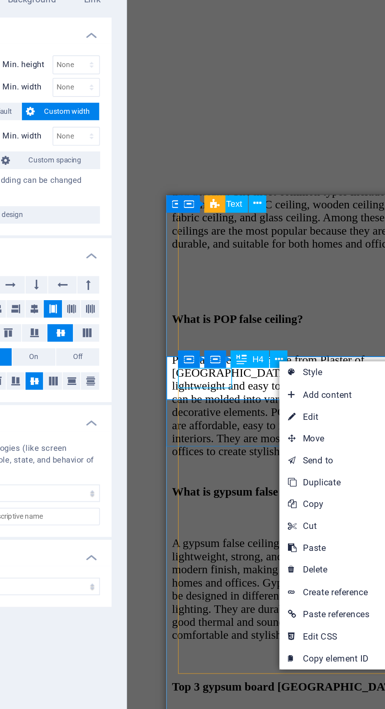
click at [279, 300] on link "⏎ Edit" at bounding box center [278, 296] width 53 height 12
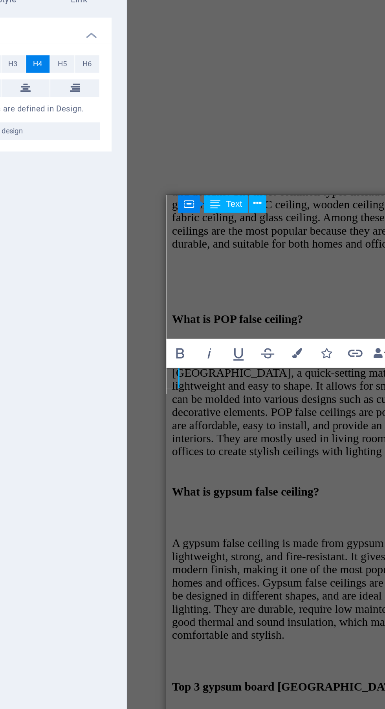
click at [206, 568] on div "$17" at bounding box center [252, 594] width 166 height 52
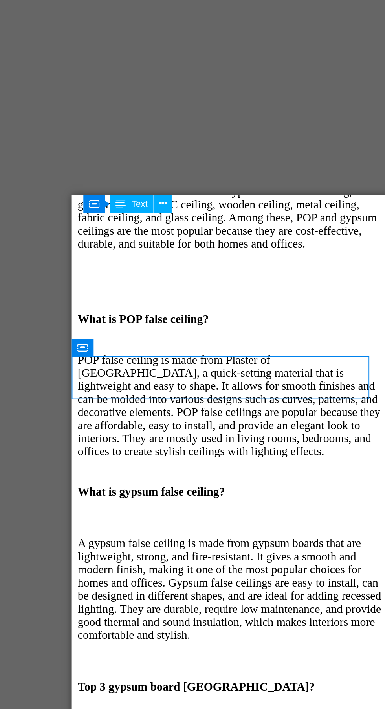
click at [147, 280] on div "What is POP false ceiling? POP false ceiling is made from Plaster of Paris, a q…" at bounding box center [158, 512] width 166 height 539
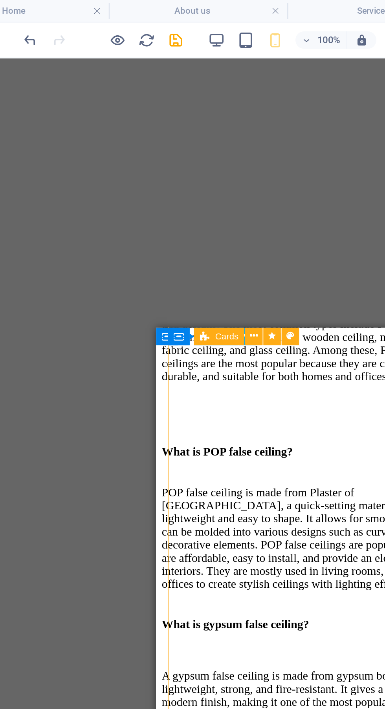
click at [53, 21] on icon "undo" at bounding box center [53, 21] width 9 height 9
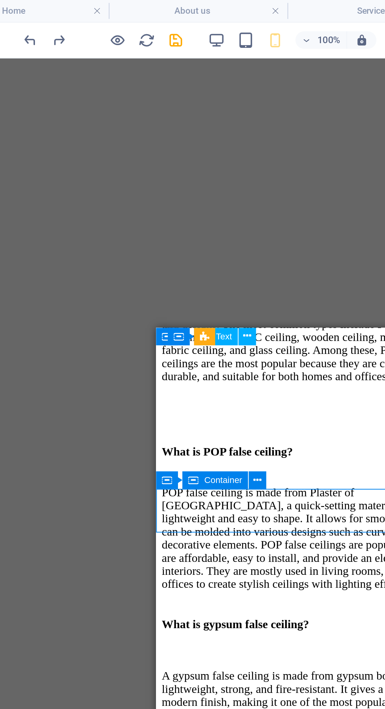
click at [180, 709] on div "Shaves" at bounding box center [242, 719] width 166 height 7
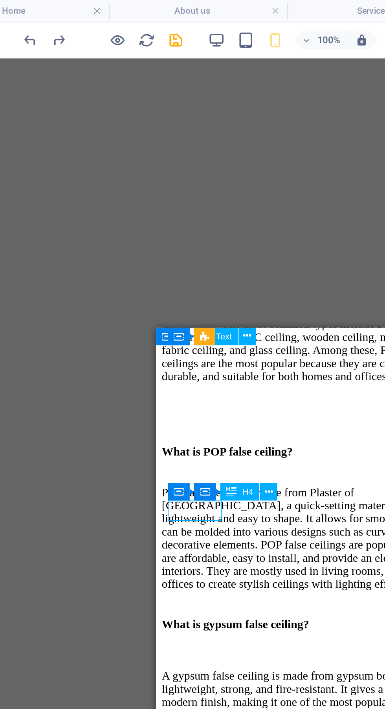
click at [178, 264] on button at bounding box center [181, 264] width 9 height 9
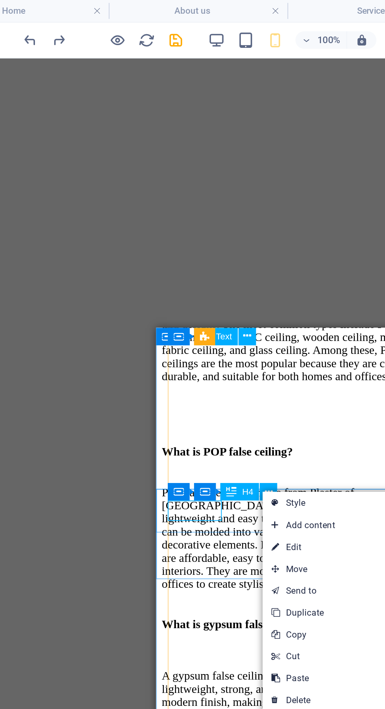
click at [214, 294] on link "⏎ Edit" at bounding box center [205, 295] width 53 height 12
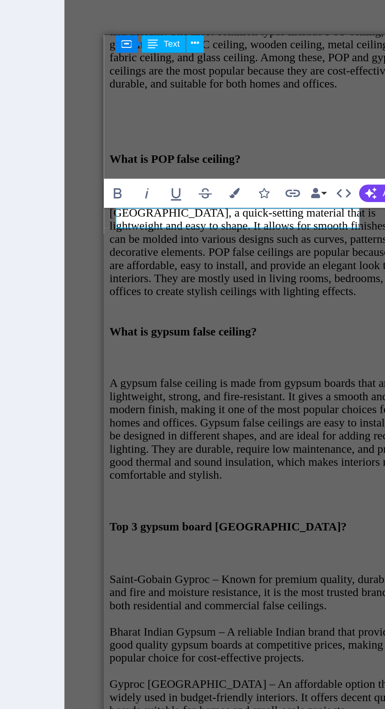
click at [165, 467] on div "Lorem ipsum dolor sit amet, consectetur adipisicing elit. Veritatis, dolorem!" at bounding box center [190, 474] width 166 height 14
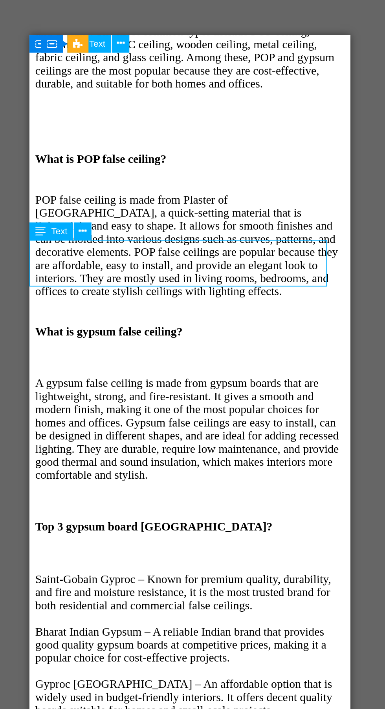
click at [102, 467] on div "Lorem ipsum dolor sit amet, consectetur adipisicing elit. Veritatis, dolorem!" at bounding box center [115, 474] width 166 height 14
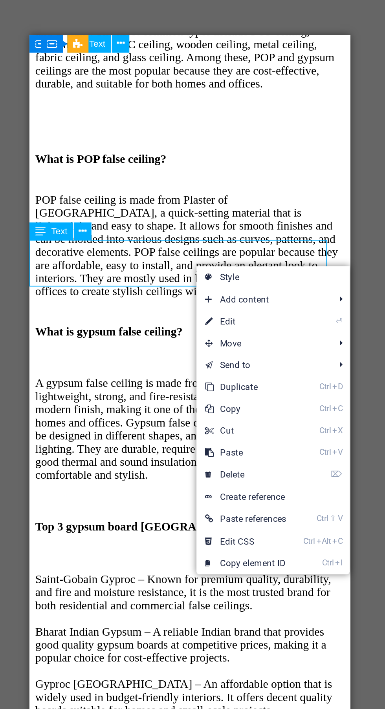
click at [248, 333] on link "⏎ Edit" at bounding box center [238, 331] width 53 height 12
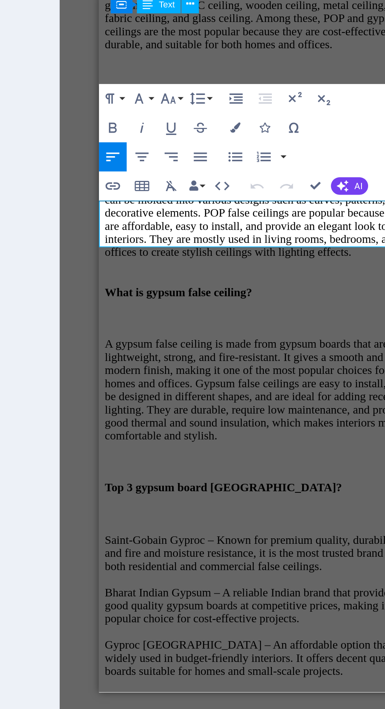
click at [175, 428] on p "Lorem ipsum dolor sit amet, consectetur adipisicing elit. Veritatis, dolorem!" at bounding box center [185, 435] width 166 height 14
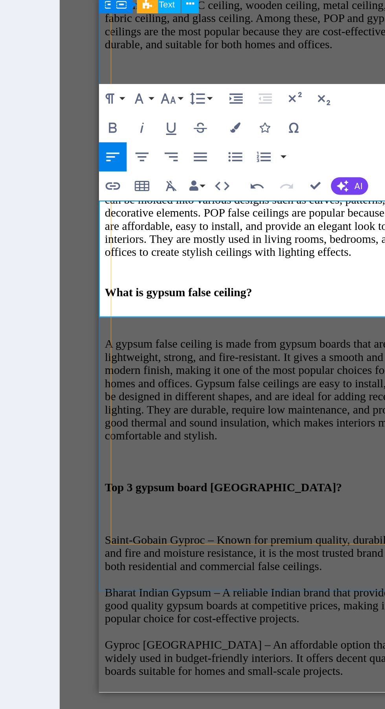
click at [330, 279] on span "AI" at bounding box center [330, 279] width 4 height 5
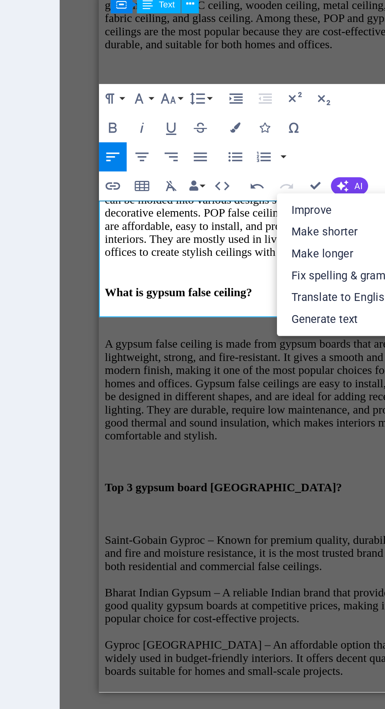
click at [331, 327] on link "Fix spelling & grammar" at bounding box center [325, 328] width 77 height 12
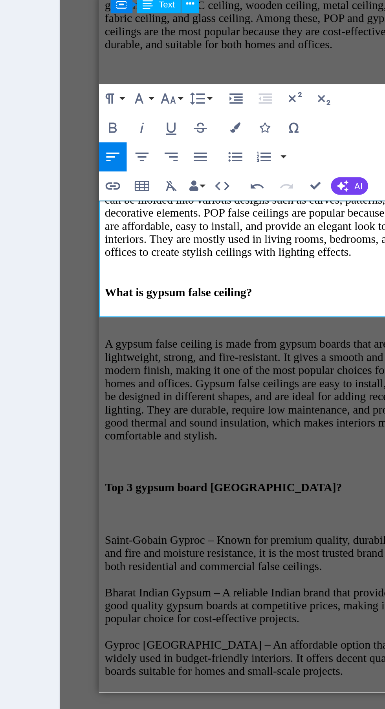
click at [177, 428] on p "The best gypsum board in India, including Kolkata, is considered to be Saint-Go…" at bounding box center [185, 449] width 166 height 42
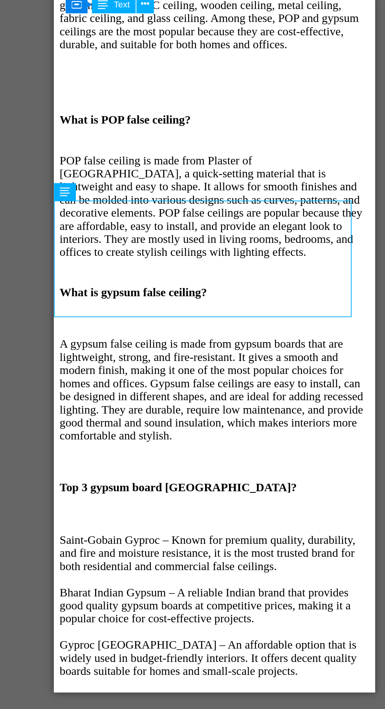
click at [207, 399] on div "$17" at bounding box center [140, 403] width 166 height 9
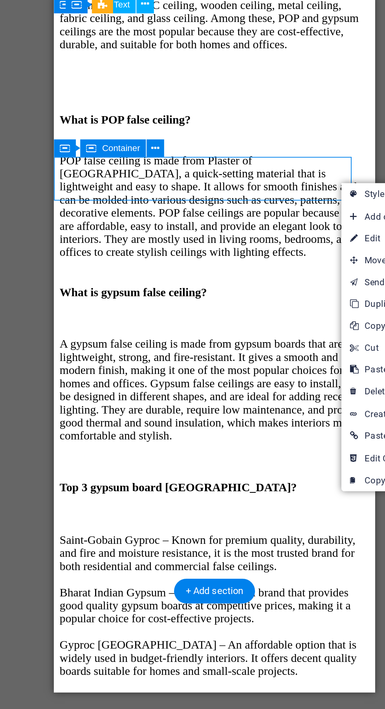
click at [201, 399] on div "$17" at bounding box center [140, 403] width 166 height 9
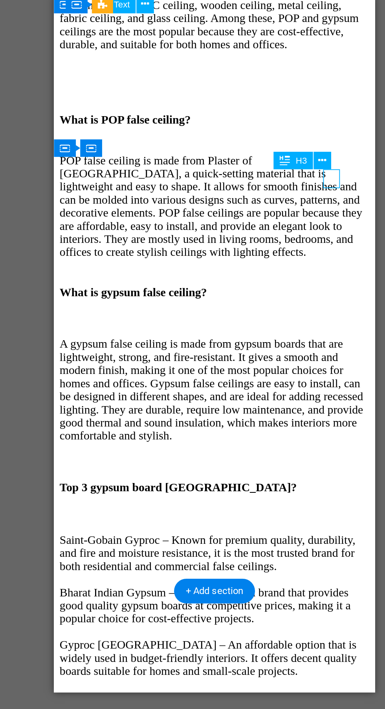
click at [266, 265] on icon at bounding box center [266, 265] width 4 height 8
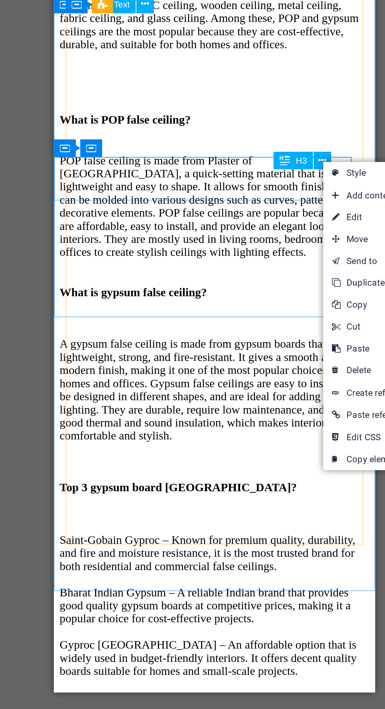
click at [184, 384] on div "Which is the best gypsum board?" at bounding box center [140, 387] width 166 height 7
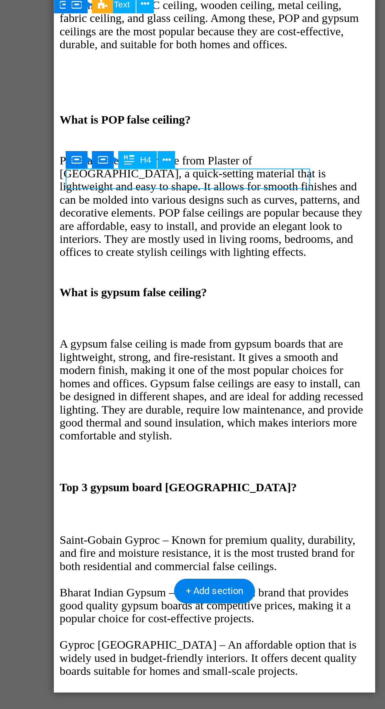
click at [201, 399] on div "$17" at bounding box center [140, 403] width 166 height 9
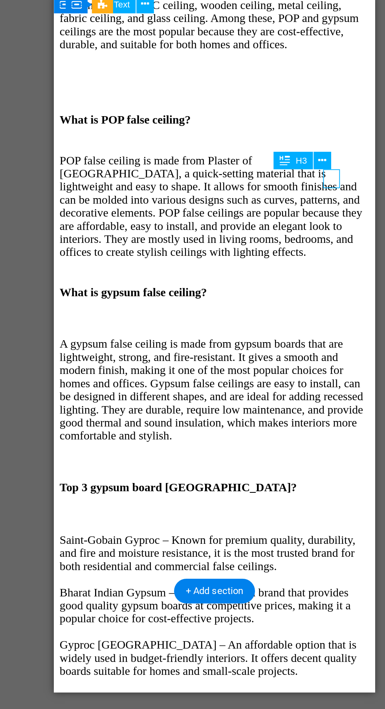
click at [266, 266] on icon at bounding box center [266, 265] width 4 height 8
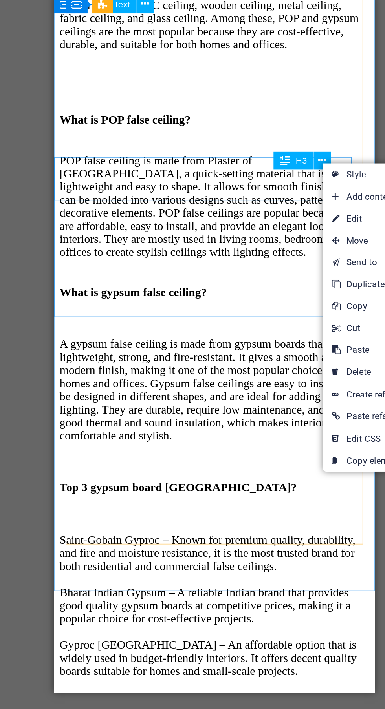
click at [292, 376] on link "⌦ Delete" at bounding box center [293, 379] width 53 height 12
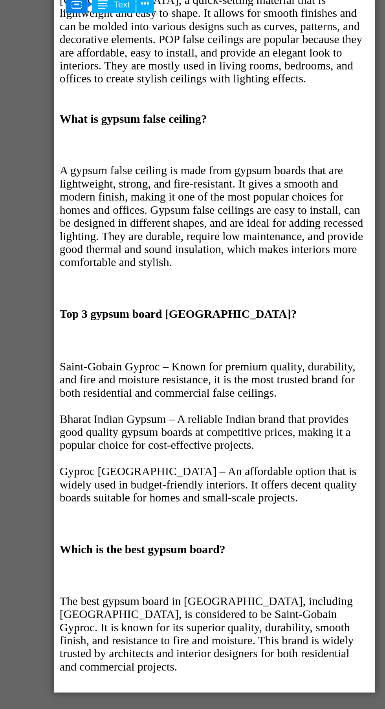
scroll to position [826, 0]
click at [108, 426] on div "Lorem ipsum dolor sit amet, consectetur adipisicing elit. Veritatis, dolorem!" at bounding box center [140, 433] width 166 height 14
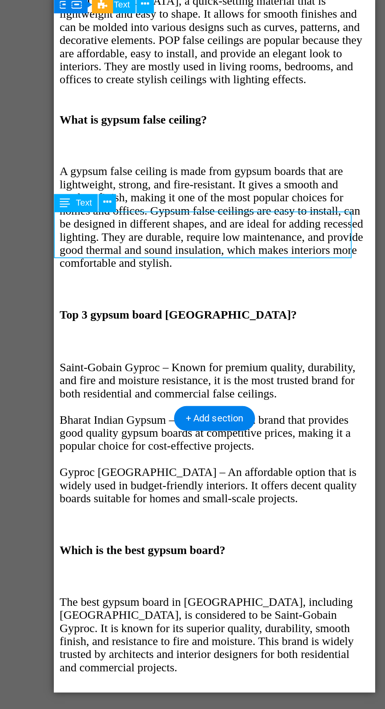
click at [159, 285] on div "Text" at bounding box center [141, 288] width 38 height 10
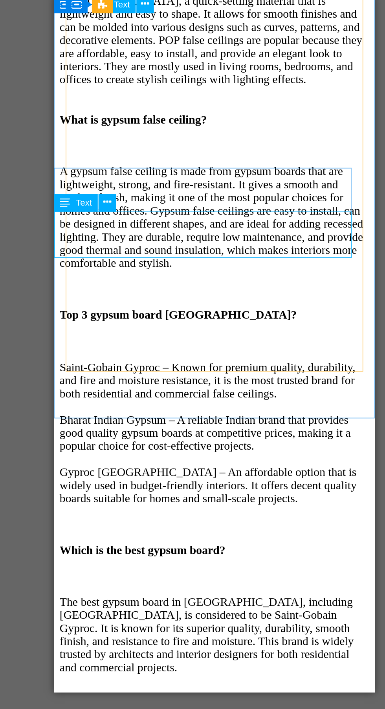
click at [89, 382] on div "Children" at bounding box center [140, 385] width 166 height 7
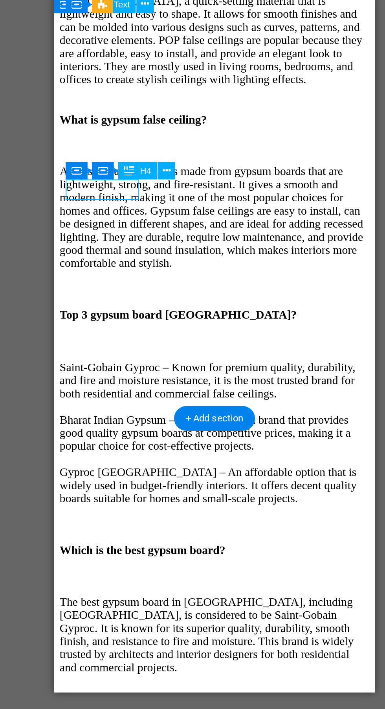
click at [75, 382] on div "Children" at bounding box center [140, 385] width 166 height 7
click at [176, 269] on div "H4" at bounding box center [166, 270] width 21 height 9
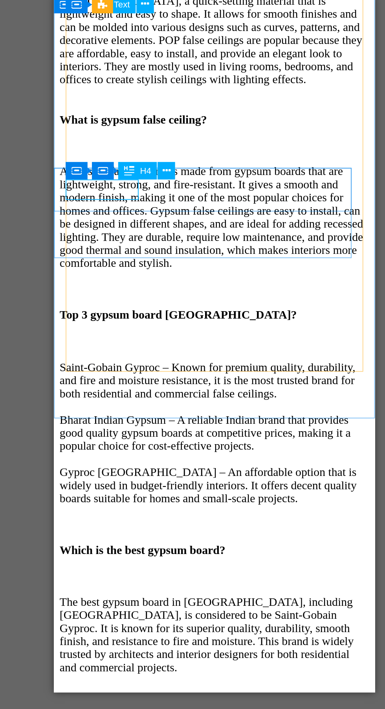
click at [180, 273] on button at bounding box center [181, 270] width 9 height 9
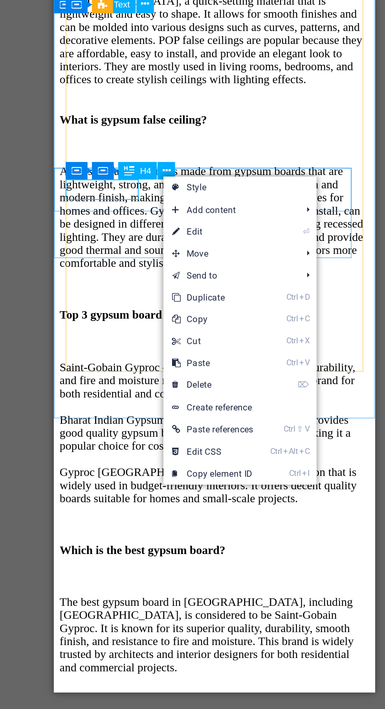
click at [214, 303] on link "⏎ Edit" at bounding box center [207, 304] width 53 height 12
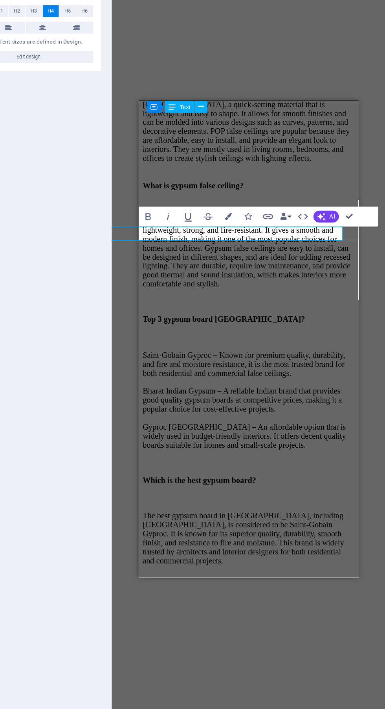
scroll to position [0, 0]
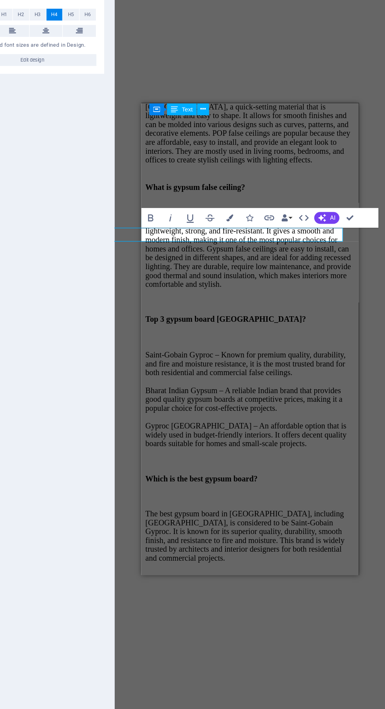
click at [239, 534] on div "Lorem ipsum dolor sit amet, consectetur adipisicing elit. Veritatis, dolorem!" at bounding box center [227, 541] width 166 height 14
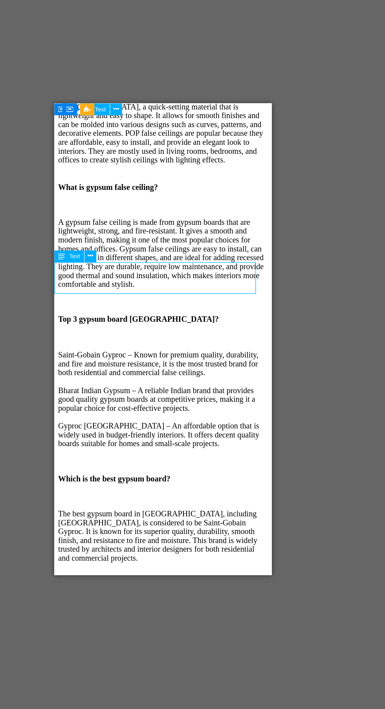
click at [171, 490] on div "“Which false ceiling board lasts the longest?”" at bounding box center [140, 493] width 166 height 7
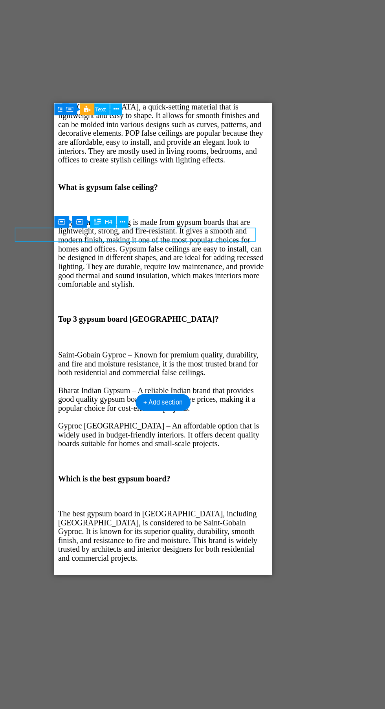
click at [176, 271] on icon at bounding box center [176, 271] width 4 height 8
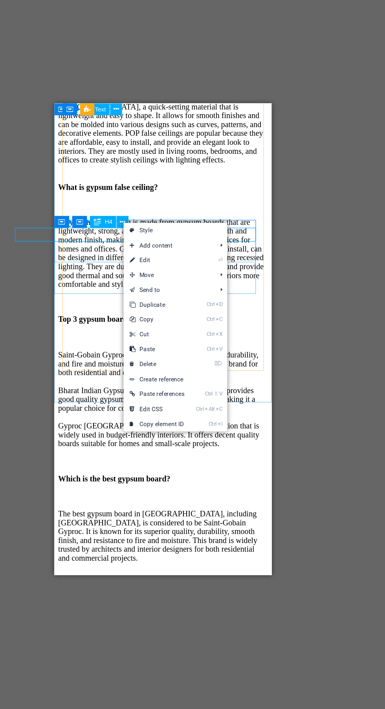
click at [227, 303] on link "⏎ Edit" at bounding box center [203, 302] width 53 height 12
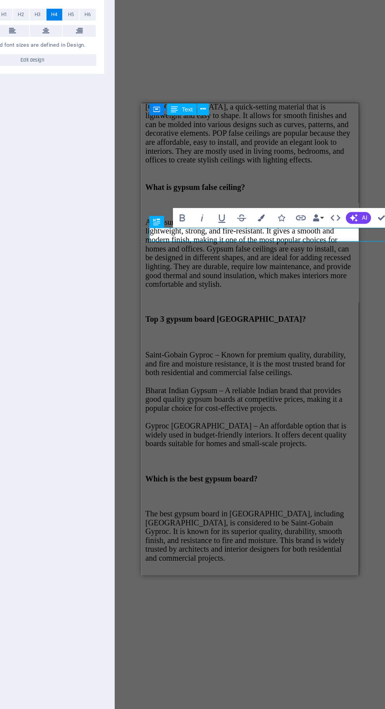
scroll to position [0, 38]
click at [222, 490] on h4 "“Which false ceiling board lasts the longest?”" at bounding box center [227, 493] width 166 height 7
click at [296, 490] on h4 "“Which false ceiling board lasts the longest?”" at bounding box center [227, 493] width 166 height 7
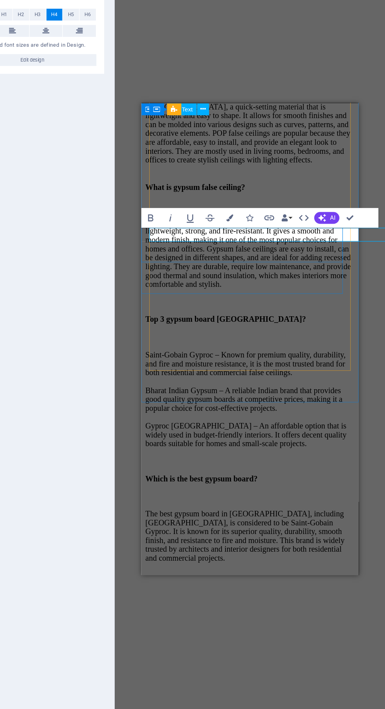
scroll to position [0, 0]
click at [239, 249] on div "What is POP false ceiling? POP false ceiling is made from Plaster of Paris, a q…" at bounding box center [227, 343] width 166 height 568
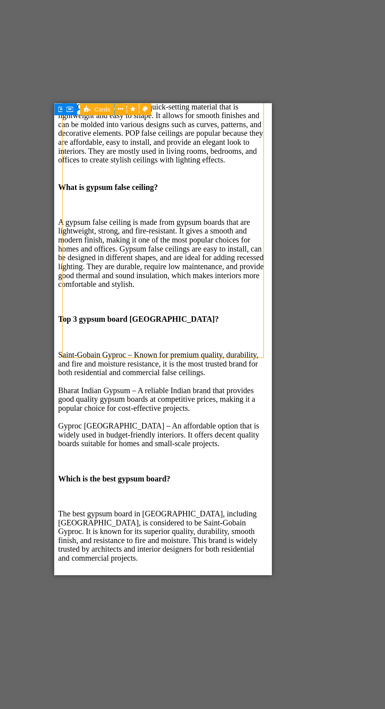
click at [159, 534] on div "Lorem ipsum dolor sit amet, consectetur adipisicing elit. Veritatis, dolorem!" at bounding box center [140, 541] width 166 height 14
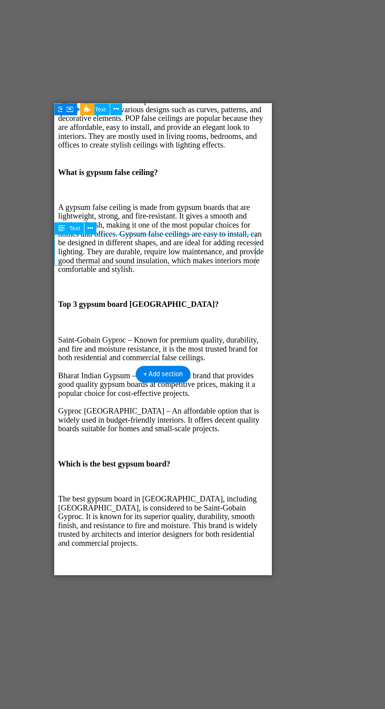
scroll to position [839, 0]
click at [154, 521] on div "Lorem ipsum dolor sit amet, consectetur adipisicing elit. Veritatis, dolorem!" at bounding box center [140, 528] width 166 height 14
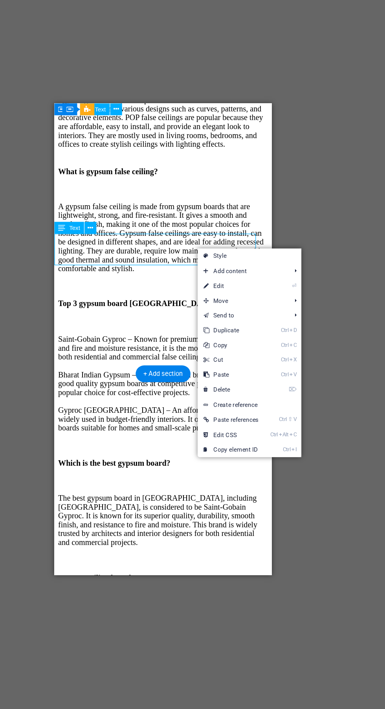
click at [276, 325] on link "⏎ Edit" at bounding box center [262, 322] width 53 height 12
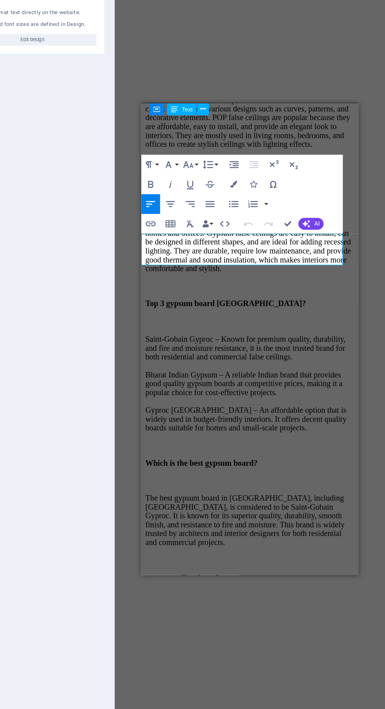
click at [219, 521] on p "Lorem ipsum dolor sit amet, consectetur adipisicing elit. Veritatis, dolorem!" at bounding box center [227, 528] width 166 height 14
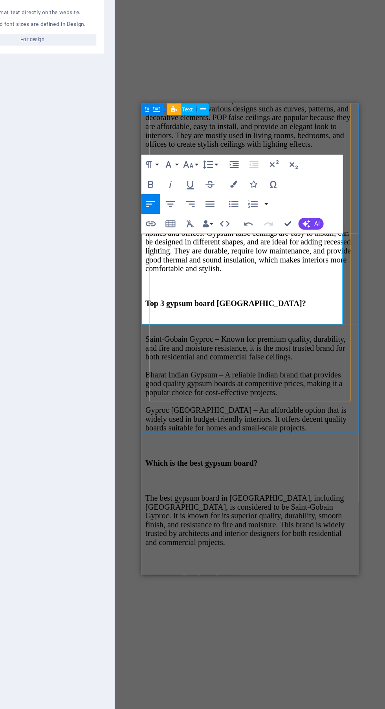
click at [330, 272] on span "AI" at bounding box center [330, 272] width 4 height 5
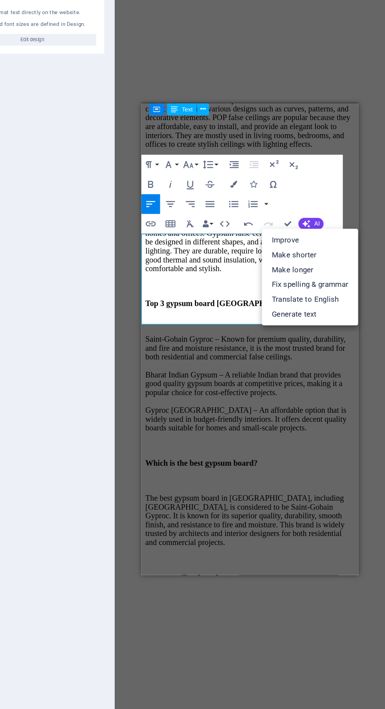
click at [345, 323] on link "Fix spelling & grammar" at bounding box center [325, 321] width 77 height 12
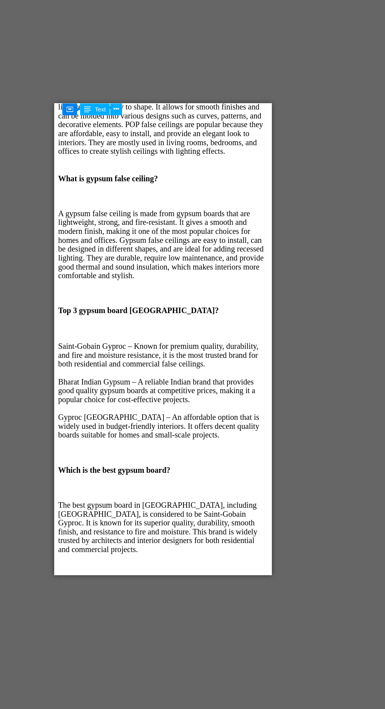
scroll to position [834, 0]
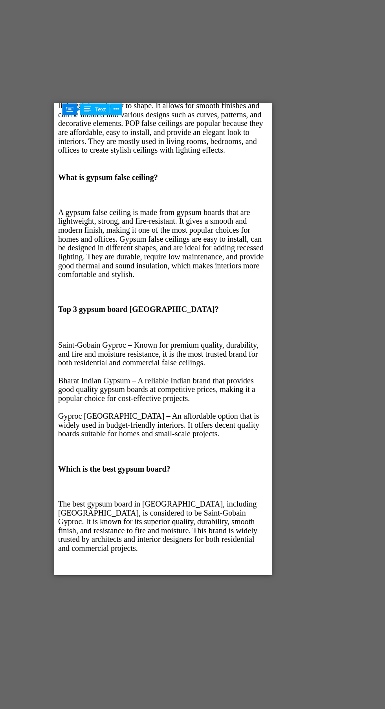
click at [84, 582] on div "Specials" at bounding box center [140, 585] width 166 height 7
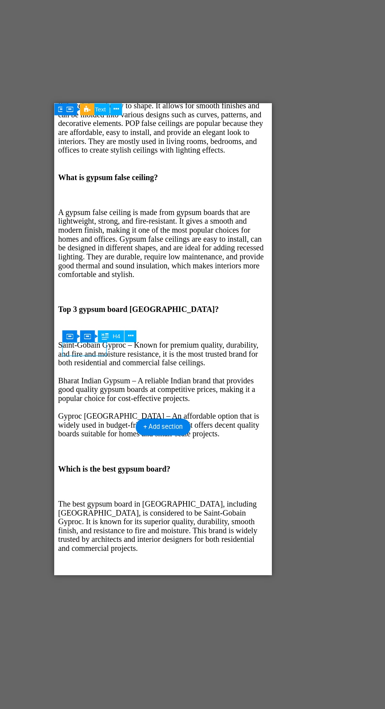
scroll to position [0, 0]
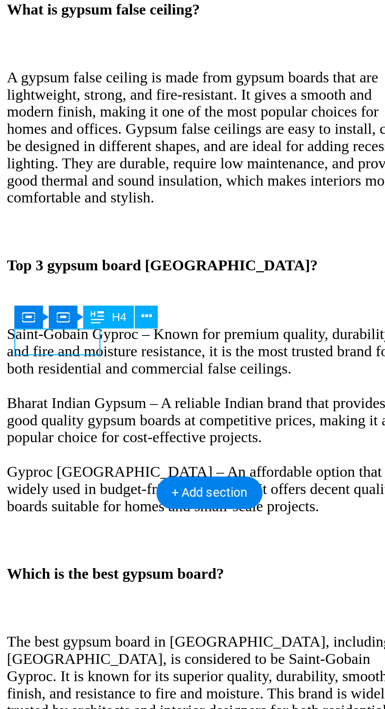
click at [182, 360] on icon at bounding box center [182, 362] width 4 height 8
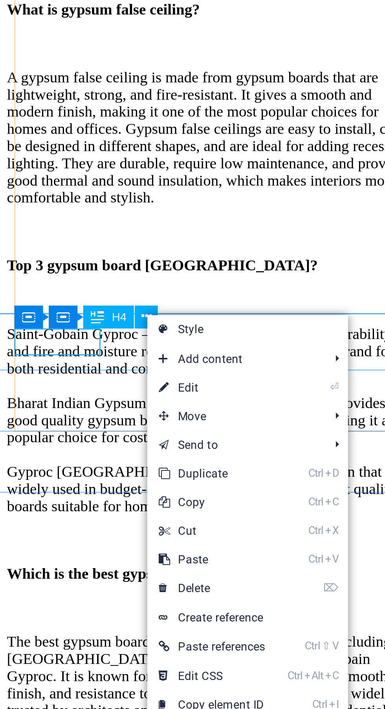
click at [28, 345] on div "Specials" at bounding box center [85, 348] width 166 height 7
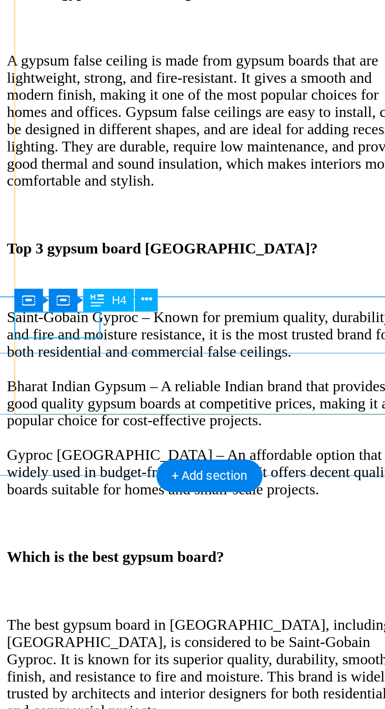
click at [90, 314] on div "Specials $34" at bounding box center [85, 340] width 166 height 52
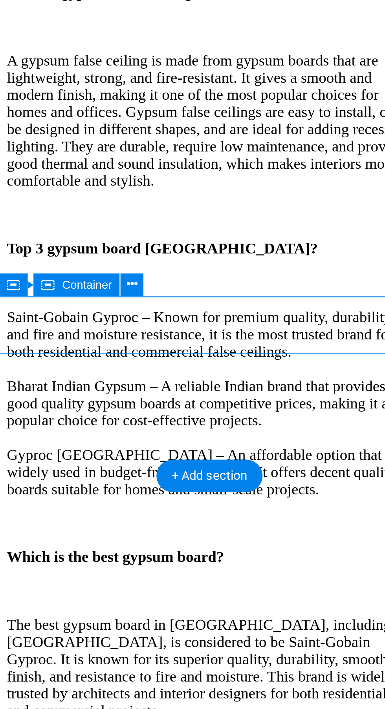
click at [78, 372] on div "Lorem ipsum dolor sit amet, consectetur adipisicing elit. Veritatis, dolorem!" at bounding box center [85, 379] width 166 height 14
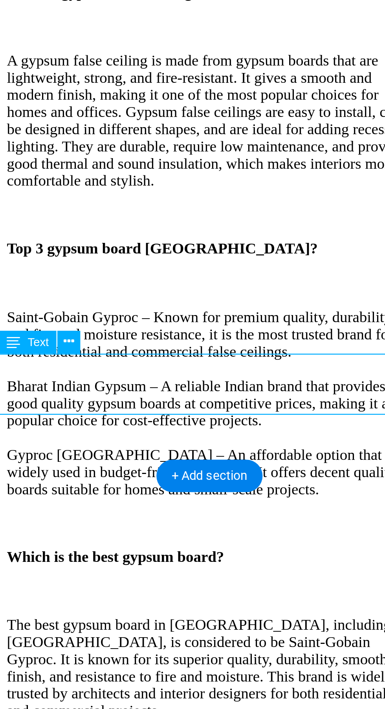
click at [87, 314] on div "Specials $34" at bounding box center [85, 340] width 166 height 52
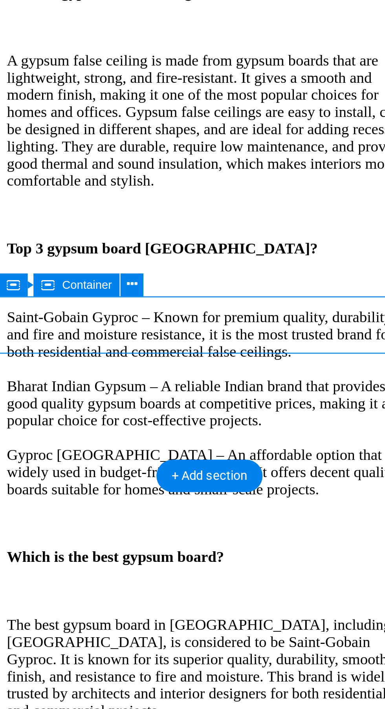
click at [79, 372] on div "Lorem ipsum dolor sit amet, consectetur adipisicing elit. Veritatis, dolorem!" at bounding box center [85, 379] width 166 height 14
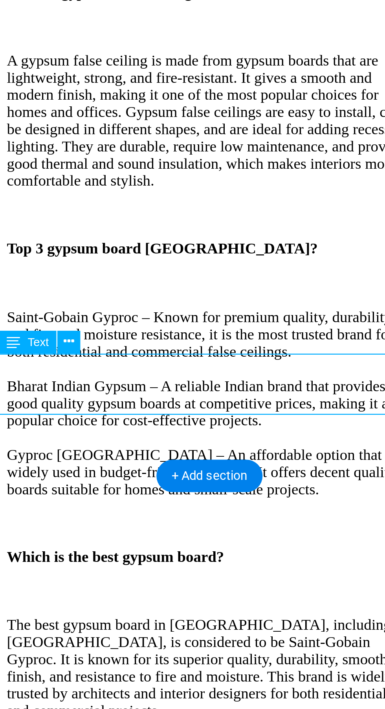
click at [94, 314] on div "Specials $34" at bounding box center [85, 340] width 166 height 52
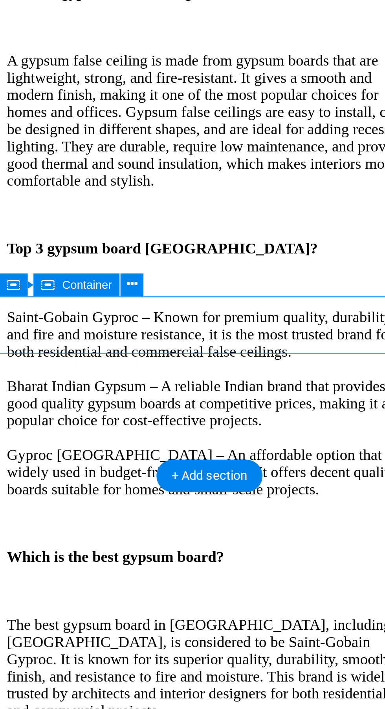
click at [85, 314] on div "Specials $34" at bounding box center [85, 340] width 166 height 52
click at [92, 29] on div "What is POP false ceiling? POP false ceiling is made from Plaster of Paris, a q…" at bounding box center [85, 91] width 166 height 589
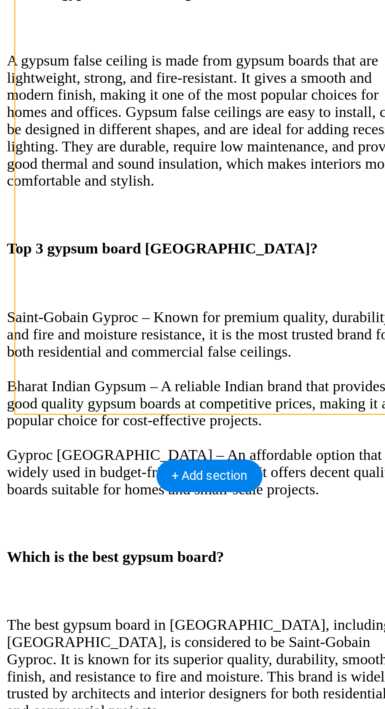
click at [101, 372] on div "Lorem ipsum dolor sit amet, consectetur adipisicing elit. Veritatis, dolorem!" at bounding box center [85, 379] width 166 height 14
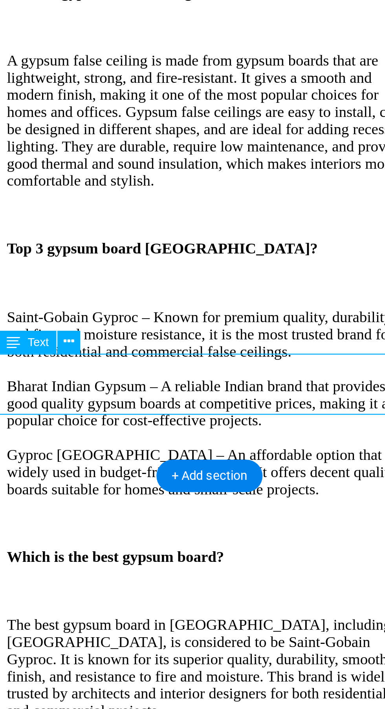
click at [107, 314] on div "Specials $34" at bounding box center [85, 340] width 166 height 52
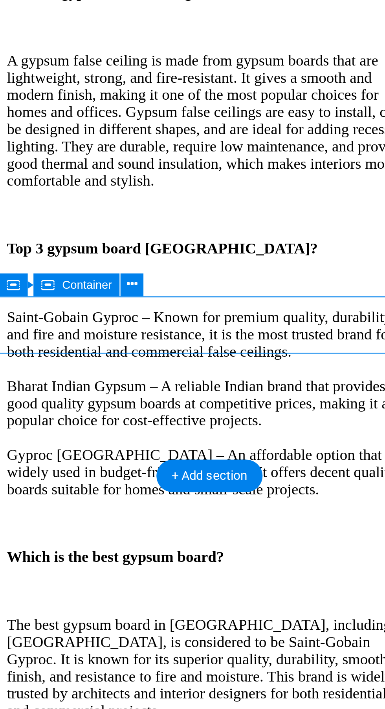
click at [99, 314] on div "Specials $34" at bounding box center [85, 340] width 166 height 52
click at [175, 355] on icon at bounding box center [176, 355] width 4 height 8
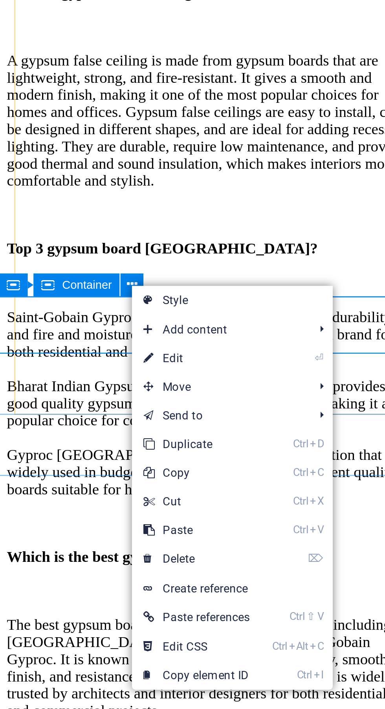
click at [216, 385] on link "⏎ Edit" at bounding box center [202, 386] width 53 height 12
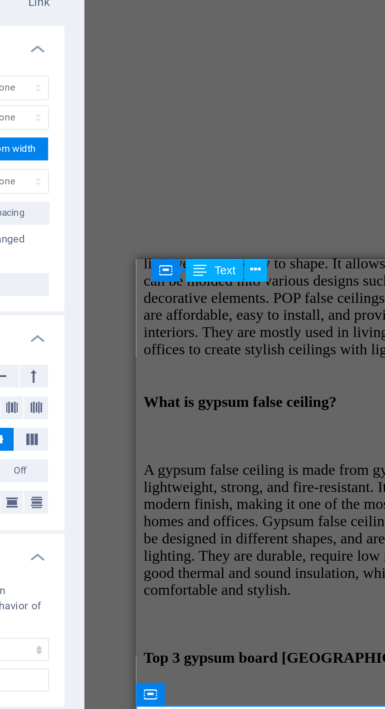
click at [192, 681] on div "The POP board lasts longer because it is hard and durable, which means it does …" at bounding box center [222, 698] width 166 height 35
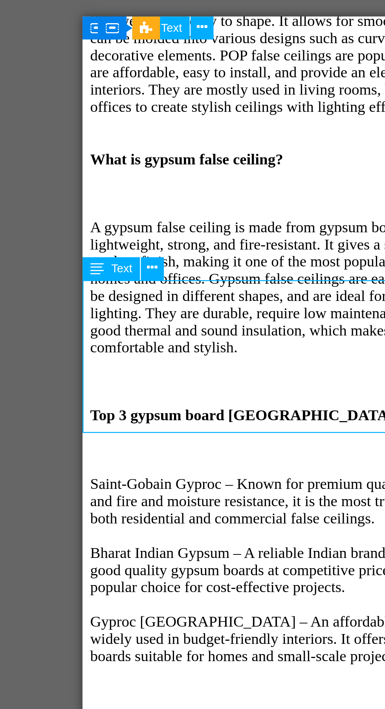
click at [119, 539] on div "Lorem ipsum dolor sit amet, consectetur adipisicing elit. Veritatis, dolorem!" at bounding box center [169, 546] width 166 height 14
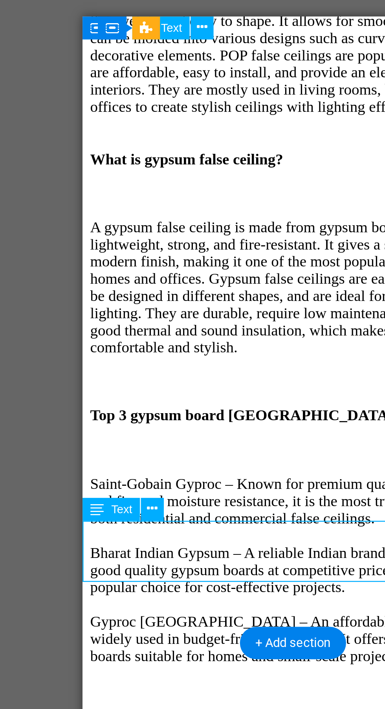
click at [115, 495] on div "Specials" at bounding box center [169, 498] width 166 height 7
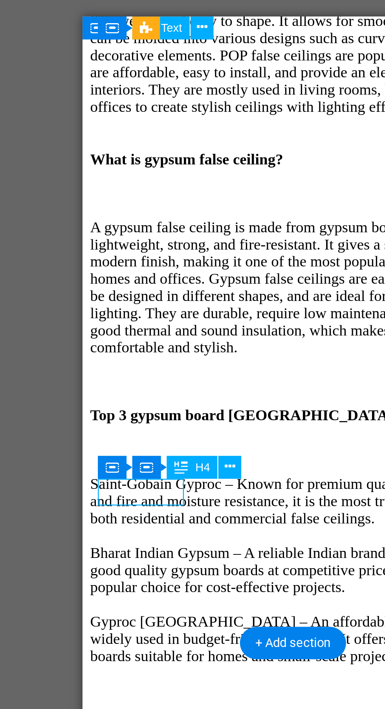
click at [181, 360] on icon at bounding box center [182, 362] width 4 height 8
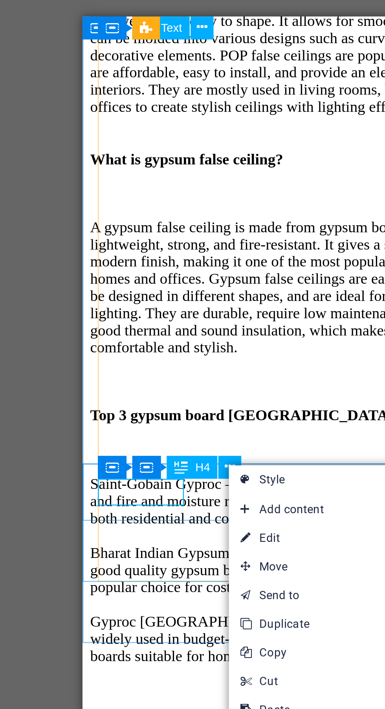
click at [210, 391] on link "⏎ Edit" at bounding box center [208, 391] width 53 height 12
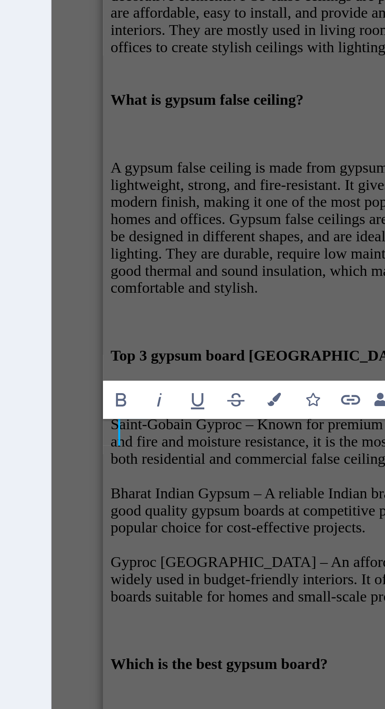
click at [137, 421] on div "$34" at bounding box center [189, 447] width 166 height 52
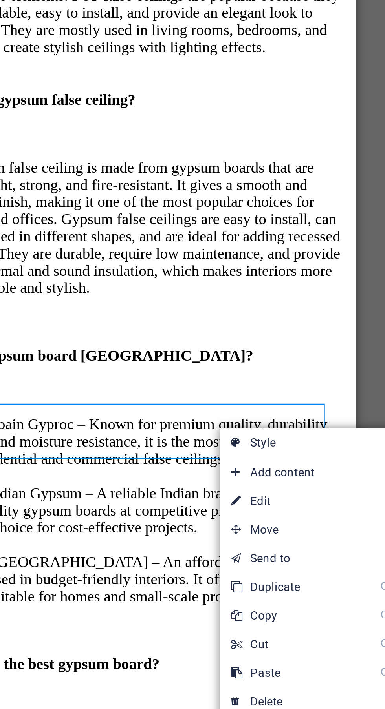
click at [263, 400] on link "⏎ Edit" at bounding box center [265, 401] width 53 height 12
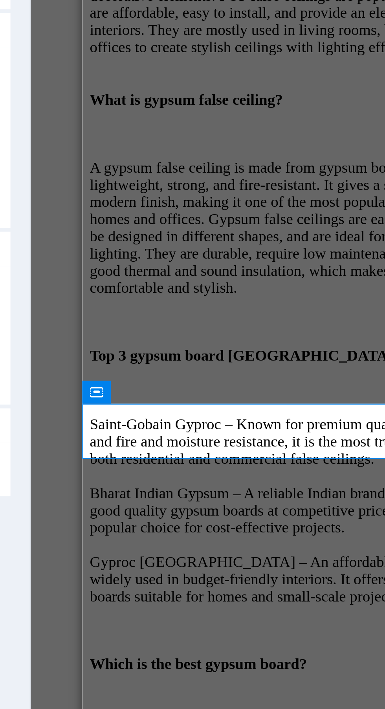
click at [156, 463] on div "Lorem ipsum dolor sit amet, consectetur adipisicing elit. Veritatis, dolorem!" at bounding box center [168, 470] width 166 height 14
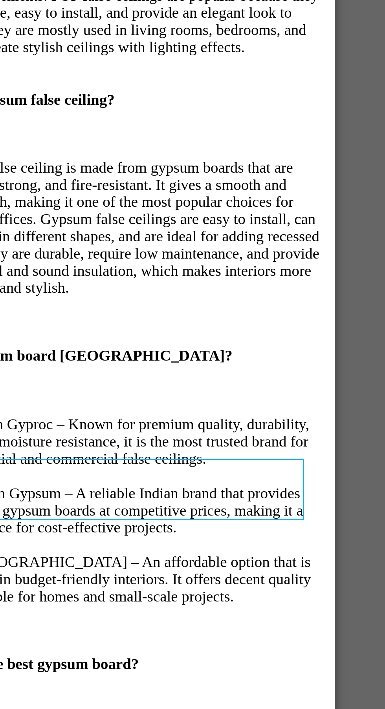
click at [51, 137] on div "What is POP false ceiling? POP false ceiling is made from Plaster of Paris, a q…" at bounding box center [0, 190] width 166 height 573
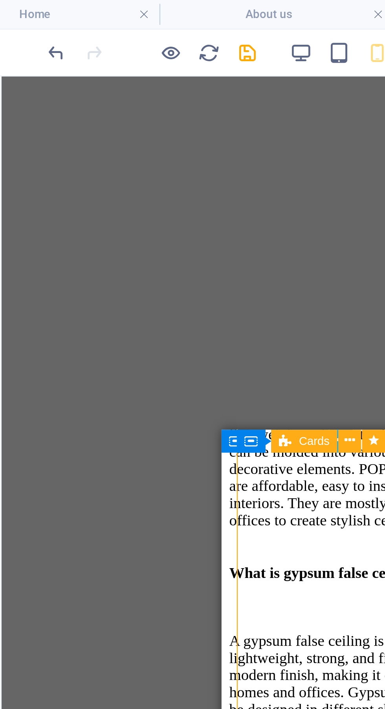
click at [51, 22] on icon "undo" at bounding box center [53, 21] width 9 height 9
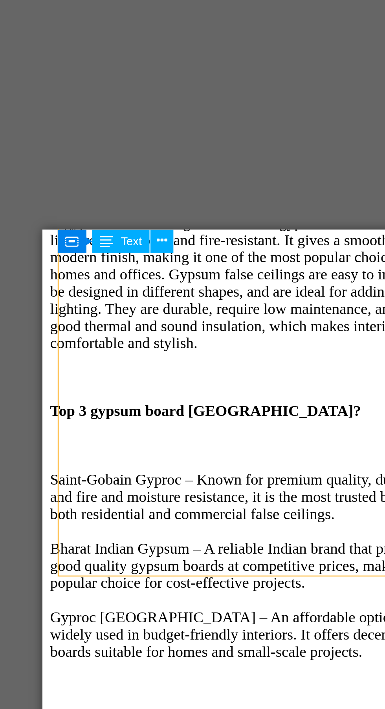
scroll to position [924, 0]
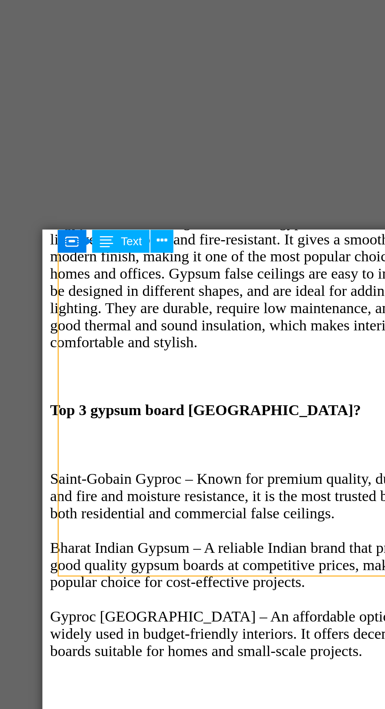
click at [66, 618] on div "Specials" at bounding box center [128, 621] width 166 height 7
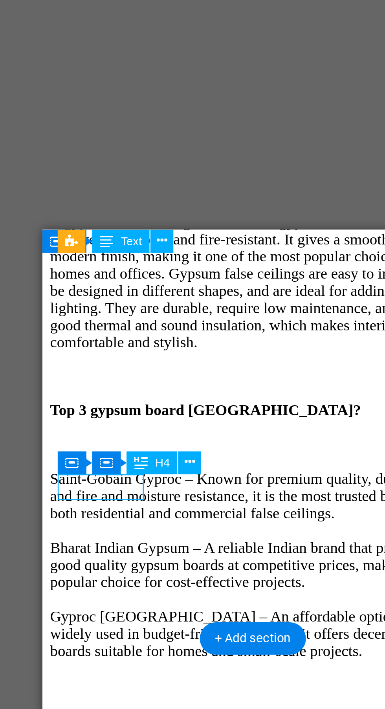
click at [181, 272] on icon at bounding box center [182, 272] width 4 height 8
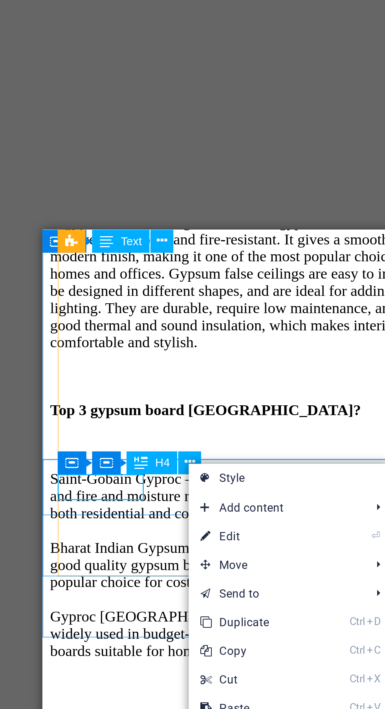
click at [214, 303] on link "⏎ Edit" at bounding box center [208, 303] width 53 height 12
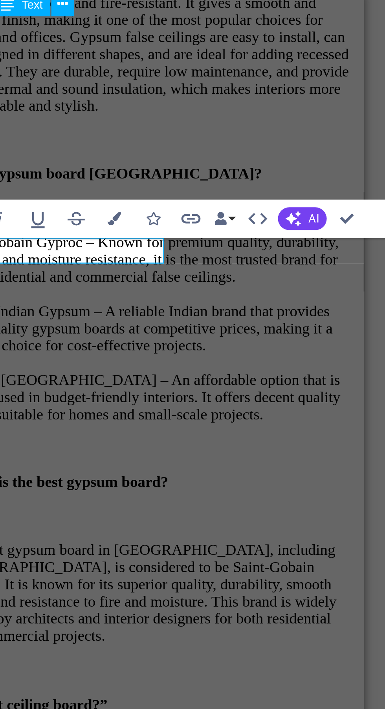
click at [342, 271] on span "AI" at bounding box center [343, 269] width 4 height 5
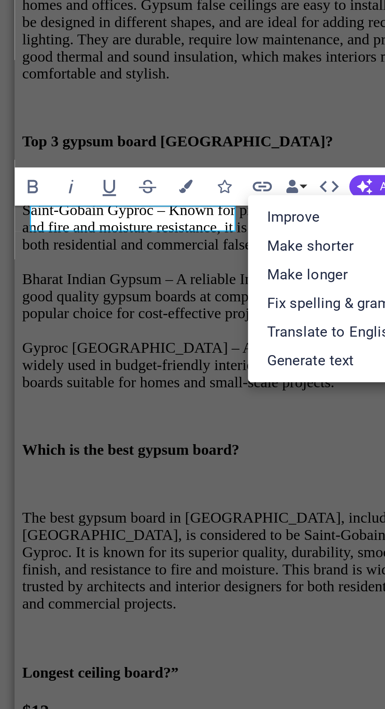
click at [322, 316] on link "Fix spelling & grammar" at bounding box center [325, 317] width 77 height 12
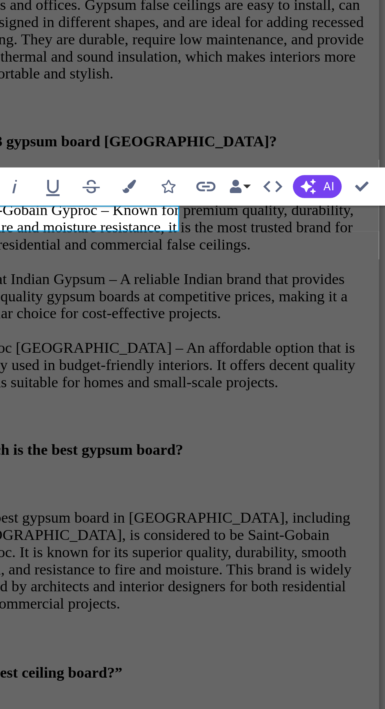
click at [338, 268] on button "AI" at bounding box center [338, 269] width 20 height 9
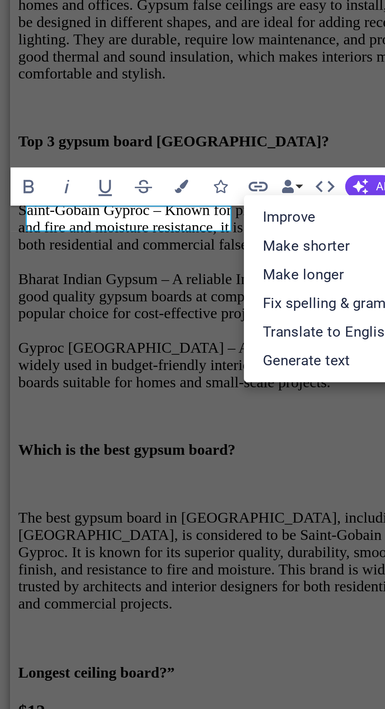
click at [320, 328] on link "Translate to English" at bounding box center [325, 329] width 77 height 12
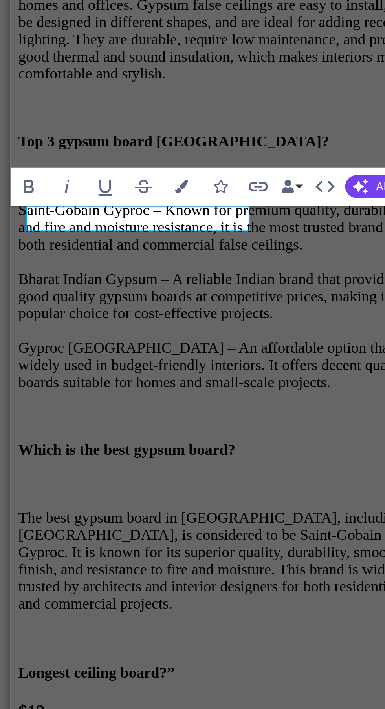
click at [62, 394] on div "Lorem ipsum dolor sit amet, consectetur adipisicing elit. Veritatis, dolorem!" at bounding box center [96, 401] width 166 height 14
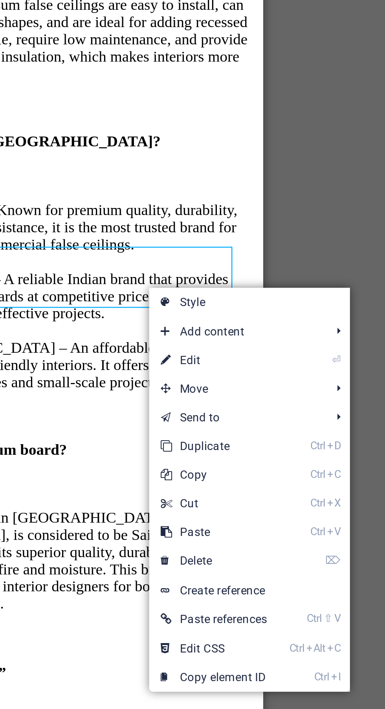
click at [282, 340] on link "⏎ Edit" at bounding box center [274, 341] width 53 height 12
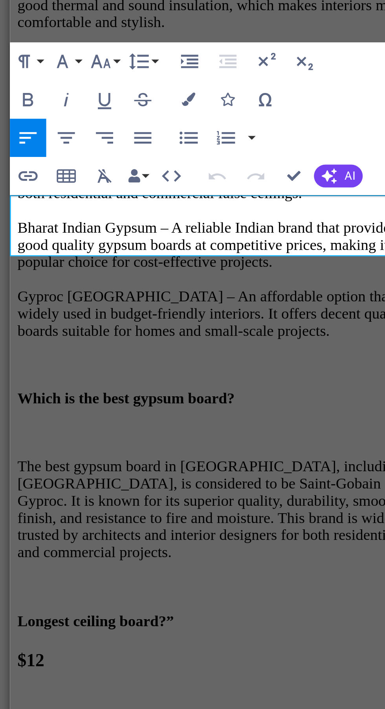
click at [95, 342] on p "Lorem ipsum dolor sit amet, consectetur adipisicing elit. Veritatis, dolorem!" at bounding box center [96, 349] width 166 height 14
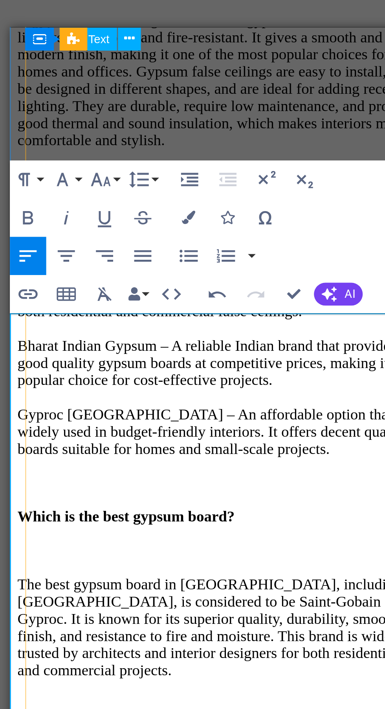
click at [324, 284] on icon "button" at bounding box center [322, 286] width 6 height 6
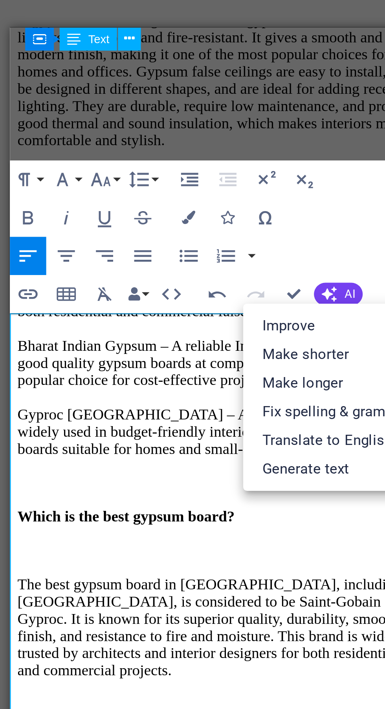
click at [329, 348] on link "Translate to English" at bounding box center [325, 346] width 77 height 12
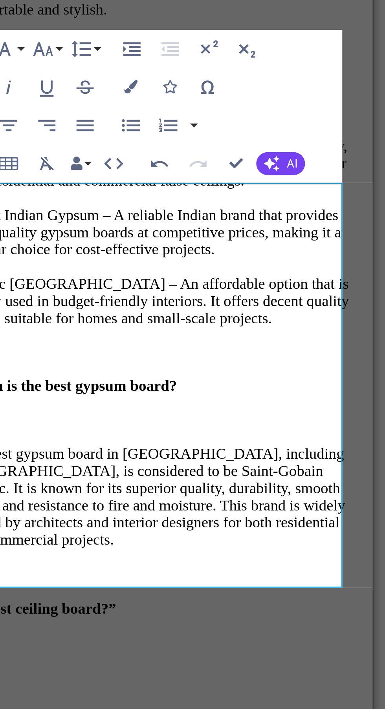
click at [325, 287] on button "AI" at bounding box center [326, 285] width 20 height 9
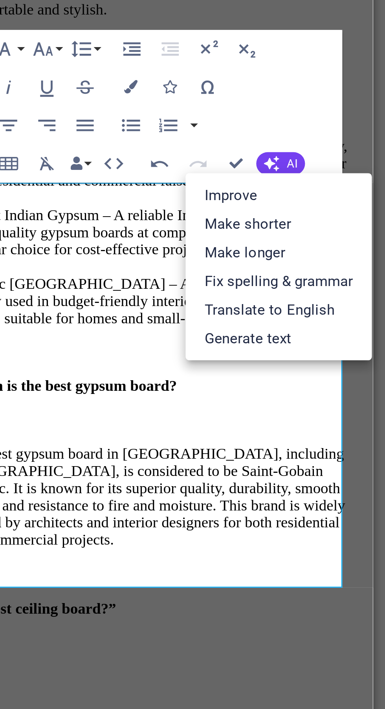
click at [340, 336] on link "Fix spelling & grammar" at bounding box center [325, 335] width 77 height 12
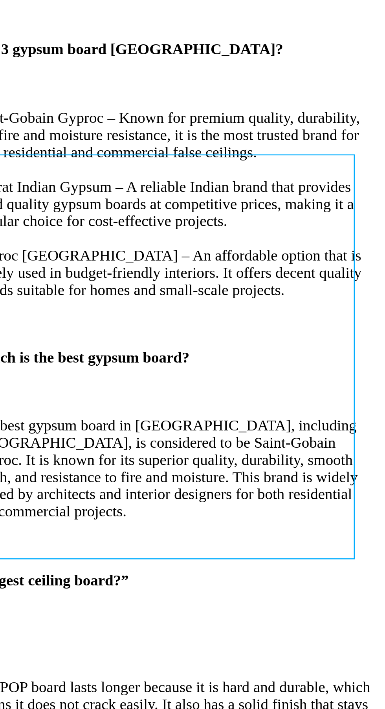
click at [108, 273] on div "$34" at bounding box center [51, 277] width 166 height 9
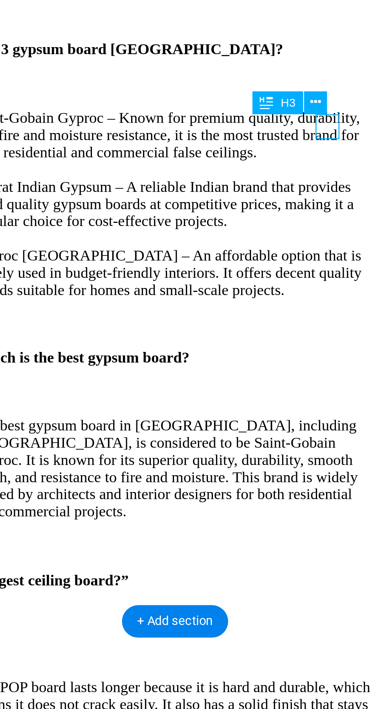
click at [262, 271] on button at bounding box center [265, 272] width 9 height 9
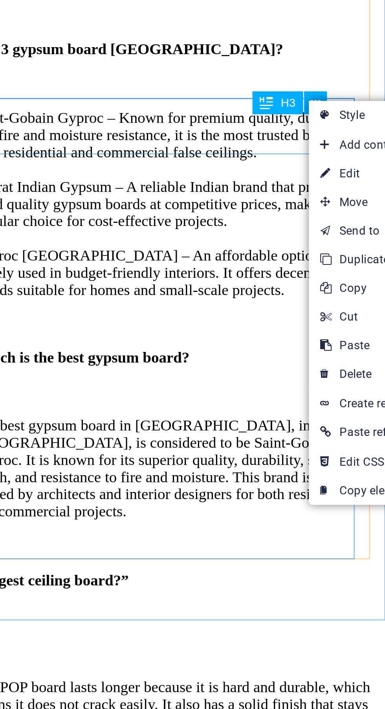
click at [286, 383] on link "⌦ Delete" at bounding box center [289, 384] width 53 height 12
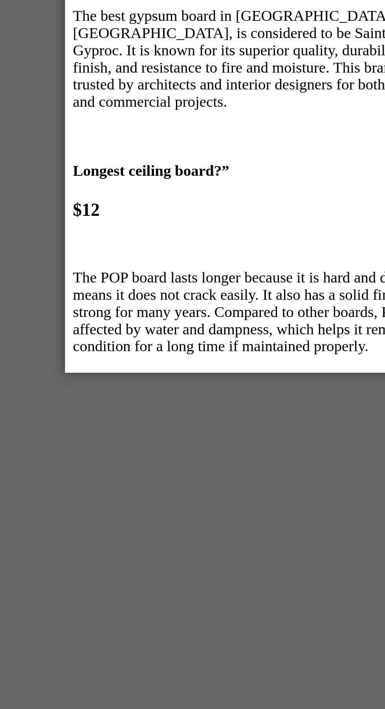
click at [164, 284] on div "GET 15% OFF YOUR FIRST HAIRCUT." at bounding box center [151, 288] width 164 height 9
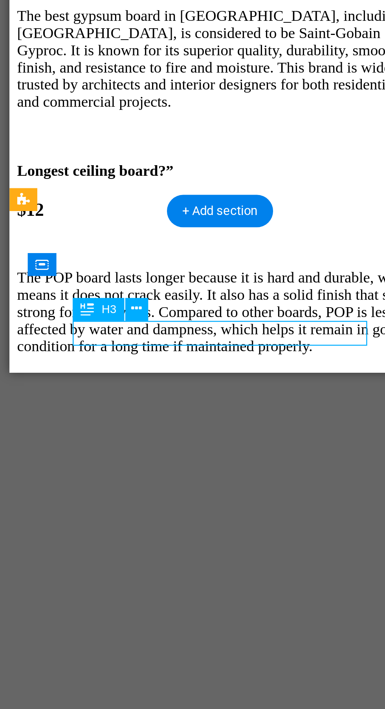
click at [108, 311] on div "Lorem ipsum dolor sit amet, consectetur adipisicing elit. Repellat, maiores, a …" at bounding box center [96, 332] width 164 height 42
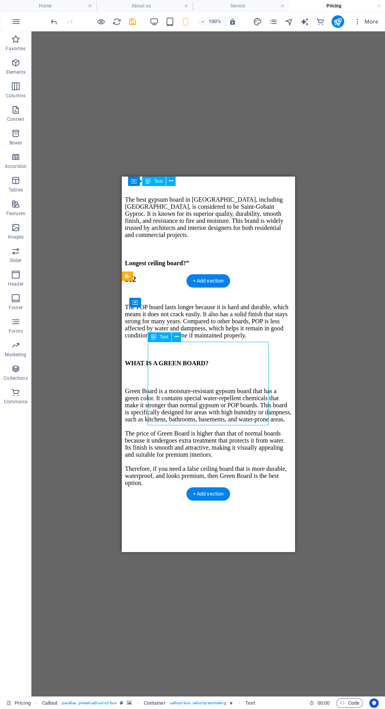
scroll to position [1128, 0]
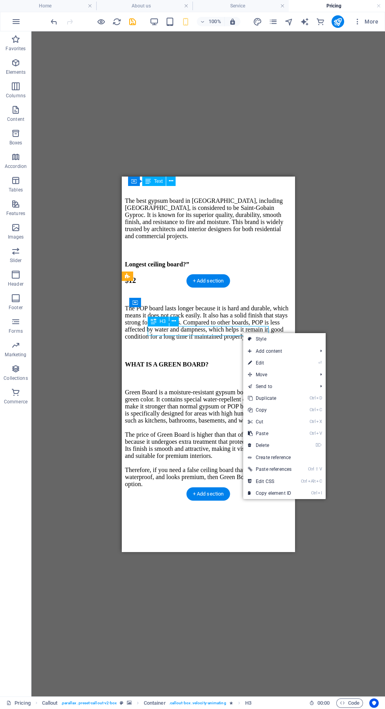
click at [290, 365] on link "⏎ Edit" at bounding box center [269, 363] width 53 height 12
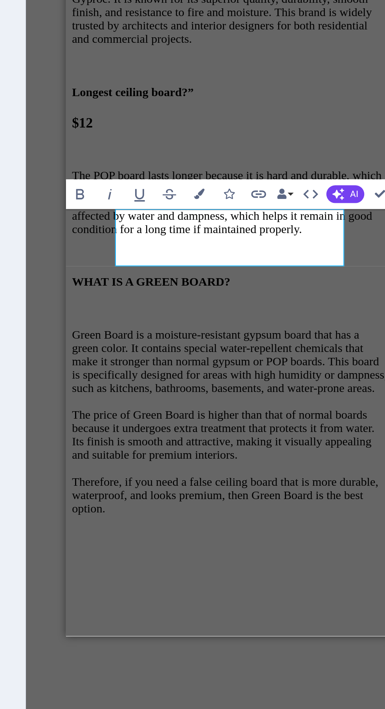
click at [192, 556] on h3 "“Get premium Kolkata false ceiling services with up to 5% discount – Limited ti…" at bounding box center [152, 564] width 164 height 17
click at [202, 556] on h3 "“Get premium Kolkata false ceiling services with up to 5% discount – Limited ti…" at bounding box center [152, 564] width 164 height 17
click at [204, 556] on h3 "“Get premium Kolkata false ceiling services with up to 5% discount – Limited ti…" at bounding box center [152, 564] width 164 height 17
click at [180, 592] on div "Lorem ipsum dolor sit amet, consectetur adipisicing elit. Repellat, maiores, a …" at bounding box center [152, 613] width 164 height 42
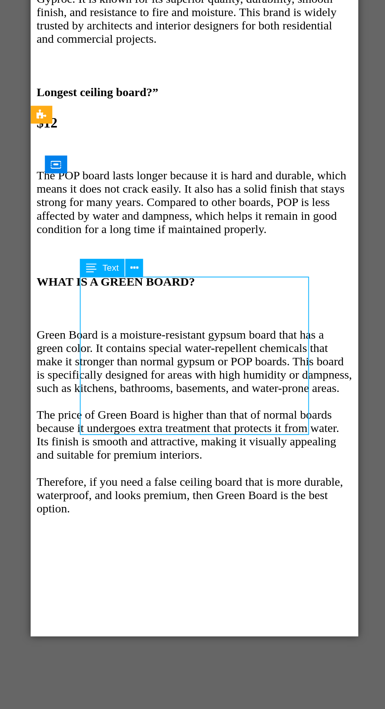
click at [151, 592] on div "Lorem ipsum dolor sit amet, consectetur adipisicing elit. Repellat, maiores, a …" at bounding box center [117, 613] width 164 height 42
click at [148, 592] on div "Lorem ipsum dolor sit amet, consectetur adipisicing elit. Repellat, maiores, a …" at bounding box center [117, 613] width 164 height 42
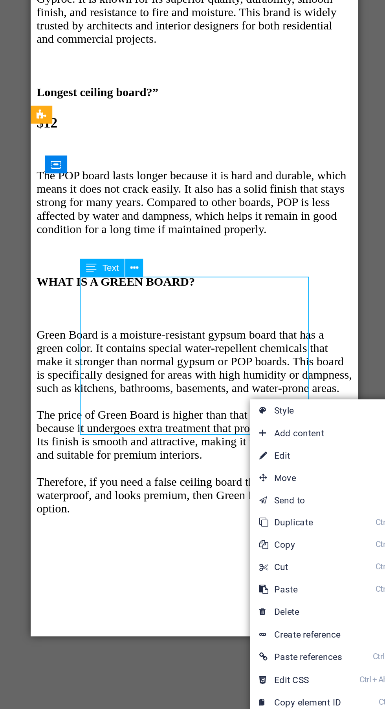
click at [268, 457] on link "⏎ Edit" at bounding box center [263, 457] width 53 height 12
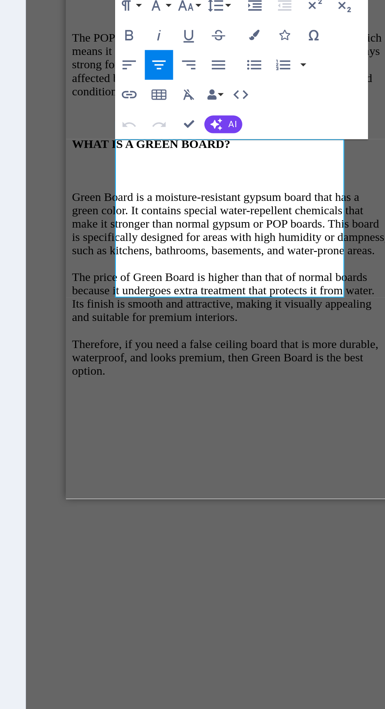
click at [186, 455] on p "Lorem ipsum dolor sit amet, consectetur adipisicing elit. Repellat, maiores, a …" at bounding box center [152, 476] width 164 height 42
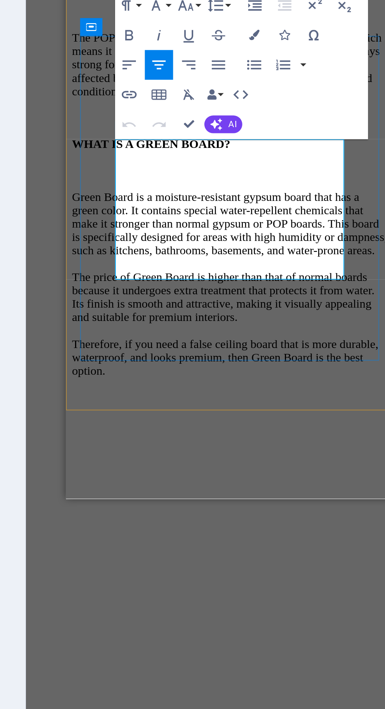
click at [163, 450] on p "Lorem ipsum dolor sit amet, consectetur adipisicing elit. Repellat, maiores, a …" at bounding box center [152, 471] width 164 height 42
click at [181, 450] on p "Lorem ipsum dolor sit amet, consectetur adipisicing elit. Repellat, maiores, a …" at bounding box center [152, 467] width 164 height 35
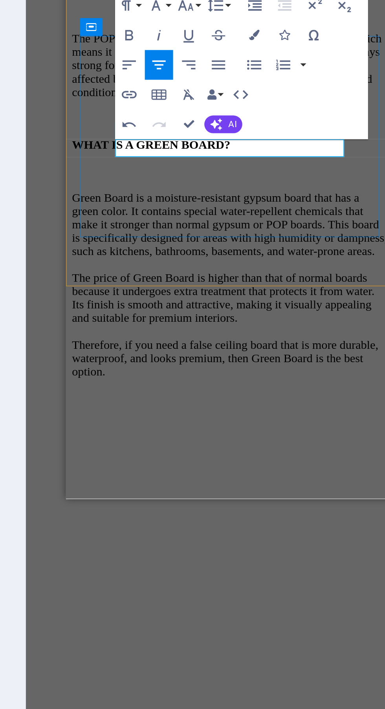
scroll to position [1129, 0]
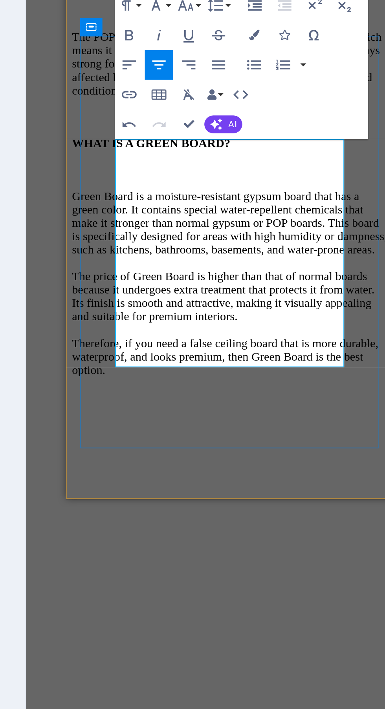
click at [153, 473] on p "Looking for the best false ceiling services in KolkataWe provide high-quality P…" at bounding box center [152, 504] width 164 height 63
click at [193, 473] on p "Looking for the best false ceiling services in KolkataWe provide high-quality P…" at bounding box center [152, 504] width 164 height 63
click at [195, 473] on p "Looking for the best false ceiling services in KolkataWe provide high-quality P…" at bounding box center [152, 504] width 164 height 63
click at [197, 473] on p "Looking for the best false ceiling services in KolkataWe provide high-quality P…" at bounding box center [152, 504] width 164 height 63
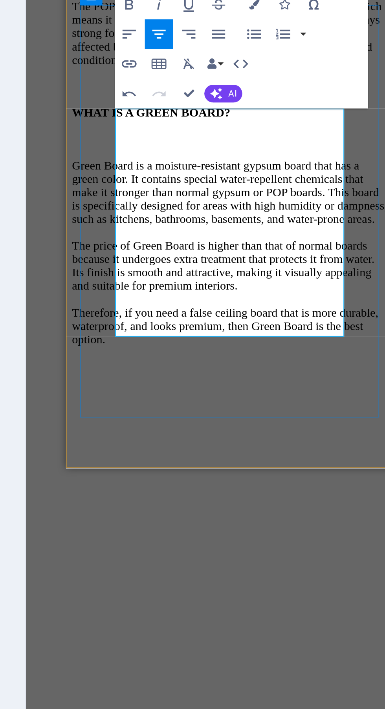
click at [197, 442] on p "Looking for the best false ceiling services in KolkataWe provide high-quality P…" at bounding box center [152, 473] width 164 height 63
click at [134, 442] on p "Looking for the best false ceiling services in KolkataWe provide high-quality P…" at bounding box center [152, 473] width 164 height 63
click at [136, 442] on p "Looking for the best false ceiling services in KolkataWe provide high-quality P…" at bounding box center [152, 473] width 164 height 63
click at [117, 442] on p "Looking for the best false ceiling services in KolkataWe provide high-quality P…" at bounding box center [152, 473] width 164 height 63
click at [121, 442] on p "Looking for the best false ceiling services in KolkataWe provide high-quality P…" at bounding box center [152, 473] width 164 height 63
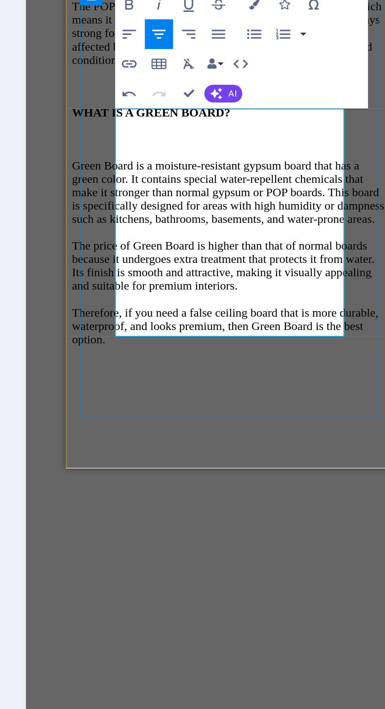
click at [132, 442] on p "Looking for the best false ceiling services in Kolkata we provide high-quality …" at bounding box center [152, 473] width 164 height 63
click at [270, 355] on icon "button" at bounding box center [270, 354] width 6 height 6
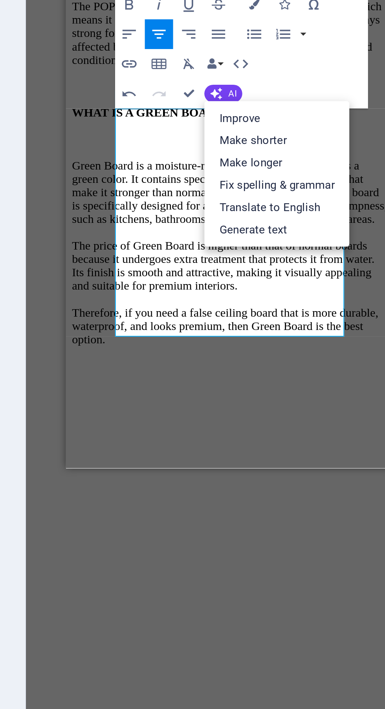
click at [316, 415] on link "Translate to English" at bounding box center [302, 414] width 77 height 12
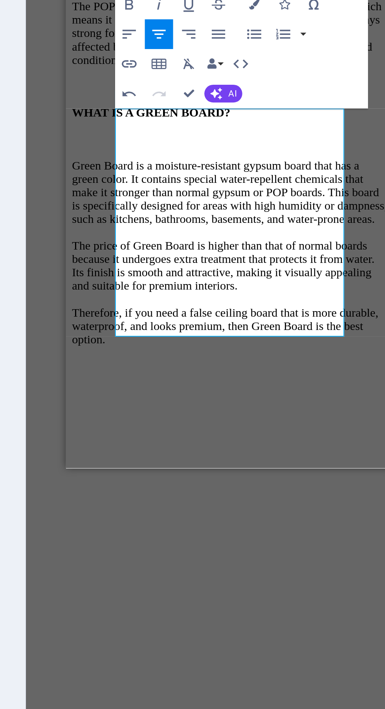
click at [278, 356] on span "AI" at bounding box center [278, 354] width 4 height 5
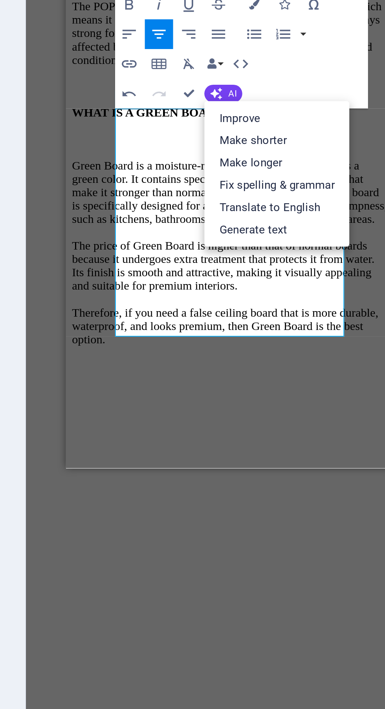
click at [324, 403] on link "Fix spelling & grammar" at bounding box center [302, 402] width 77 height 12
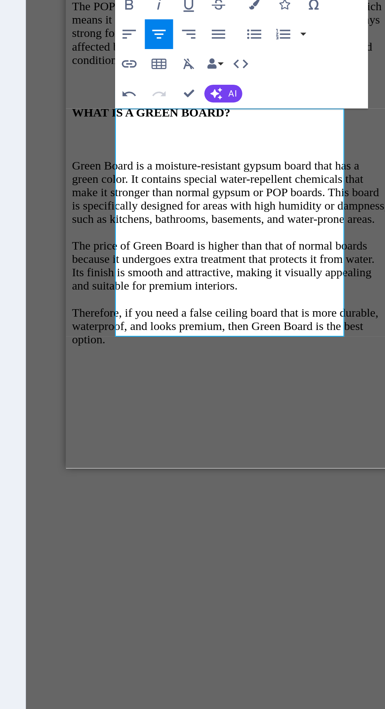
click at [186, 406] on div "“Get premium Kolkata false ceiling services with up to 5% discount – Limited ti…" at bounding box center [152, 466] width 164 height 120
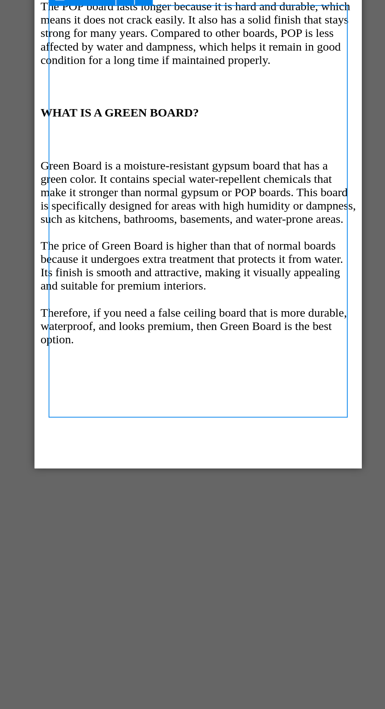
click at [91, 406] on div "“Get premium Kolkata false ceiling services with up to 5% discount – Limited ti…" at bounding box center [120, 466] width 164 height 120
click at [82, 519] on div "Get in touch" at bounding box center [120, 522] width 164 height 7
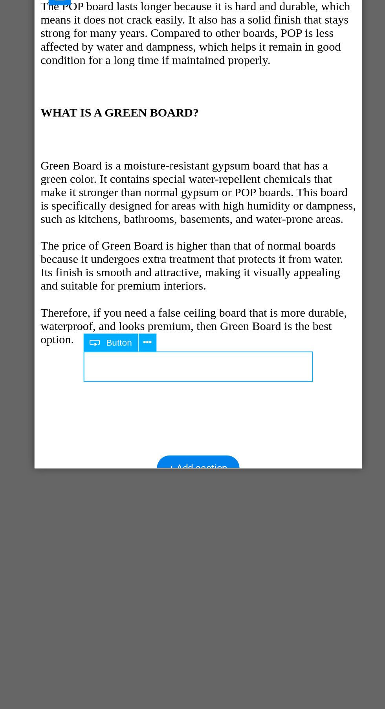
click at [88, 519] on div "Get in touch" at bounding box center [120, 522] width 164 height 7
click at [181, 486] on icon at bounding box center [181, 486] width 4 height 8
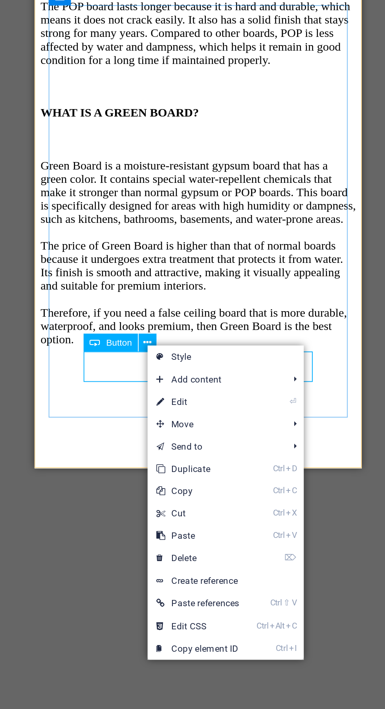
click at [230, 518] on link "⏎ Edit" at bounding box center [207, 517] width 53 height 12
select select "5"
select select
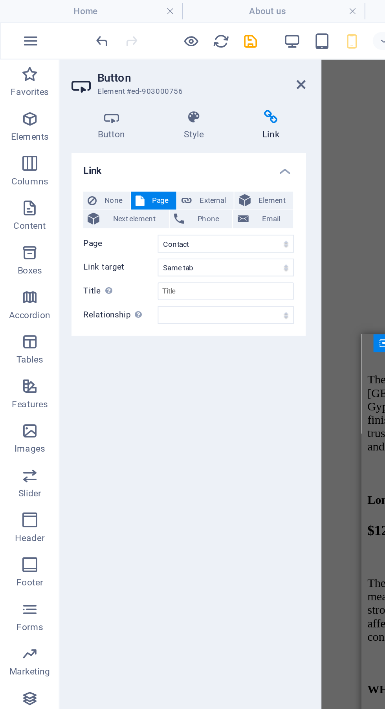
click at [141, 62] on icon at bounding box center [142, 62] width 37 height 8
click at [143, 69] on h4 "Link" at bounding box center [142, 66] width 37 height 16
click at [108, 117] on span "Phone" at bounding box center [110, 115] width 21 height 9
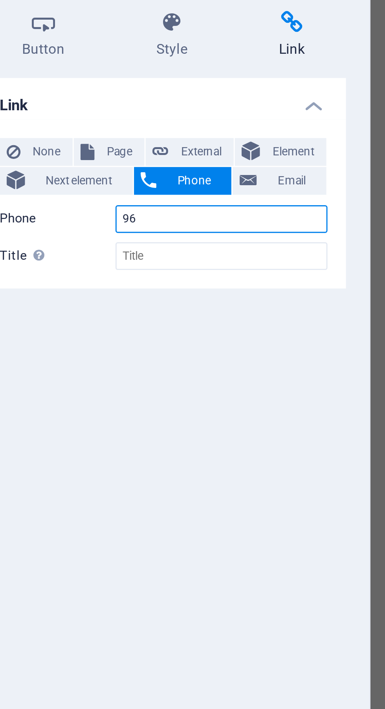
type input "9"
type input "9679115575"
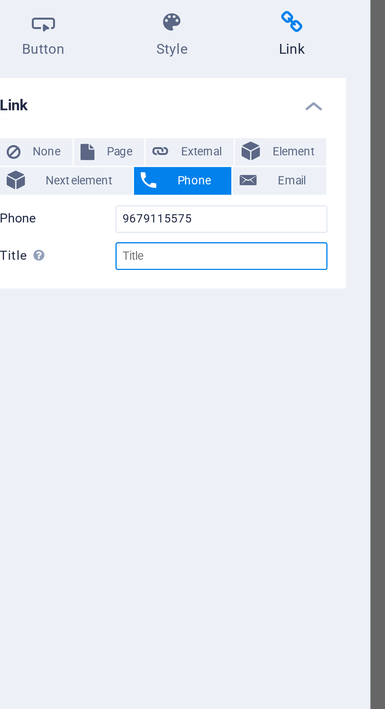
click at [120, 143] on input "Title Additional link description, should not be the same as the link text. The…" at bounding box center [119, 141] width 72 height 9
type input "Kolkata false ceiling"
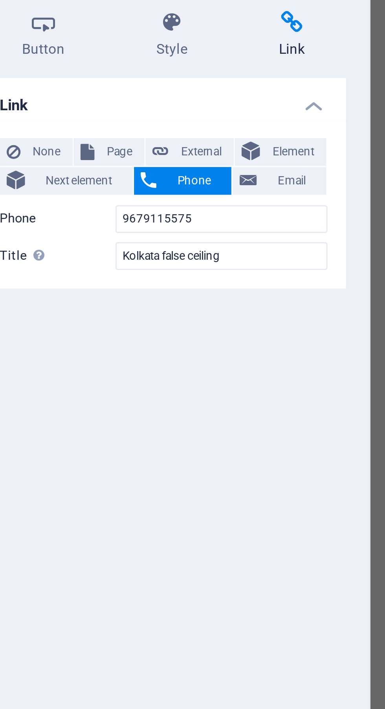
click at [142, 64] on icon at bounding box center [142, 62] width 37 height 8
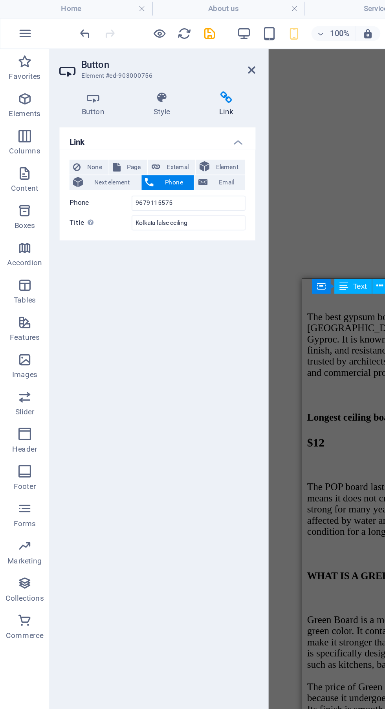
click at [216, 106] on div "H1 Banner Container Container Text Container Image Container Cards Cards Contai…" at bounding box center [277, 363] width 215 height 665
click at [131, 20] on icon "save" at bounding box center [132, 21] width 9 height 9
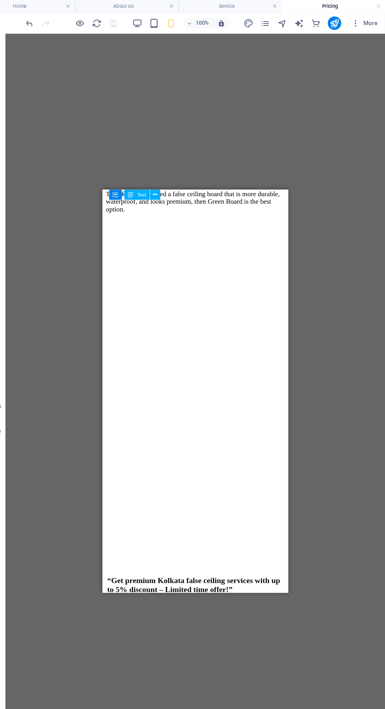
scroll to position [0, 0]
click at [210, 693] on div "Online Reservation" at bounding box center [188, 696] width 166 height 7
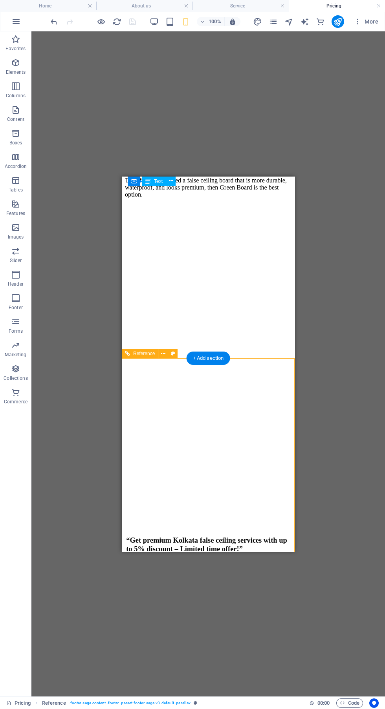
click at [267, 665] on div "Do not wait, get your appointment now" at bounding box center [208, 668] width 166 height 7
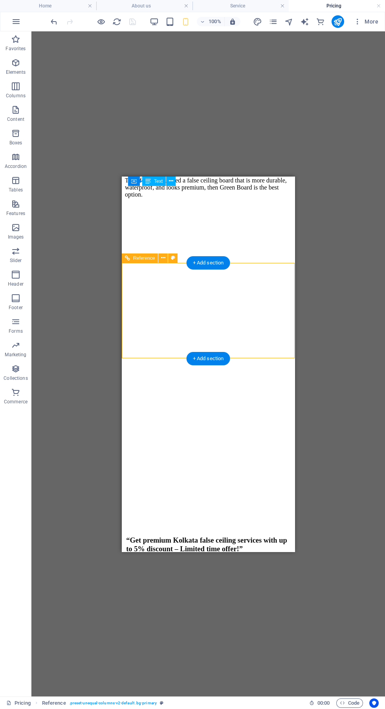
click at [338, 22] on icon "publish" at bounding box center [337, 21] width 9 height 9
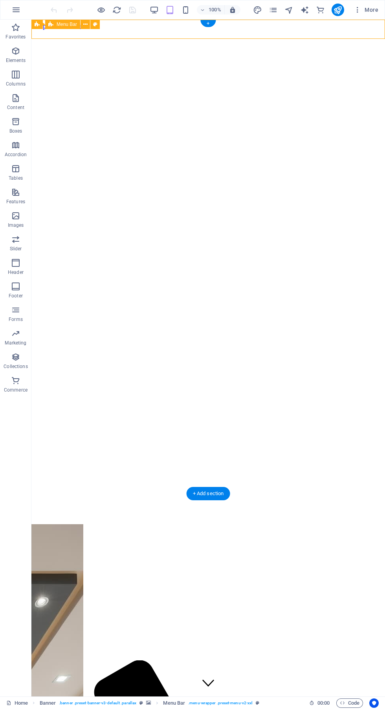
click at [338, 11] on icon "publish" at bounding box center [337, 9] width 9 height 9
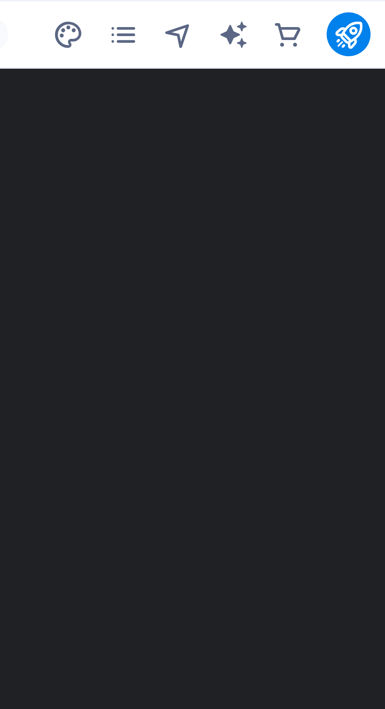
click at [273, 9] on icon "pages" at bounding box center [273, 9] width 9 height 9
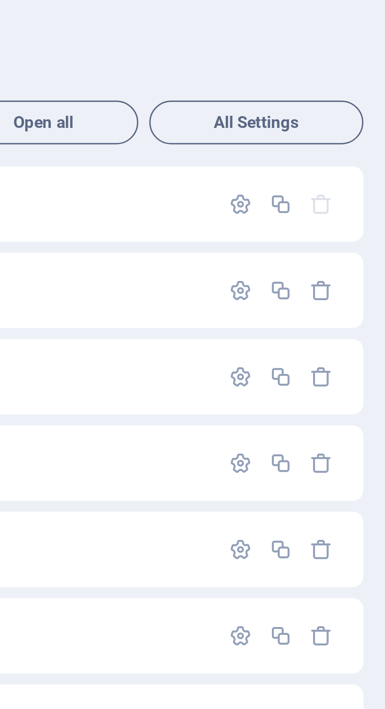
click at [343, 144] on icon "button" at bounding box center [343, 143] width 7 height 7
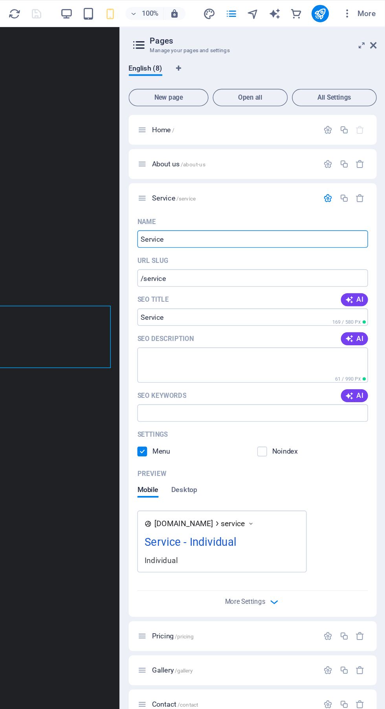
click at [343, 143] on icon "button" at bounding box center [343, 143] width 7 height 7
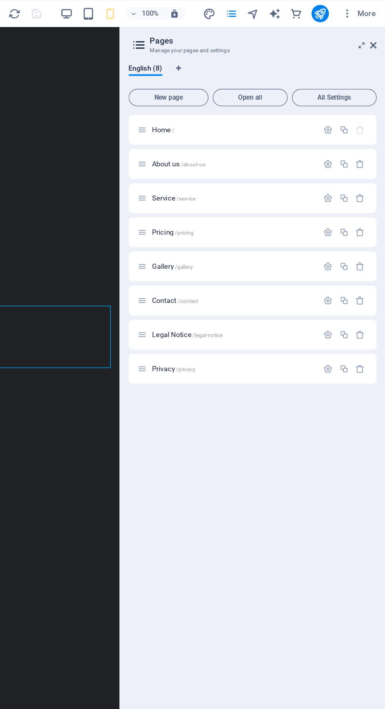
click at [316, 168] on p "Pricing /pricing" at bounding box center [275, 168] width 118 height 5
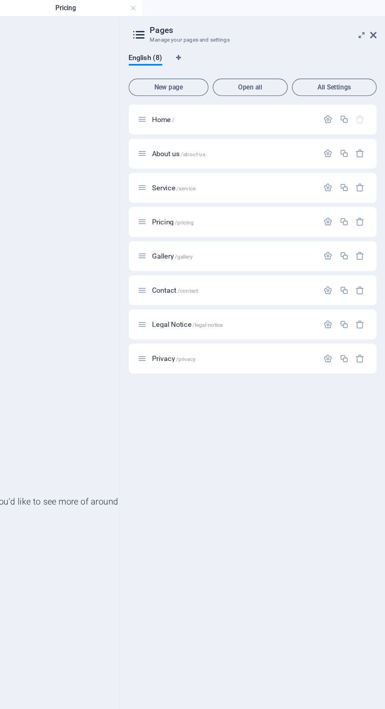
click at [306, 185] on p "Gallery /gallery" at bounding box center [275, 185] width 118 height 5
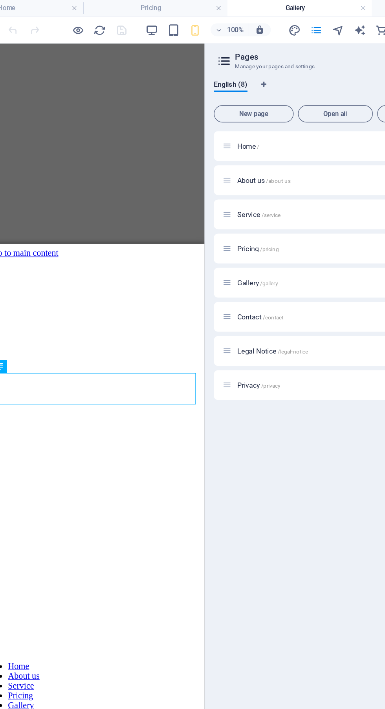
click at [284, 132] on p "About us /about-us" at bounding box center [275, 130] width 118 height 5
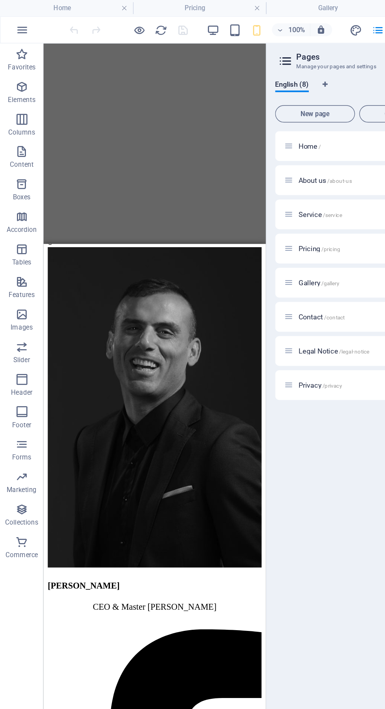
scroll to position [1602, 0]
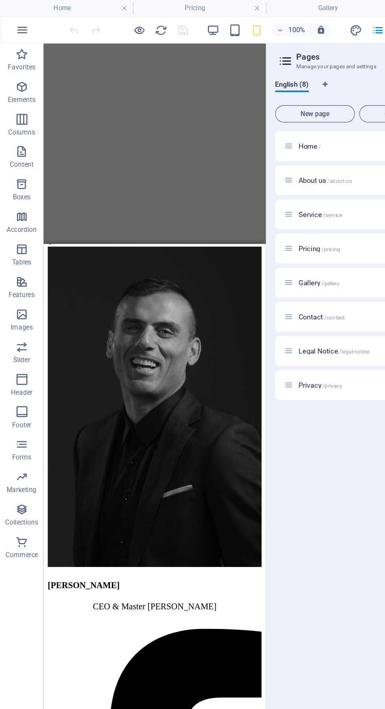
click at [247, 368] on div "Home / About us /about-us Service /service Pricing /pricing Gallery /gallery Co…" at bounding box center [288, 393] width 179 height 596
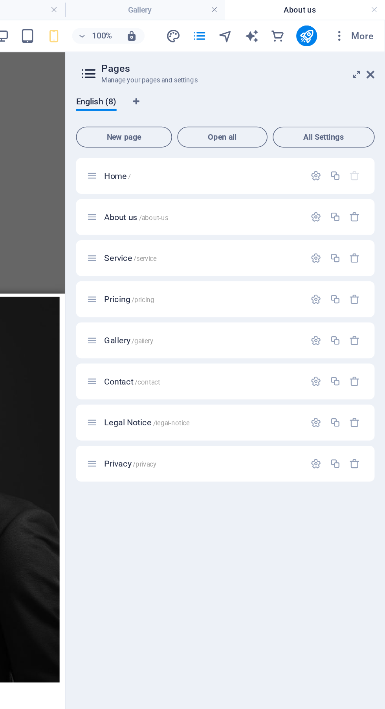
scroll to position [0, 0]
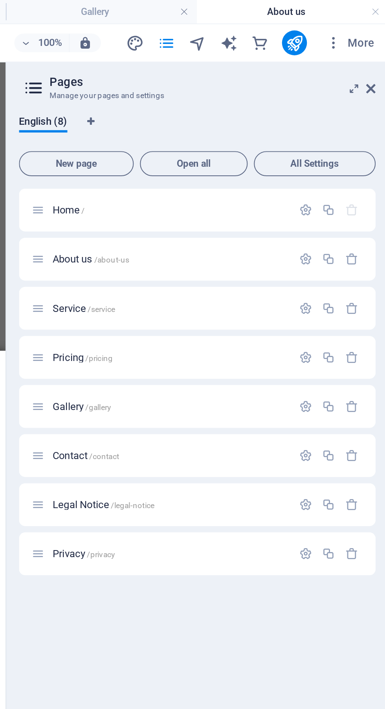
click at [343, 133] on icon "button" at bounding box center [343, 130] width 7 height 7
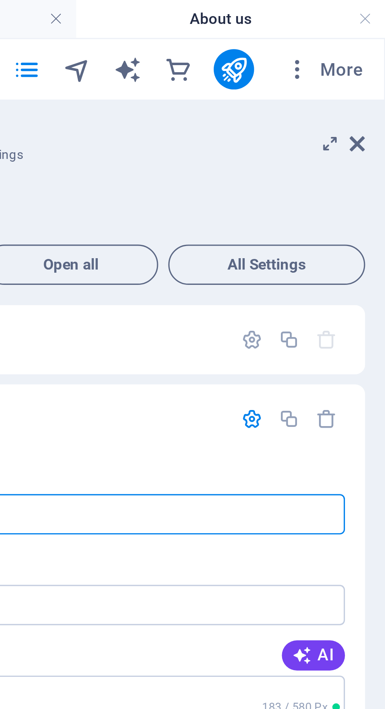
click at [367, 45] on icon at bounding box center [367, 45] width 0 height 6
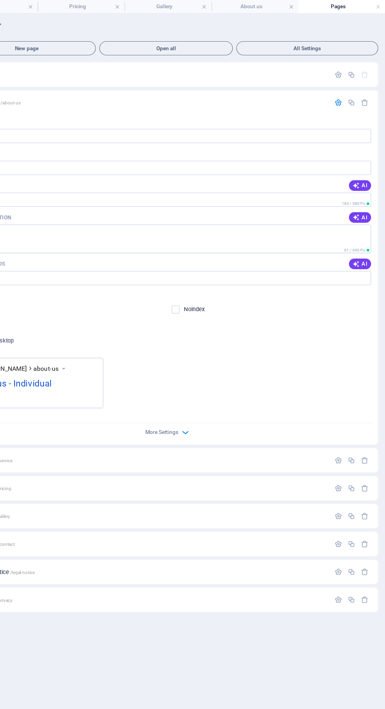
click at [362, 164] on span "AI" at bounding box center [362, 164] width 13 height 6
click at [368, 195] on span "AI" at bounding box center [362, 193] width 13 height 6
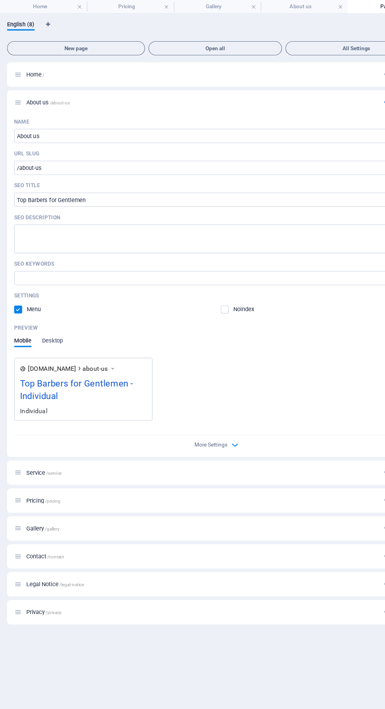
type input "Top Barbers for Gentlemen"
type textarea "Visit Barber About Gentleman for expert haircuts and shaves from professional s…"
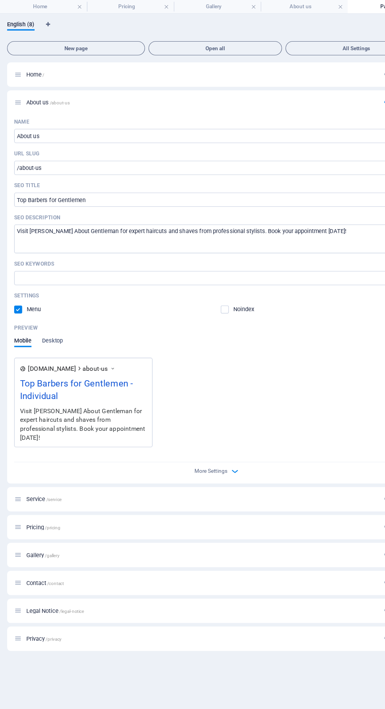
click at [200, 420] on span "More Settings" at bounding box center [186, 417] width 29 height 5
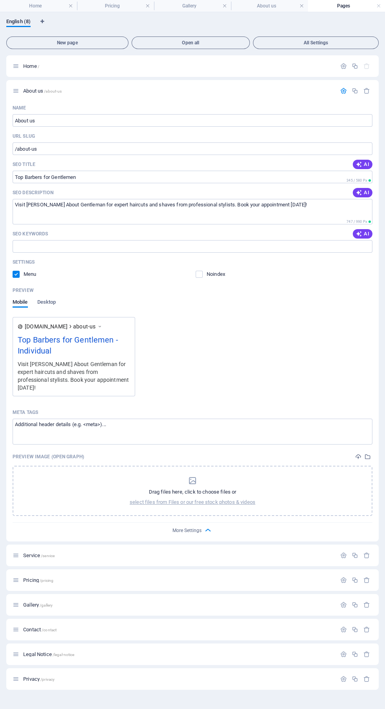
click at [42, 23] on icon "Language Tabs" at bounding box center [42, 21] width 4 height 5
select select "41"
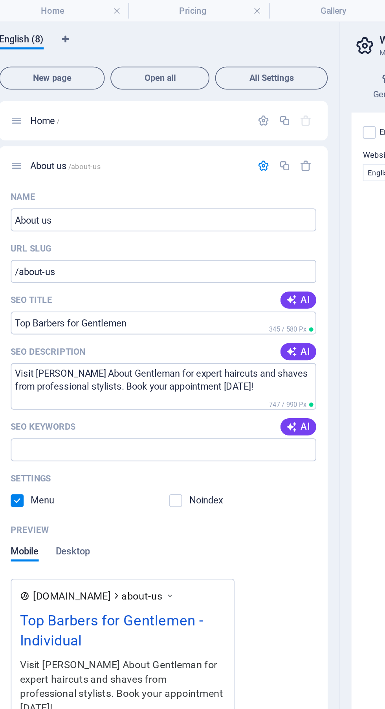
click at [31, 27] on button "English (8)" at bounding box center [18, 22] width 24 height 9
click at [22, 24] on span "English (8)" at bounding box center [18, 22] width 24 height 11
click at [44, 20] on icon "Language Tabs" at bounding box center [42, 21] width 4 height 5
click at [43, 22] on icon "Language Tabs" at bounding box center [42, 21] width 4 height 5
click at [114, 225] on textarea "Visit Barber About Gentleman for expert haircuts and shaves from professional s…" at bounding box center [96, 212] width 167 height 26
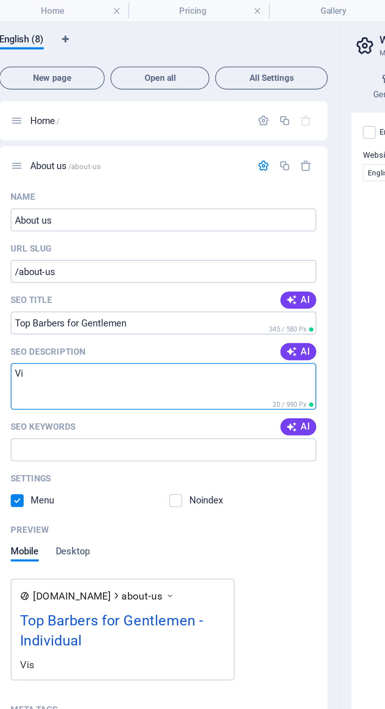
type textarea "V"
click at [86, 179] on input "Top Barbers for Gentlemen" at bounding box center [96, 177] width 167 height 13
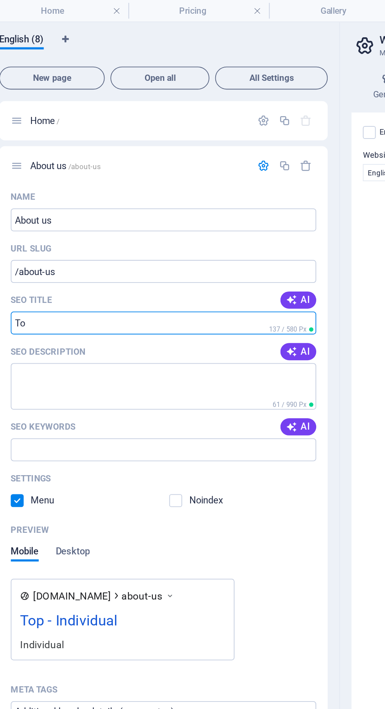
type input "T"
